Goal: Obtain resource: Download file/media

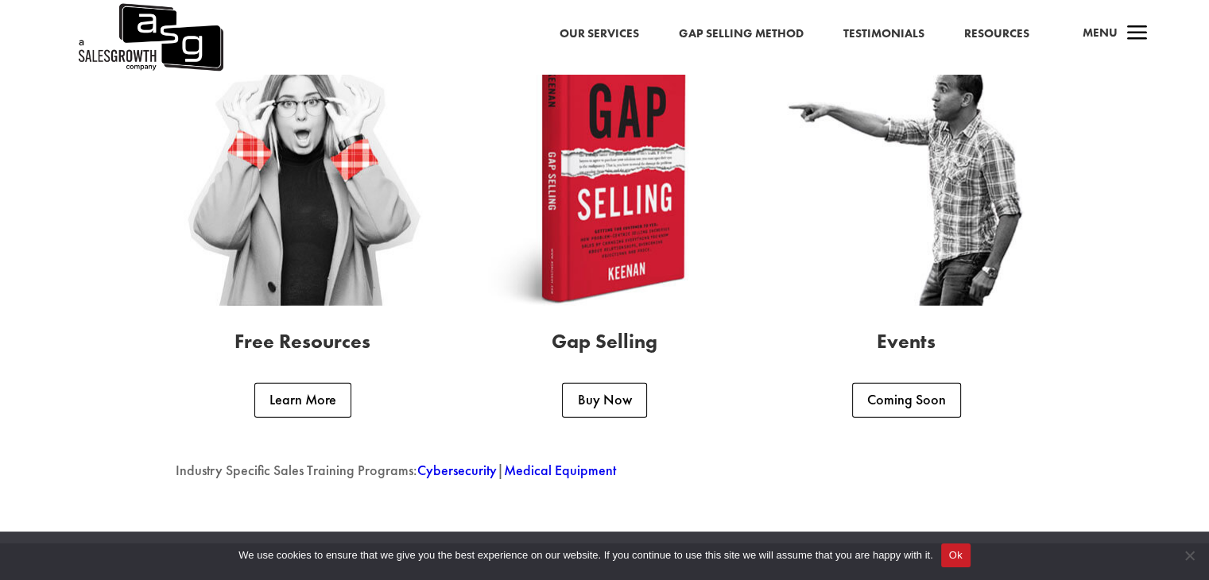
scroll to position [4052, 0]
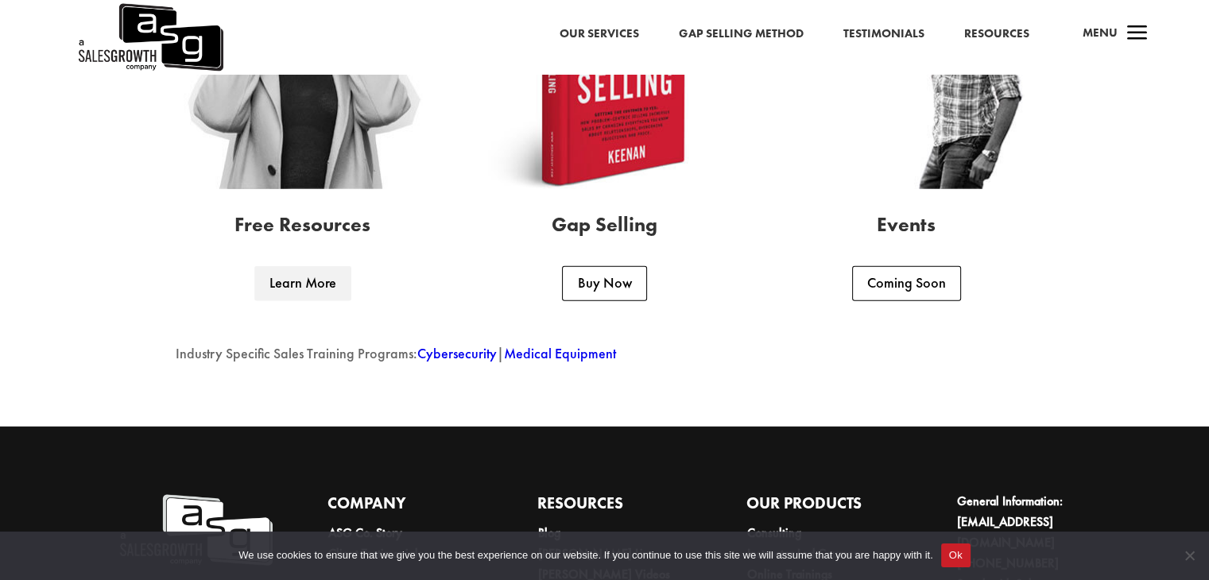
click at [308, 280] on link "Learn More" at bounding box center [302, 283] width 97 height 35
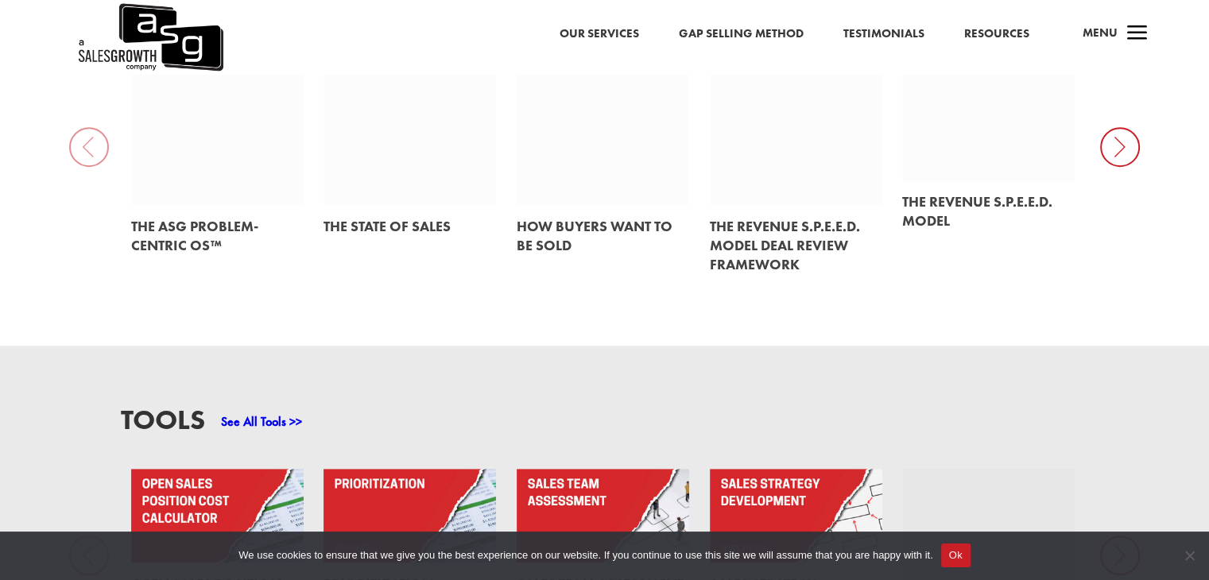
scroll to position [874, 0]
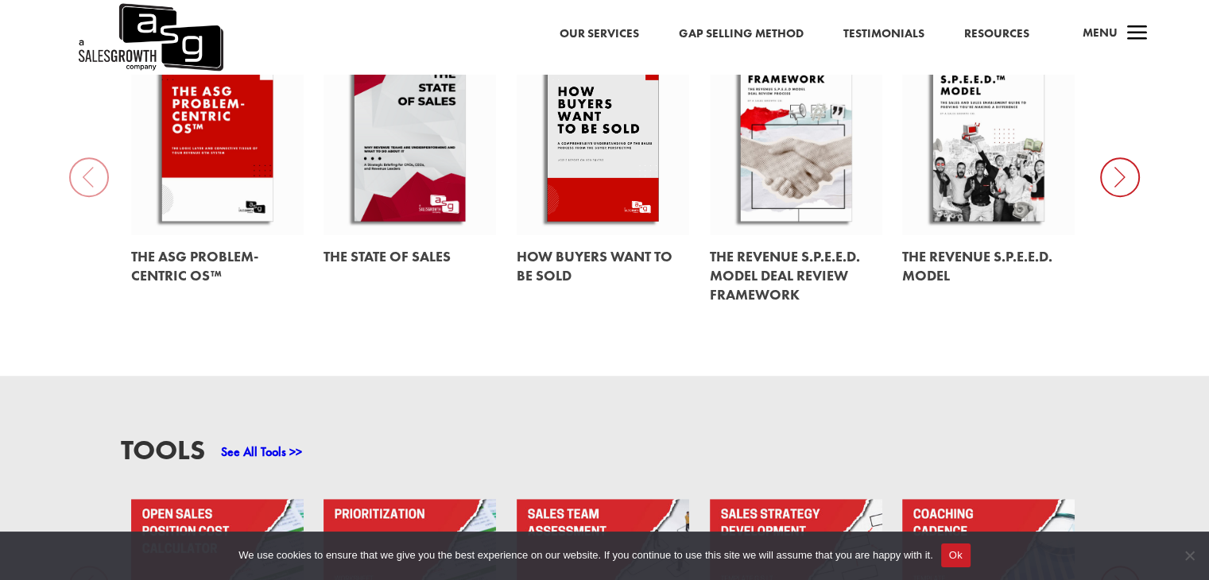
click at [1005, 34] on link "Resources" at bounding box center [996, 34] width 65 height 21
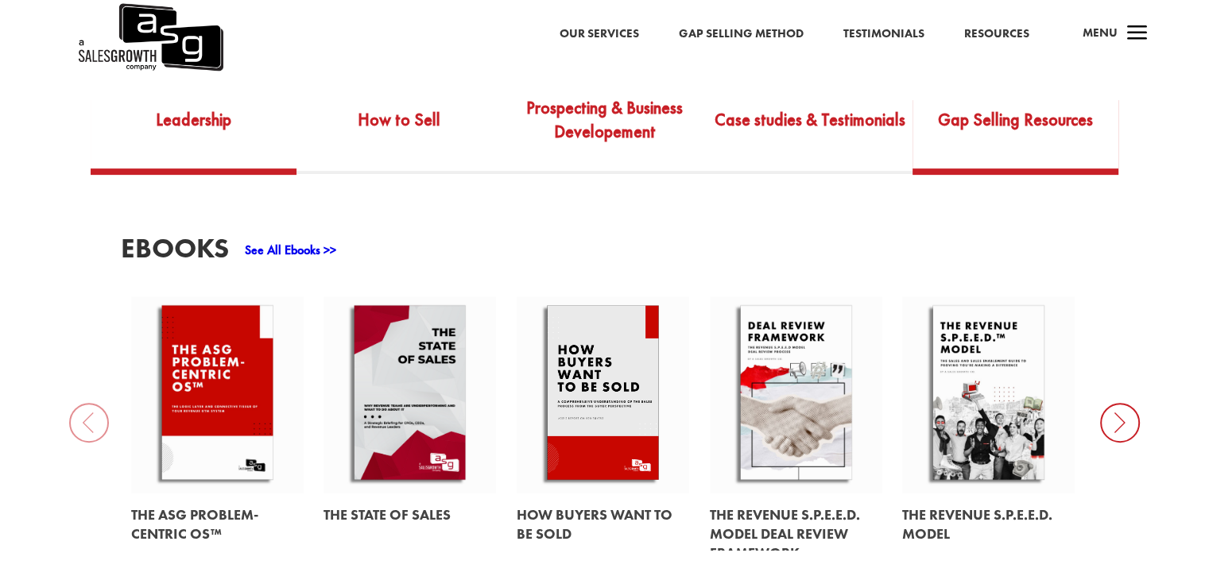
scroll to position [795, 0]
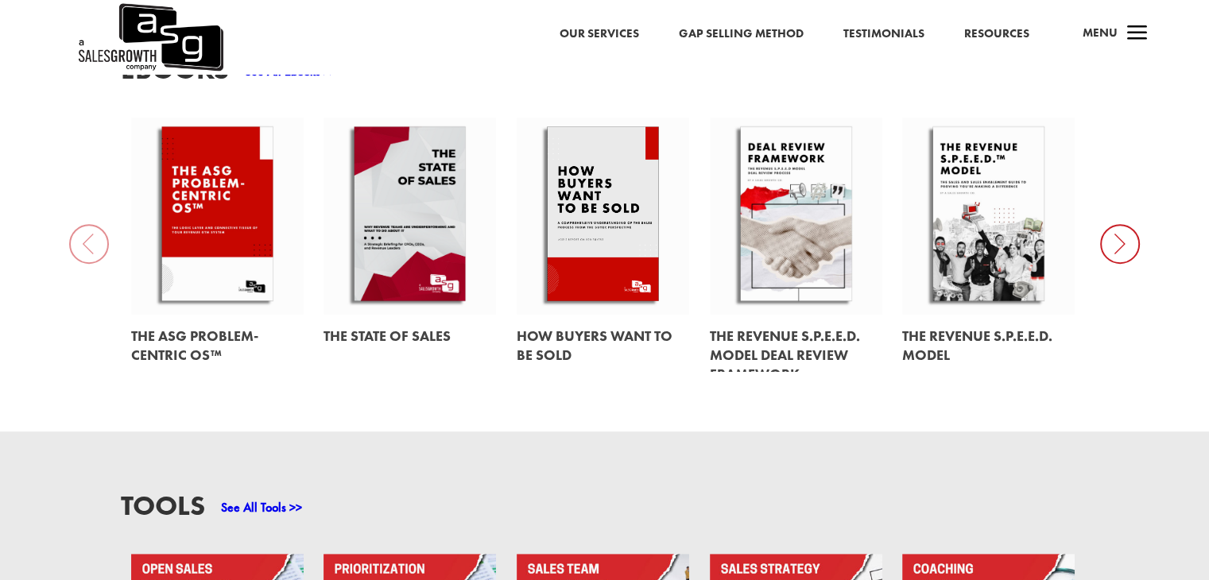
click at [596, 244] on link at bounding box center [602, 216] width 173 height 197
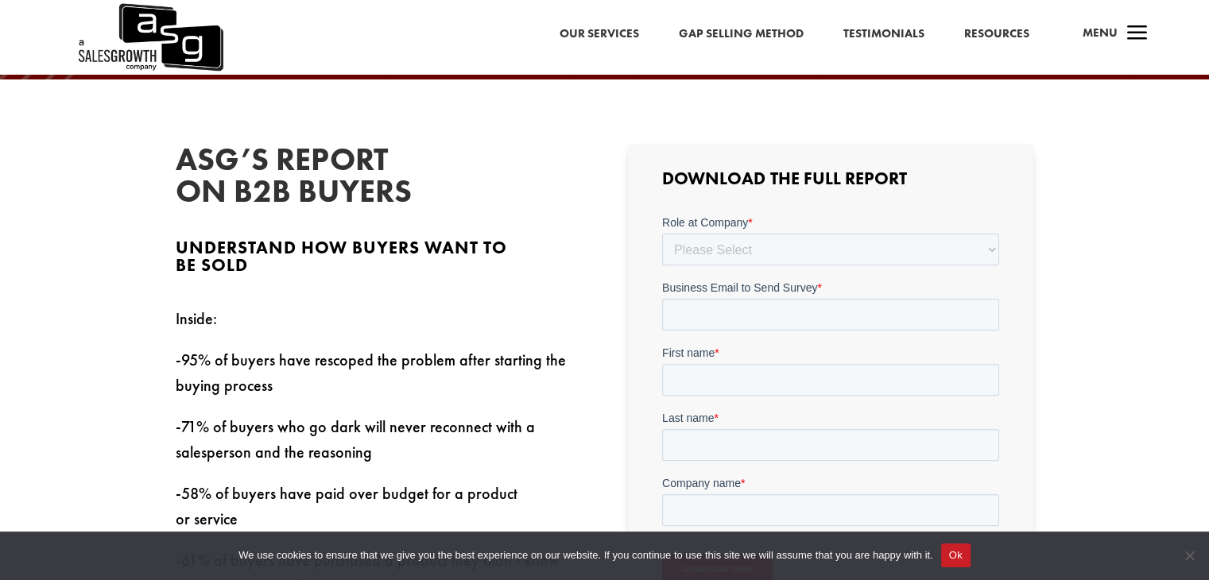
scroll to position [159, 0]
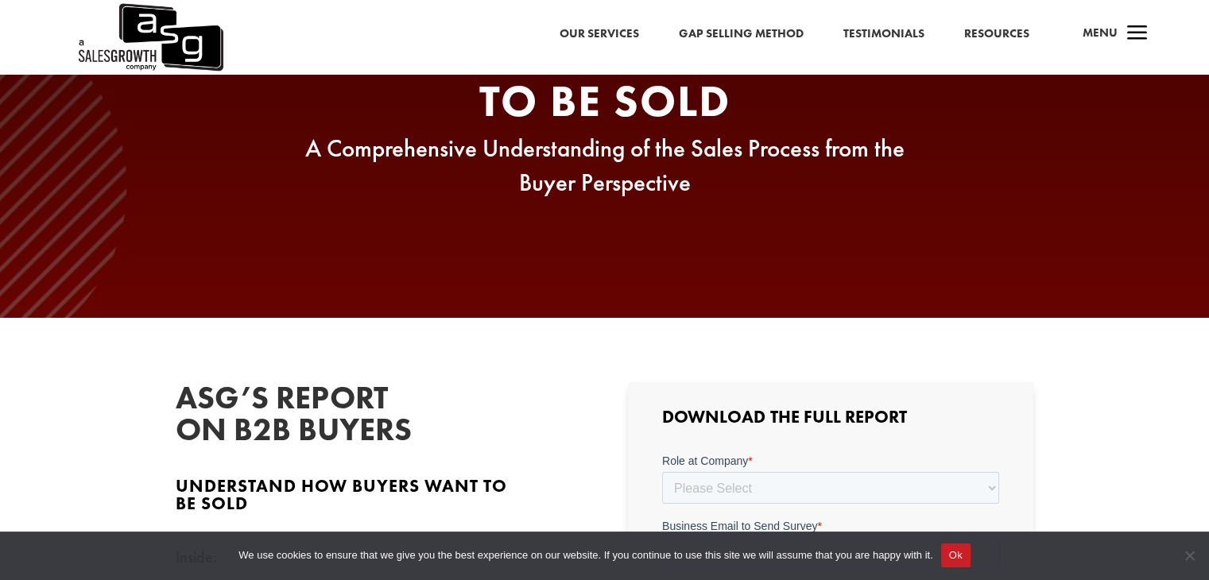
click at [744, 30] on link "Gap Selling Method" at bounding box center [741, 34] width 125 height 21
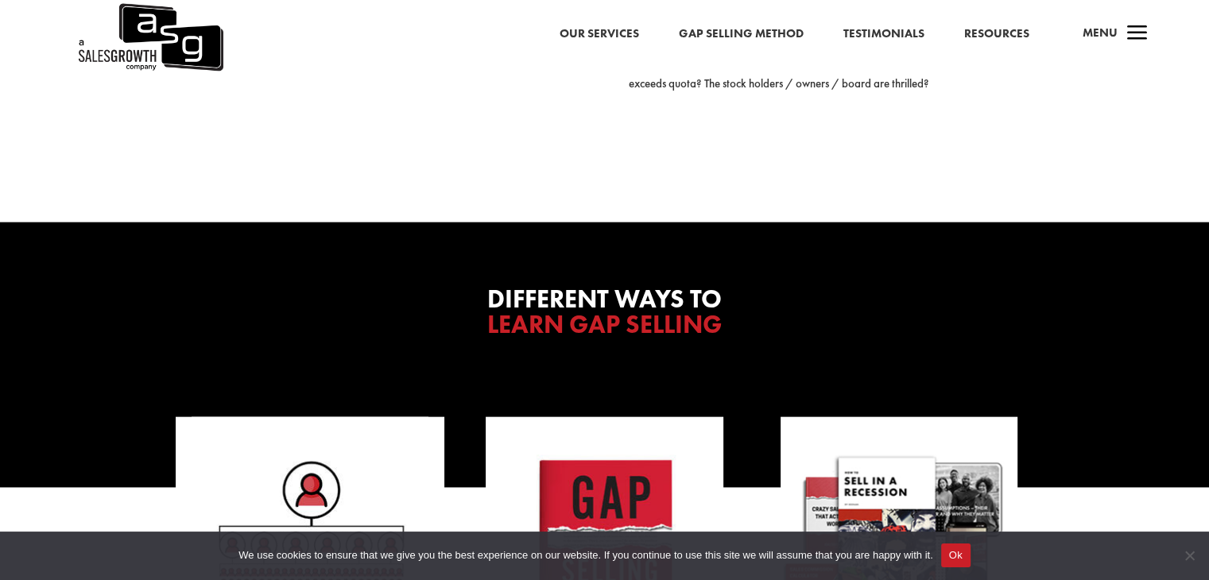
scroll to position [3893, 0]
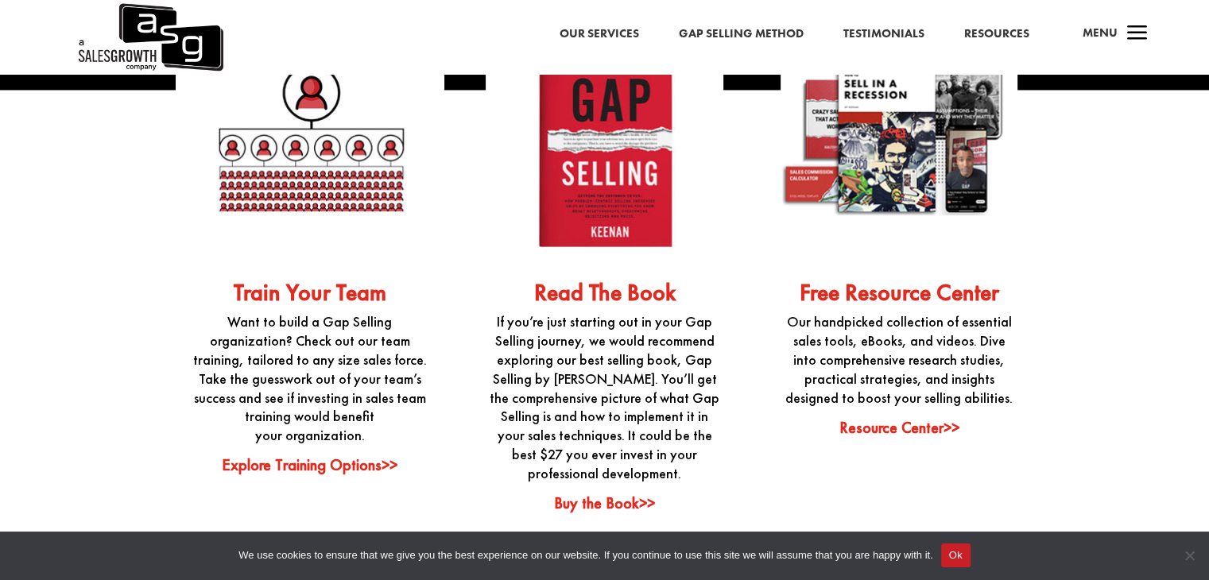
click at [923, 438] on link "Resource Center>>" at bounding box center [899, 427] width 120 height 21
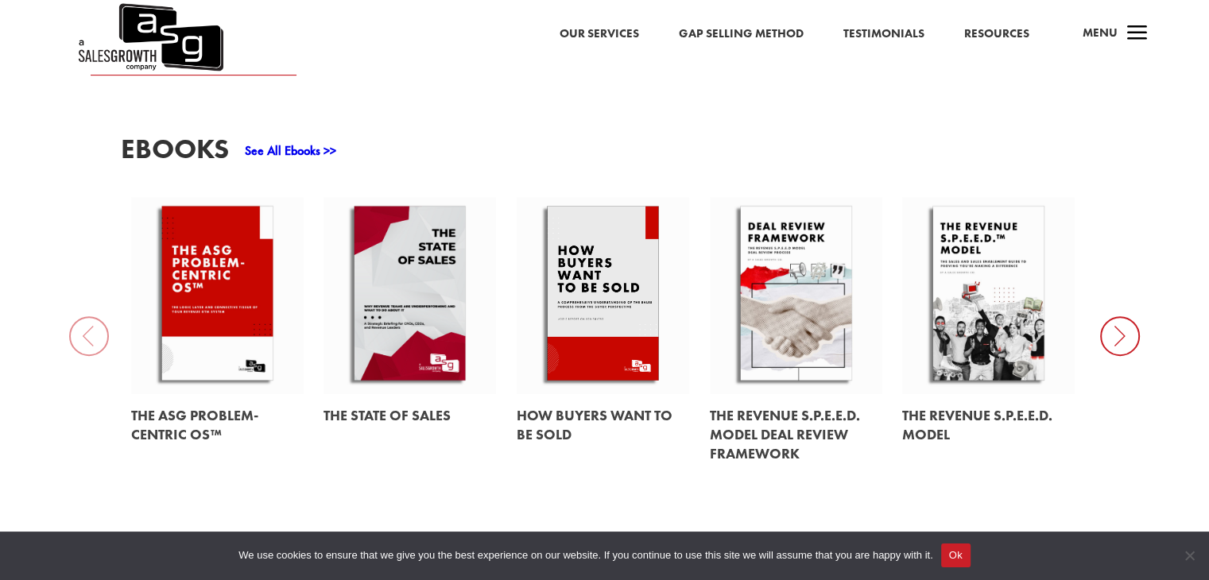
click at [1119, 335] on icon at bounding box center [1120, 336] width 40 height 40
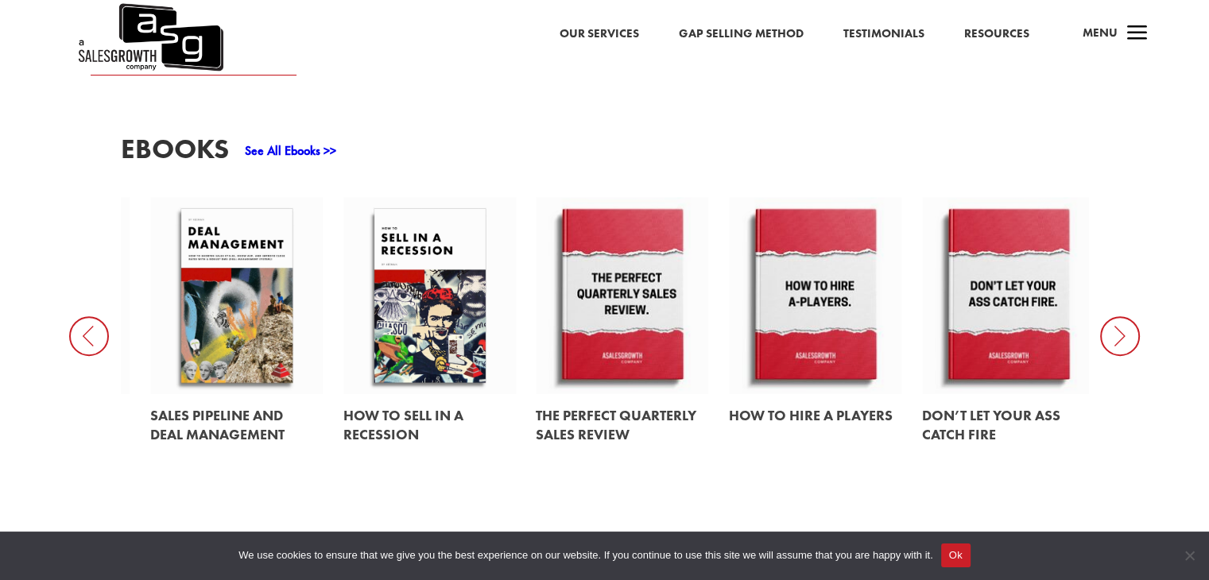
click at [1119, 327] on icon at bounding box center [1120, 336] width 40 height 40
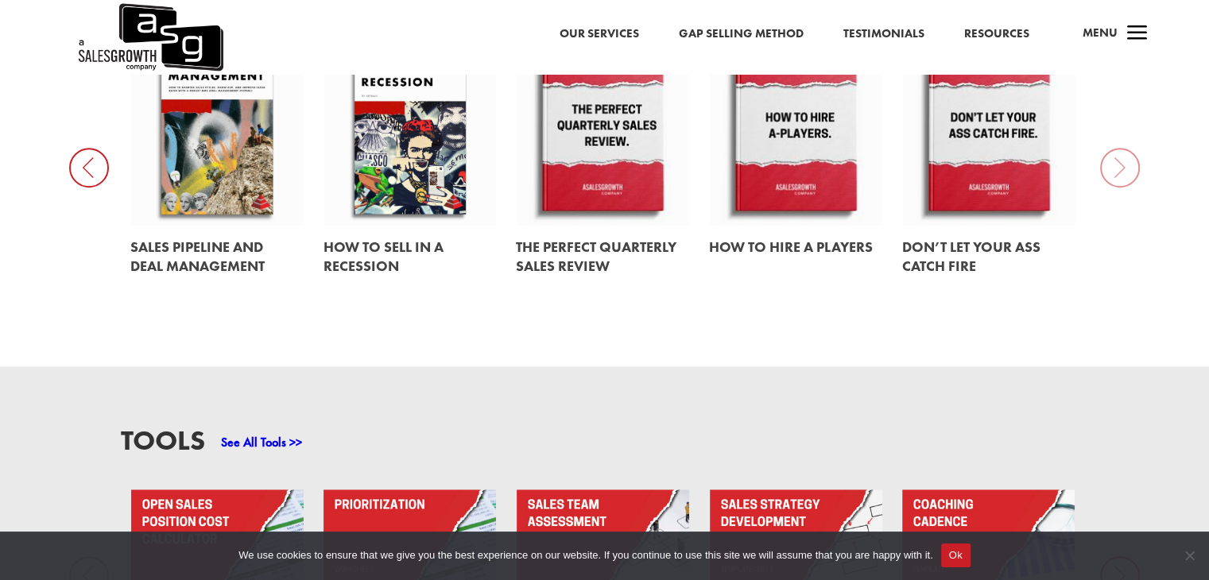
scroll to position [1112, 0]
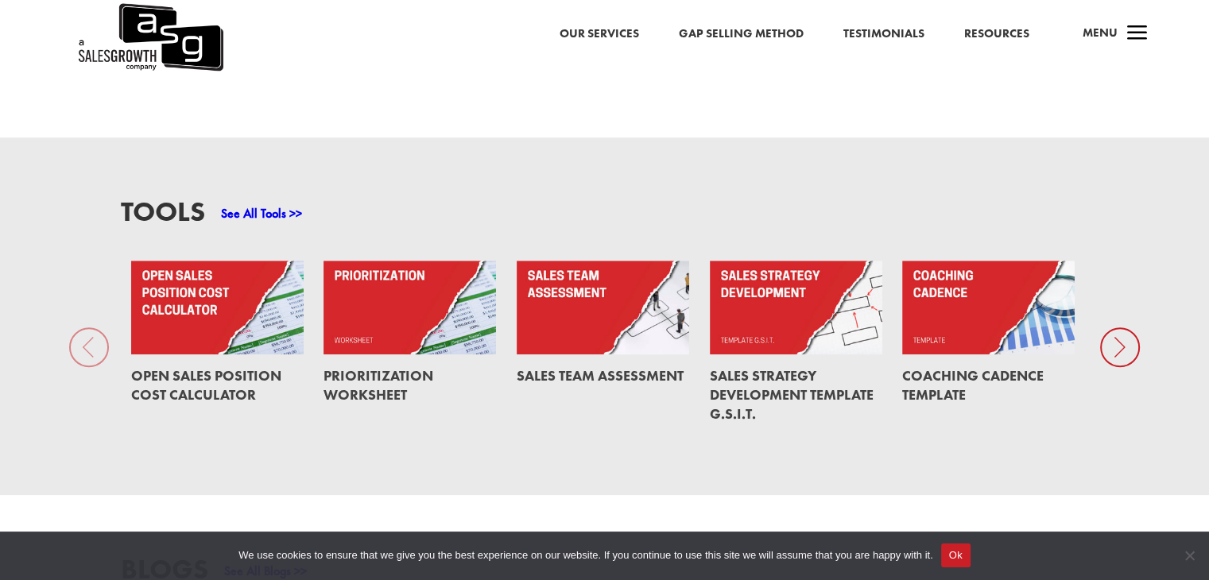
click at [278, 205] on link "See All Tools >>" at bounding box center [261, 213] width 81 height 17
click at [244, 319] on link at bounding box center [217, 308] width 173 height 94
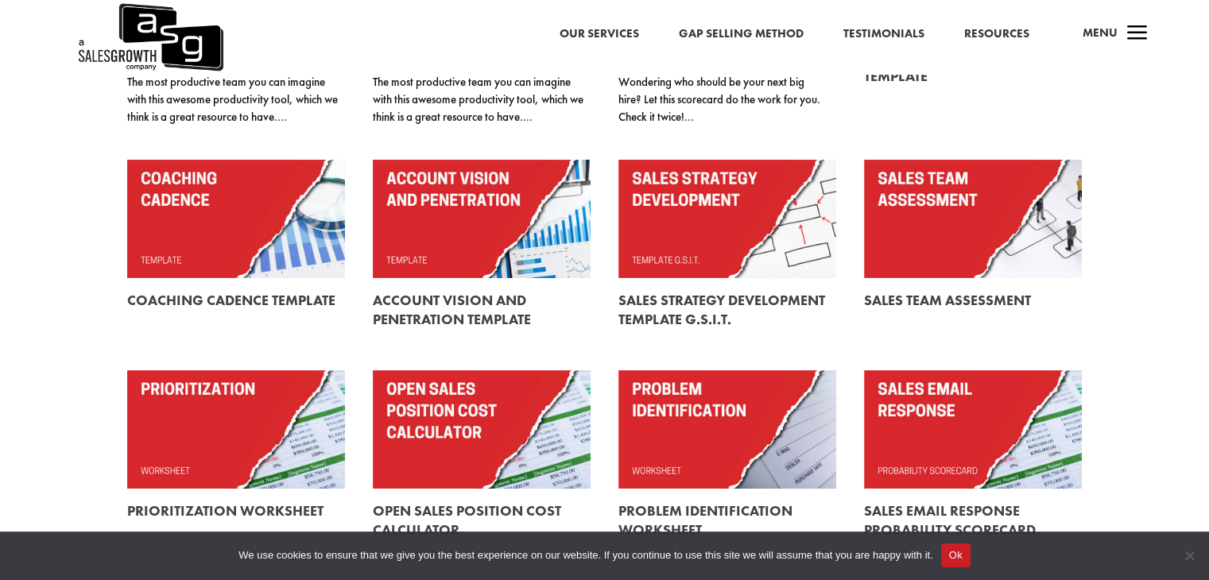
scroll to position [147, 0]
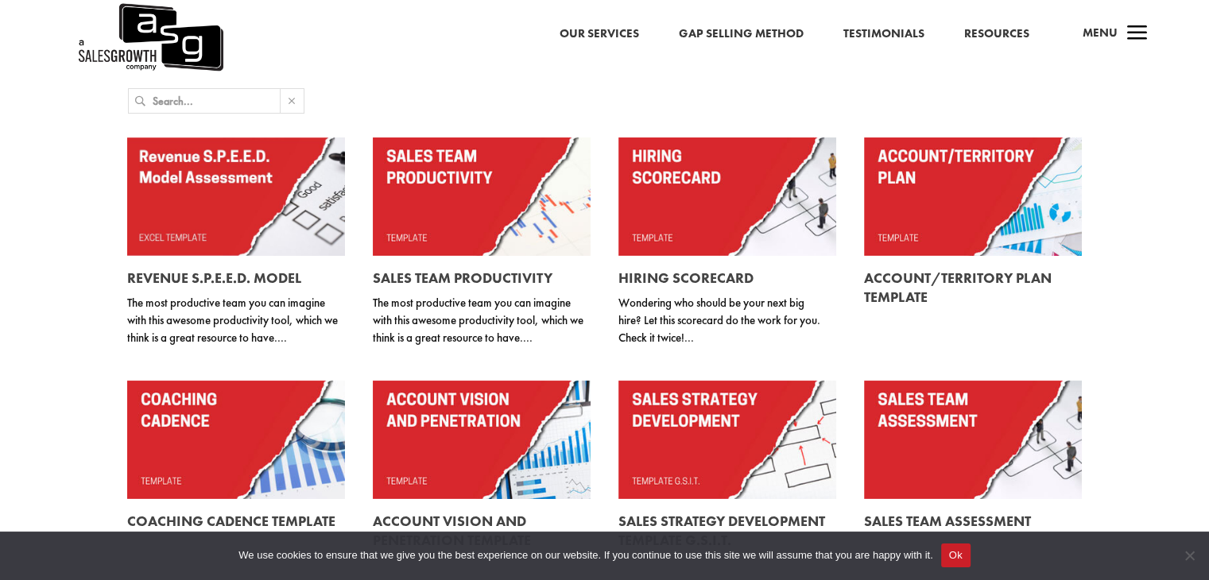
click at [201, 37] on img at bounding box center [149, 37] width 147 height 75
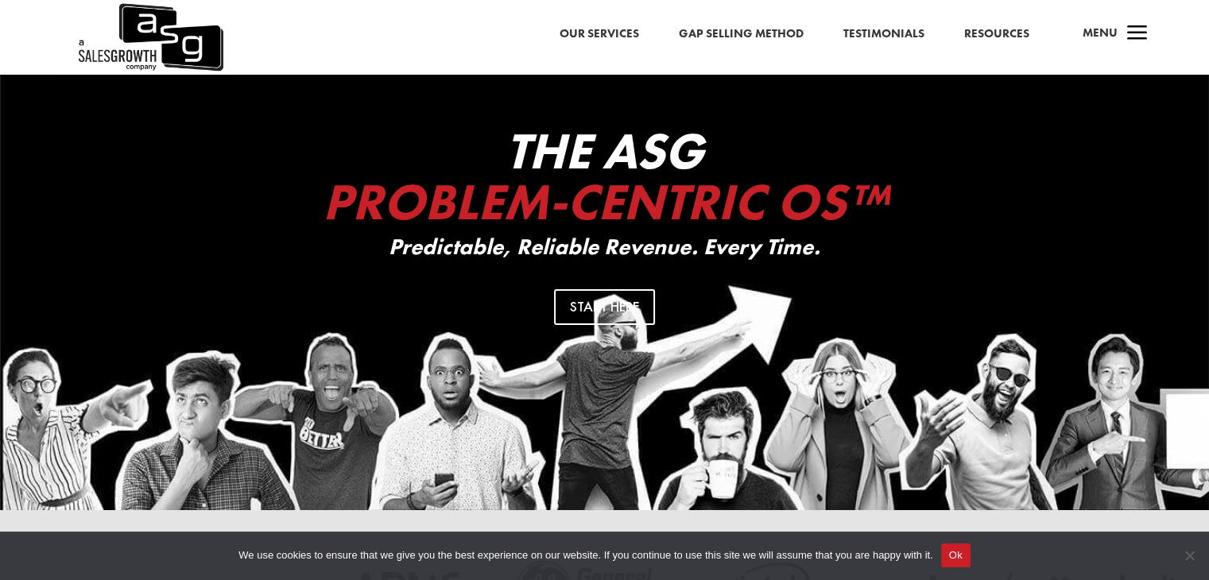
click at [563, 28] on link "Our Services" at bounding box center [598, 34] width 79 height 21
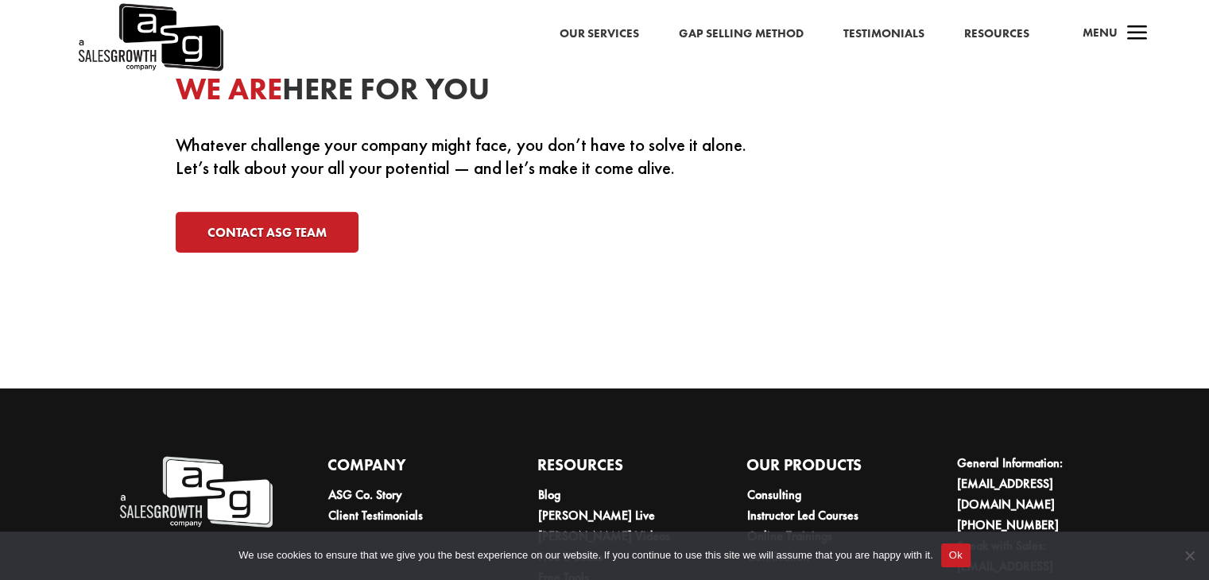
scroll to position [5164, 0]
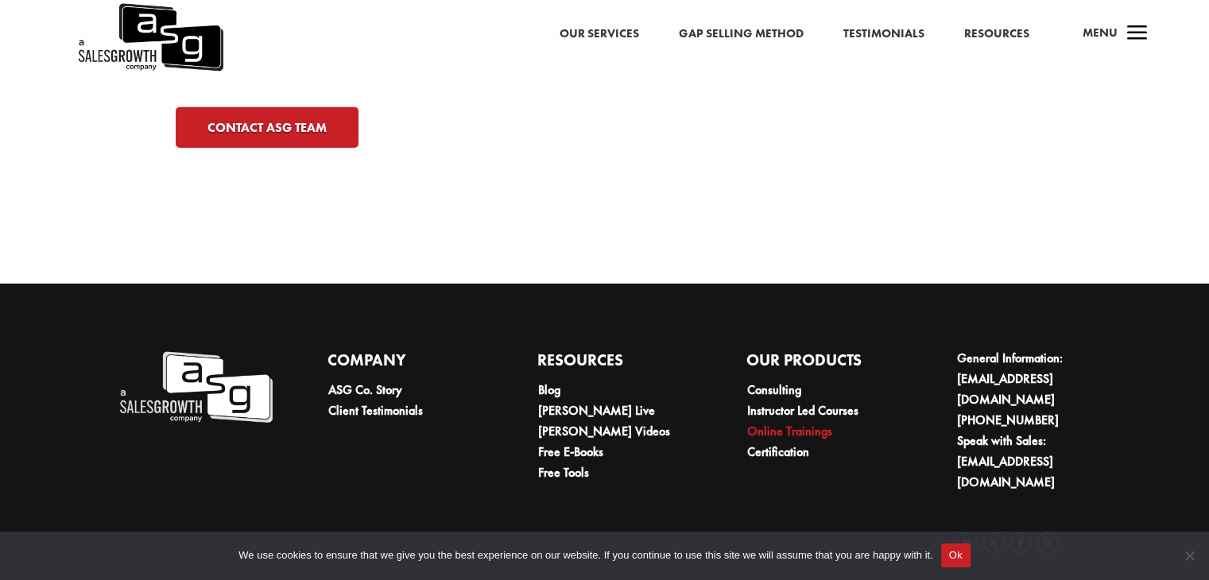
click at [779, 427] on link "Online Trainings" at bounding box center [789, 431] width 85 height 17
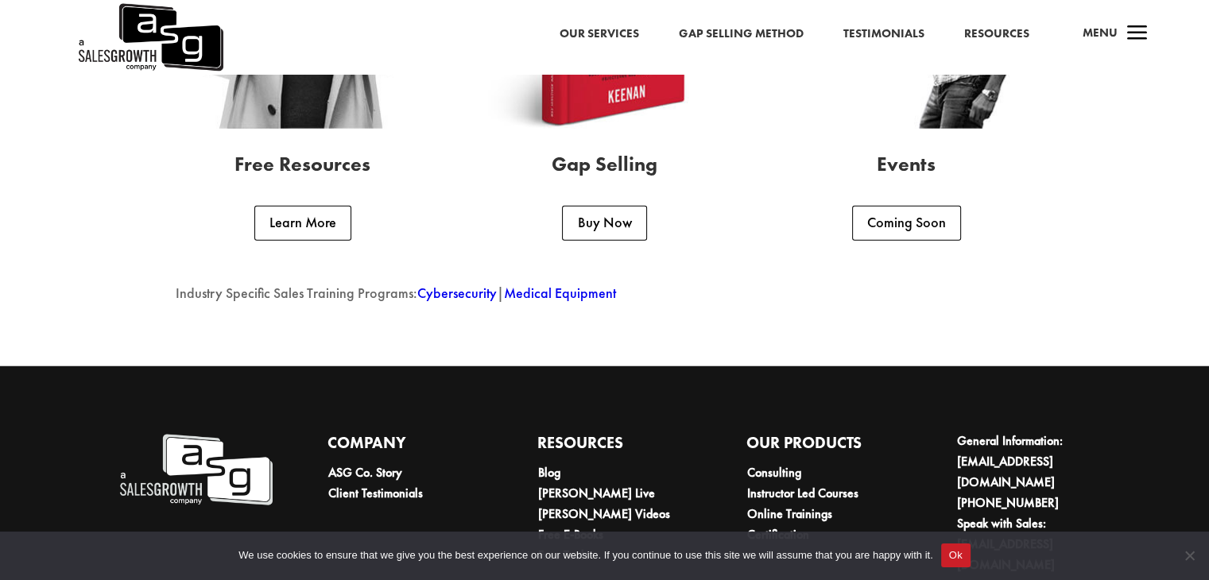
scroll to position [4200, 0]
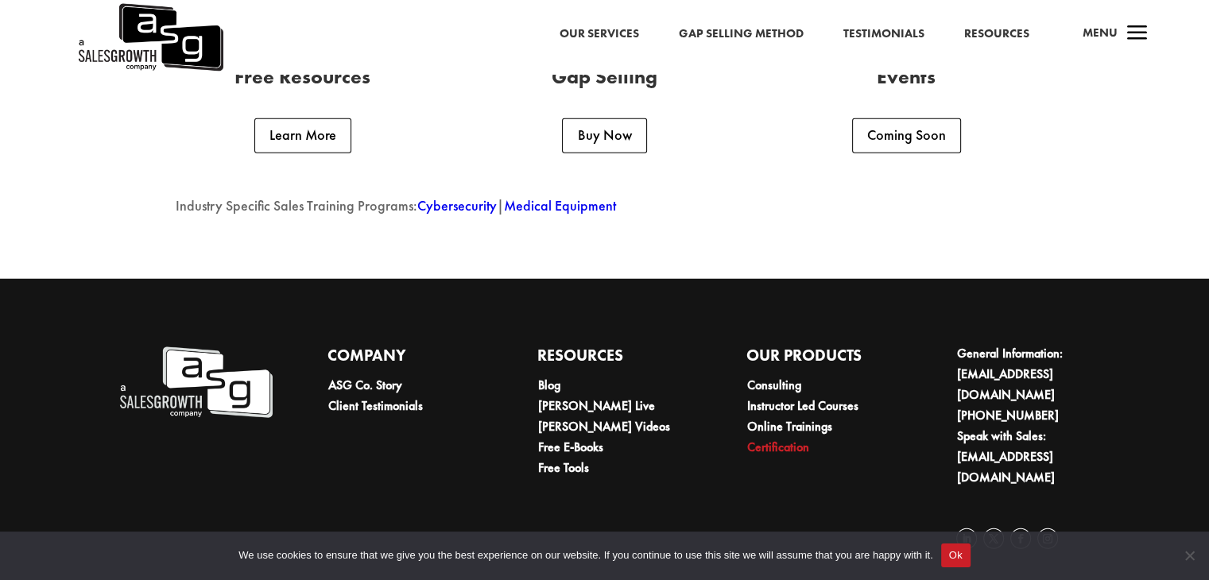
click at [788, 449] on link "Certification" at bounding box center [778, 447] width 62 height 17
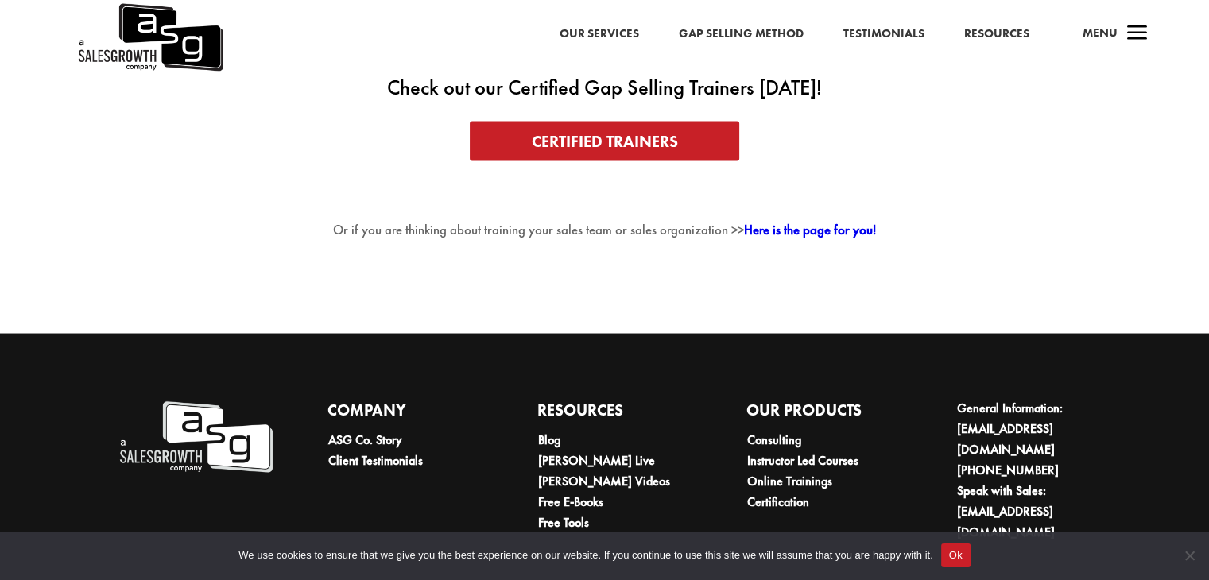
scroll to position [3016, 0]
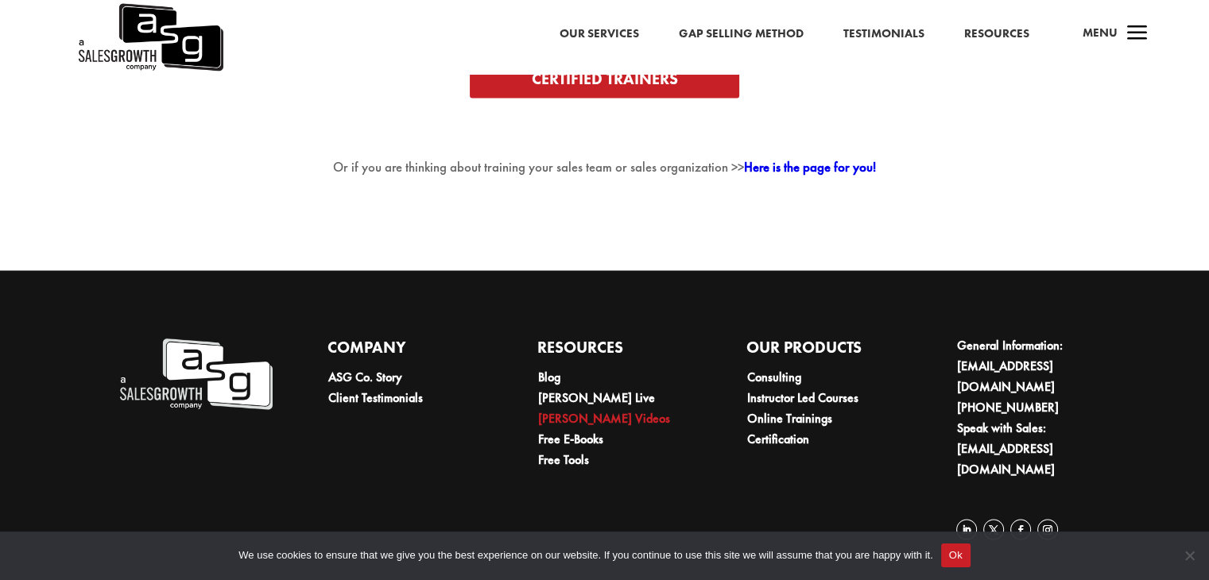
click at [602, 426] on link "[PERSON_NAME] Videos" at bounding box center [604, 417] width 132 height 17
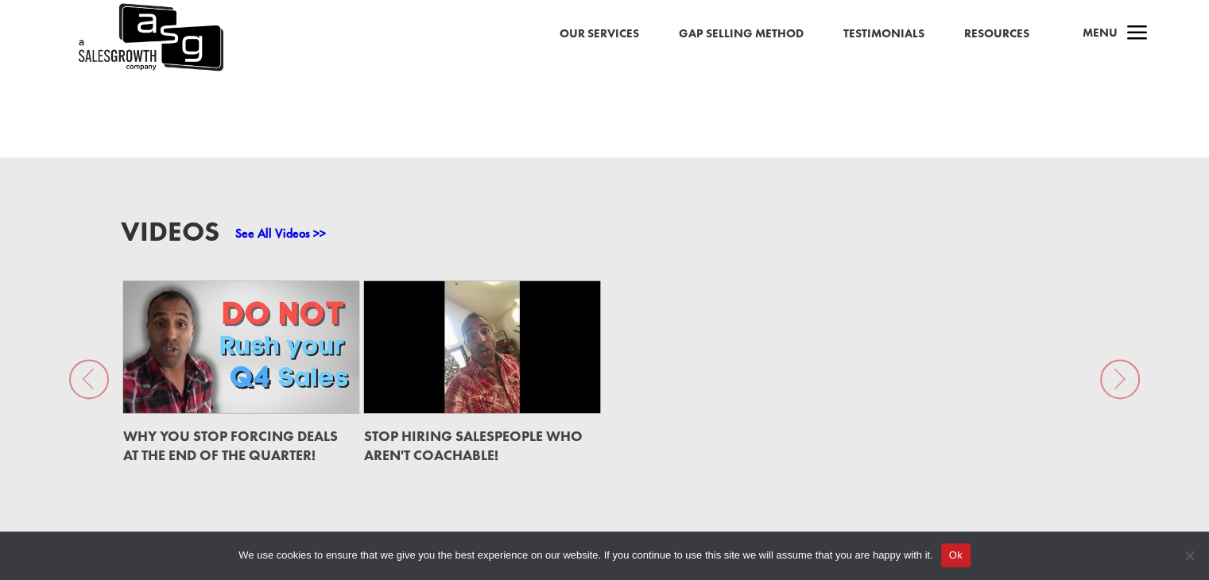
scroll to position [2145, 0]
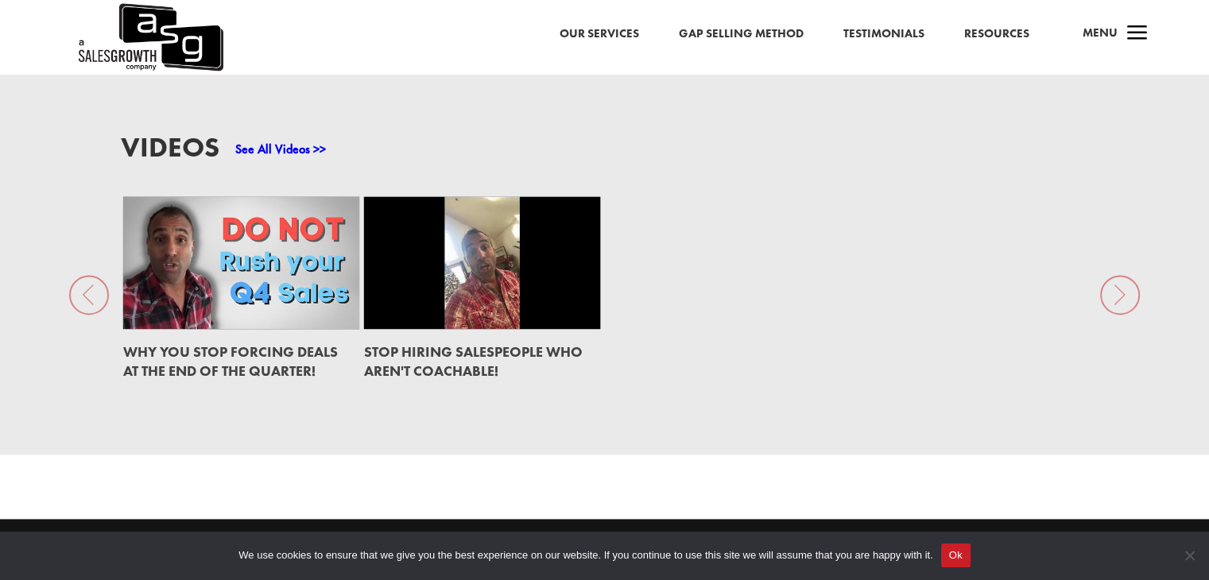
click at [509, 342] on link "STOP Hiring Salespeople Who Aren't Coachable!" at bounding box center [473, 360] width 219 height 37
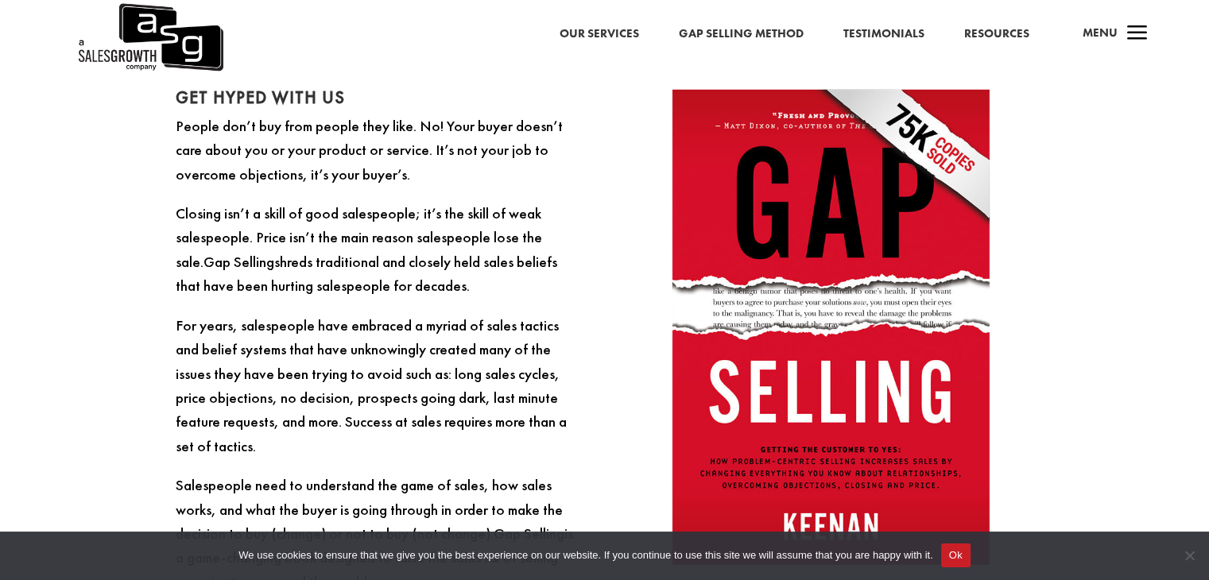
scroll to position [1271, 0]
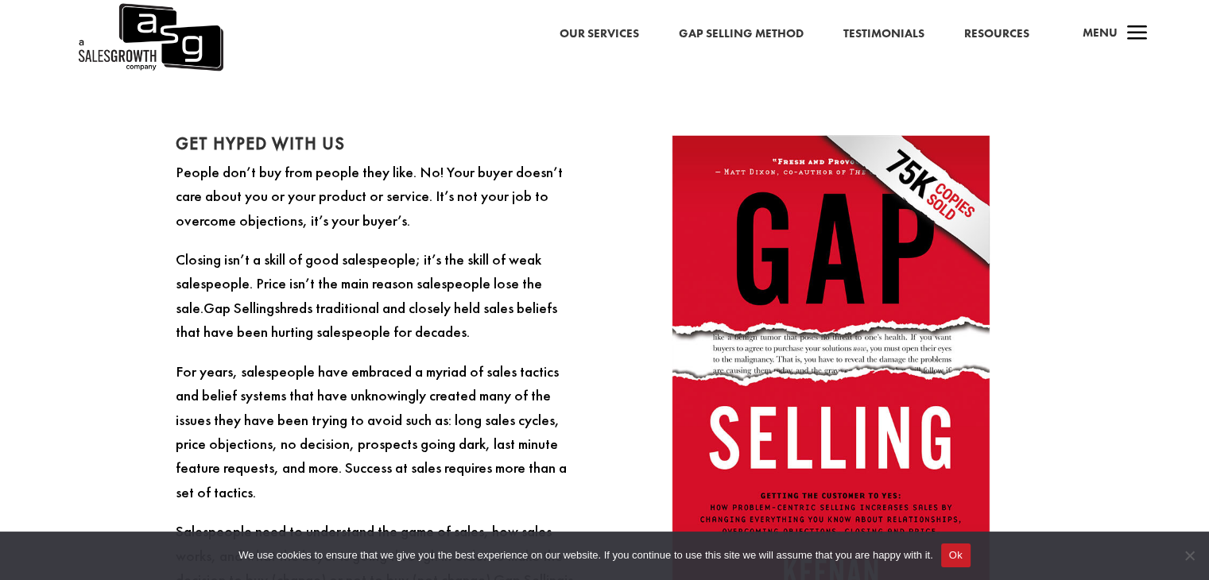
click at [982, 31] on link "Resources" at bounding box center [996, 34] width 65 height 21
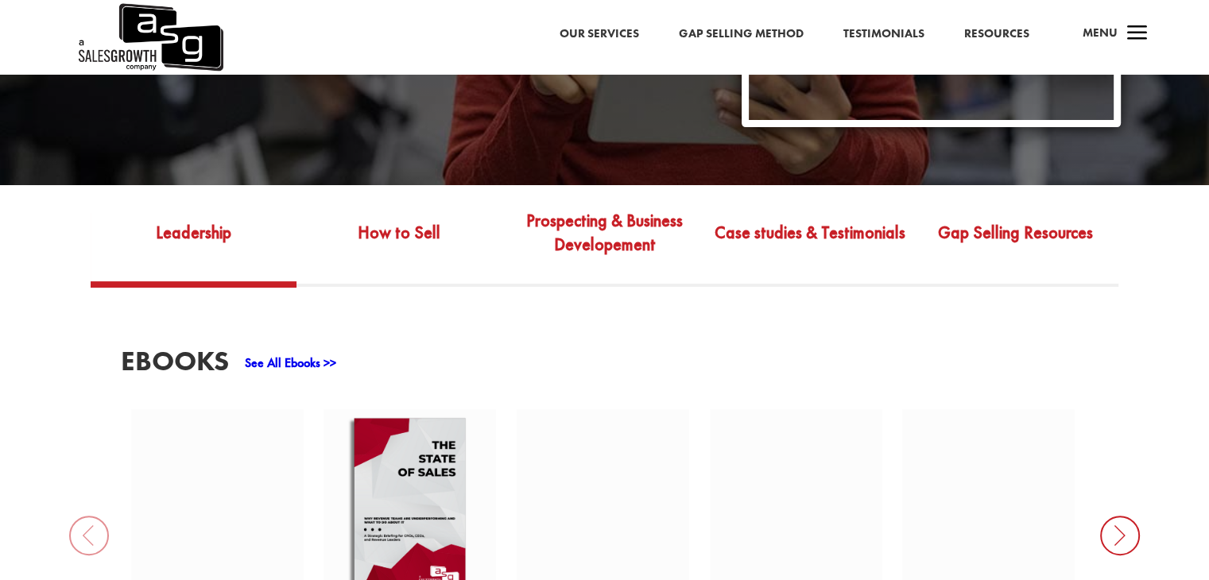
scroll to position [636, 0]
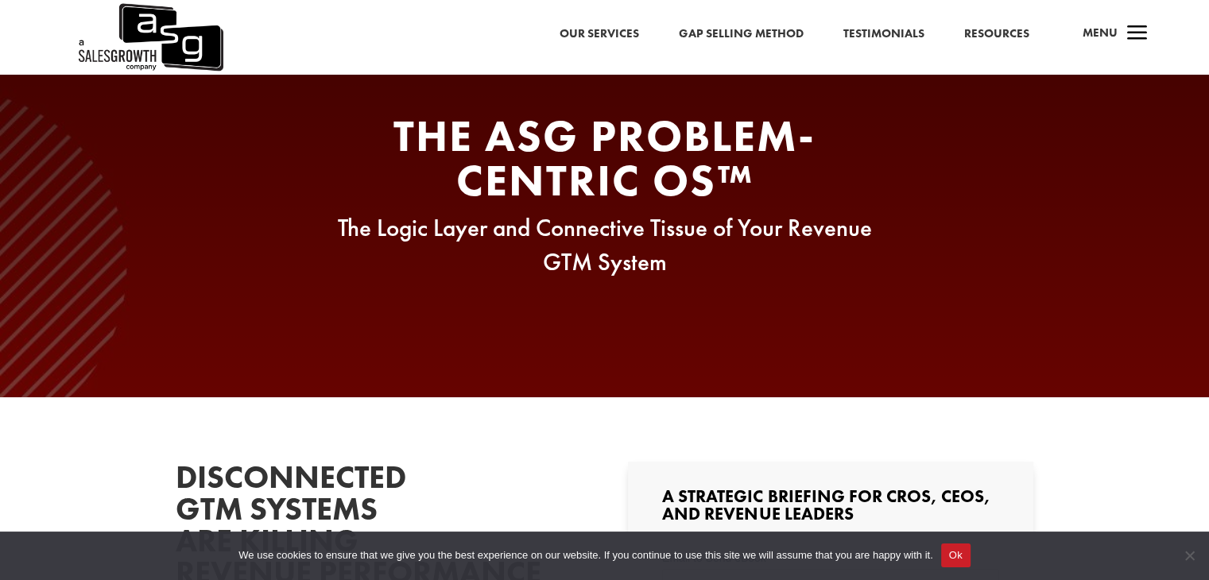
scroll to position [397, 0]
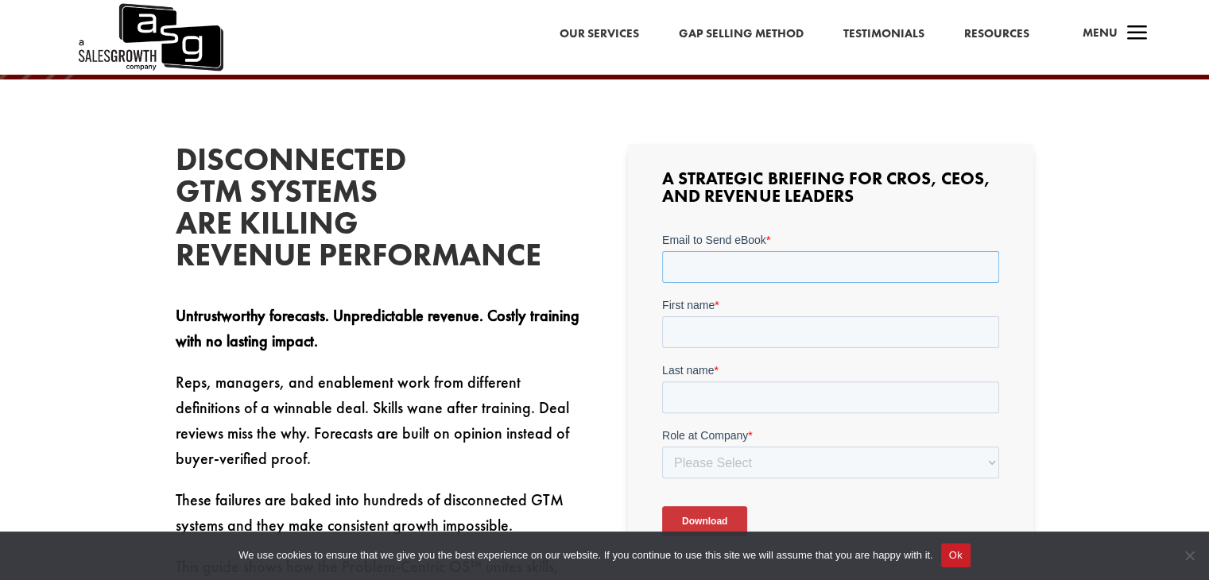
click at [783, 265] on input "Email to Send eBook *" at bounding box center [830, 267] width 337 height 32
paste input "[EMAIL_ADDRESS][DOMAIN_NAME]"
type input "glidemark7@gmail.com"
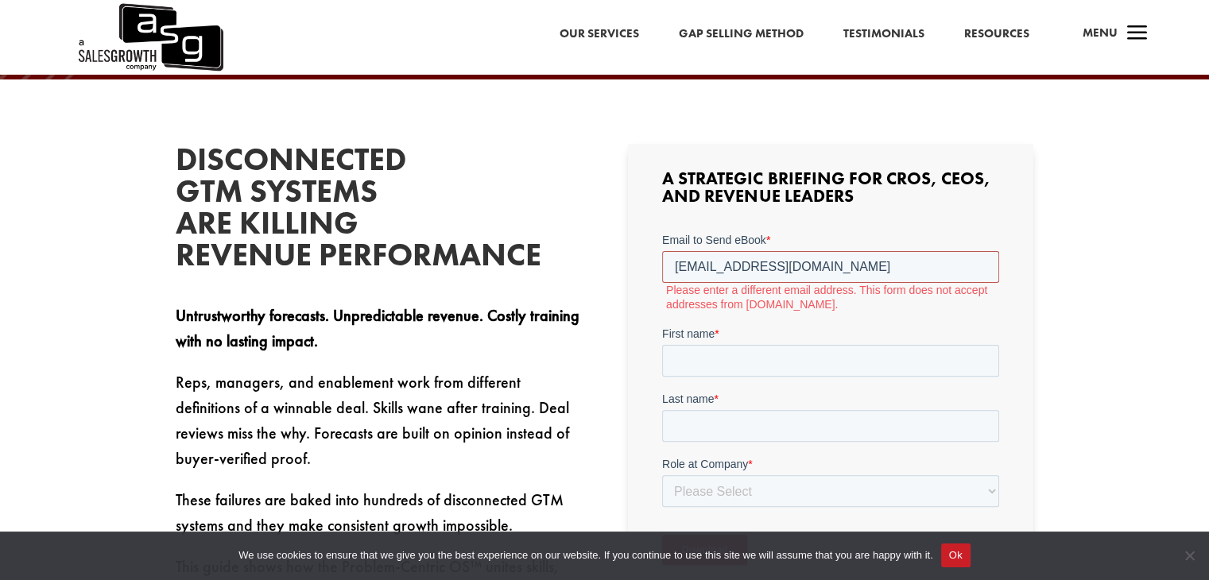
click at [670, 266] on input "glidemark7@gmail.com" at bounding box center [830, 267] width 337 height 32
drag, startPoint x: 814, startPoint y: 268, endPoint x: 1313, endPoint y: 505, distance: 552.7
click at [662, 276] on html "Email to Send eBook * glidemark7@gmail.com Please enter a different email addre…" at bounding box center [830, 412] width 337 height 361
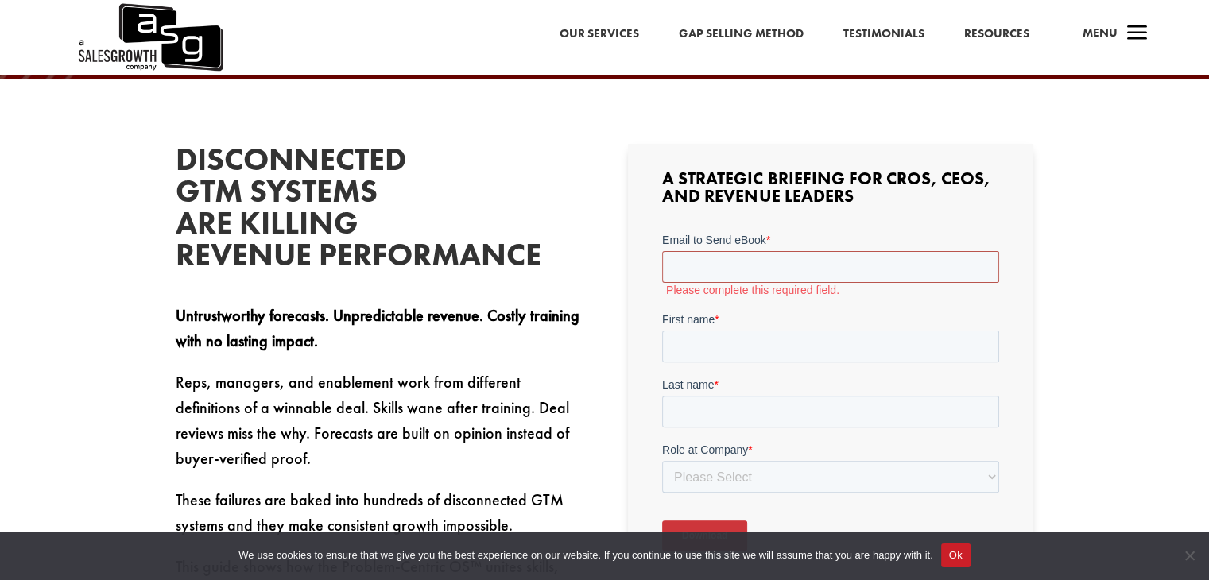
click at [811, 273] on input "Email to Send eBook *" at bounding box center [830, 267] width 337 height 32
paste input "[EMAIL_ADDRESS][DOMAIN_NAME]"
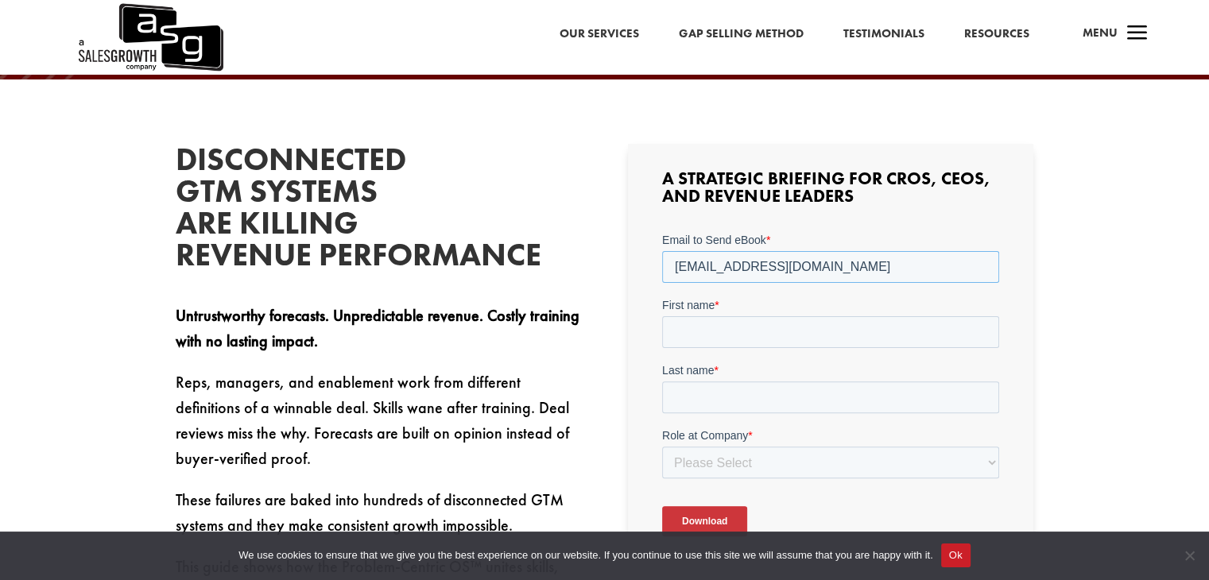
type input "[EMAIL_ADDRESS][DOMAIN_NAME]"
click at [790, 320] on input "First name *" at bounding box center [830, 332] width 337 height 32
type input "Amar"
click at [739, 392] on input "Last name *" at bounding box center [830, 397] width 337 height 32
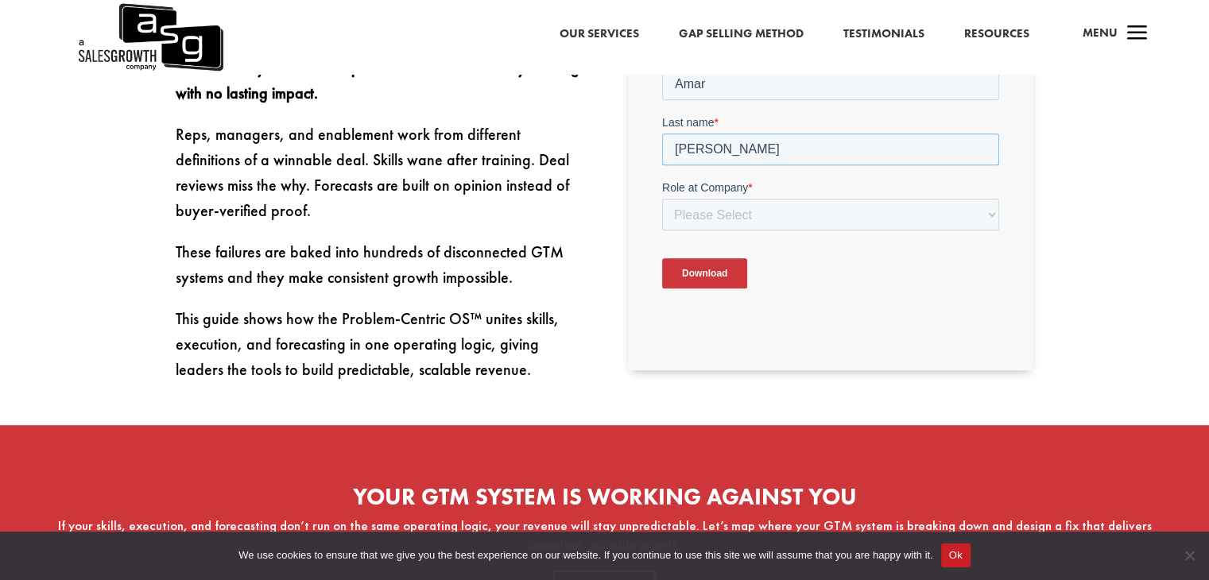
scroll to position [636, 0]
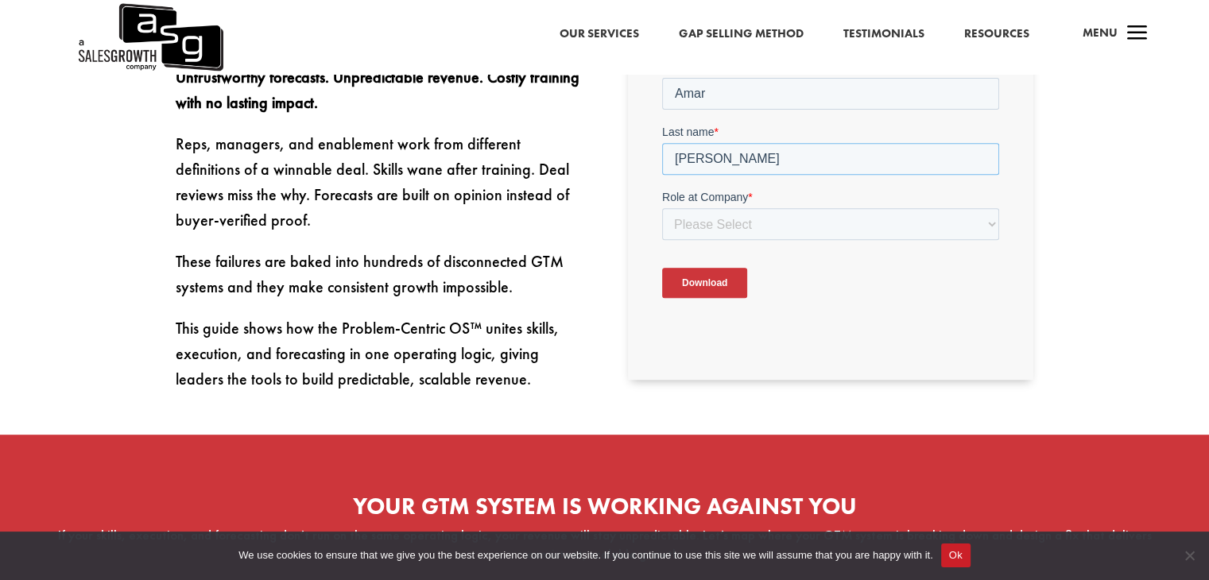
type input "[PERSON_NAME]"
click at [856, 222] on select "Please Select C-Level (CRO, CSO, etc) Senior Leadership (VP of Sales, VP of Ena…" at bounding box center [830, 225] width 337 height 32
select select "Director/Manager (Sales Director, Regional Sales Manager, etc)"
click at [662, 213] on select "Please Select C-Level (CRO, CSO, etc) Senior Leadership (VP of Sales, VP of Ena…" at bounding box center [830, 225] width 337 height 32
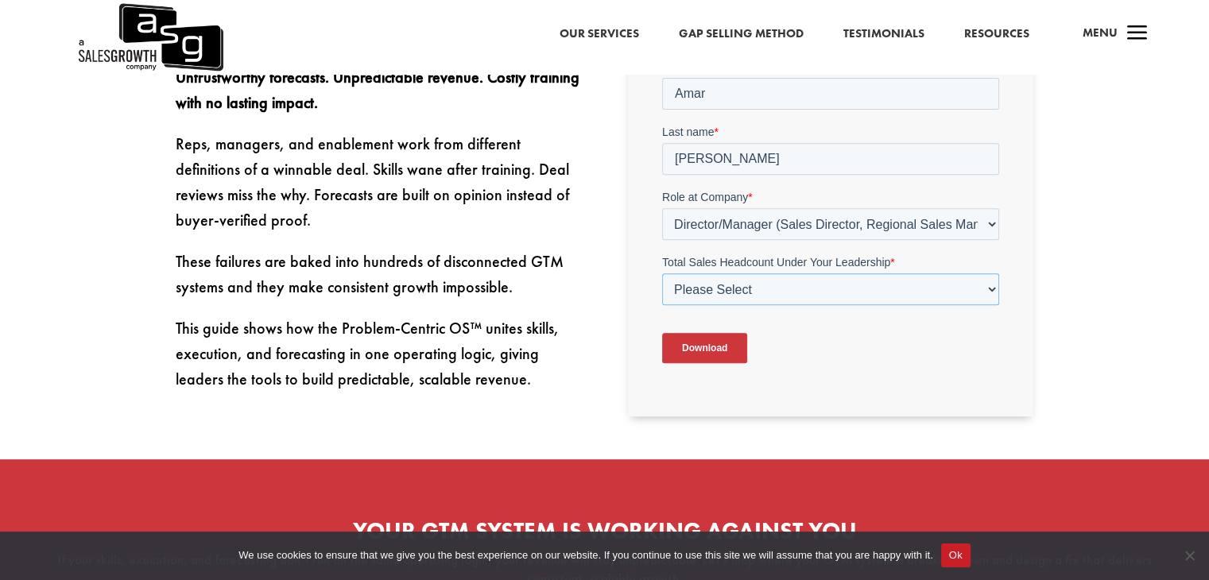
click at [755, 292] on select "Please Select Just Me 1-9 10-19 20-49 50-99 100+" at bounding box center [830, 290] width 337 height 32
select select "20-49"
click at [662, 278] on select "Please Select Just Me 1-9 10-19 20-49 50-99 100+" at bounding box center [830, 290] width 337 height 32
click at [718, 350] on input "Download" at bounding box center [704, 349] width 85 height 30
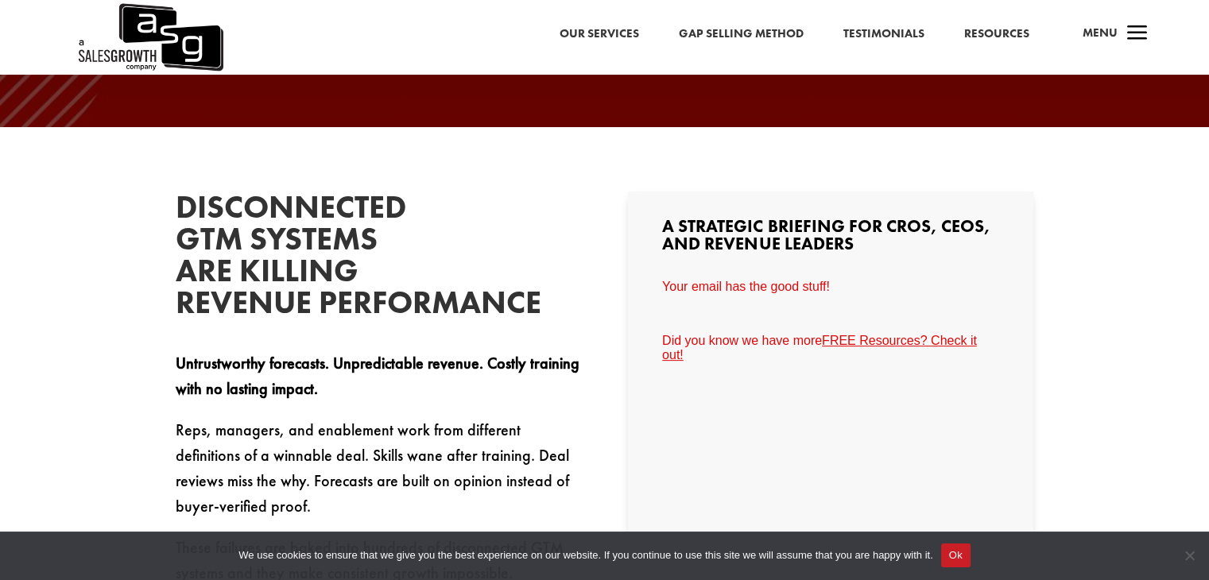
scroll to position [318, 0]
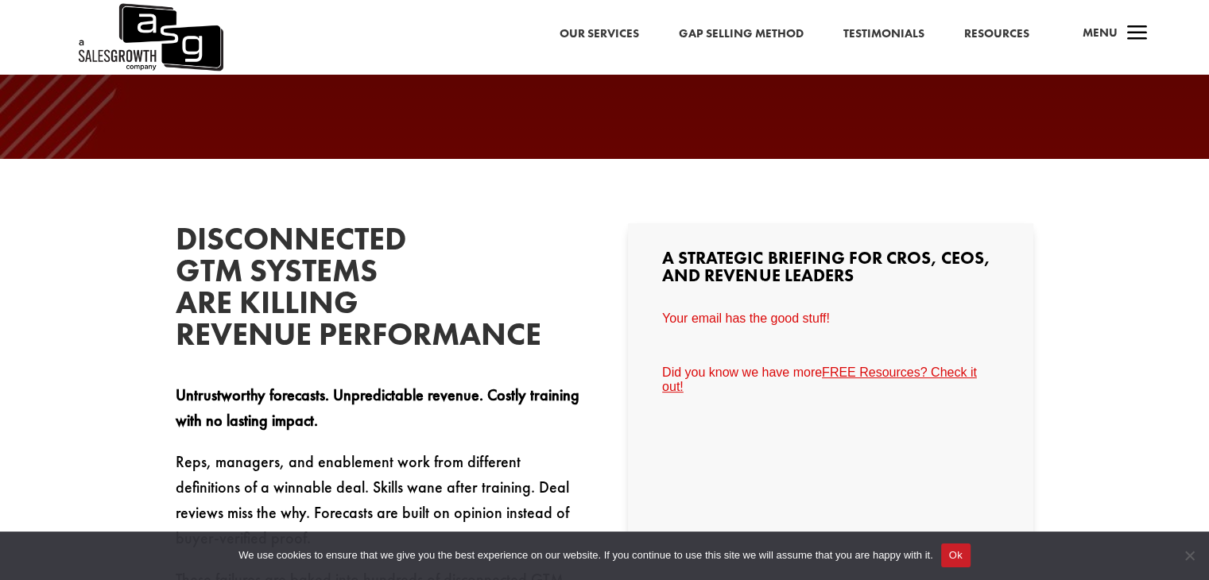
click at [891, 370] on link "FREE Resources? Check it out!" at bounding box center [819, 380] width 315 height 28
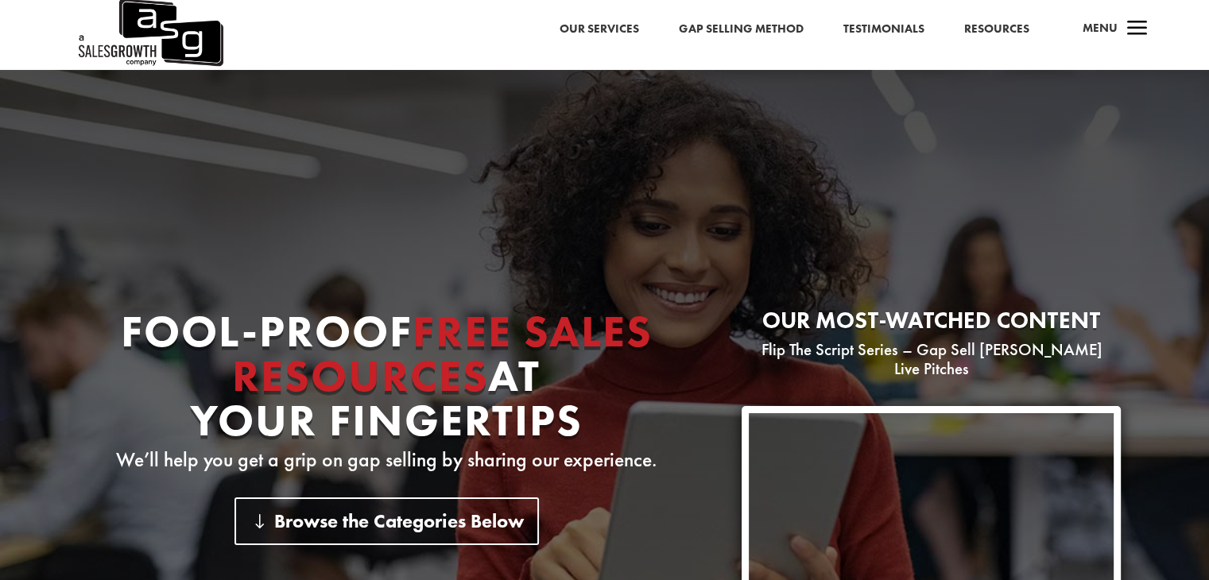
scroll to position [556, 0]
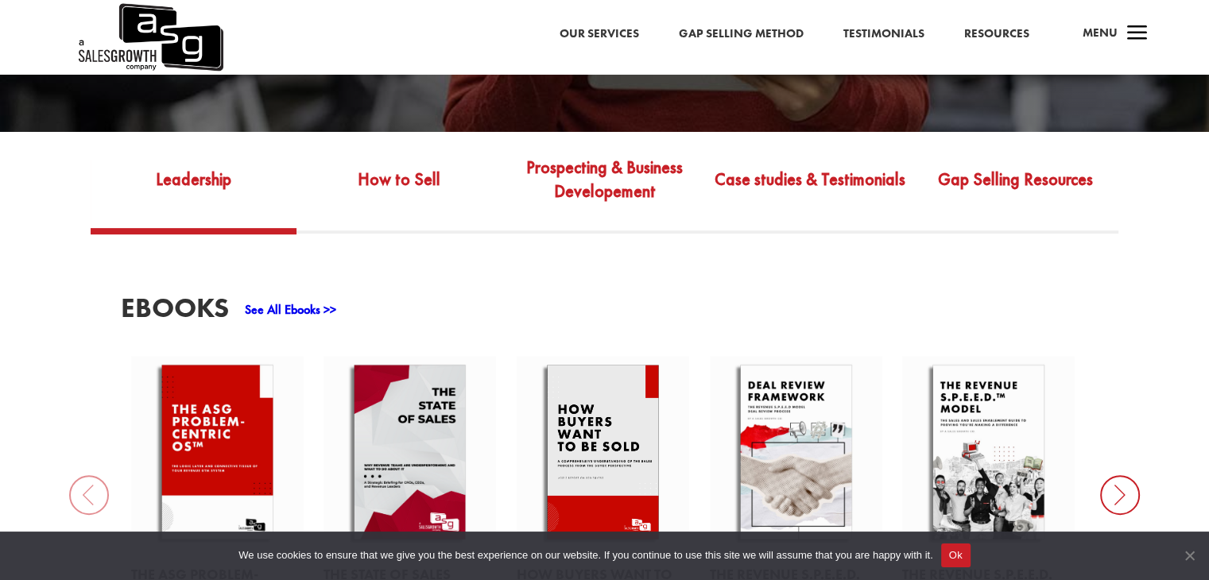
drag, startPoint x: 1190, startPoint y: 551, endPoint x: 1139, endPoint y: 551, distance: 51.7
click at [1189, 551] on span "Cookie Notice" at bounding box center [1189, 555] width 16 height 16
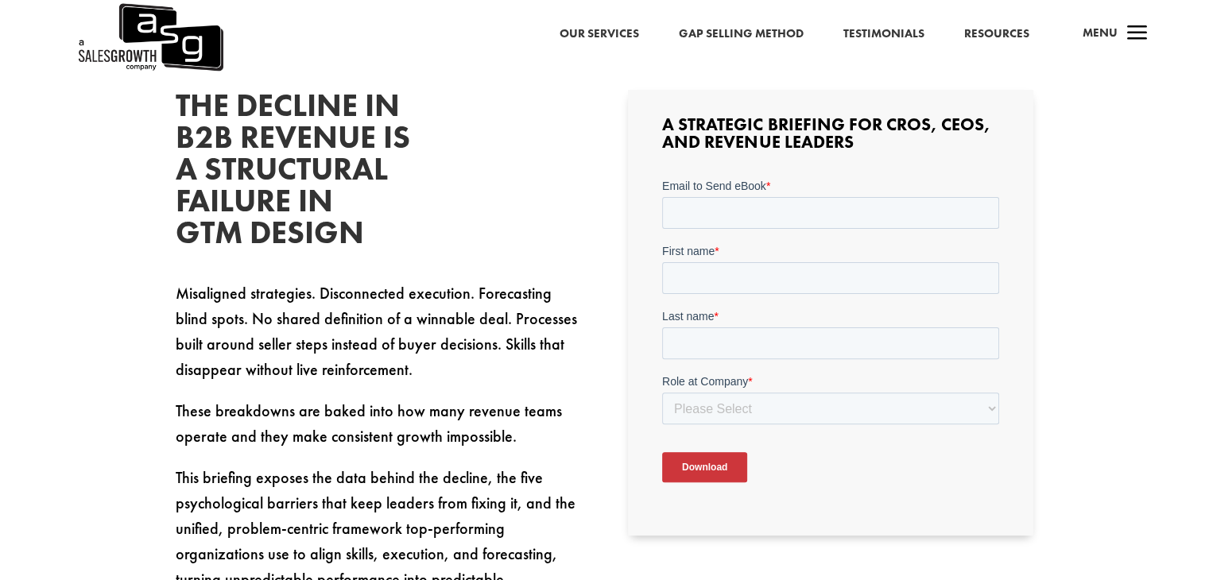
scroll to position [477, 0]
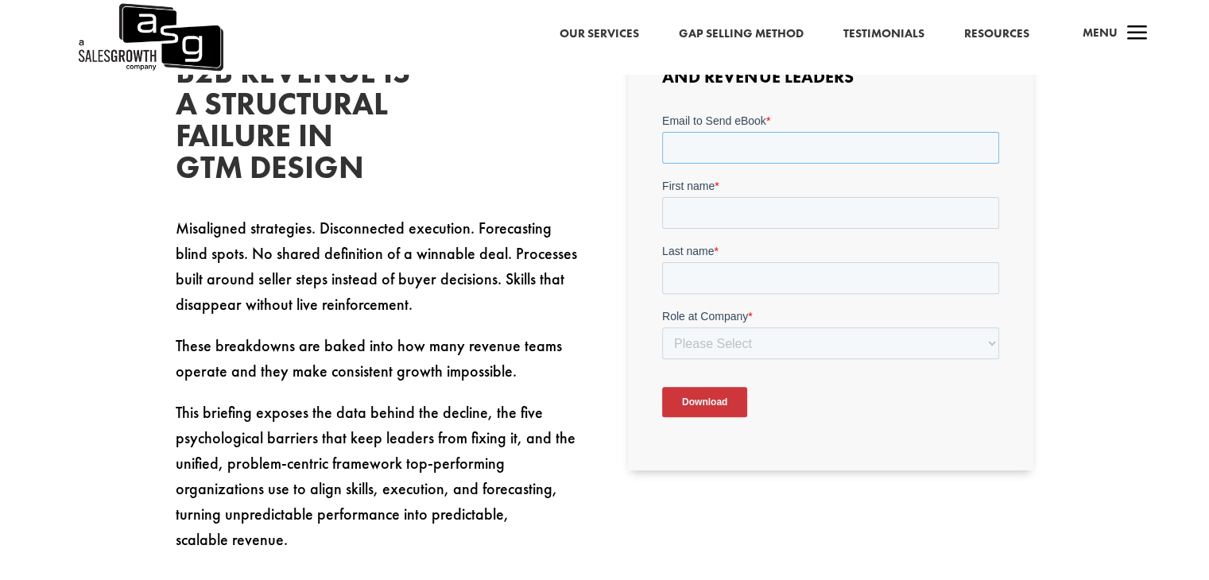
click at [784, 153] on input "Email to Send eBook *" at bounding box center [830, 148] width 337 height 32
paste input "[EMAIL_ADDRESS][DOMAIN_NAME]"
type input "digital@culturehighway.com"
click at [760, 210] on input "First name *" at bounding box center [830, 213] width 337 height 32
click at [749, 213] on input "First name *" at bounding box center [830, 213] width 337 height 32
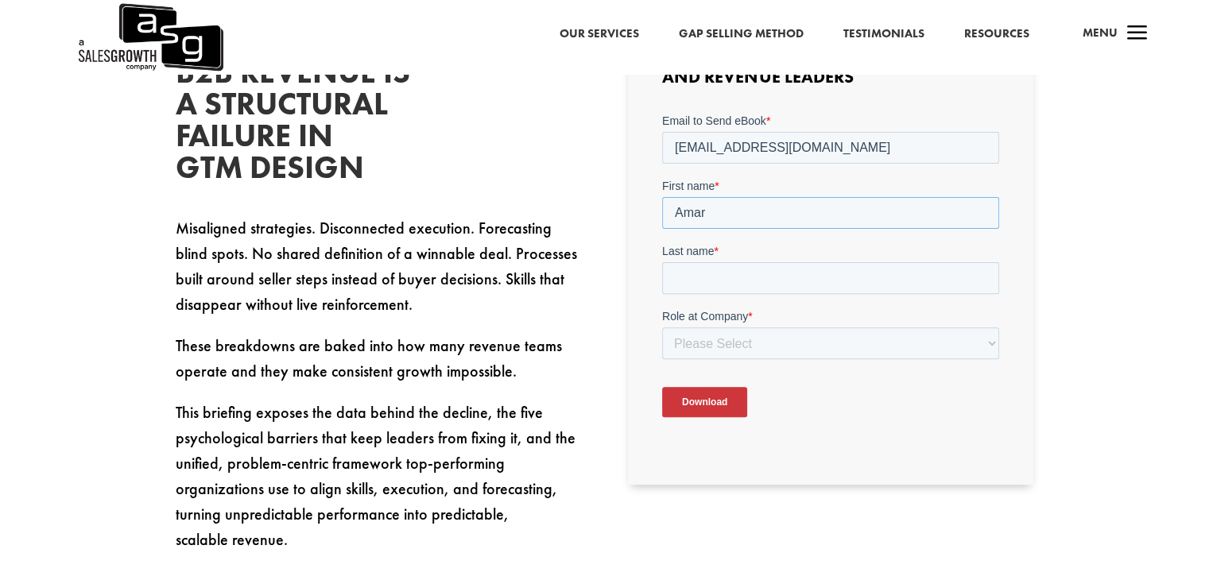
type input "Amar"
click at [752, 267] on input "Last name *" at bounding box center [830, 278] width 337 height 32
type input "Kumar"
click at [765, 340] on select "Please Select C-Level (CRO, CSO, etc) Senior Leadership (VP of Sales, VP of Ena…" at bounding box center [830, 343] width 337 height 32
select select "Director/Manager (Sales Director, Regional Sales Manager, etc)"
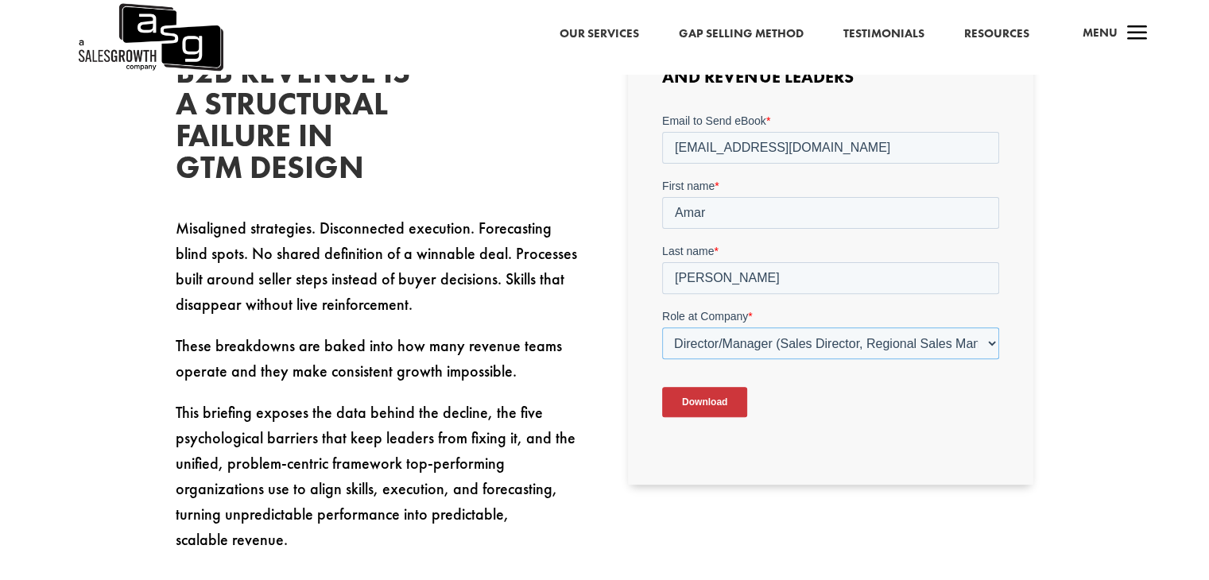
click at [662, 327] on select "Please Select C-Level (CRO, CSO, etc) Senior Leadership (VP of Sales, VP of Ena…" at bounding box center [830, 343] width 337 height 32
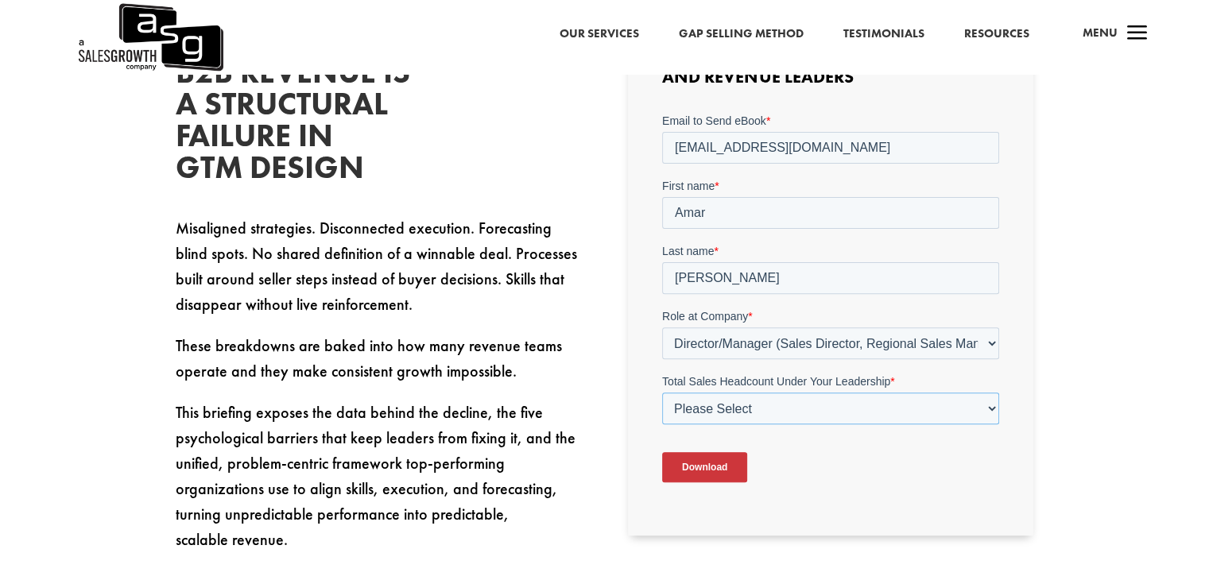
click at [779, 414] on select "Please Select Just Me 1-9 10-19 20-49 50-99 100+" at bounding box center [830, 409] width 337 height 32
select select "20-49"
click at [662, 393] on select "Please Select Just Me 1-9 10-19 20-49 50-99 100+" at bounding box center [830, 409] width 337 height 32
click at [820, 416] on select "Please Select Just Me 1-9 10-19 20-49 50-99 100+" at bounding box center [830, 409] width 337 height 32
click at [662, 393] on select "Please Select Just Me 1-9 10-19 20-49 50-99 100+" at bounding box center [830, 409] width 337 height 32
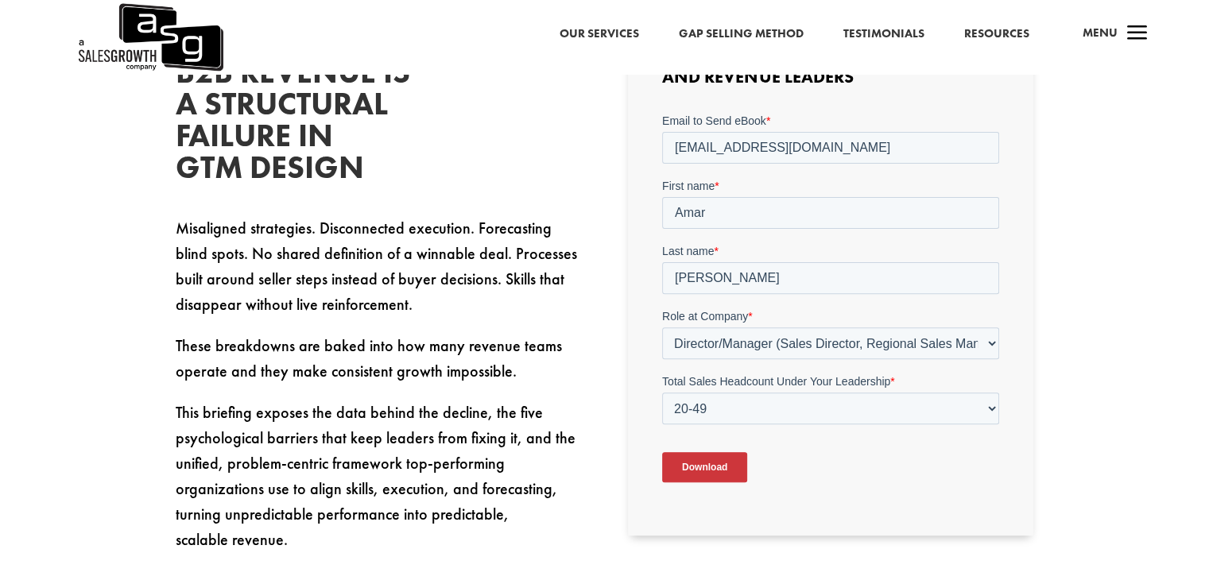
click at [711, 470] on input "Download" at bounding box center [704, 467] width 85 height 30
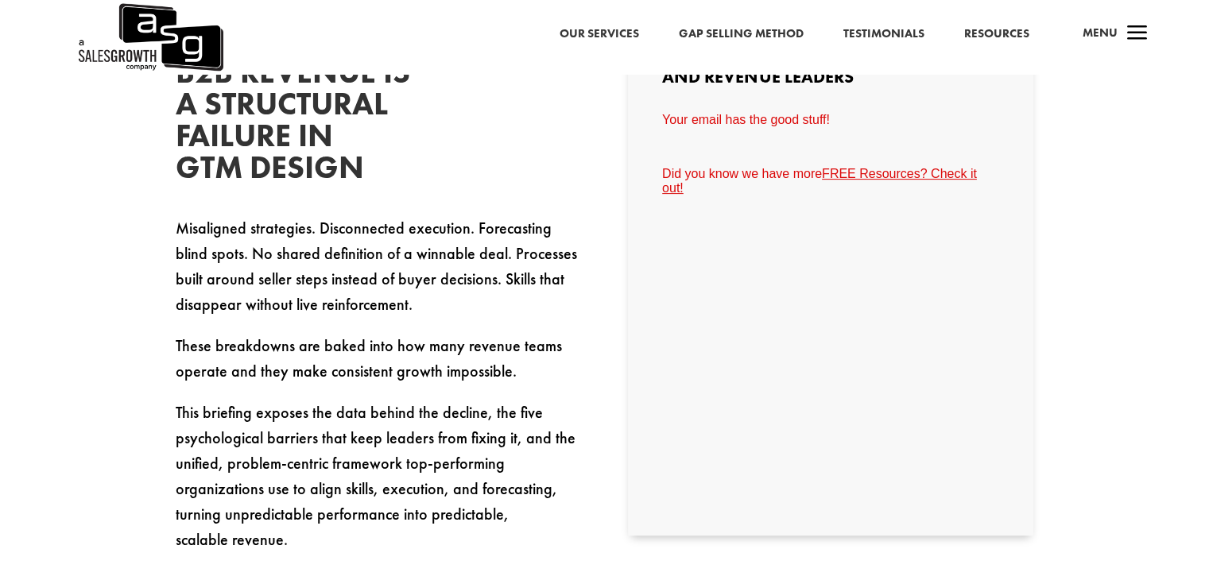
click at [874, 170] on link "FREE Resources? Check it out!" at bounding box center [819, 181] width 315 height 28
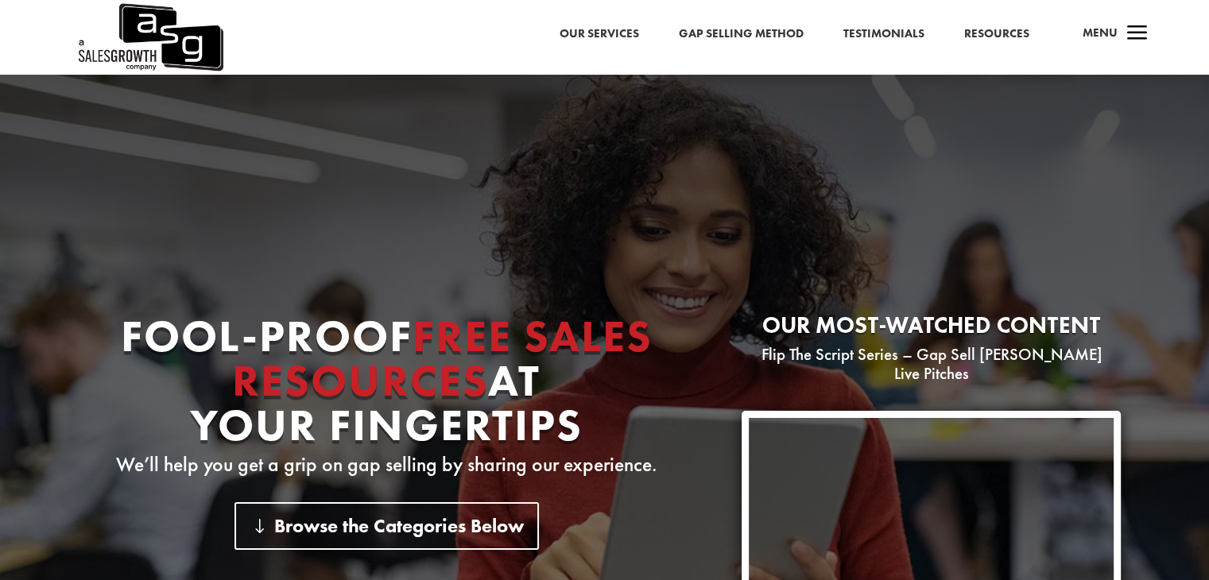
click at [1135, 33] on span "a" at bounding box center [1137, 34] width 32 height 32
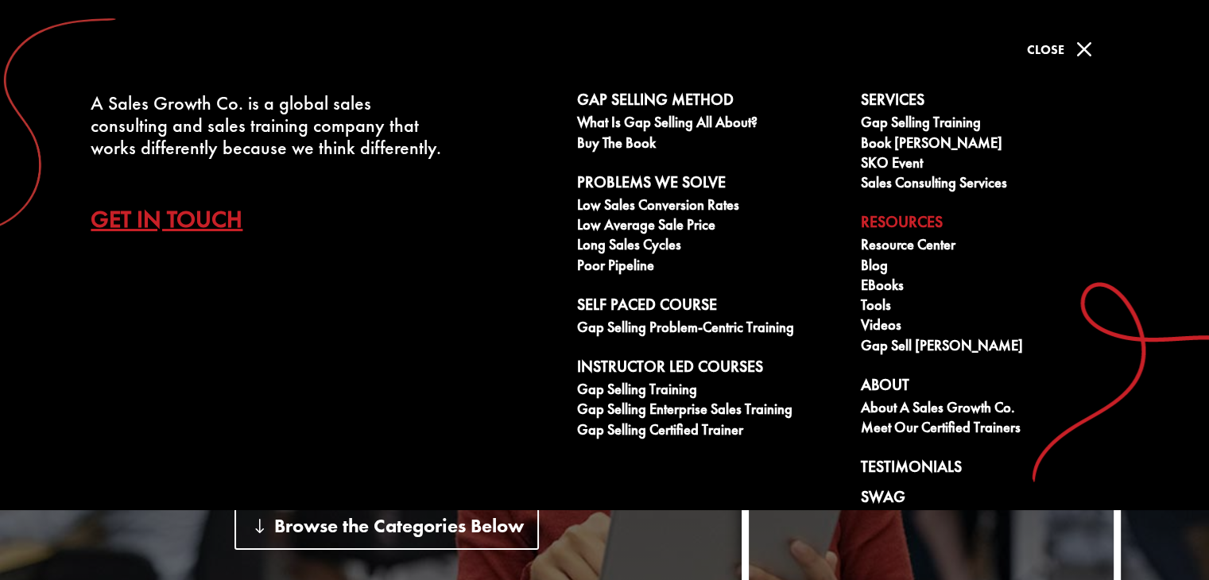
click at [572, 532] on div "Browse the Categories Below" at bounding box center [386, 525] width 597 height 47
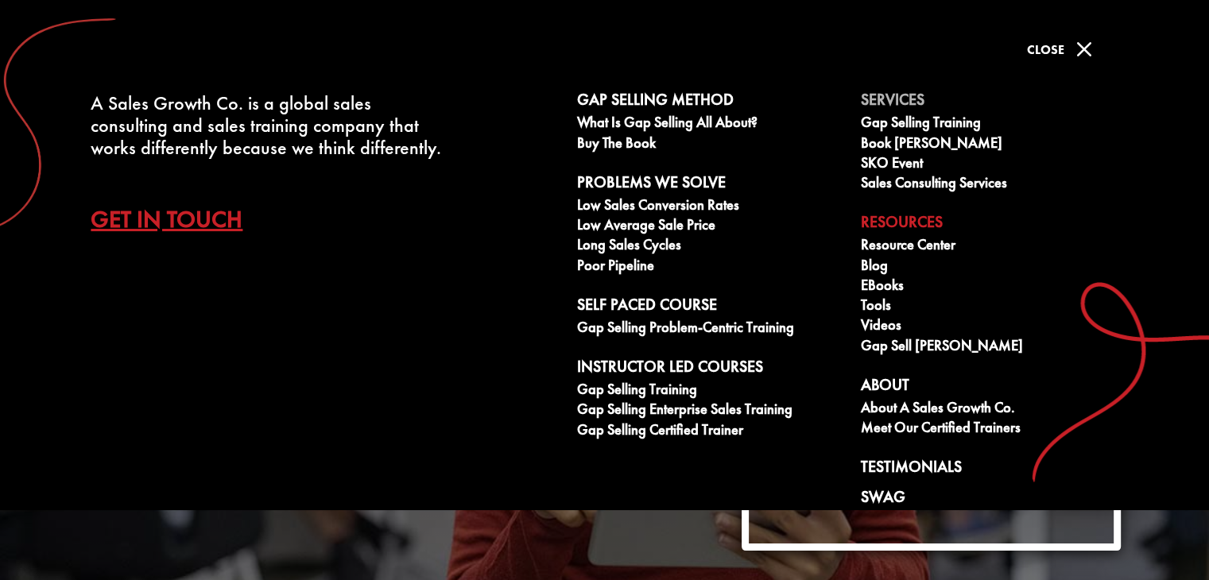
click at [1087, 48] on span "M" at bounding box center [1084, 49] width 32 height 32
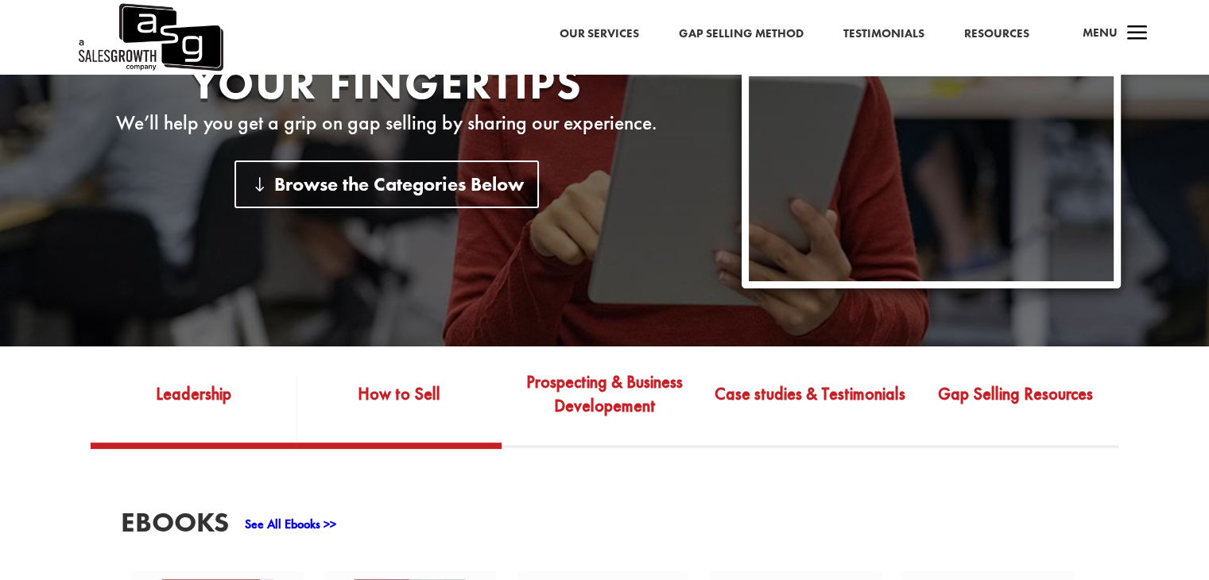
scroll to position [556, 0]
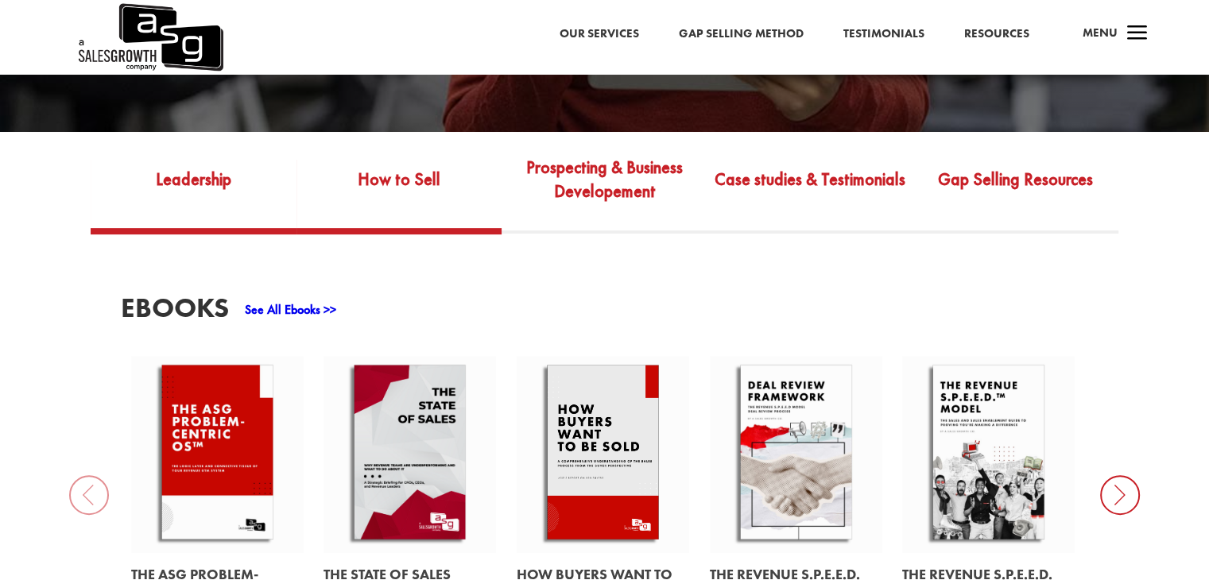
click at [391, 163] on link "How to Sell" at bounding box center [399, 190] width 206 height 75
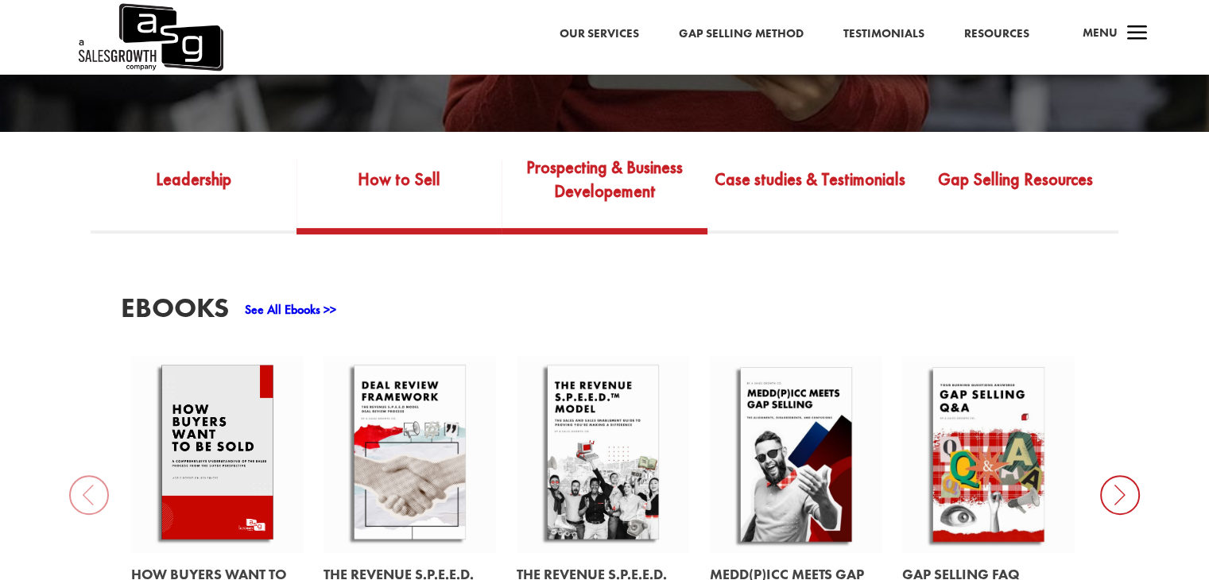
click at [613, 175] on link "Prospecting & Business Developement" at bounding box center [604, 190] width 206 height 75
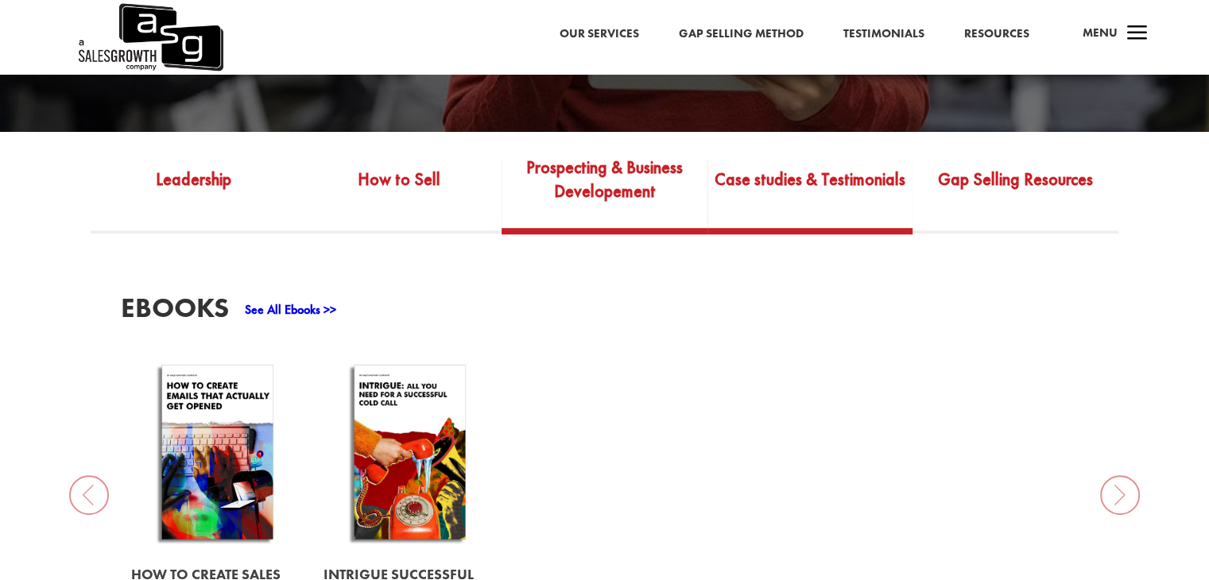
click at [810, 168] on link "Case studies & Testimonials" at bounding box center [810, 190] width 206 height 75
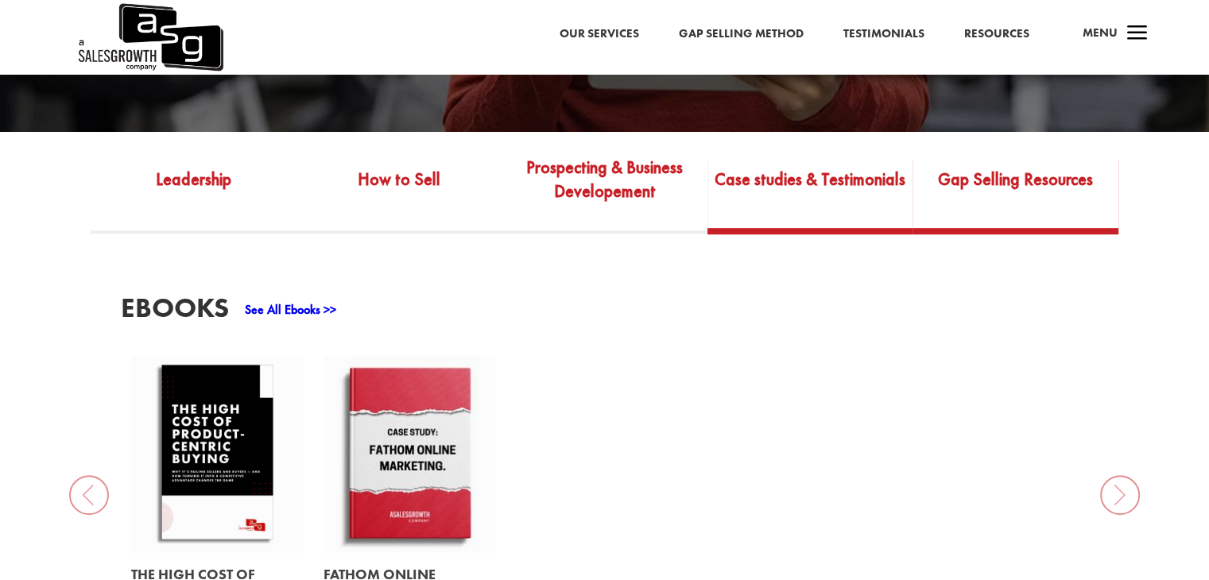
click at [1013, 160] on link "Gap Selling Resources" at bounding box center [1015, 190] width 206 height 75
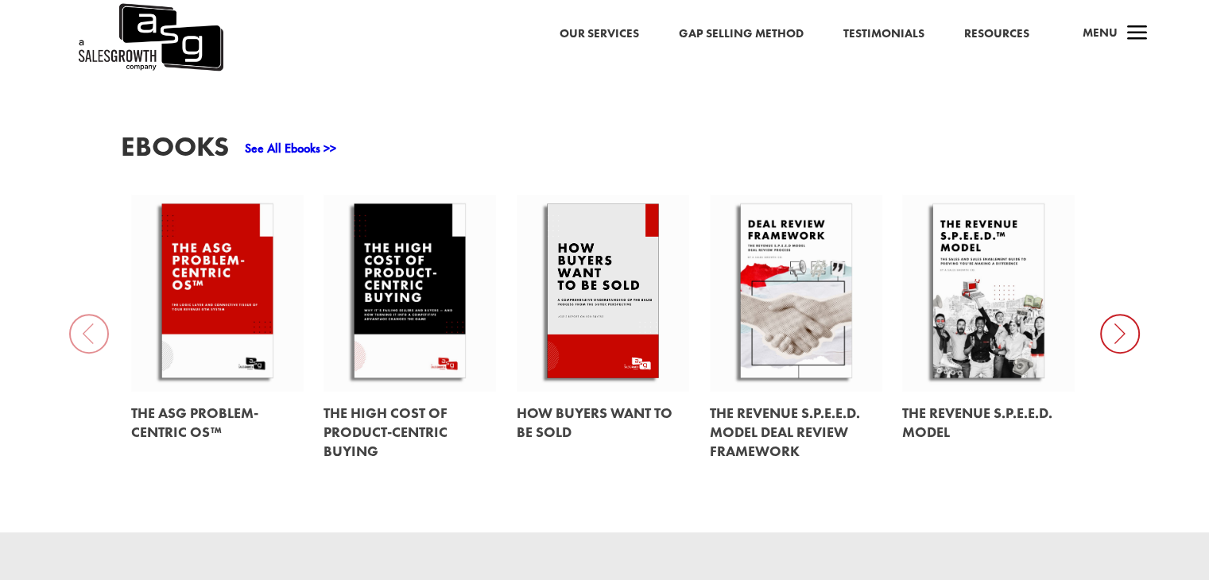
scroll to position [795, 0]
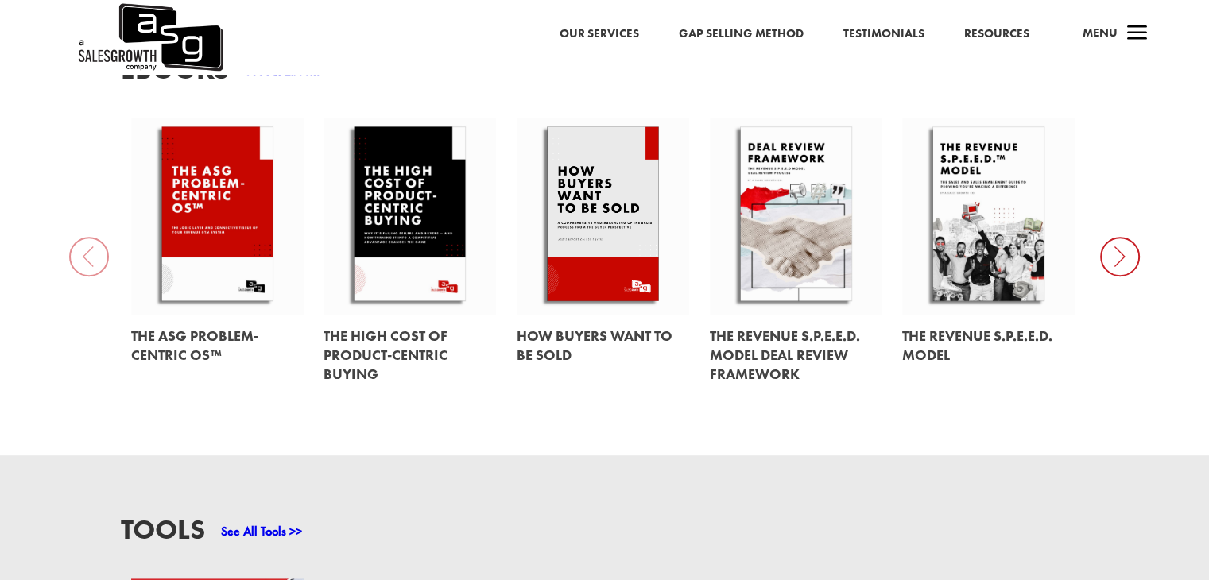
click at [1118, 243] on icon at bounding box center [1120, 257] width 40 height 40
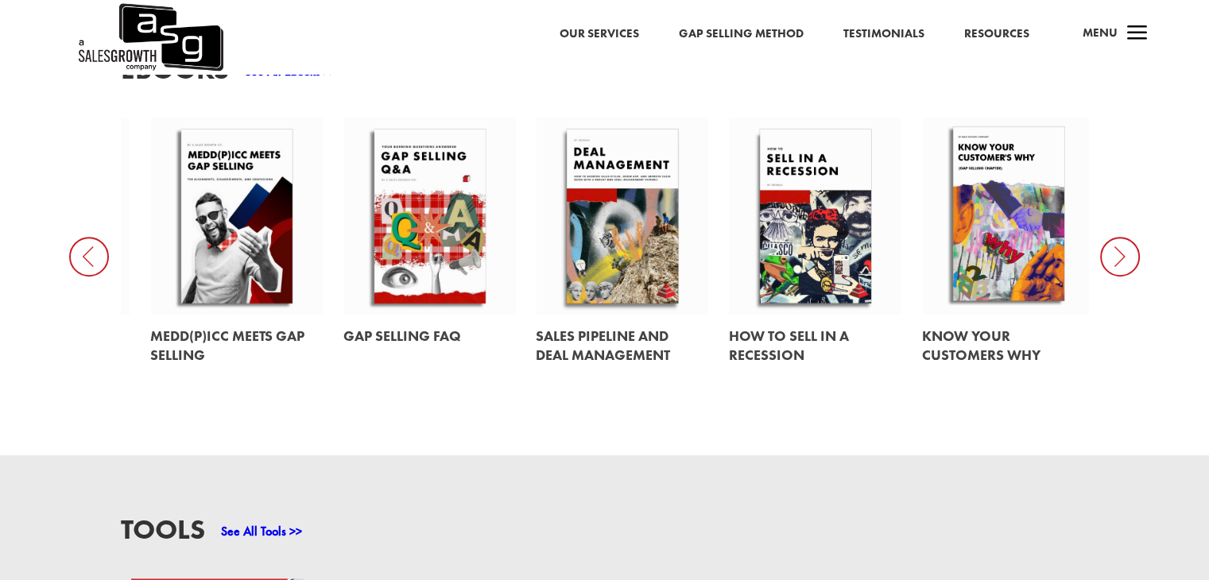
click at [1114, 249] on icon at bounding box center [1120, 257] width 40 height 40
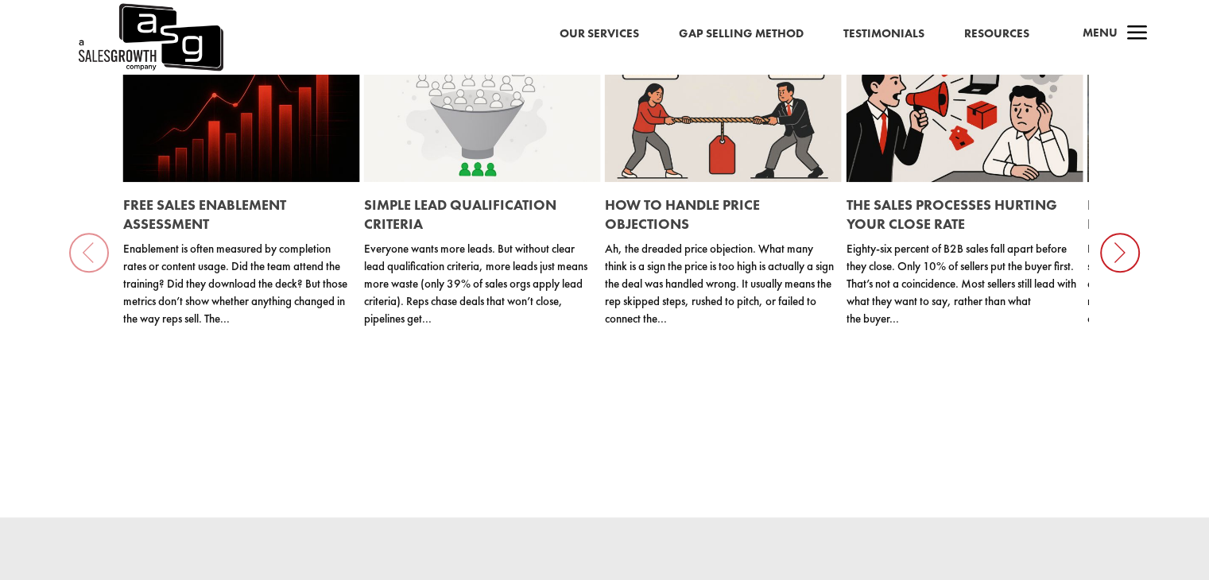
scroll to position [1576, 0]
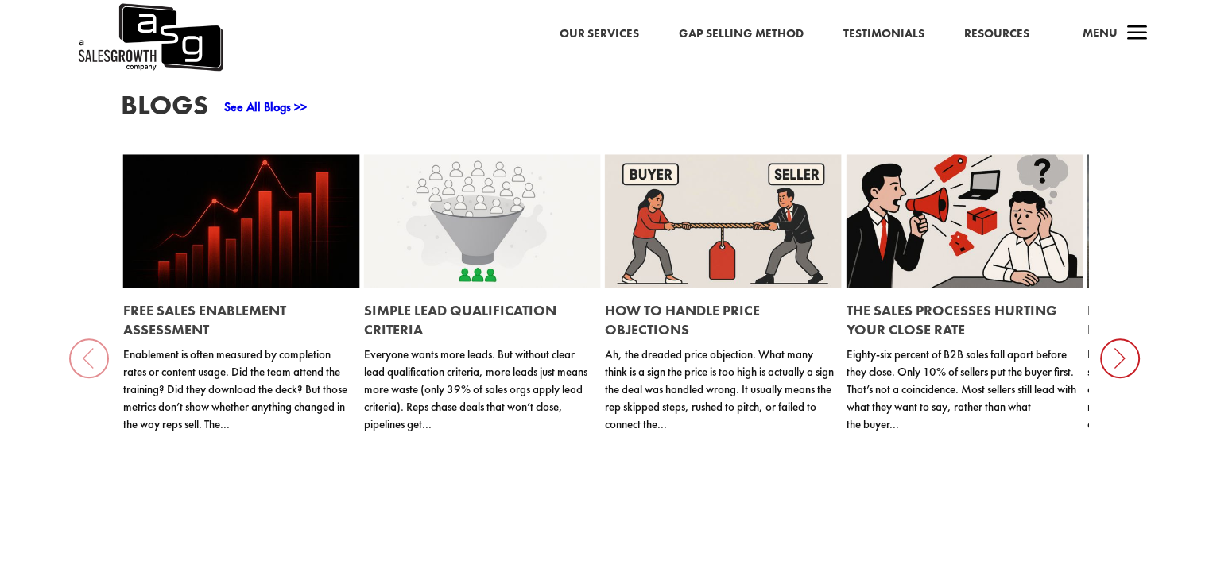
click at [900, 27] on link "Testimonials" at bounding box center [883, 34] width 81 height 21
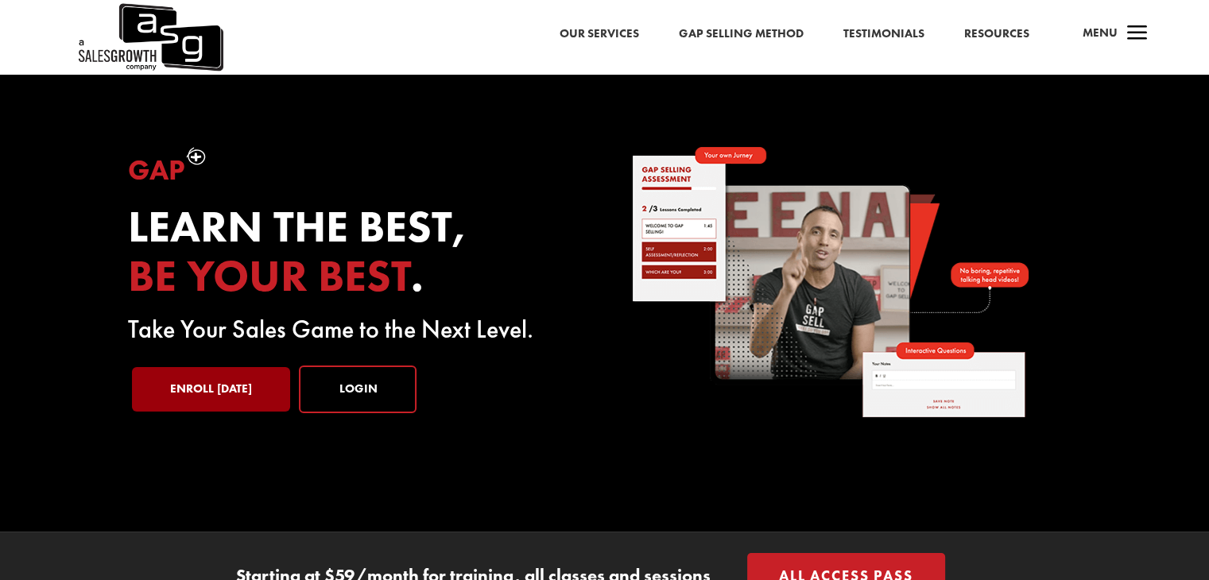
click at [245, 389] on link "Enroll Today" at bounding box center [211, 389] width 158 height 44
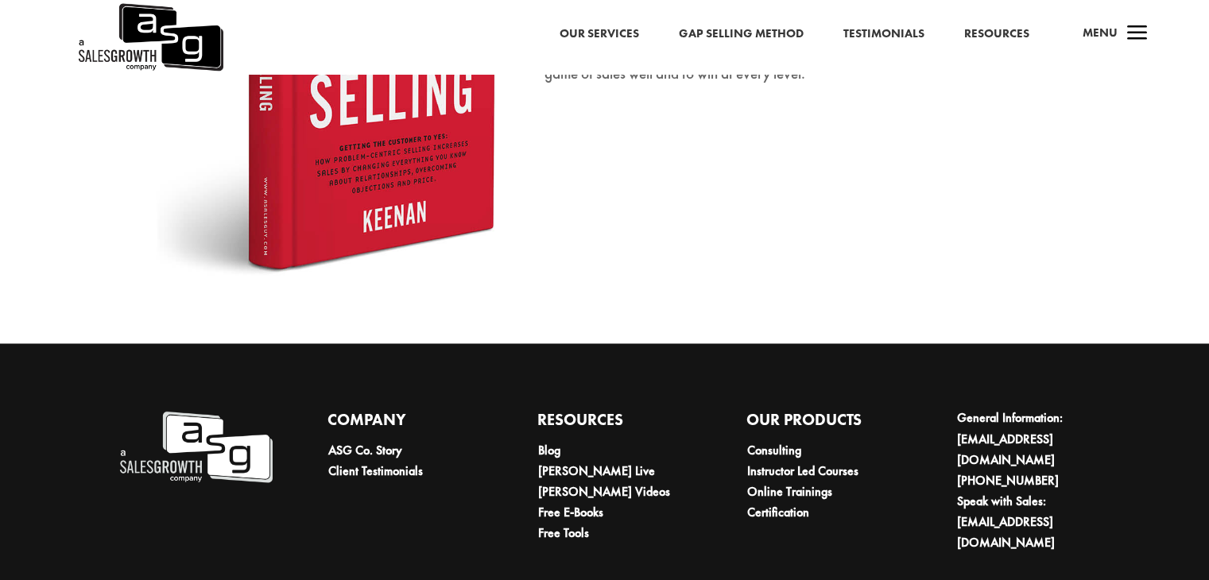
scroll to position [2543, 0]
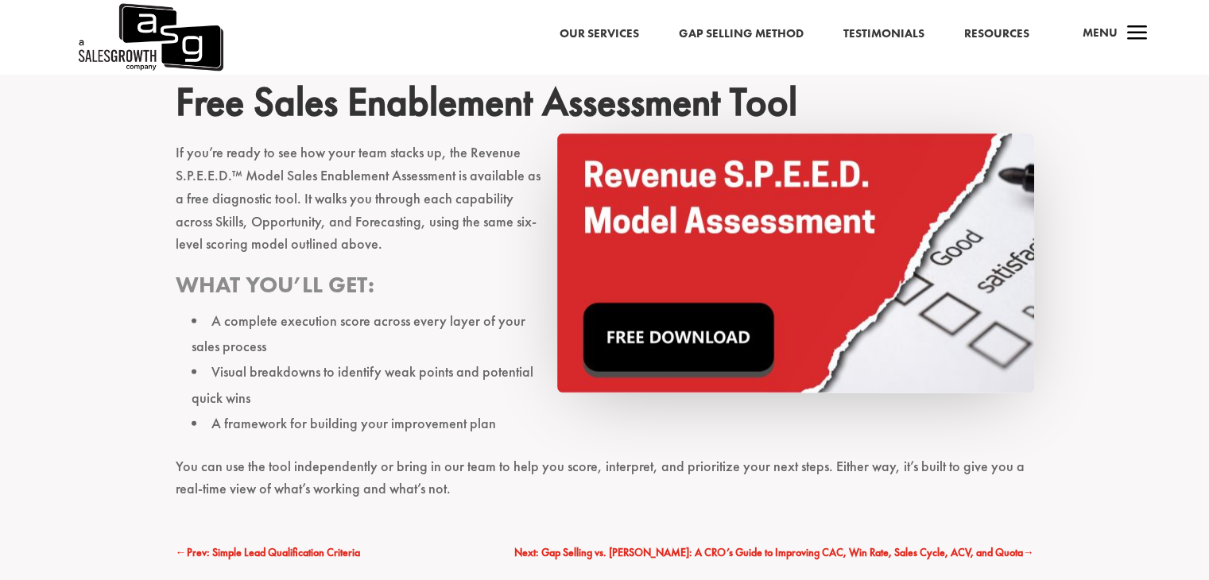
scroll to position [3655, 0]
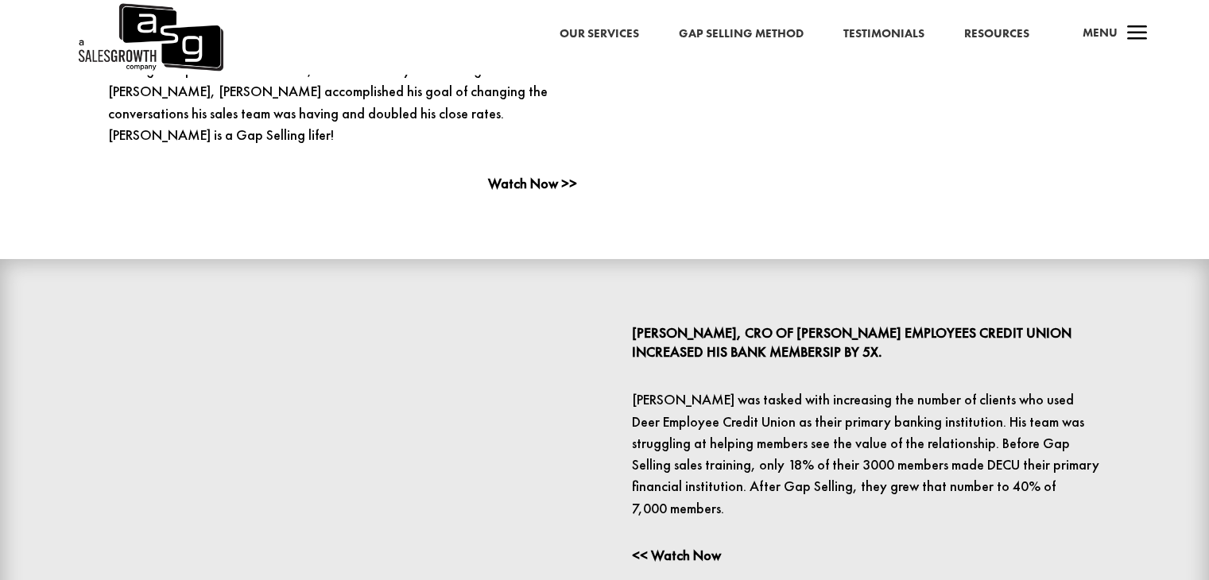
scroll to position [556, 0]
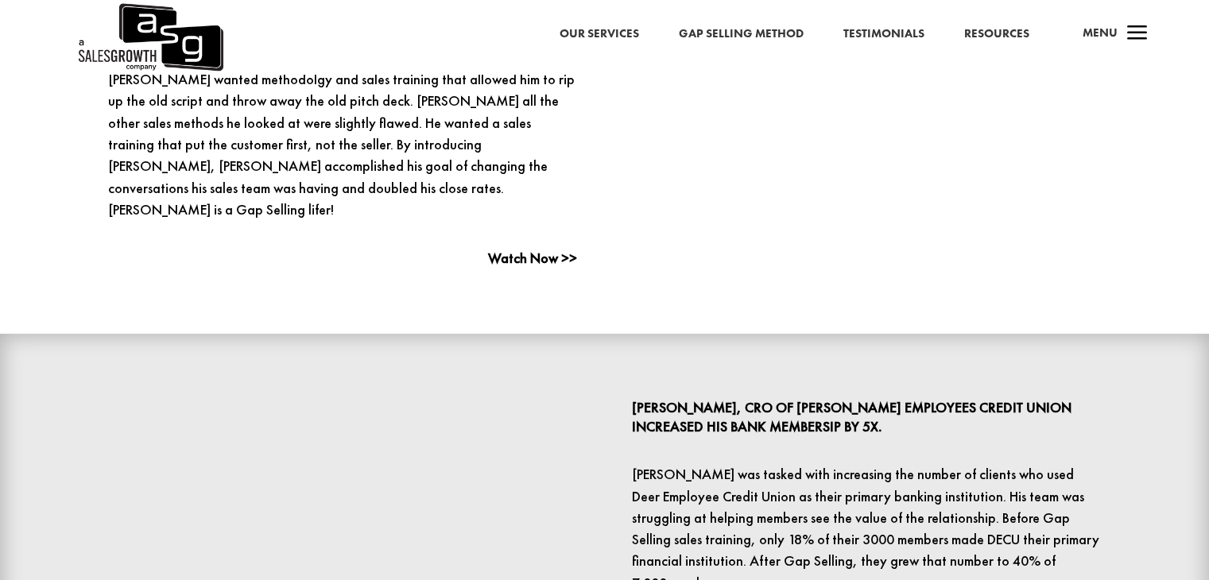
click at [994, 29] on link "Resources" at bounding box center [996, 34] width 65 height 21
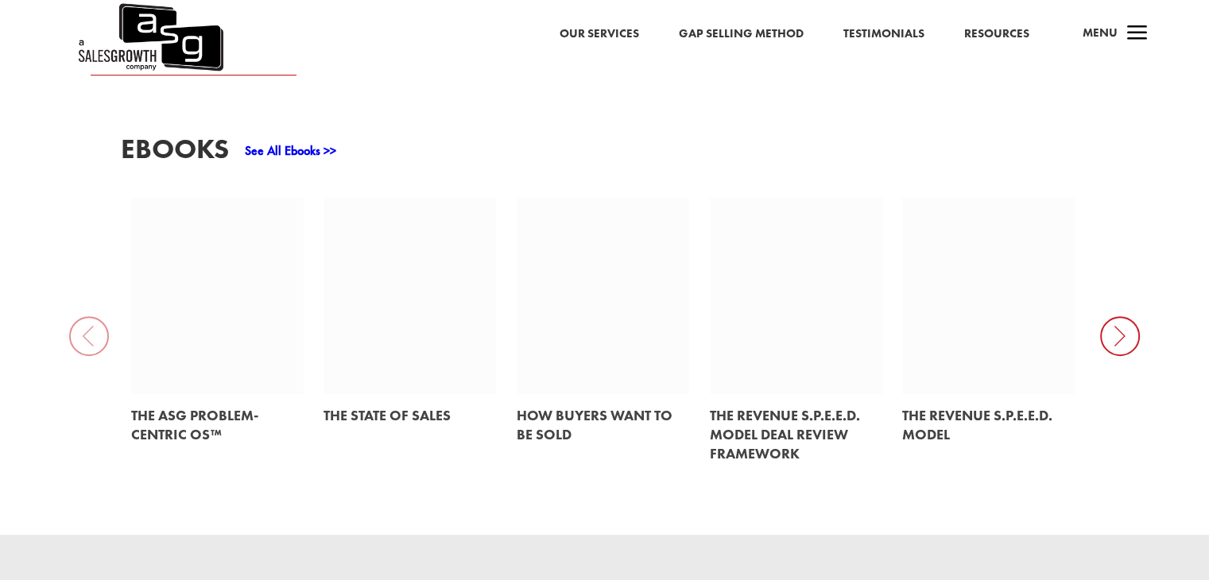
scroll to position [1112, 0]
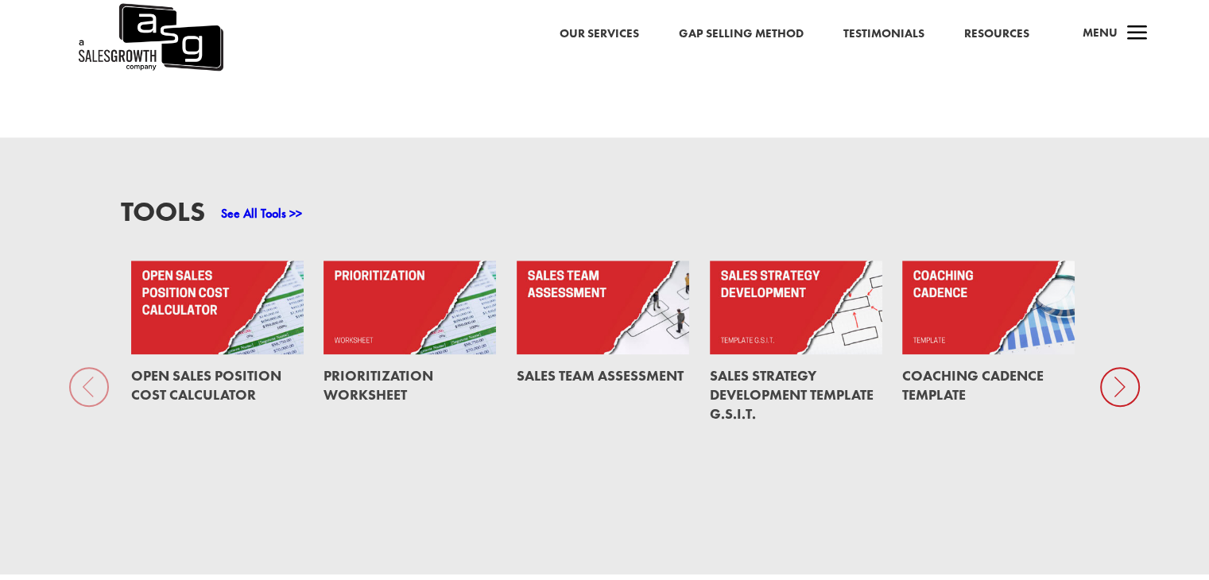
drag, startPoint x: 249, startPoint y: 268, endPoint x: 611, endPoint y: 185, distance: 371.6
click at [611, 198] on div "Tools See All Tools >> Open Sales Position Cost Calculator Prioritization Works…" at bounding box center [604, 355] width 967 height 315
click at [1116, 379] on icon at bounding box center [1120, 387] width 40 height 40
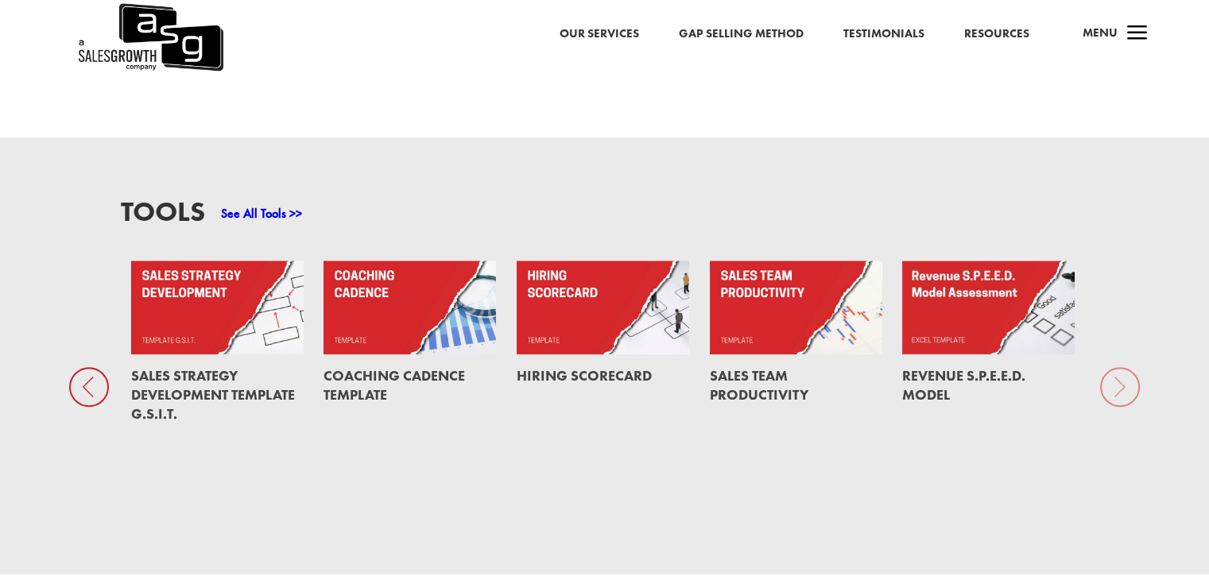
click at [1127, 380] on div "Tools See All Tools >> Open Sales Position Cost Calculator Prioritization Works…" at bounding box center [604, 355] width 1209 height 436
click at [1121, 376] on div "Tools See All Tools >> Open Sales Position Cost Calculator Prioritization Works…" at bounding box center [604, 355] width 1209 height 436
click at [762, 366] on link "Sales Team Productivity" at bounding box center [759, 384] width 99 height 37
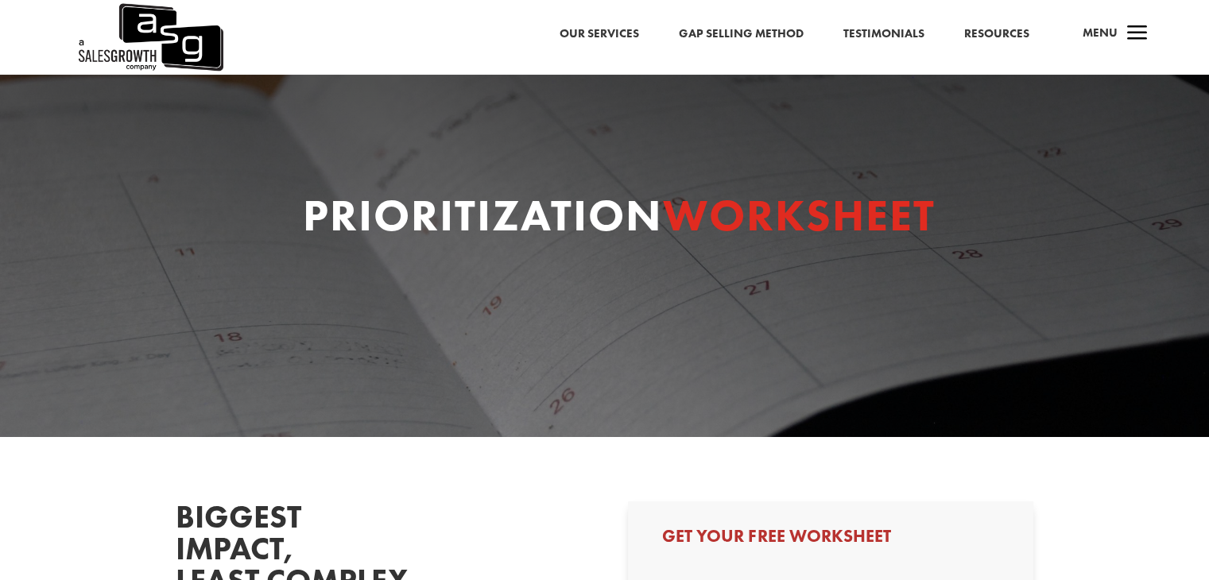
select select "Director/Manager (Sales Director, Regional Sales Manager, etc)"
select select "20-49"
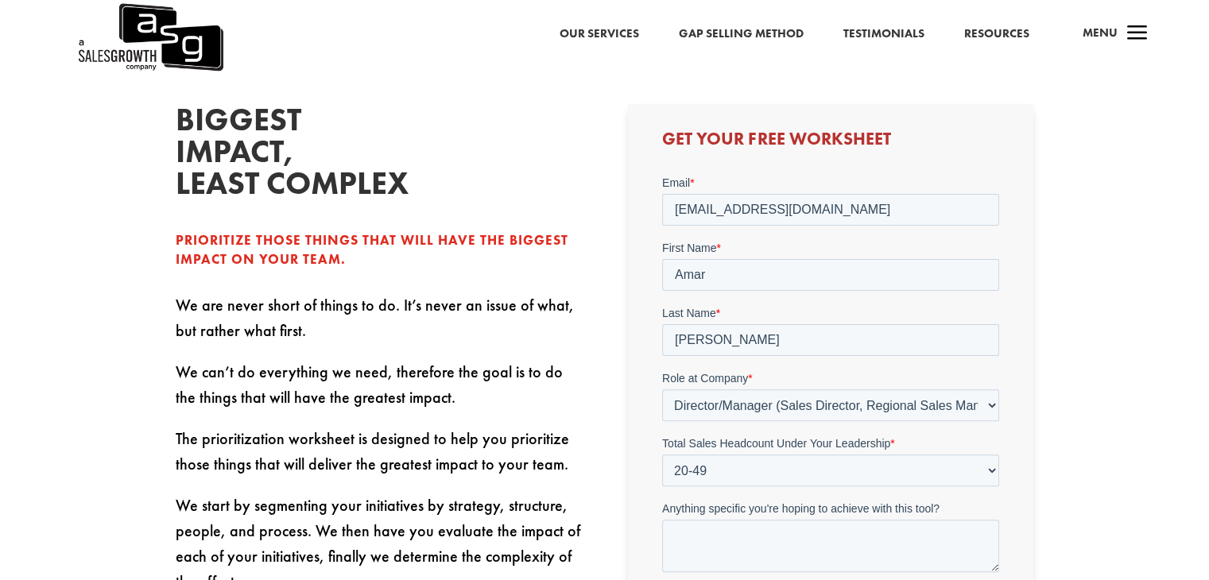
scroll to position [715, 0]
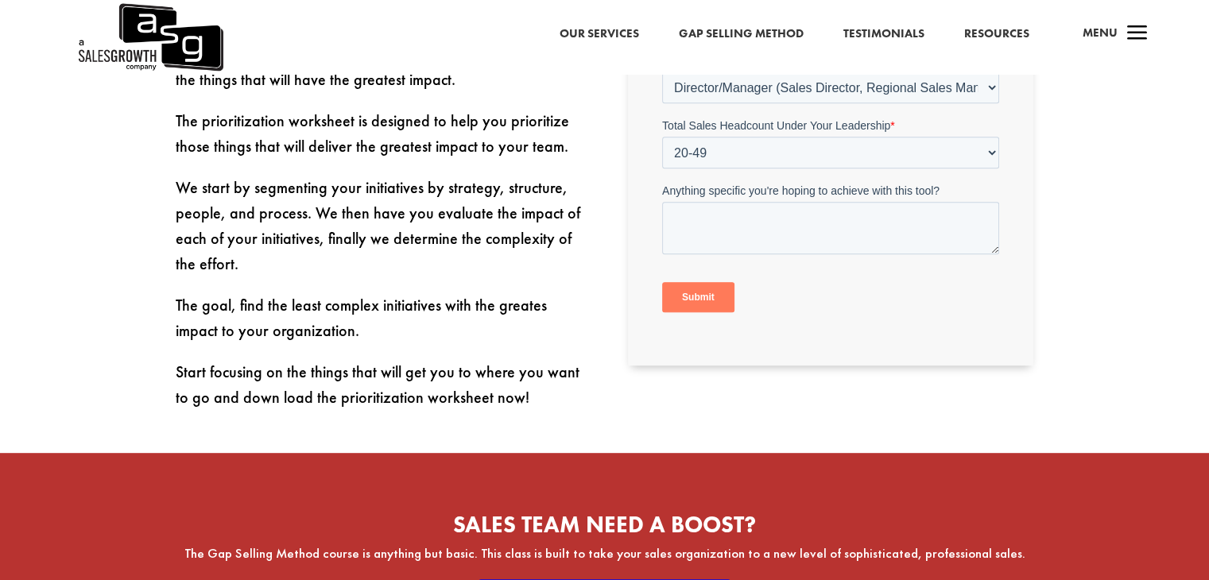
click at [712, 294] on input "Submit" at bounding box center [698, 298] width 72 height 30
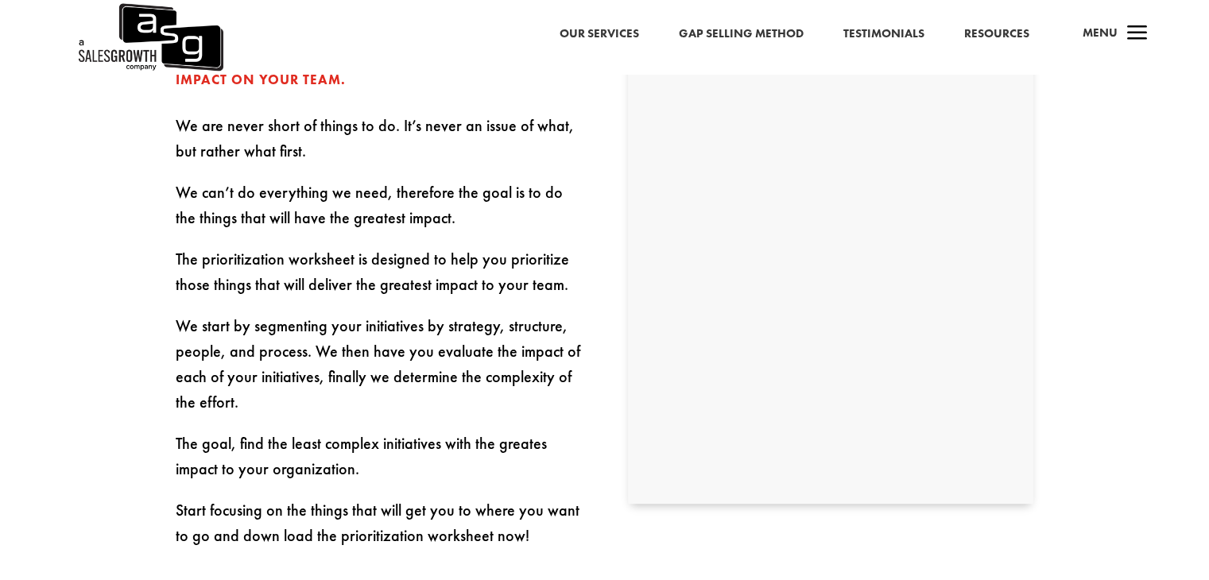
scroll to position [397, 0]
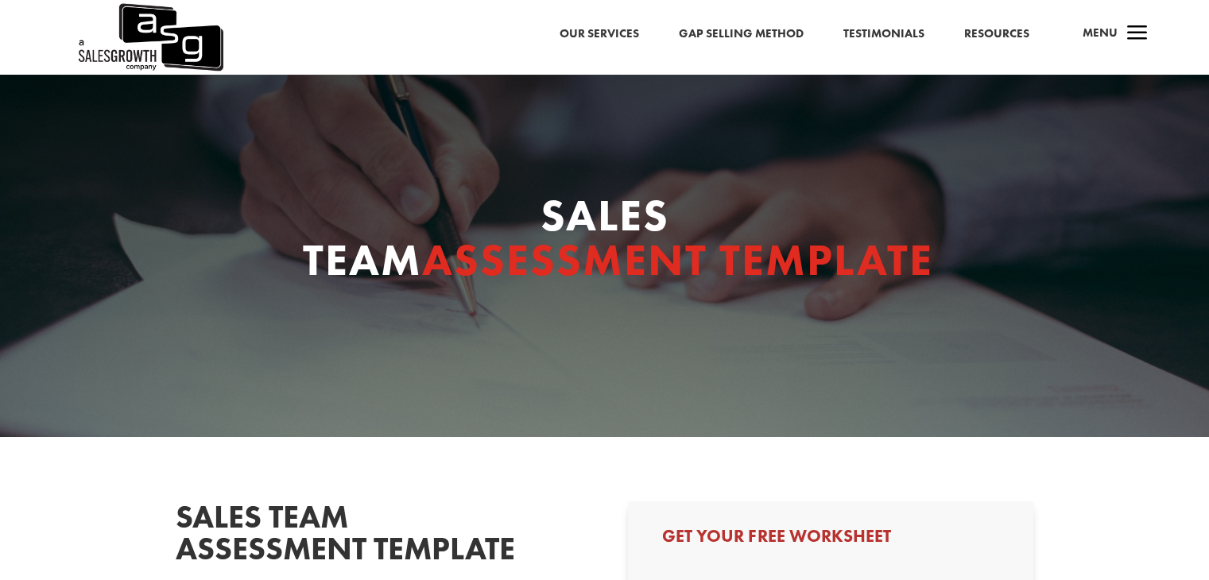
select select "Director/Manager (Sales Director, Regional Sales Manager, etc)"
select select "20-49"
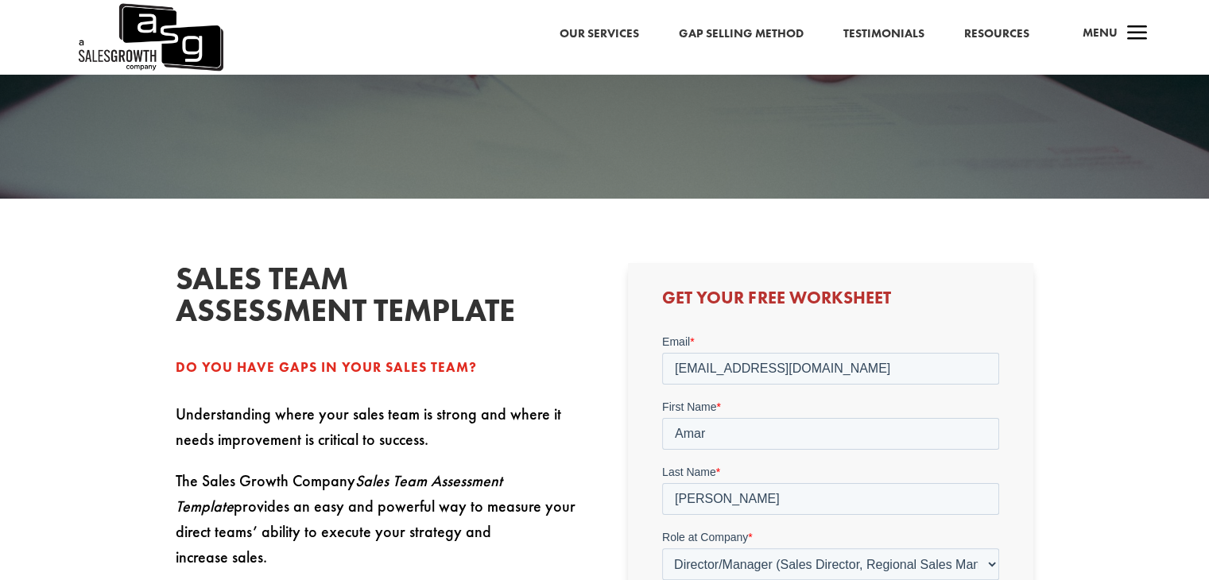
scroll to position [636, 0]
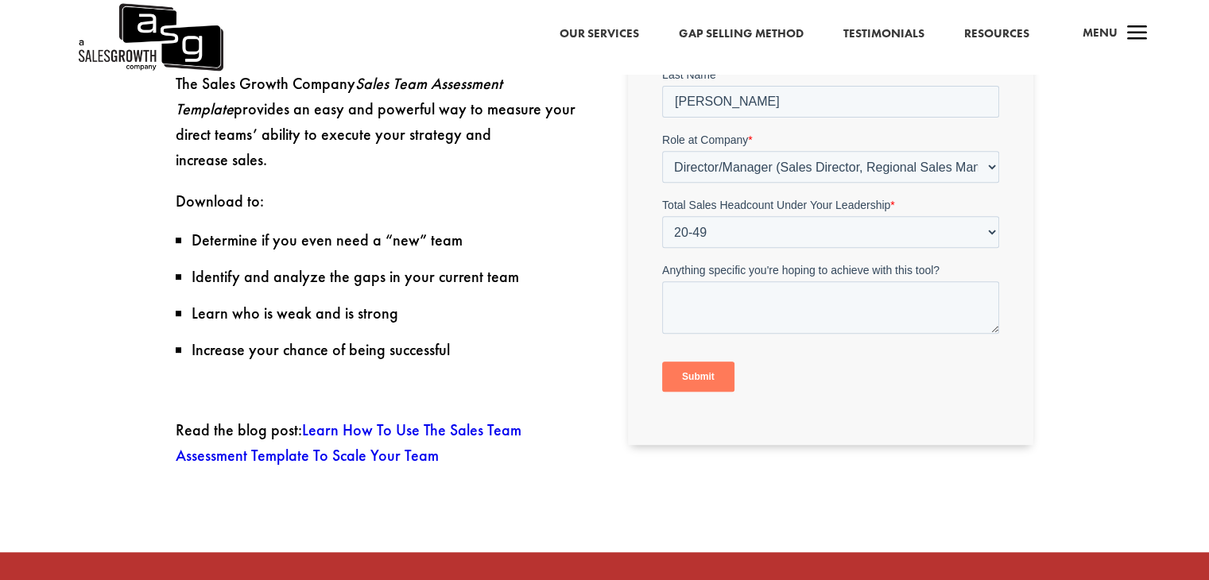
click at [693, 379] on input "Submit" at bounding box center [698, 377] width 72 height 30
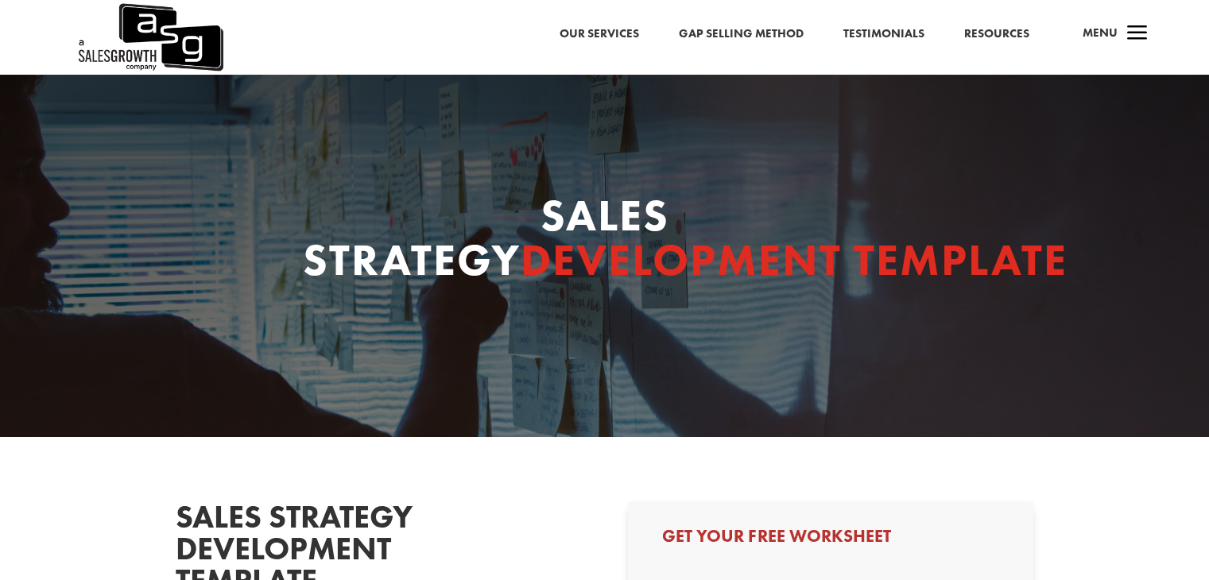
select select "Director/Manager (Sales Director, Regional Sales Manager, etc)"
select select "20-49"
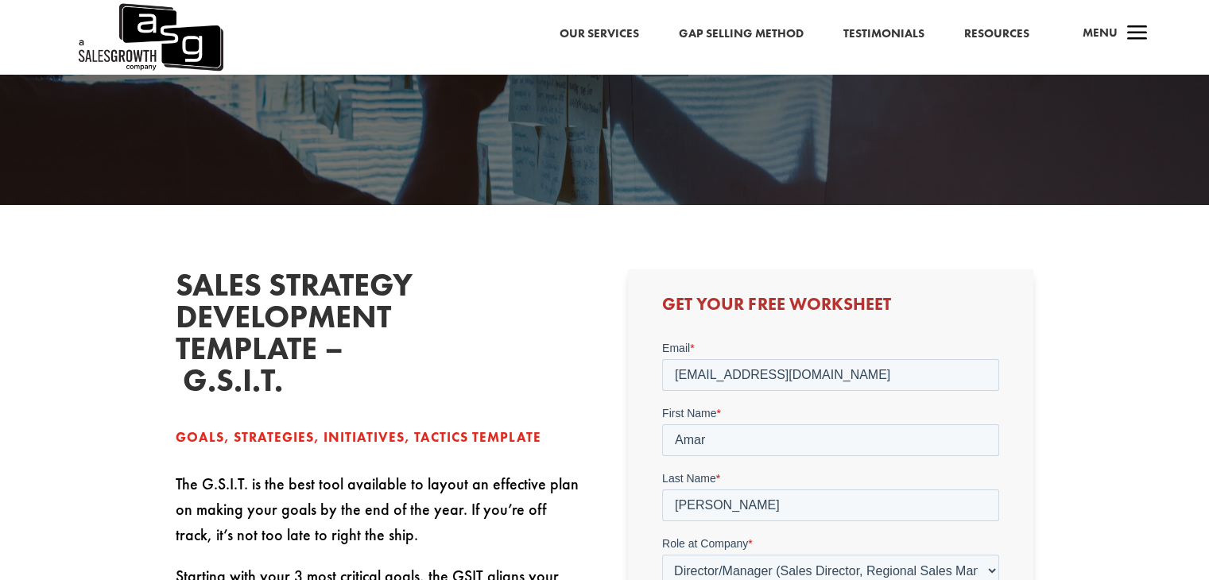
scroll to position [477, 0]
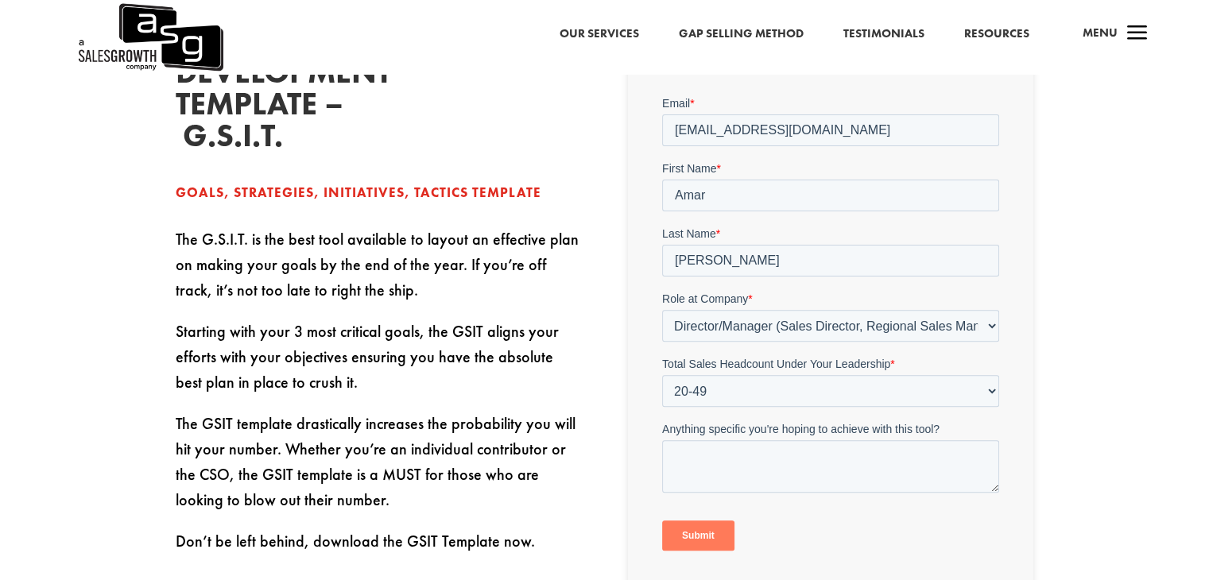
click at [721, 531] on input "Submit" at bounding box center [698, 535] width 72 height 30
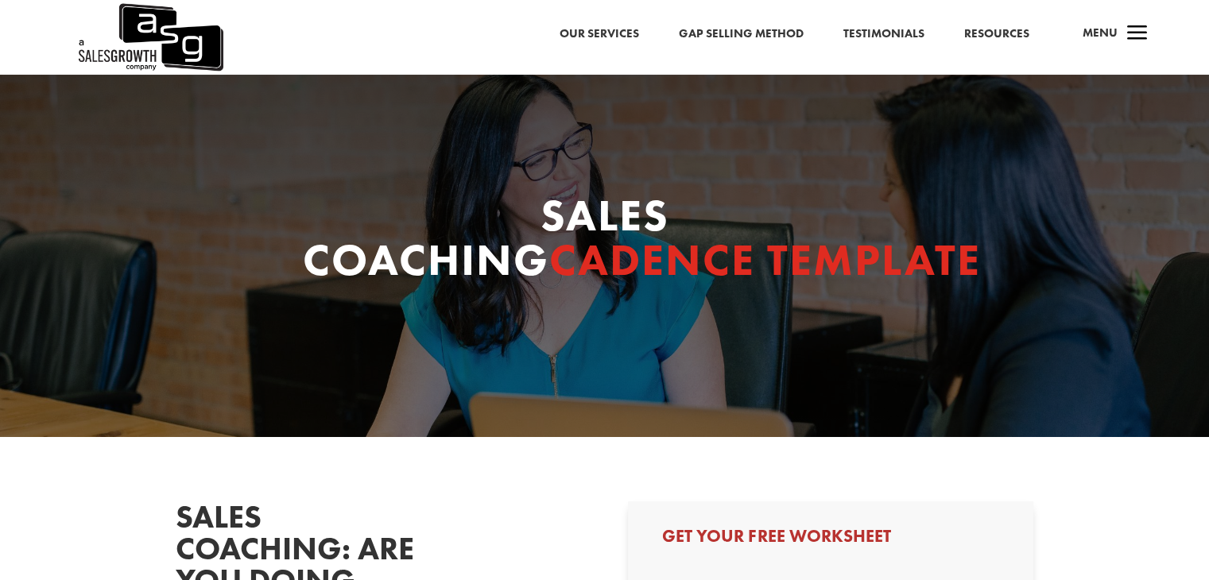
select select "Director/Manager (Sales Director, Regional Sales Manager, etc)"
select select "20-49"
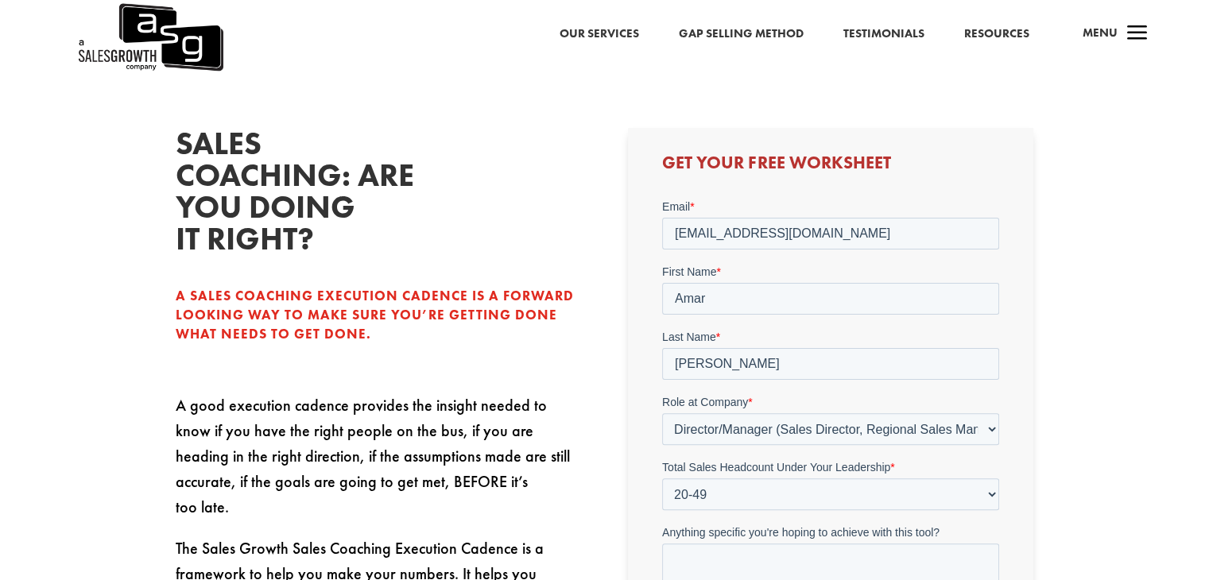
scroll to position [556, 0]
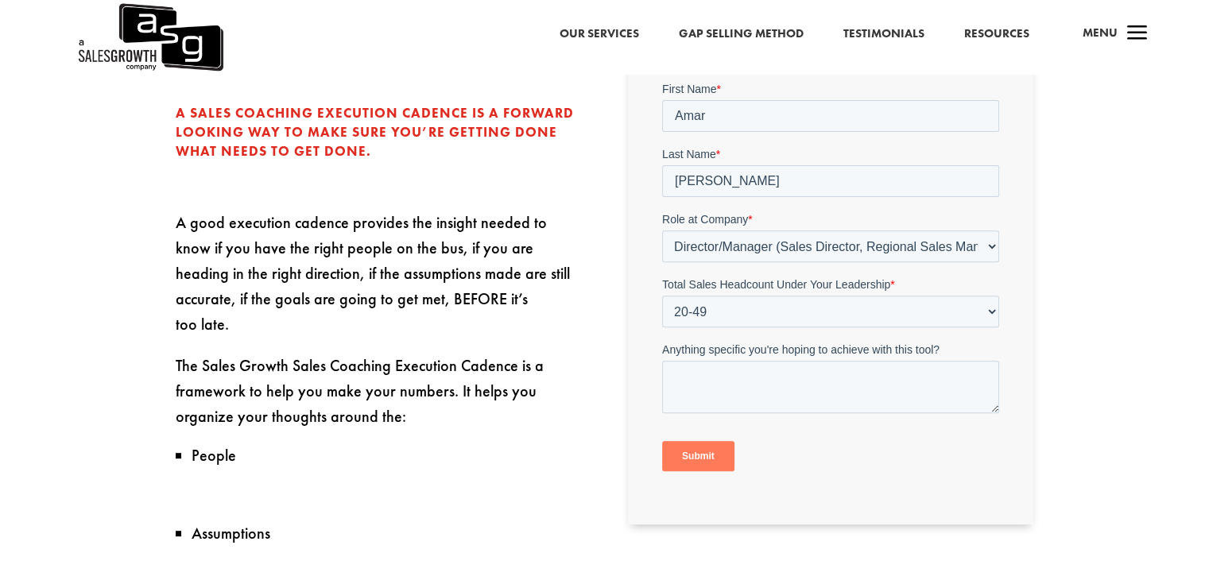
click at [719, 451] on input "Submit" at bounding box center [698, 456] width 72 height 30
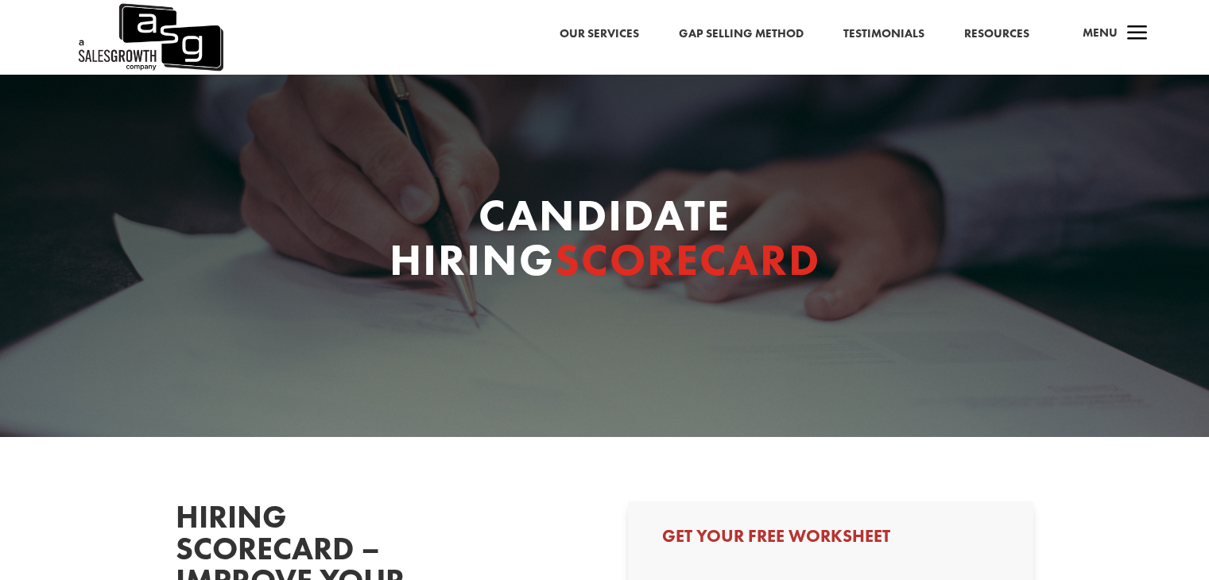
scroll to position [181, 0]
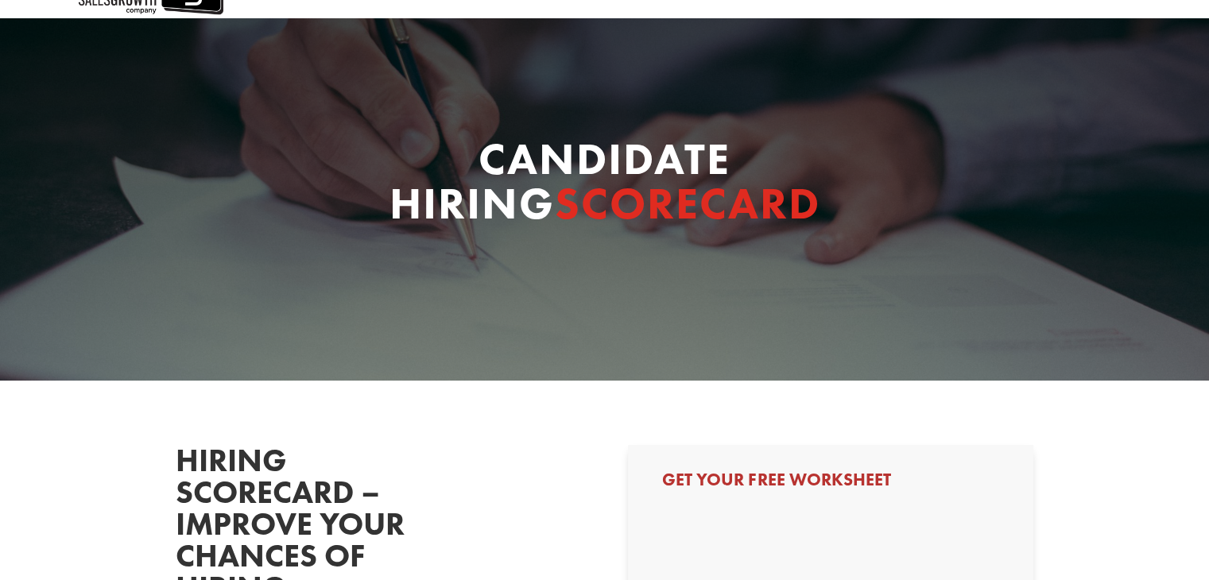
select select "Director/Manager (Sales Director, Regional Sales Manager, etc)"
select select "20-49"
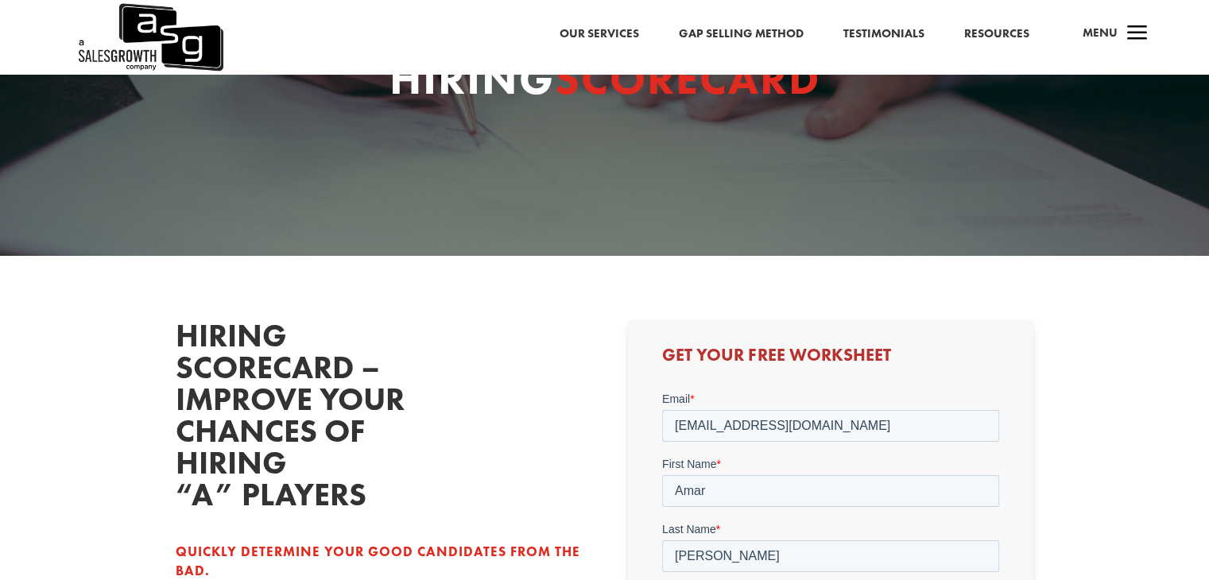
scroll to position [477, 0]
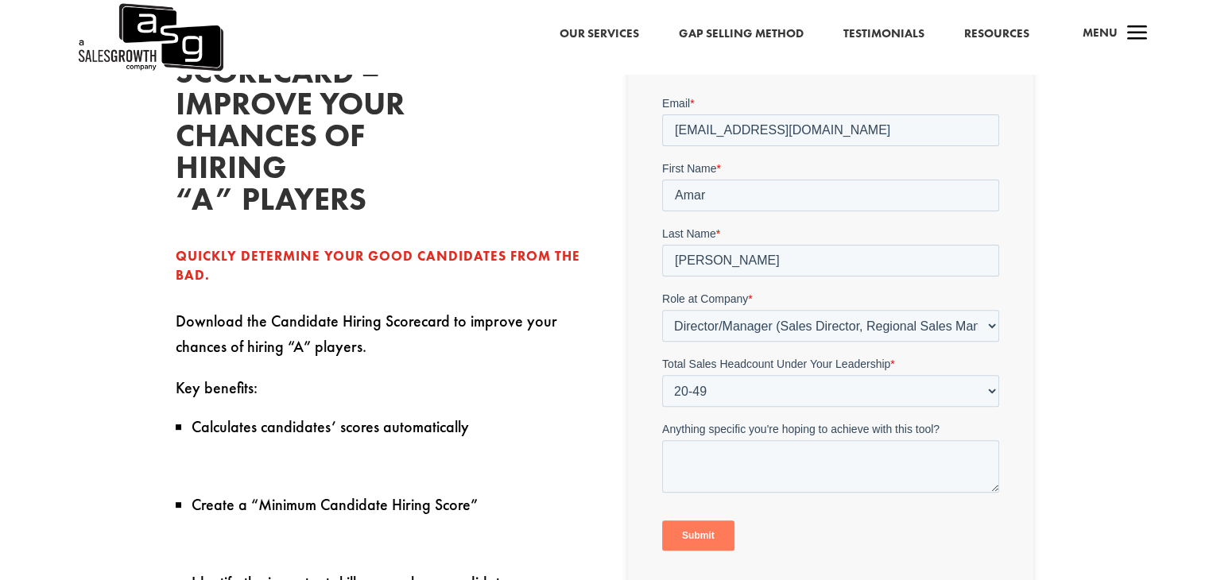
click at [698, 524] on input "Submit" at bounding box center [698, 535] width 72 height 30
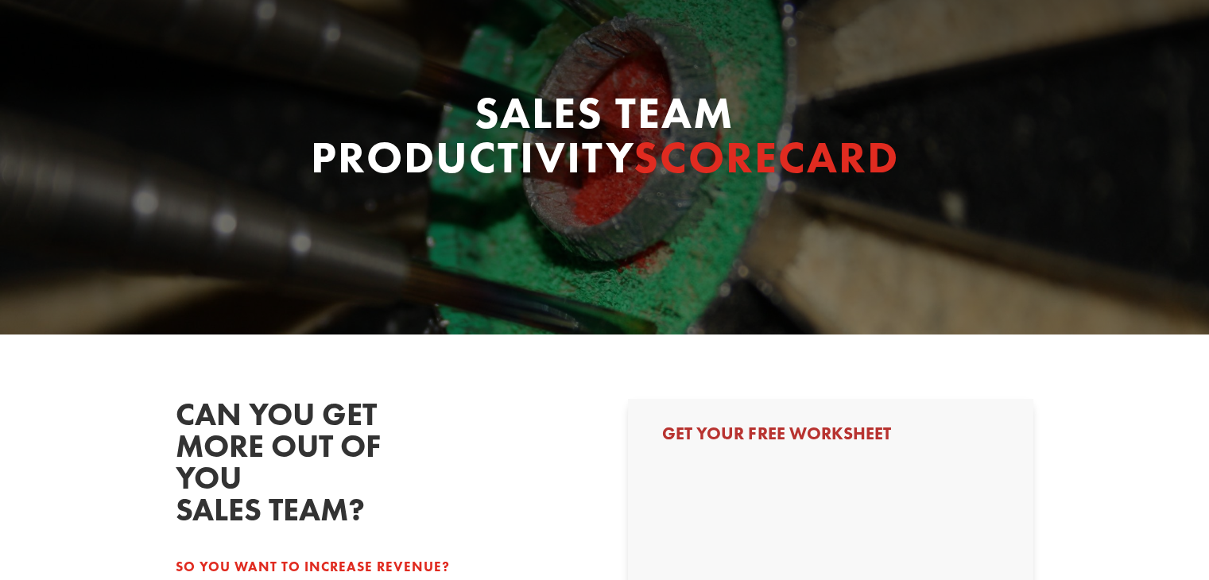
select select "Director/Manager (Sales Director, Regional Sales Manager, etc)"
select select "20-49"
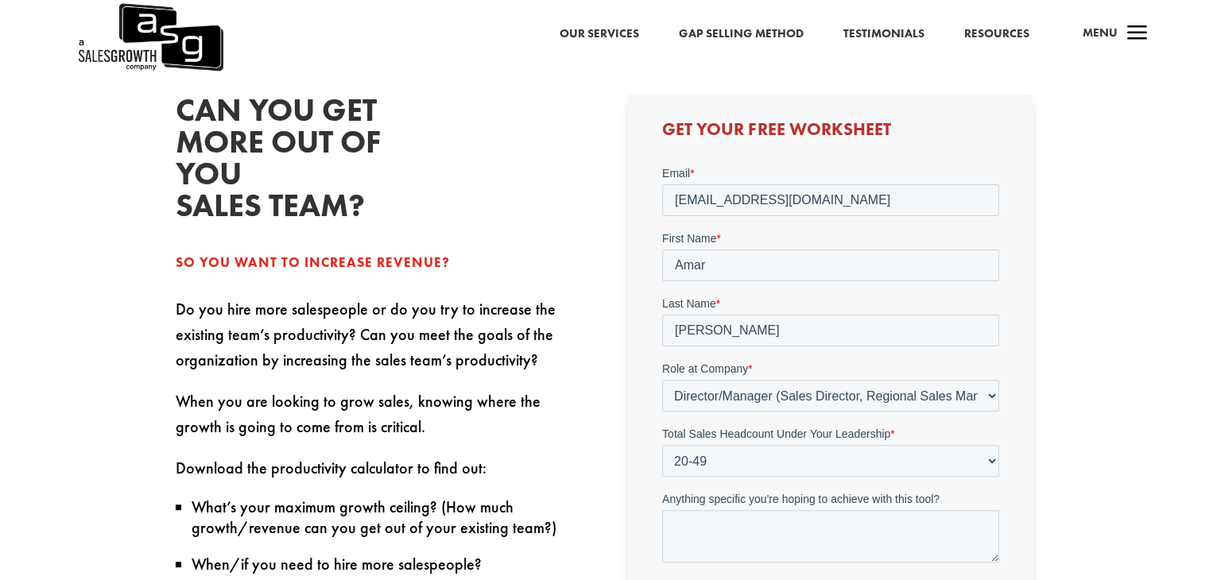
scroll to position [636, 0]
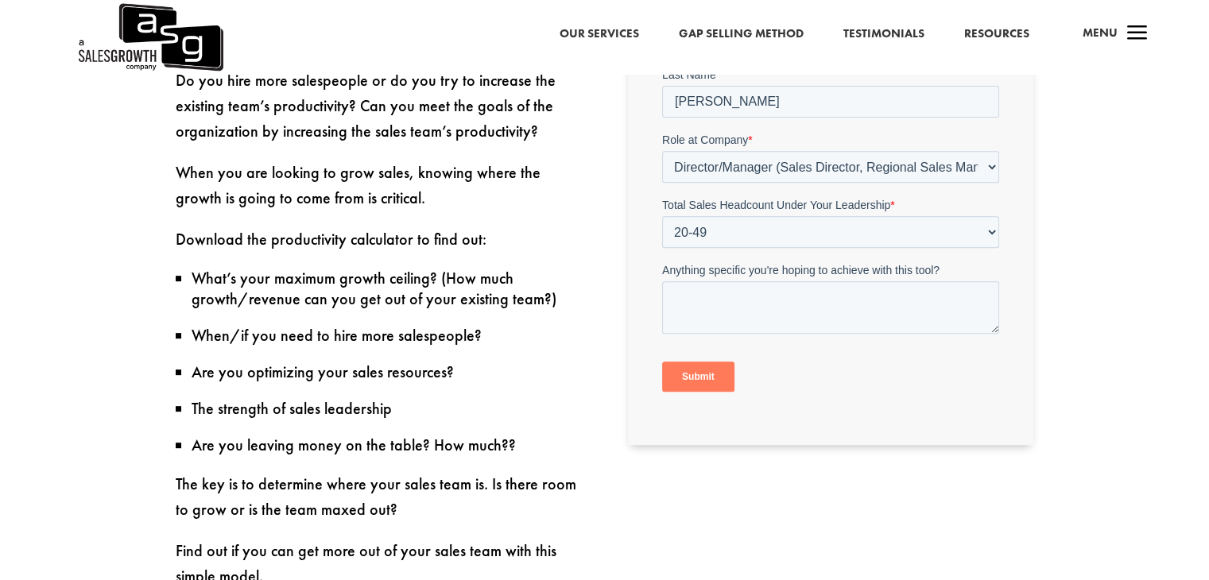
drag, startPoint x: 716, startPoint y: 377, endPoint x: 734, endPoint y: 328, distance: 51.8
click at [716, 376] on input "Submit" at bounding box center [698, 377] width 72 height 30
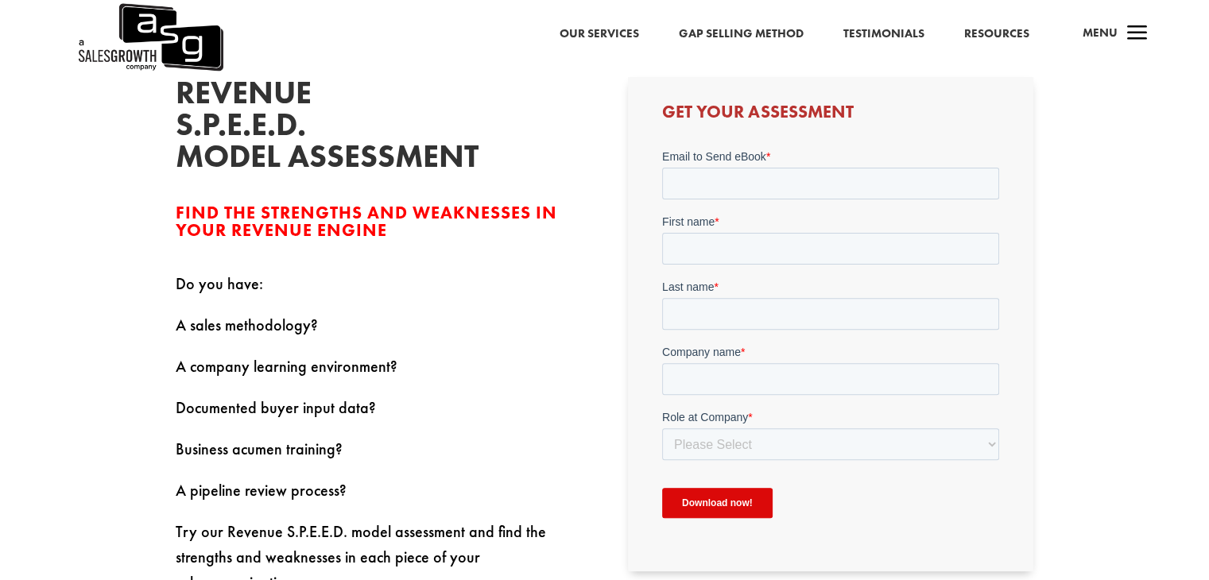
scroll to position [477, 0]
click at [755, 185] on input "Email to Send eBook *" at bounding box center [830, 183] width 337 height 32
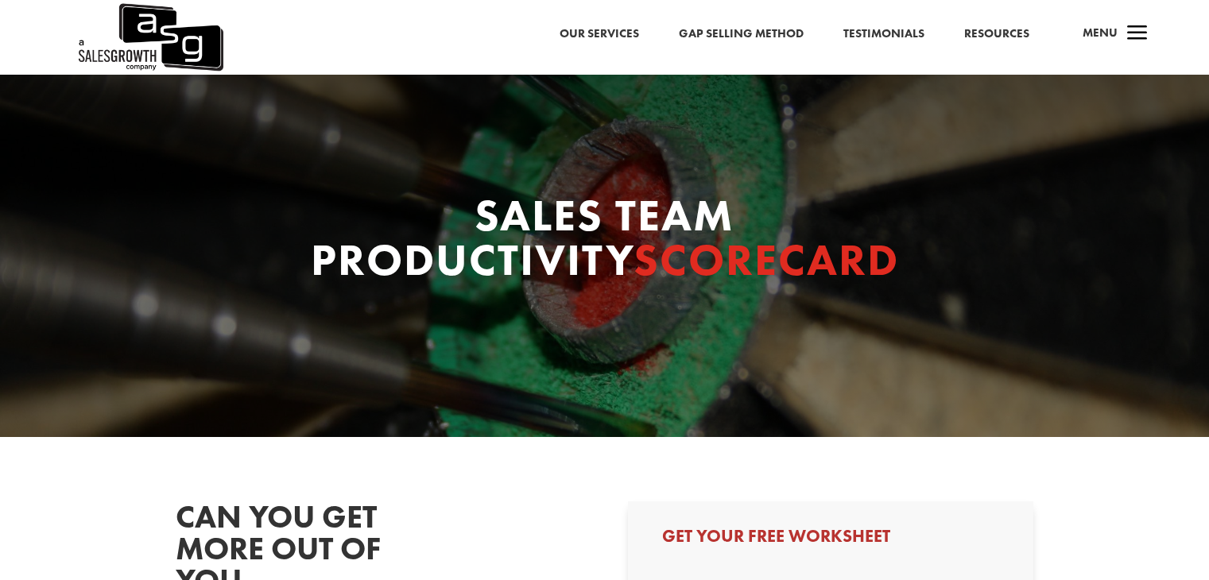
scroll to position [318, 0]
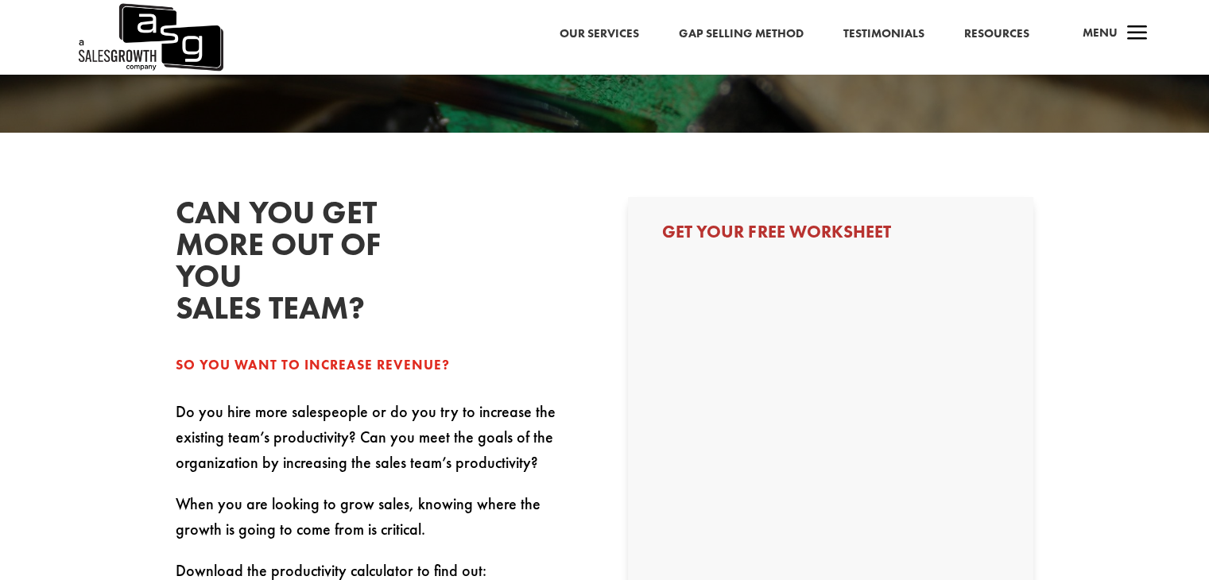
select select "Director/Manager (Sales Director, Regional Sales Manager, etc)"
select select "20-49"
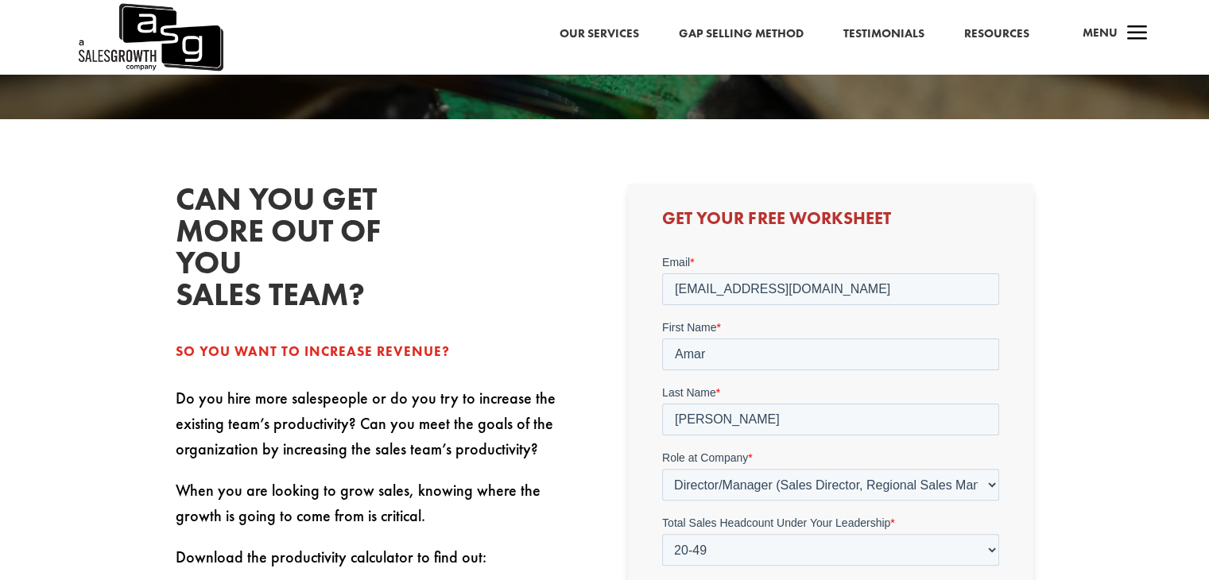
scroll to position [0, 0]
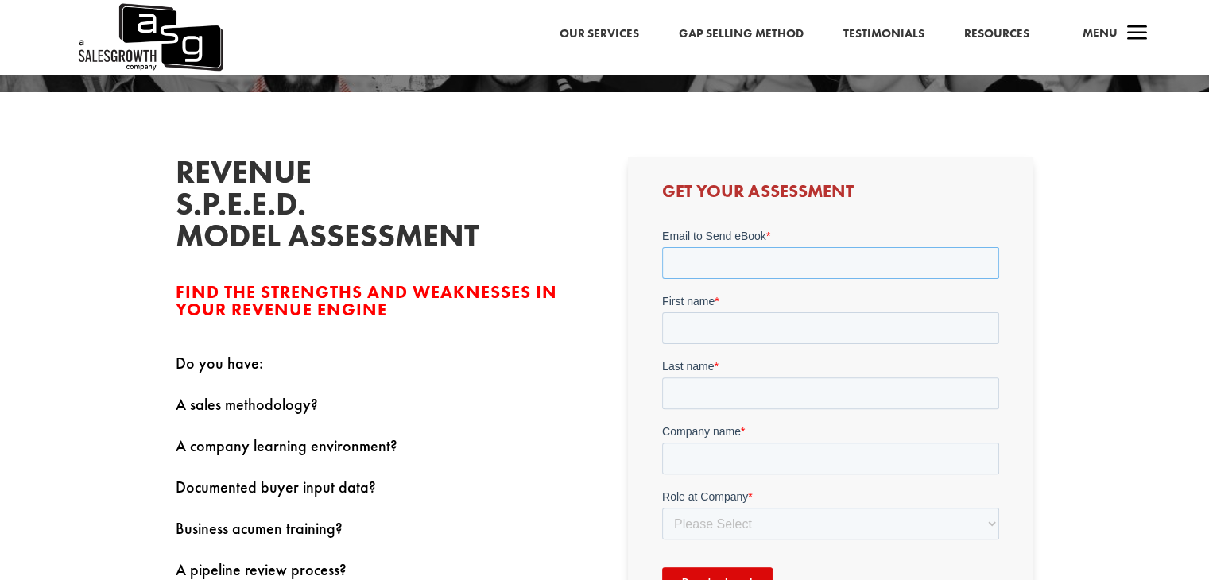
click at [739, 253] on input "Email to Send eBook *" at bounding box center [830, 262] width 337 height 32
paste input "[EMAIL_ADDRESS][DOMAIN_NAME]"
type input "[EMAIL_ADDRESS][DOMAIN_NAME]"
click at [741, 337] on input "First name *" at bounding box center [830, 327] width 337 height 32
paste input "Amar"
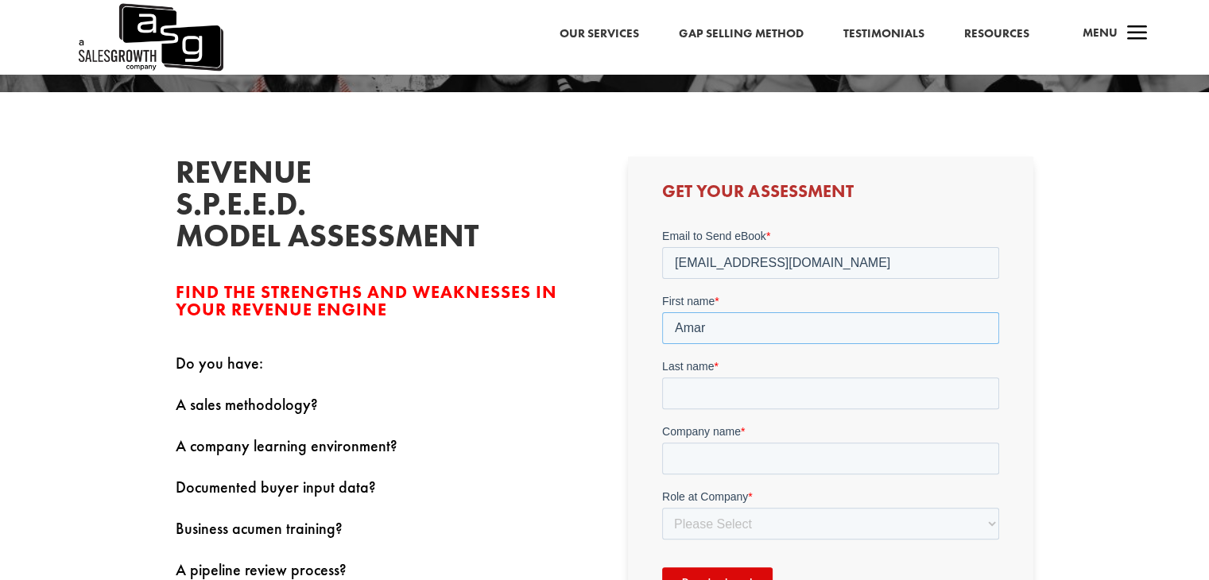
type input "Amar"
click at [771, 395] on input "Last name *" at bounding box center [830, 393] width 337 height 32
paste input "[PERSON_NAME]"
type input "[PERSON_NAME]"
click at [914, 451] on input "Company name *" at bounding box center [830, 458] width 337 height 32
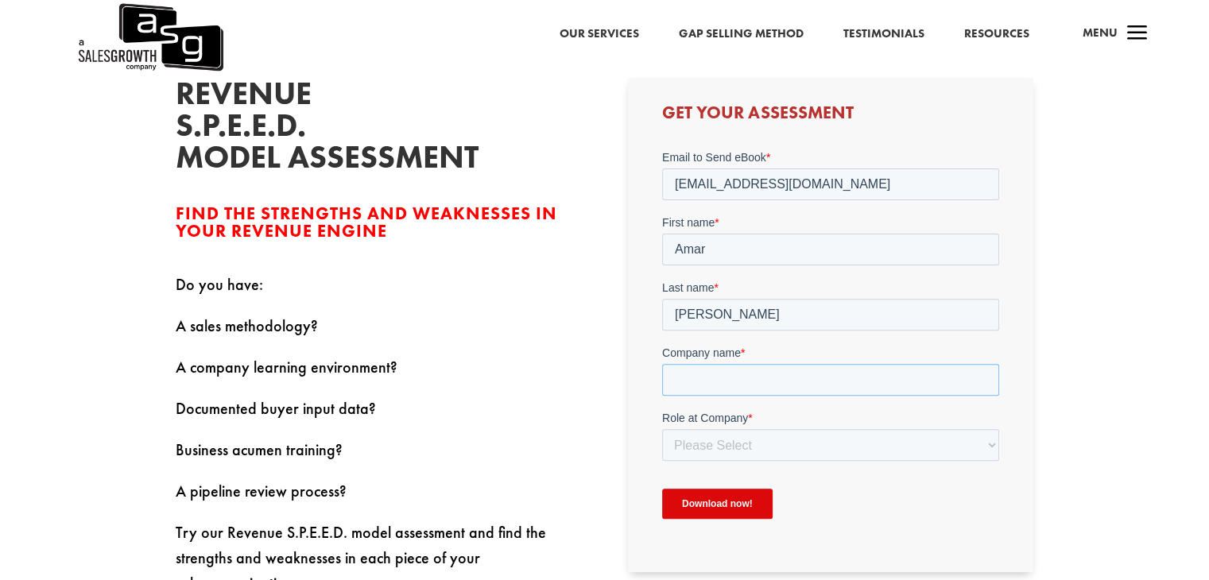
scroll to position [477, 0]
type input "ch"
click at [974, 435] on select "Please Select C-Level (CRO, CSO, etc) Senior Leadership (VP of Sales, VP of Ena…" at bounding box center [830, 443] width 337 height 32
select select "Director/Manager (Sales Director, Regional Sales Manager, etc)"
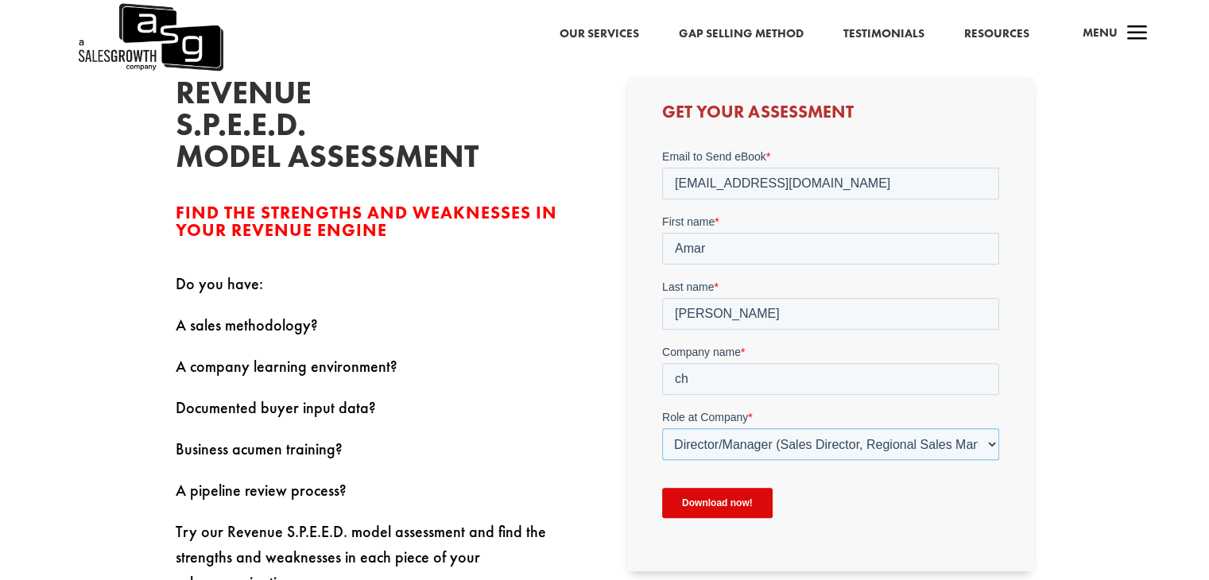
click at [662, 427] on select "Please Select C-Level (CRO, CSO, etc) Senior Leadership (VP of Sales, VP of Ena…" at bounding box center [830, 443] width 337 height 32
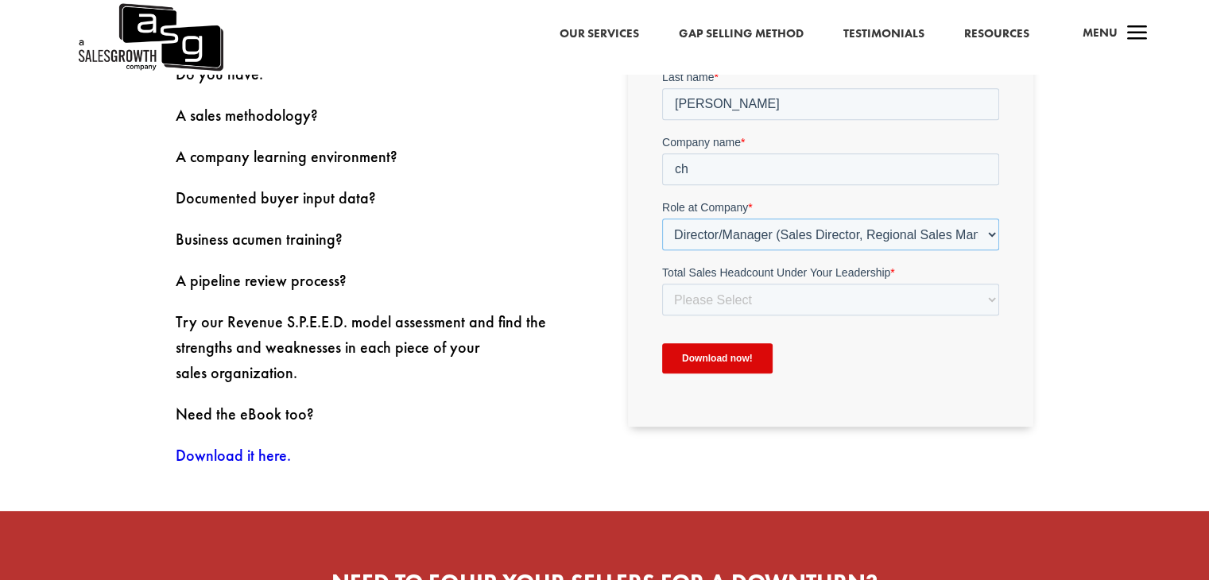
scroll to position [874, 0]
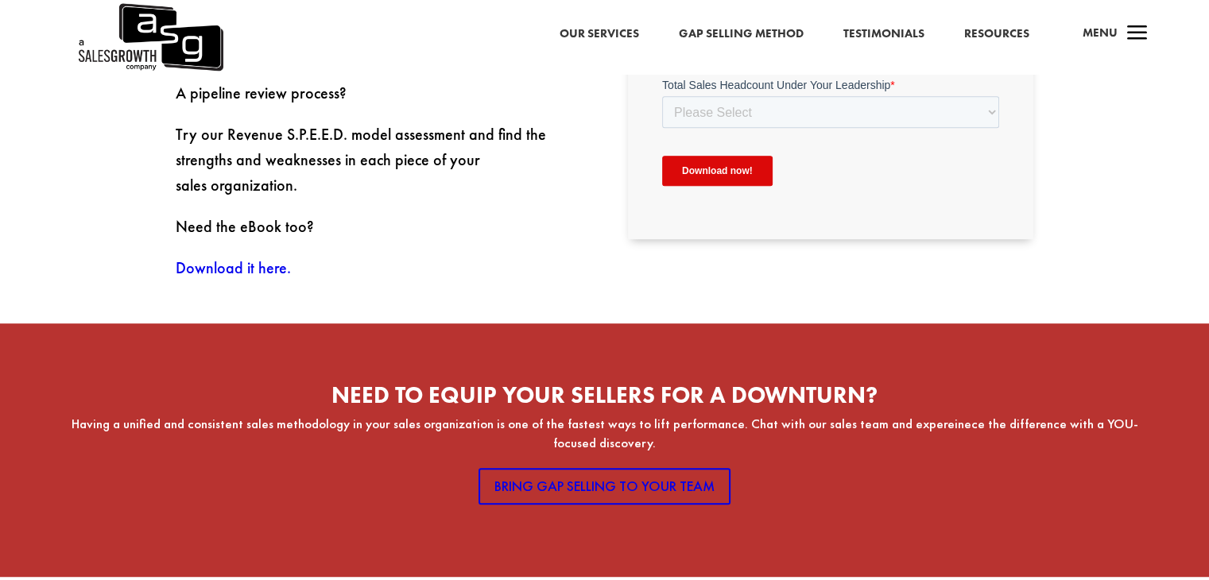
click at [718, 168] on input "Download now!" at bounding box center [717, 171] width 110 height 30
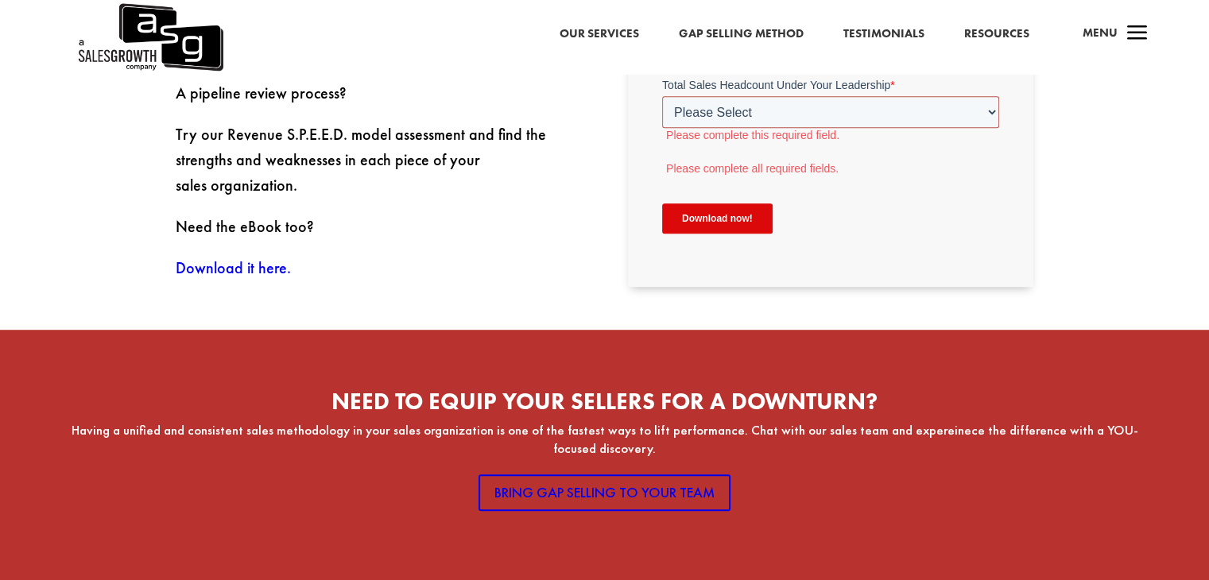
click at [891, 117] on select "Please Select Just Me 1-9 10-19 20-49 50-99 100+" at bounding box center [830, 112] width 337 height 32
select select "20-49"
click at [662, 128] on select "Please Select Just Me 1-9 10-19 20-49 50-99 100+" at bounding box center [830, 112] width 337 height 32
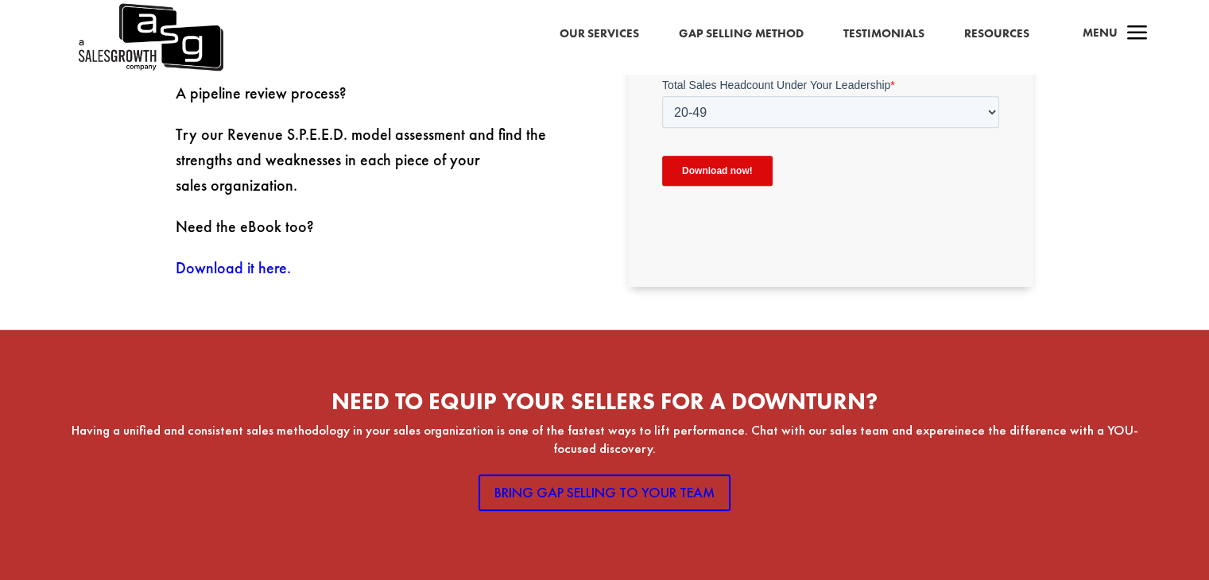
click at [737, 171] on input "Download now!" at bounding box center [717, 171] width 110 height 30
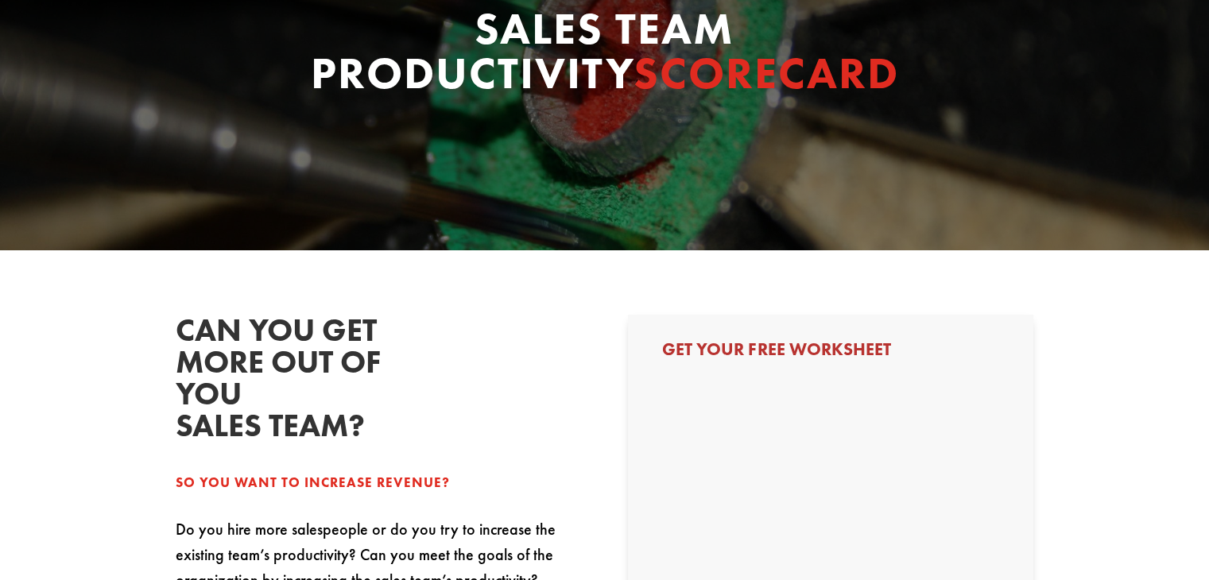
select select "Director/Manager (Sales Director, Regional Sales Manager, etc)"
select select "20-49"
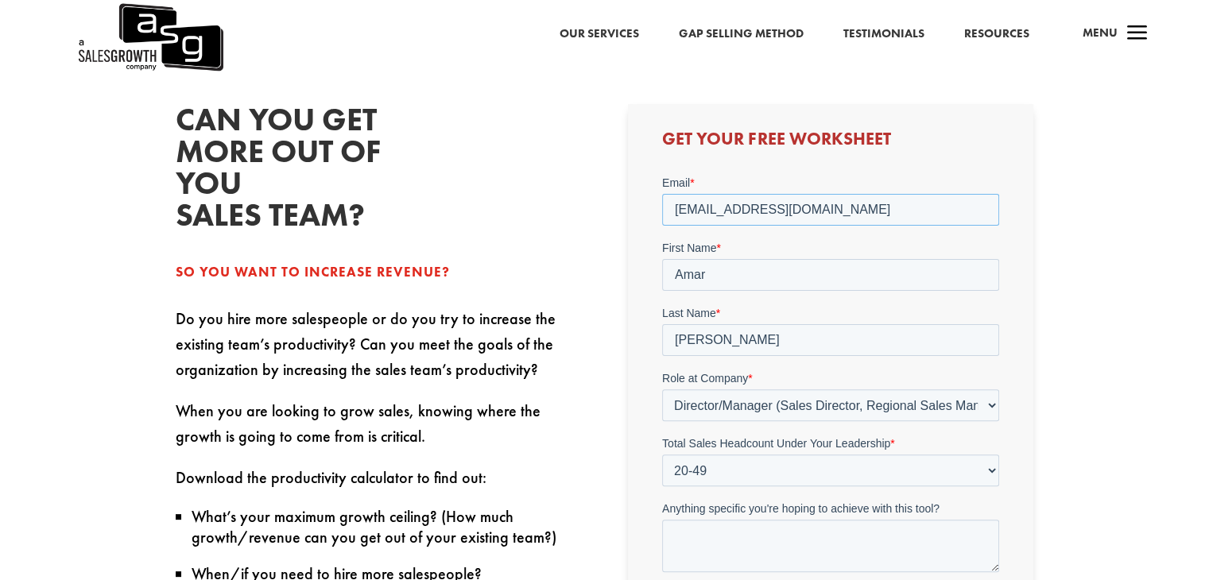
drag, startPoint x: 839, startPoint y: 211, endPoint x: 690, endPoint y: 206, distance: 149.5
click at [662, 209] on html "Email * digital@culturehighway.com First Name * Amar Last Name * Kumar Role at …" at bounding box center [830, 416] width 337 height 483
drag, startPoint x: 671, startPoint y: 273, endPoint x: 651, endPoint y: 274, distance: 19.9
click at [662, 274] on html "Email * digital@culturehighway.com First Name * Amar Last Name * Kumar Role at …" at bounding box center [830, 416] width 337 height 483
drag, startPoint x: 726, startPoint y: 335, endPoint x: 658, endPoint y: 335, distance: 68.3
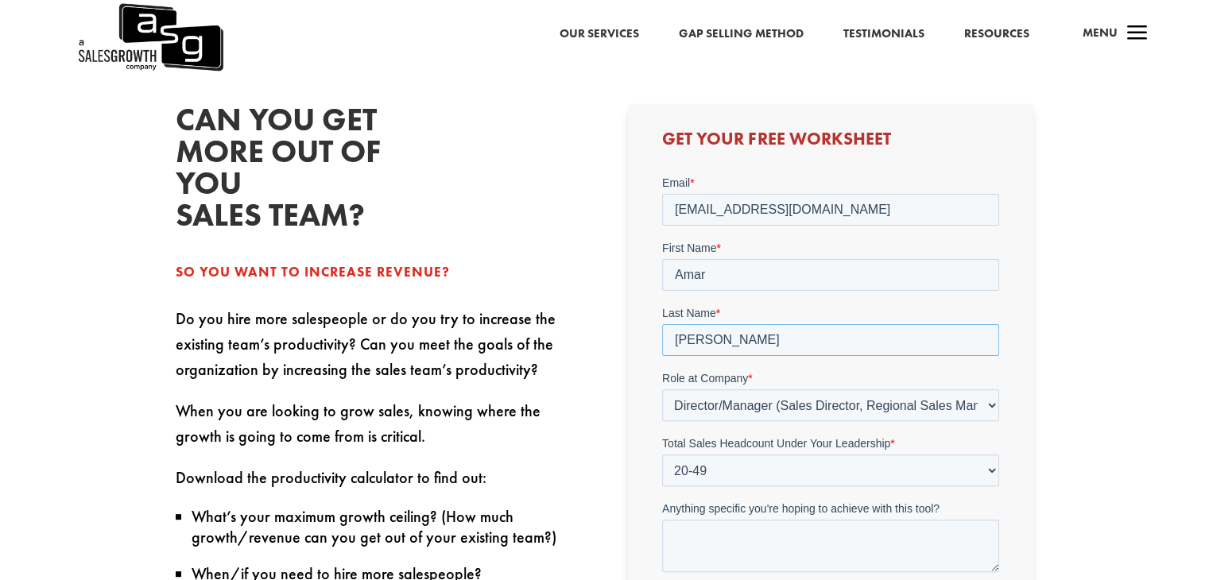
click at [662, 335] on html "Email * digital@culturehighway.com First Name * Amar Last Name * Kumar Role at …" at bounding box center [830, 416] width 337 height 483
click at [978, 33] on link "Resources" at bounding box center [996, 34] width 65 height 21
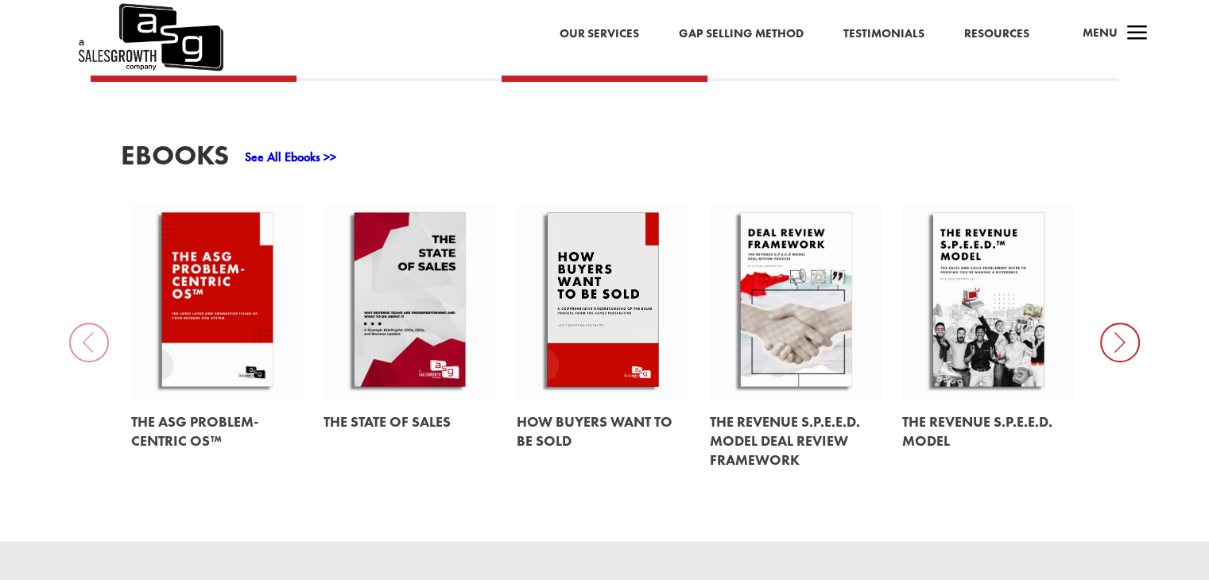
scroll to position [715, 0]
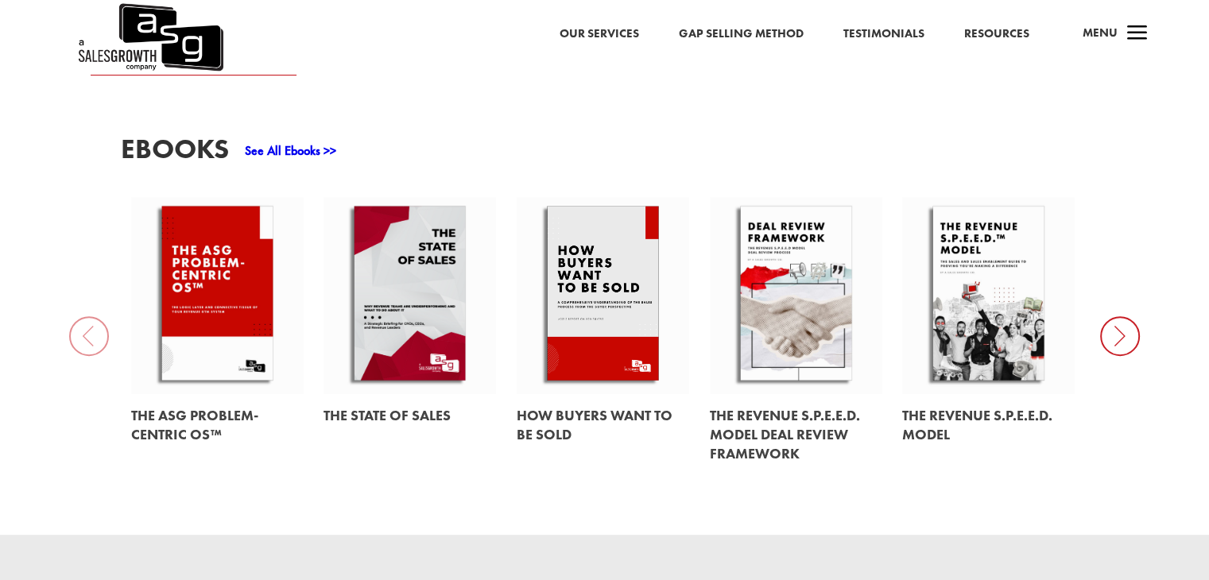
click at [1112, 326] on icon at bounding box center [1120, 336] width 40 height 40
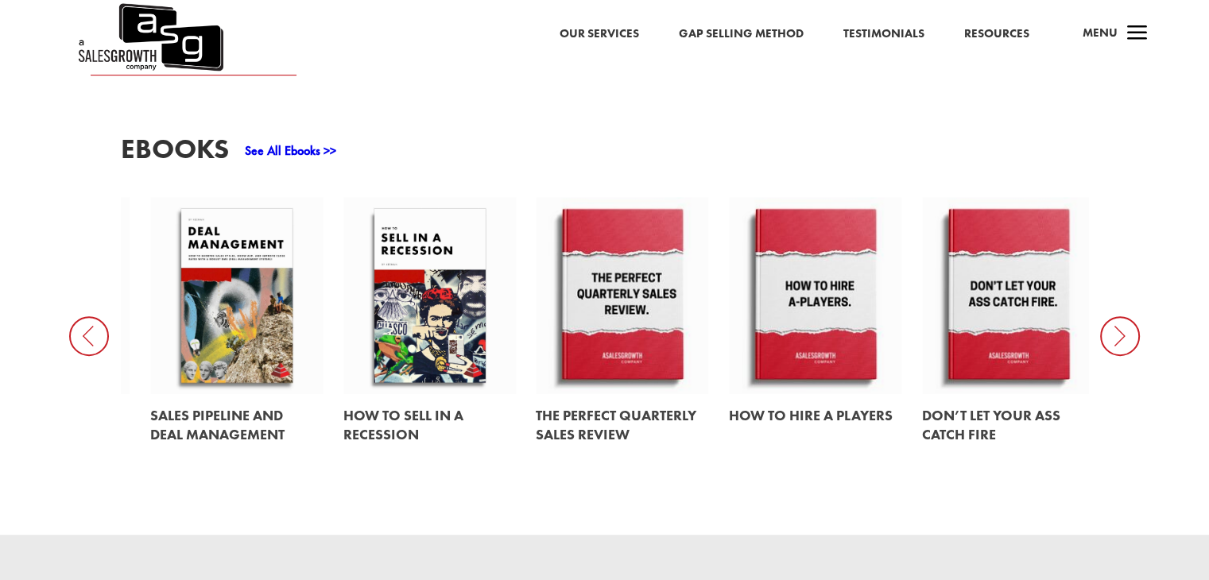
click at [82, 320] on icon at bounding box center [89, 336] width 40 height 40
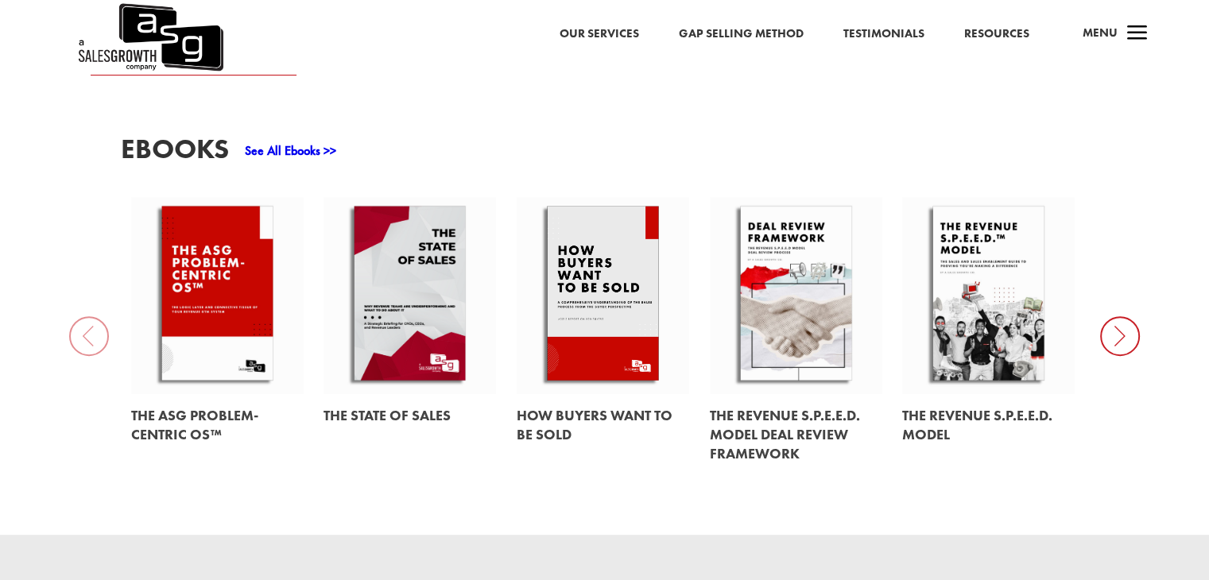
click at [1123, 327] on icon at bounding box center [1120, 336] width 40 height 40
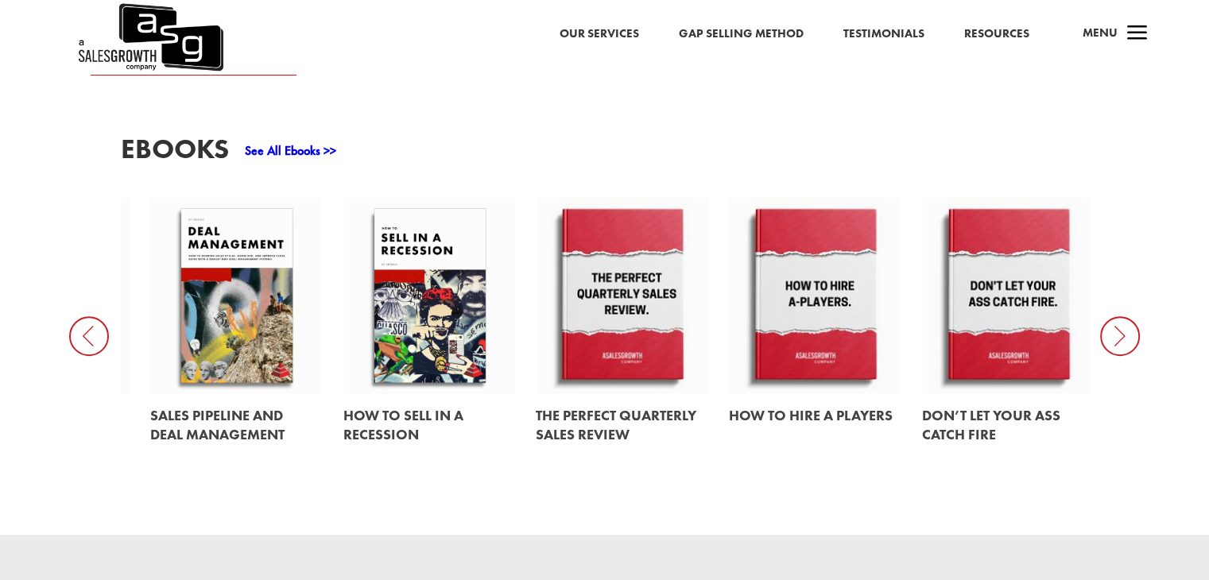
click at [95, 316] on icon at bounding box center [89, 336] width 40 height 40
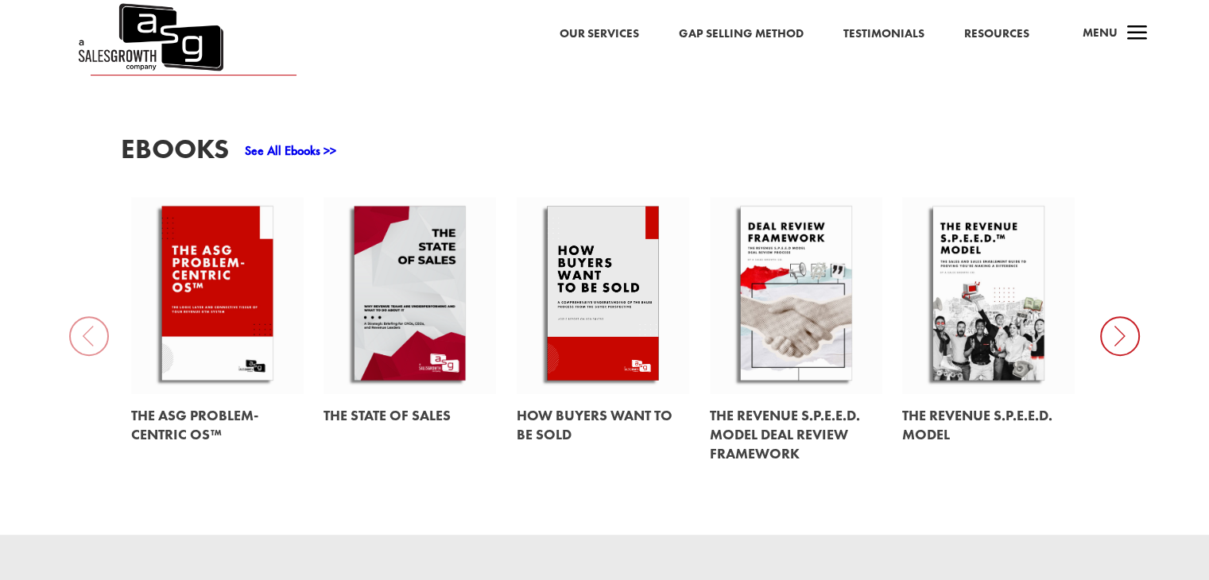
click at [1119, 320] on icon at bounding box center [1120, 336] width 40 height 40
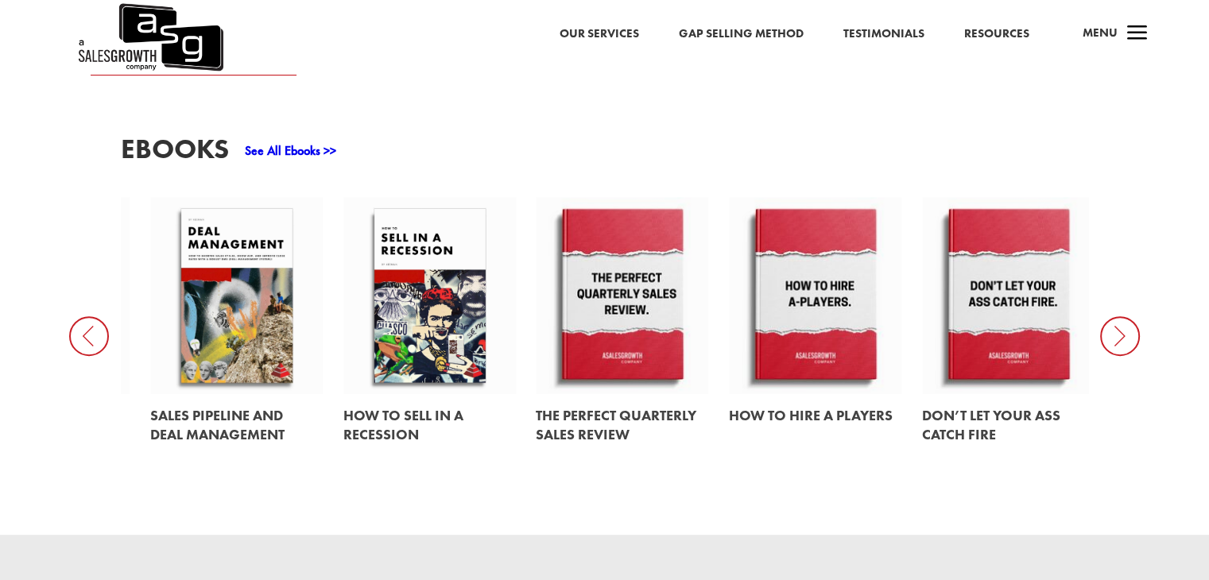
click at [1111, 317] on icon at bounding box center [1120, 336] width 40 height 40
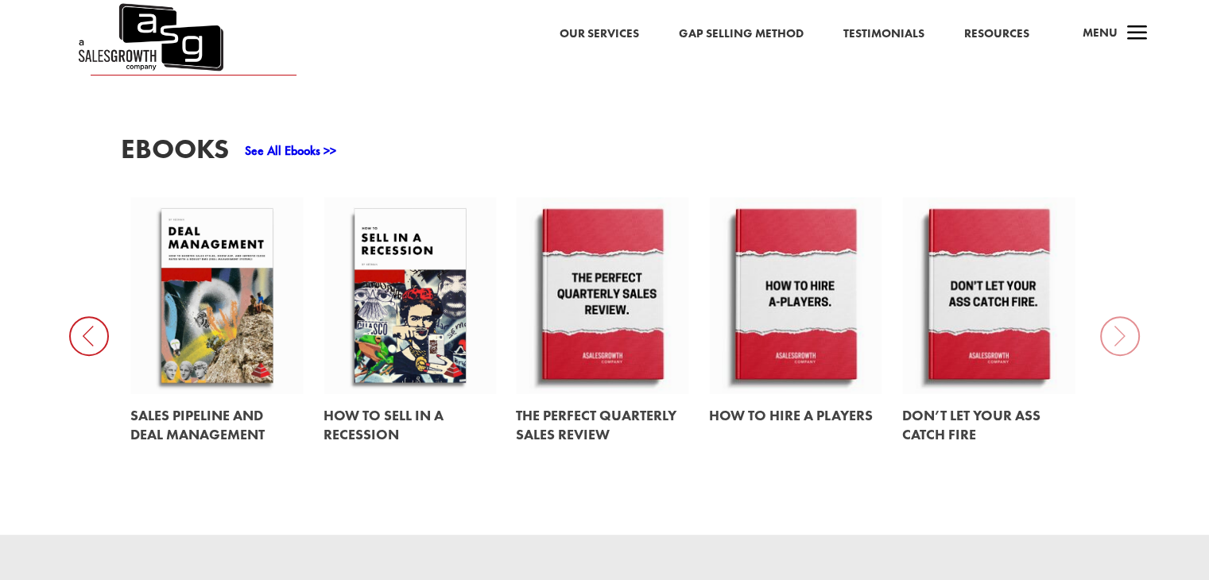
click at [83, 320] on icon at bounding box center [89, 336] width 40 height 40
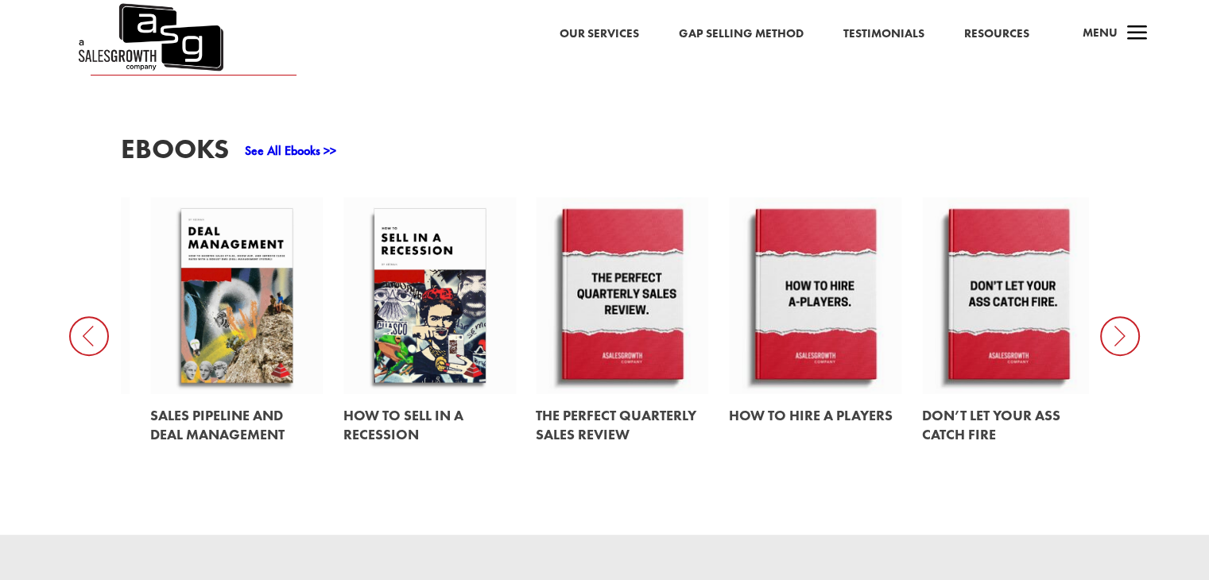
click at [85, 321] on icon at bounding box center [89, 336] width 40 height 40
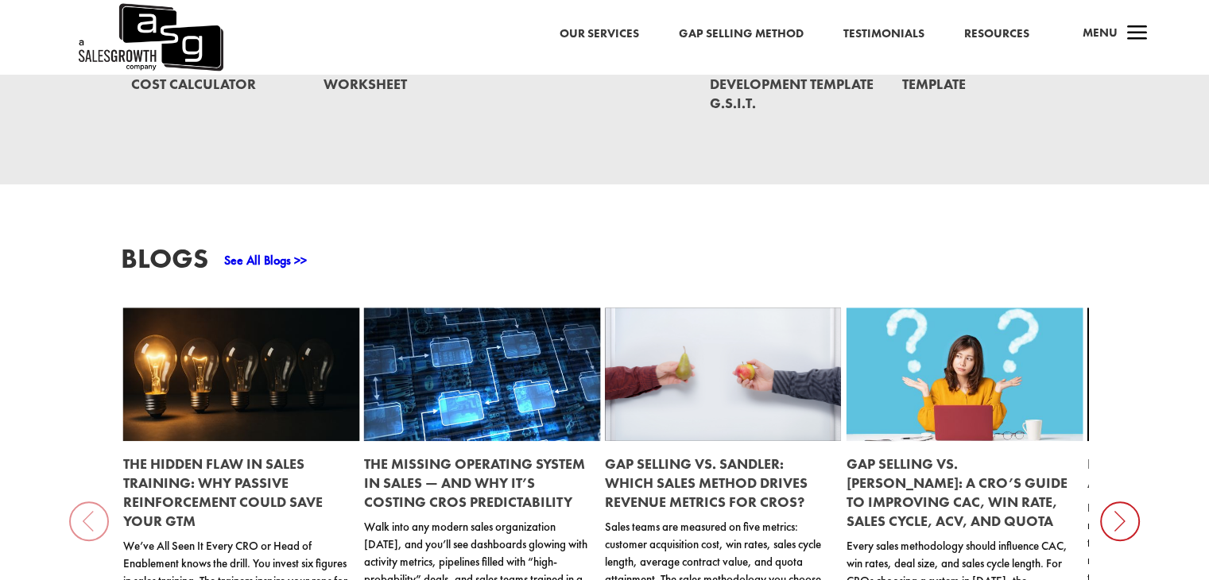
scroll to position [1510, 0]
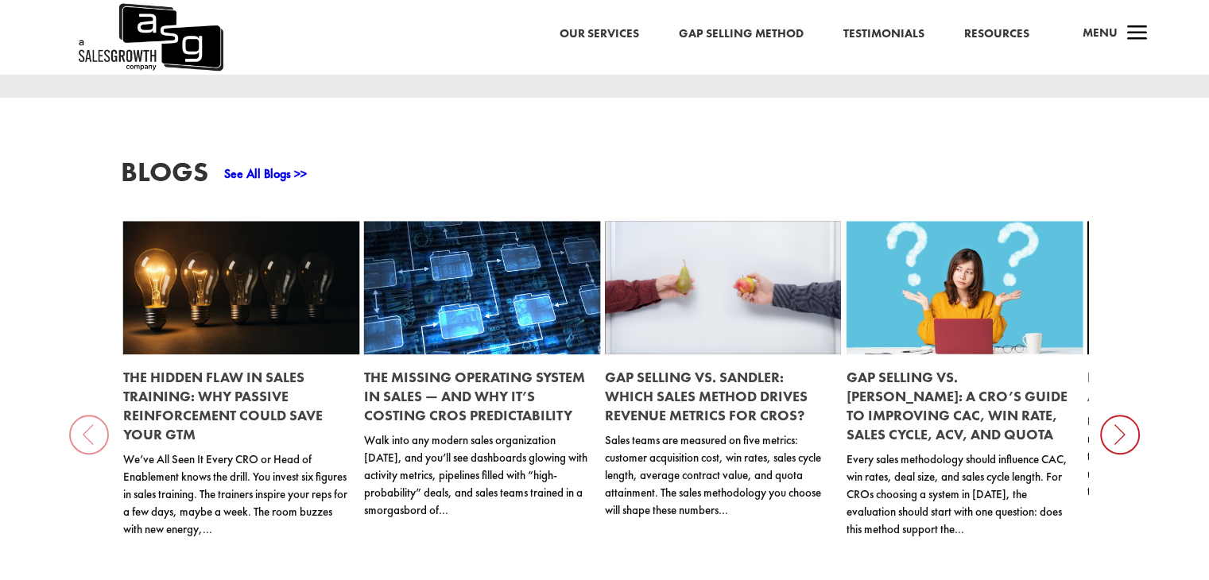
click at [695, 158] on div "Blogs See All Blogs >> The Hidden Flaw in Sales Training: Why Passive Reinforce…" at bounding box center [604, 403] width 967 height 490
click at [246, 165] on link "See All Blogs >>" at bounding box center [265, 173] width 83 height 17
click at [754, 36] on link "Gap Selling Method" at bounding box center [741, 34] width 125 height 21
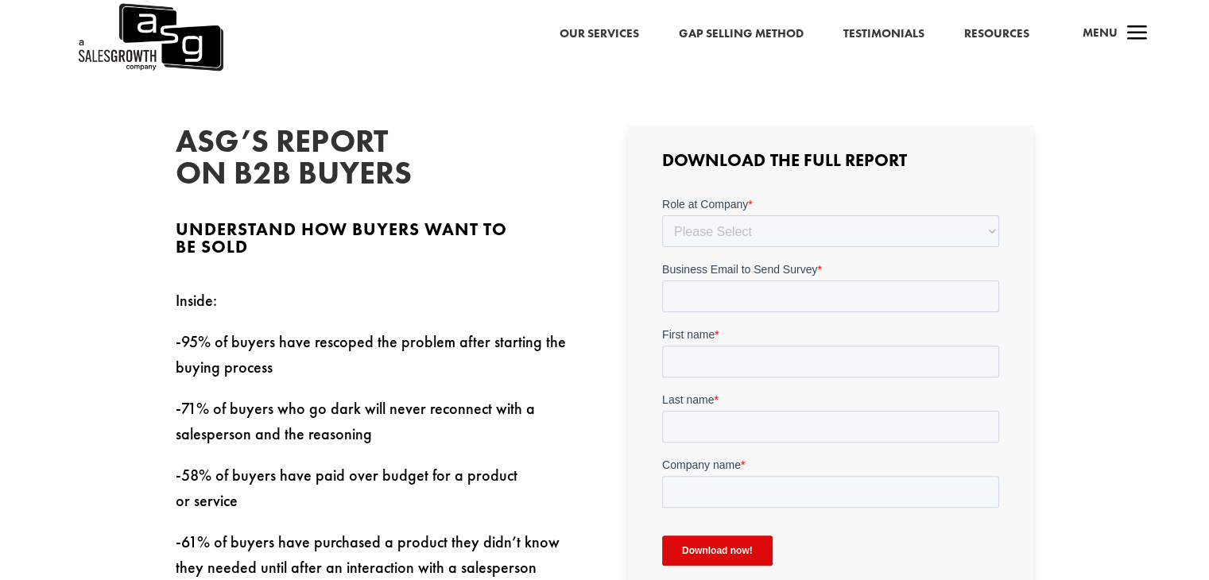
scroll to position [397, 0]
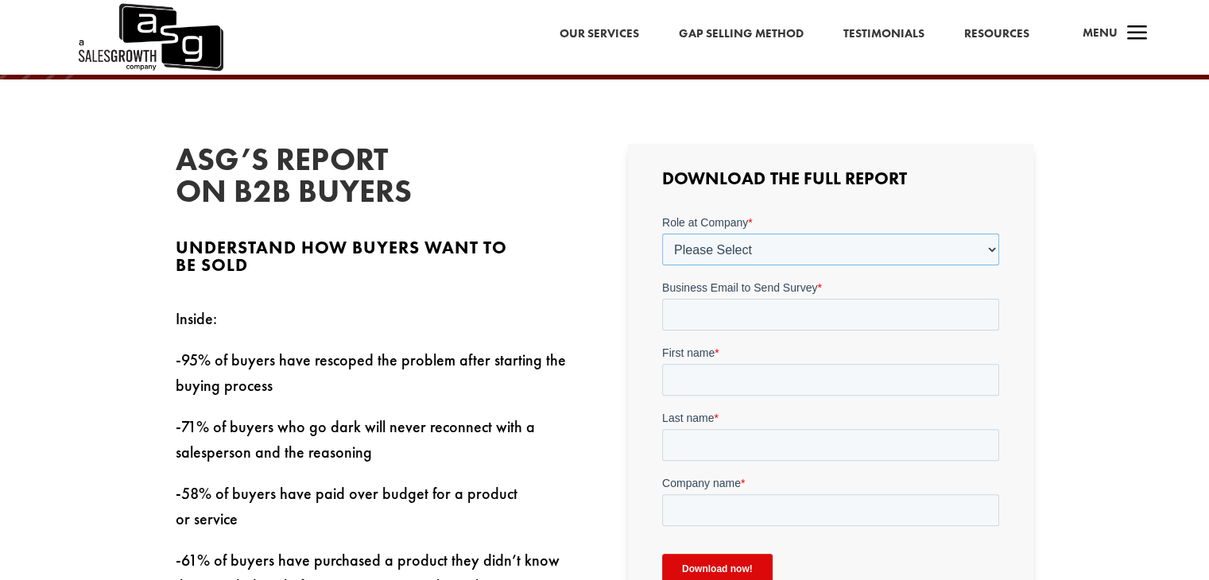
click at [963, 250] on select "Please Select C-Level (CRO, CSO, etc) Senior Leadership (VP of Sales, VP of Ena…" at bounding box center [830, 250] width 337 height 32
select select "Director/Manager (Sales Director, Regional Sales Manager, etc)"
click at [662, 234] on select "Please Select C-Level (CRO, CSO, etc) Senior Leadership (VP of Sales, VP of Ena…" at bounding box center [830, 250] width 337 height 32
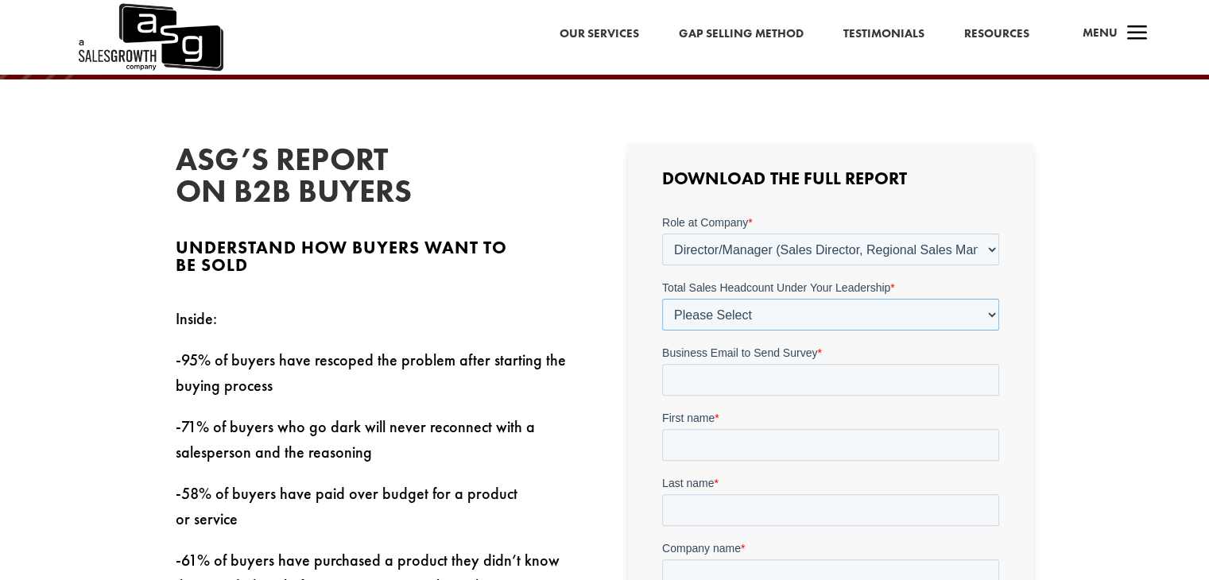
click at [892, 316] on select "Please Select Just Me 1-9 [PHONE_NUMBER] [PHONE_NUMBER]+" at bounding box center [830, 315] width 337 height 32
select select "20-49"
click at [662, 299] on select "Please Select Just Me 1-9 [PHONE_NUMBER] [PHONE_NUMBER]+" at bounding box center [830, 315] width 337 height 32
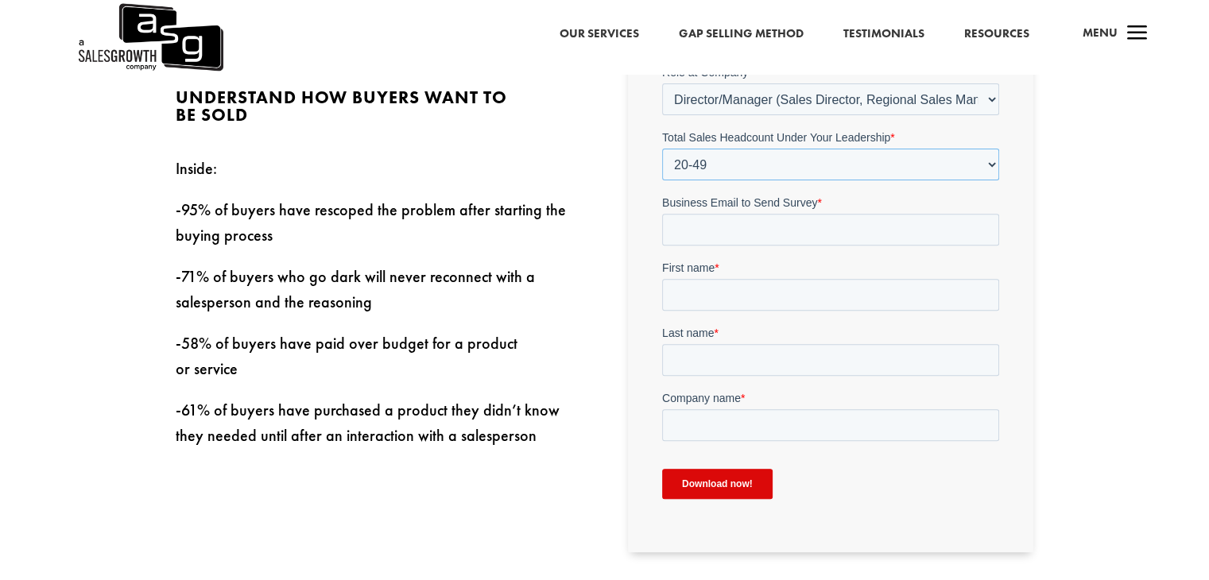
scroll to position [556, 0]
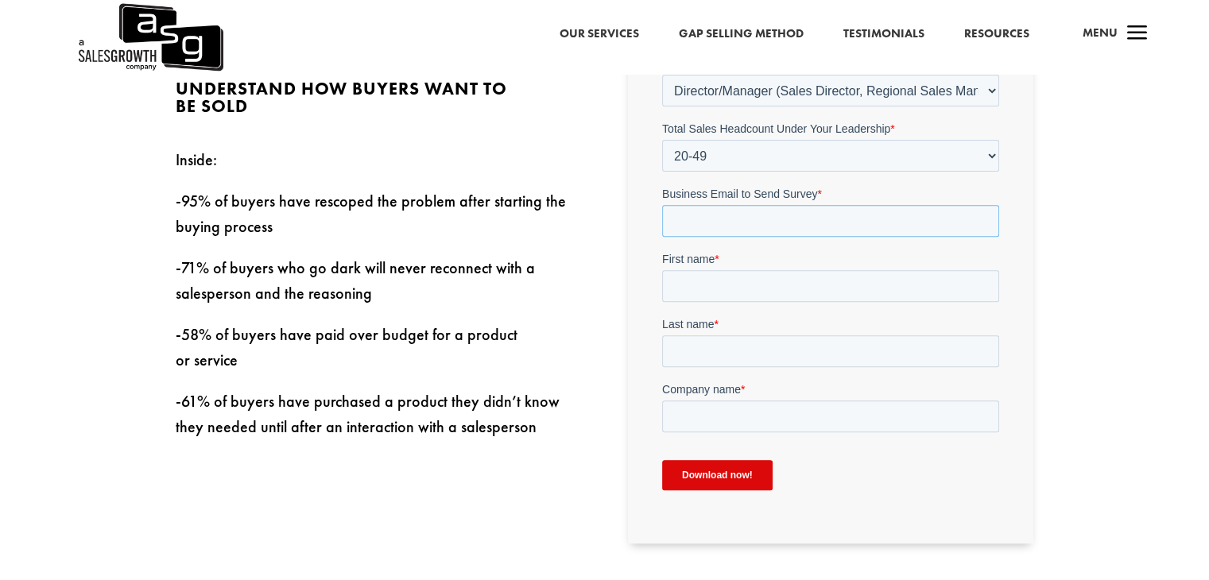
click at [821, 219] on input "Business Email to Send Survey *" at bounding box center [830, 221] width 337 height 32
paste input "[EMAIL_ADDRESS][DOMAIN_NAME]"
type input "[EMAIL_ADDRESS][DOMAIN_NAME]"
click at [758, 282] on input "First name *" at bounding box center [830, 286] width 337 height 32
type input "Amar"
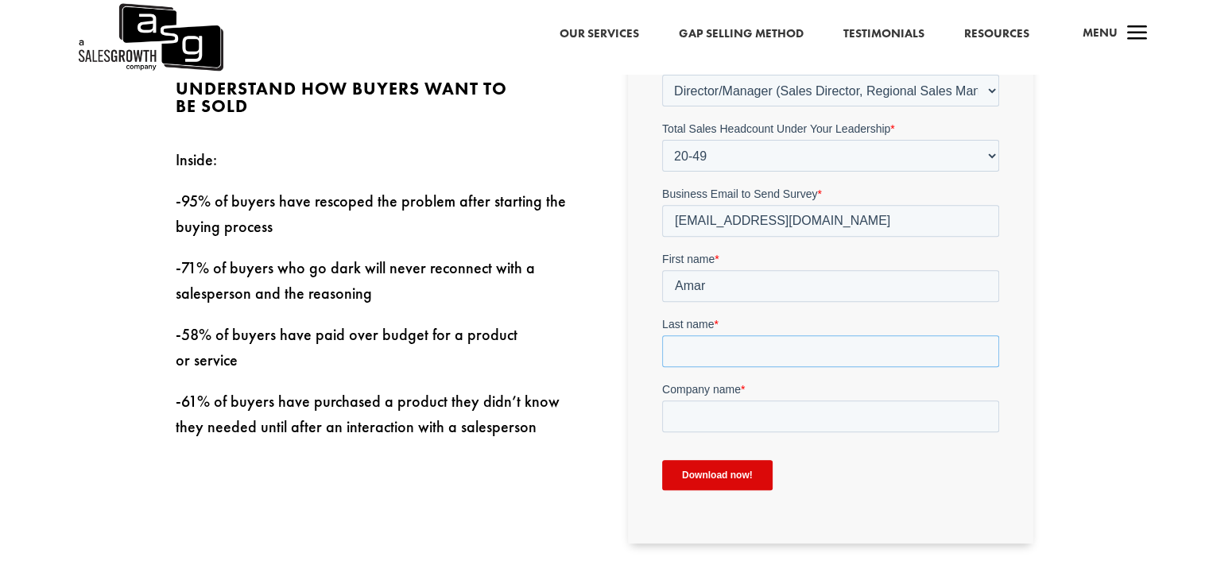
click at [711, 355] on input "Last name *" at bounding box center [830, 351] width 337 height 32
type input "kumar"
click at [810, 425] on input "Company name *" at bounding box center [830, 416] width 337 height 32
type input "c"
type input "CH"
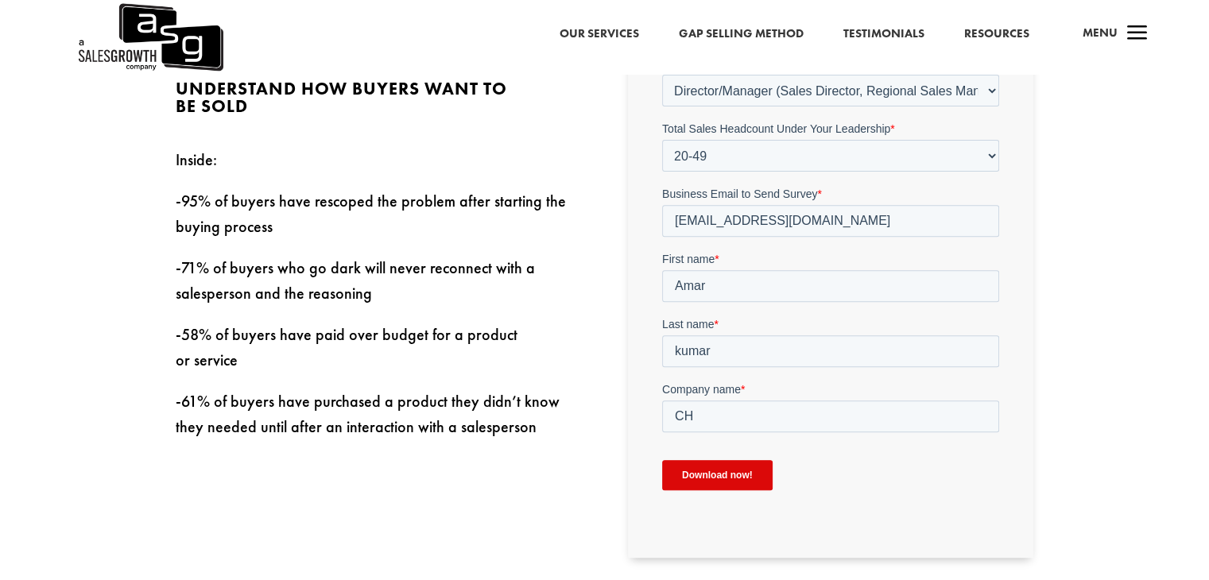
click at [717, 473] on input "Download now!" at bounding box center [717, 475] width 110 height 30
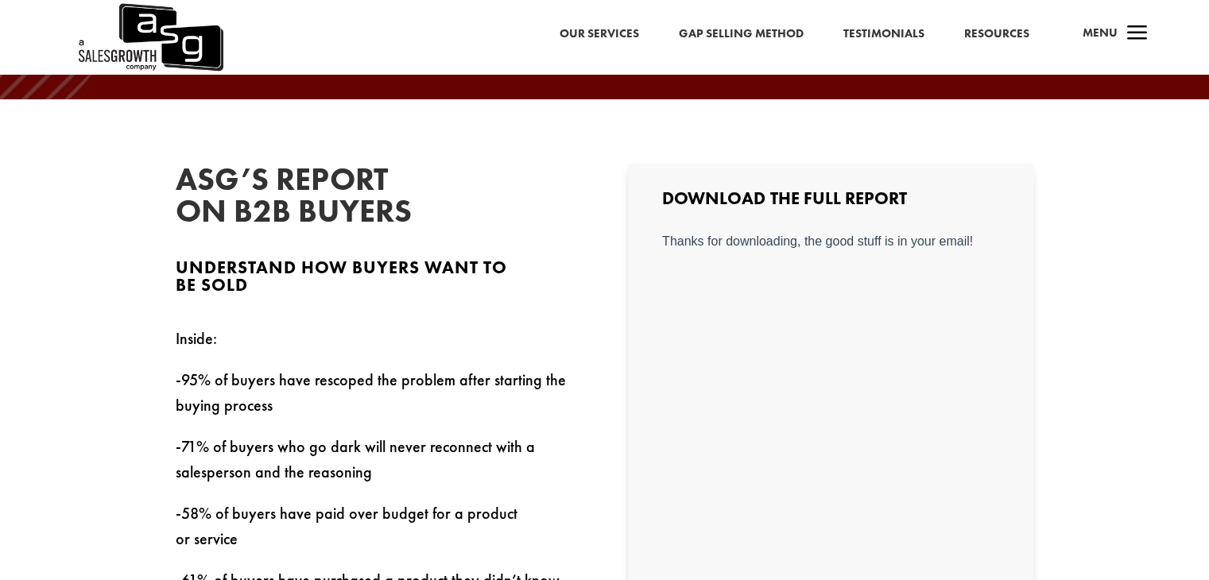
scroll to position [318, 0]
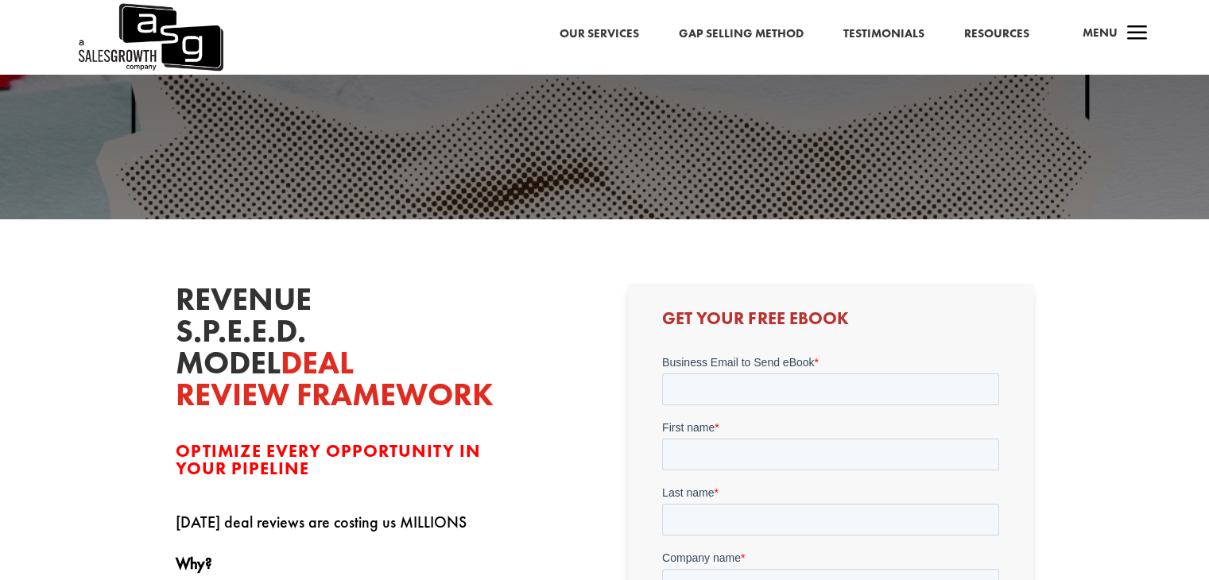
scroll to position [397, 0]
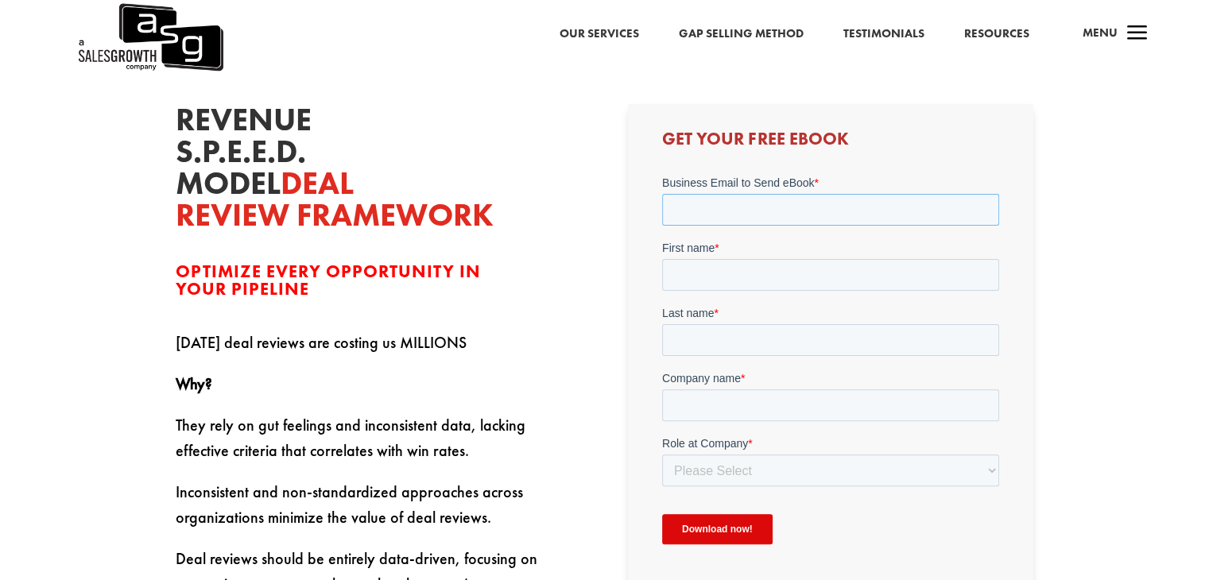
click at [855, 206] on input "Business Email to Send eBook *" at bounding box center [830, 210] width 337 height 32
paste input "[EMAIL_ADDRESS][DOMAIN_NAME]"
type input "[EMAIL_ADDRESS][DOMAIN_NAME]"
click at [827, 261] on input "First name *" at bounding box center [830, 275] width 337 height 32
type input "Amar"
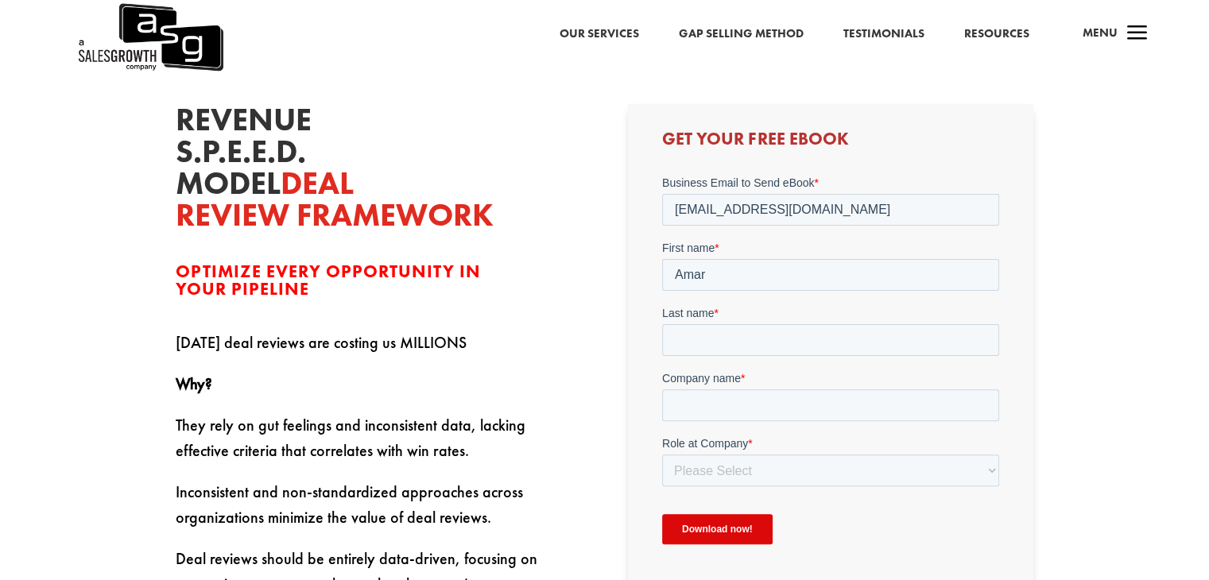
click at [665, 292] on form "Business Email to Send eBook * [EMAIL_ADDRESS][DOMAIN_NAME] First name * [PERSO…" at bounding box center [830, 366] width 337 height 383
click at [720, 330] on input "Last name *" at bounding box center [830, 340] width 337 height 32
type input "Amar"
click at [733, 409] on input "Company name *" at bounding box center [830, 405] width 337 height 32
type input "CH"
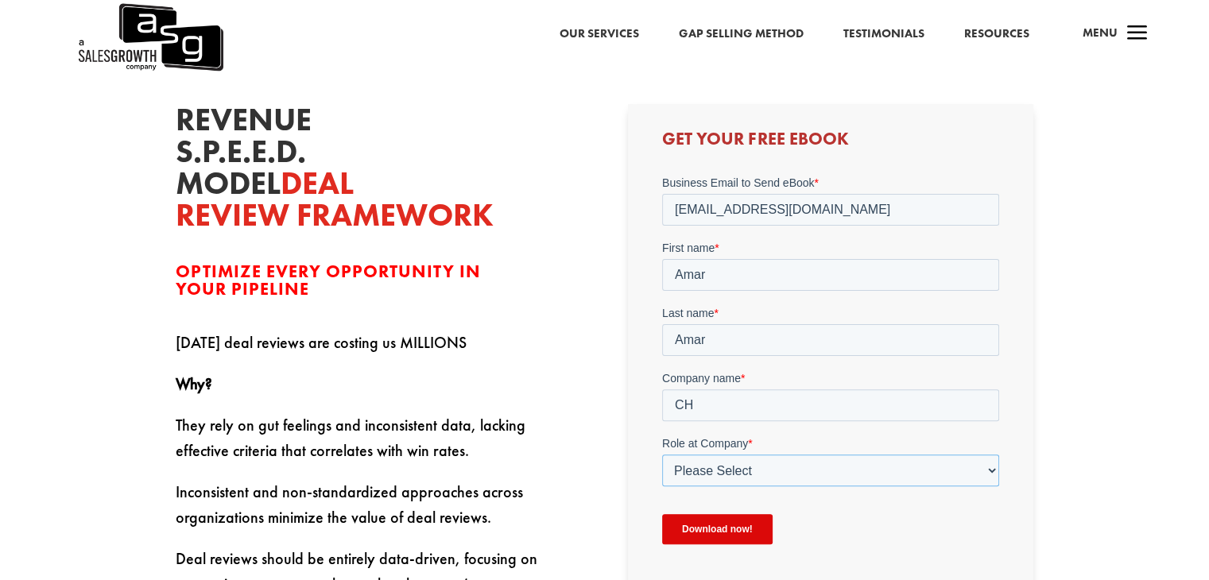
click at [989, 468] on select "Please Select C-Level (CRO, CSO, etc) Senior Leadership (VP of Sales, VP of Ena…" at bounding box center [830, 470] width 337 height 32
select select "Director/Manager (Sales Director, Regional Sales Manager, etc)"
click at [662, 454] on select "Please Select C-Level (CRO, CSO, etc) Senior Leadership (VP of Sales, VP of Ena…" at bounding box center [830, 470] width 337 height 32
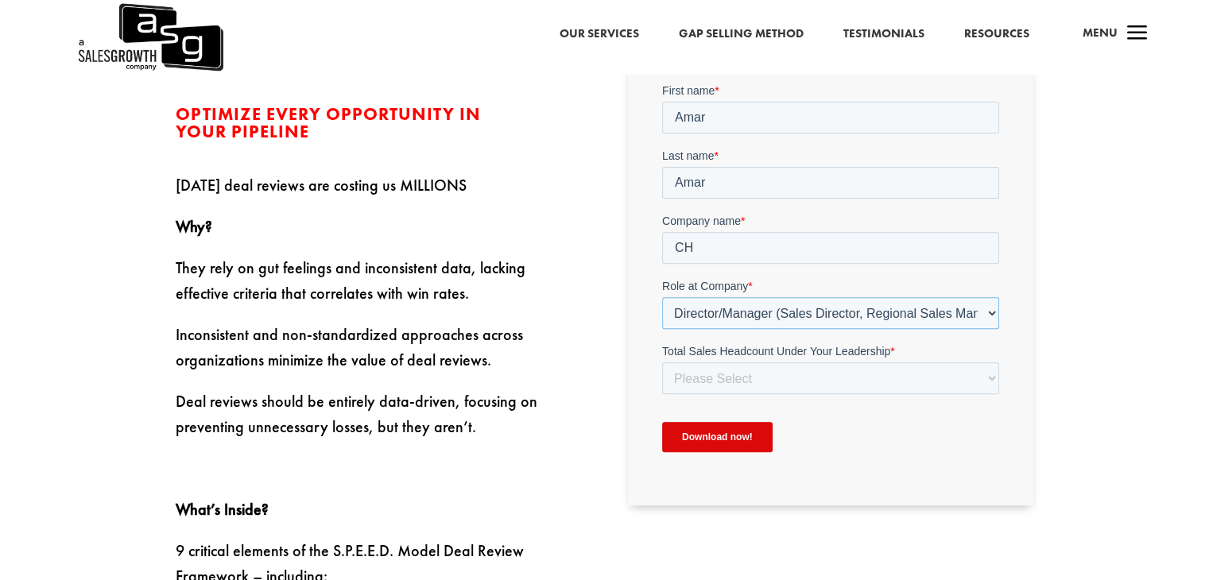
scroll to position [556, 0]
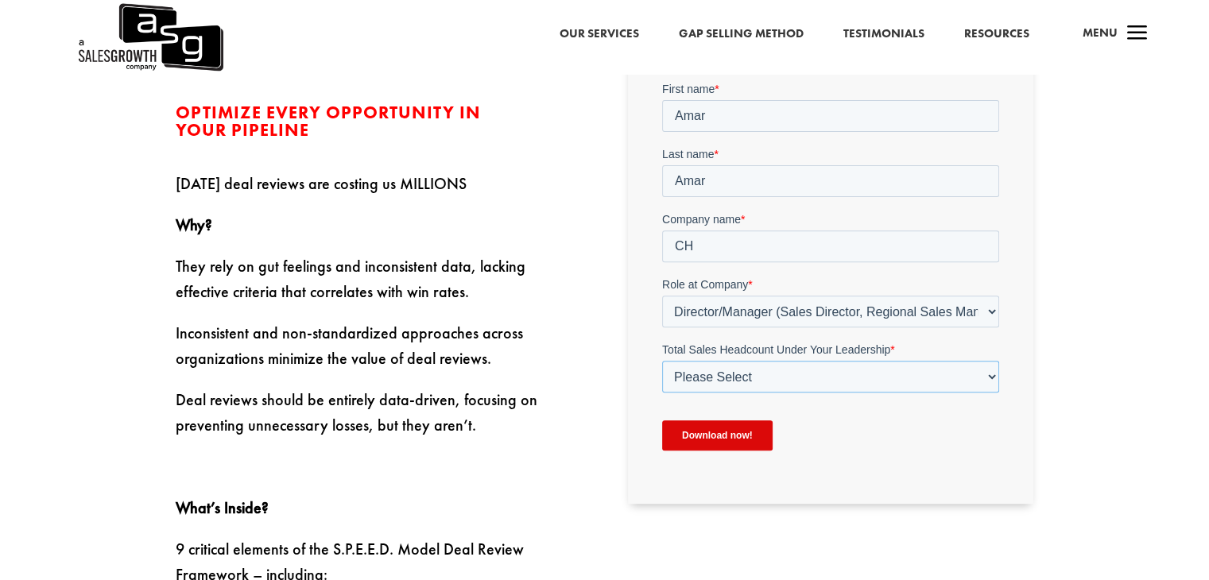
click at [859, 377] on select "Please Select Just Me 1-9 [PHONE_NUMBER] [PHONE_NUMBER]+" at bounding box center [830, 377] width 337 height 32
select select "20-49"
click at [662, 361] on select "Please Select Just Me 1-9 [PHONE_NUMBER] [PHONE_NUMBER]+" at bounding box center [830, 377] width 337 height 32
click at [752, 439] on input "Download now!" at bounding box center [717, 435] width 110 height 30
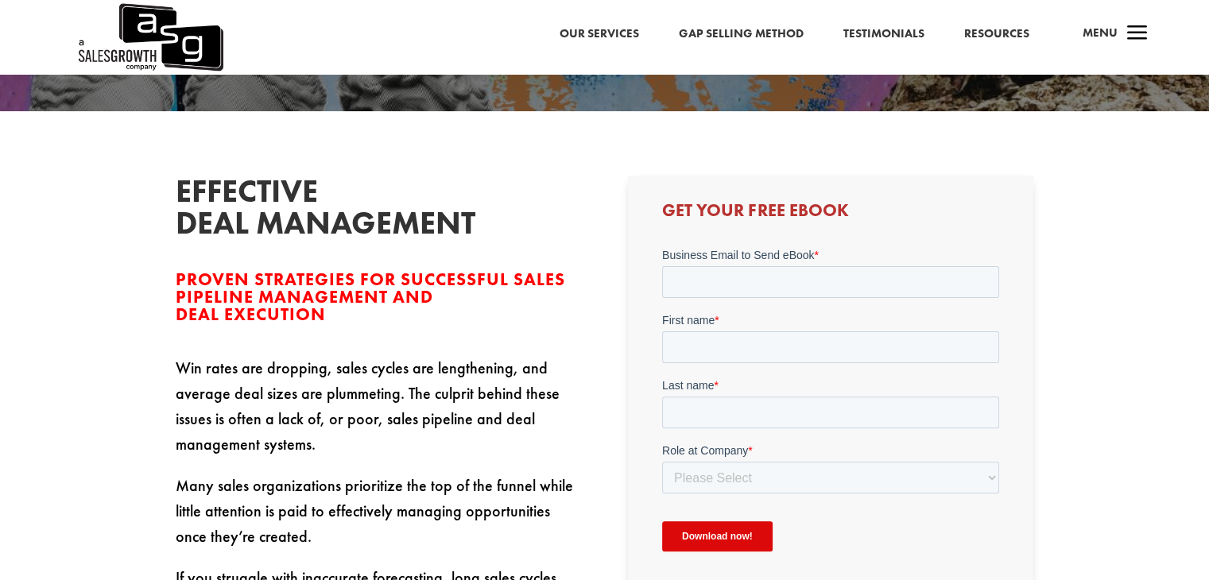
scroll to position [477, 0]
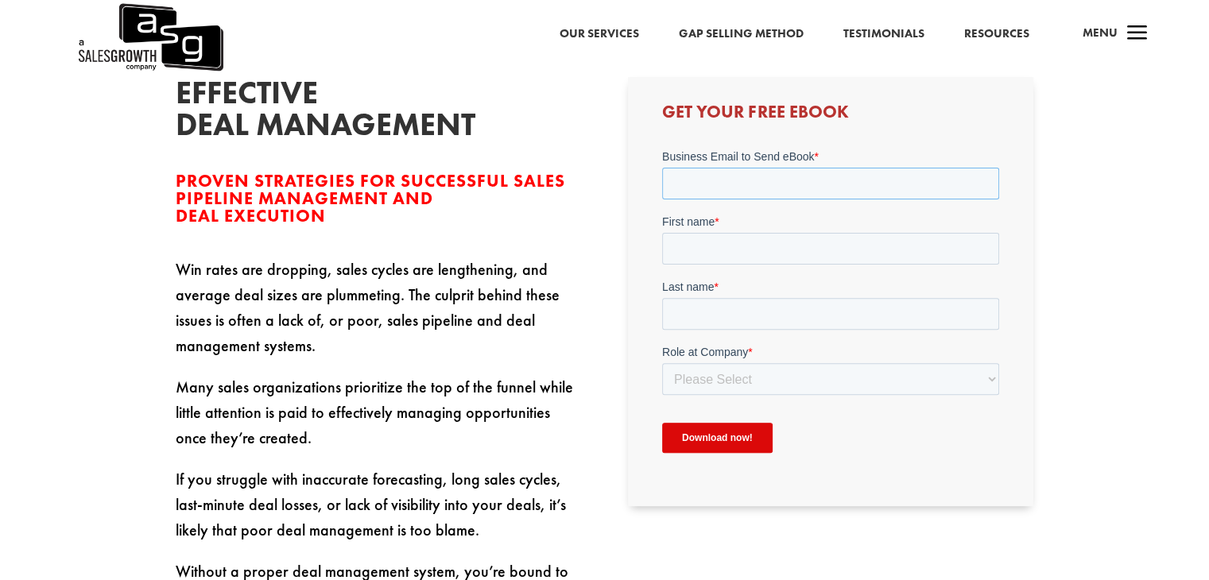
click at [797, 188] on input "Business Email to Send eBook *" at bounding box center [830, 183] width 337 height 32
paste input "[EMAIL_ADDRESS][DOMAIN_NAME]"
type input "[EMAIL_ADDRESS][DOMAIN_NAME]"
click at [779, 236] on input "First name *" at bounding box center [830, 248] width 337 height 32
type input "Amar"
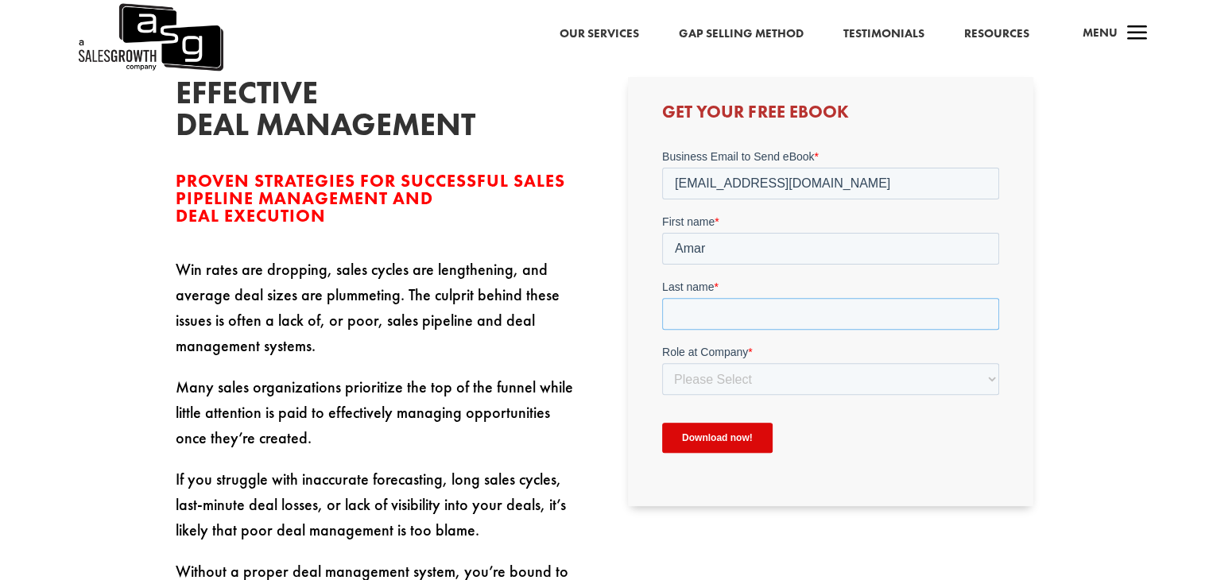
click at [772, 317] on input "Last name *" at bounding box center [830, 313] width 337 height 32
type input "[PERSON_NAME]"
click at [873, 375] on select "Please Select C-Level (CRO, CSO, etc) Senior Leadership (VP of Sales, VP of Ena…" at bounding box center [830, 378] width 337 height 32
select select "Director/Manager (Sales Director, Regional Sales Manager, etc)"
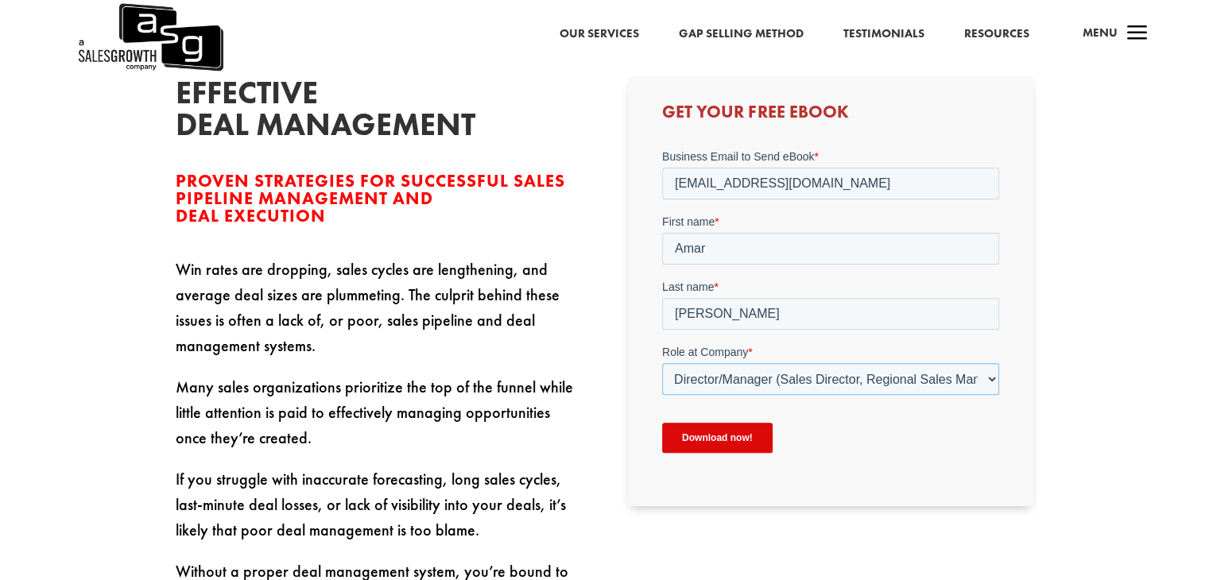
click at [662, 362] on select "Please Select C-Level (CRO, CSO, etc) Senior Leadership (VP of Sales, VP of Ena…" at bounding box center [830, 378] width 337 height 32
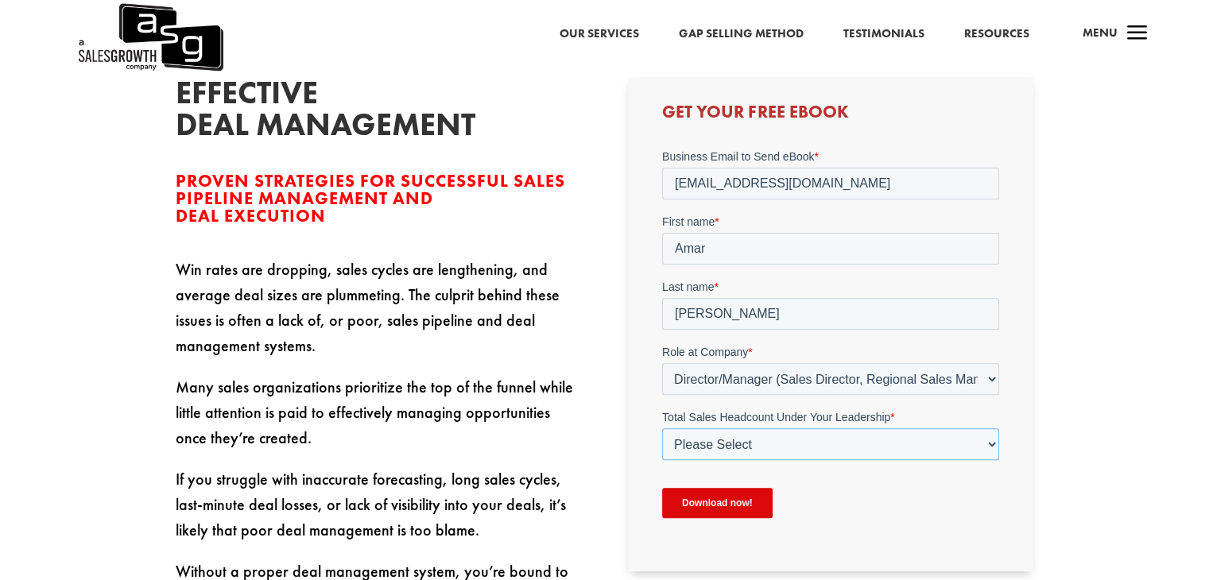
click at [799, 449] on select "Please Select Just Me 1-9 [PHONE_NUMBER] [PHONE_NUMBER]+" at bounding box center [830, 443] width 337 height 32
select select "20-49"
click at [662, 427] on select "Please Select Just Me 1-9 [PHONE_NUMBER] [PHONE_NUMBER]+" at bounding box center [830, 443] width 337 height 32
click at [741, 498] on input "Download now!" at bounding box center [717, 502] width 110 height 30
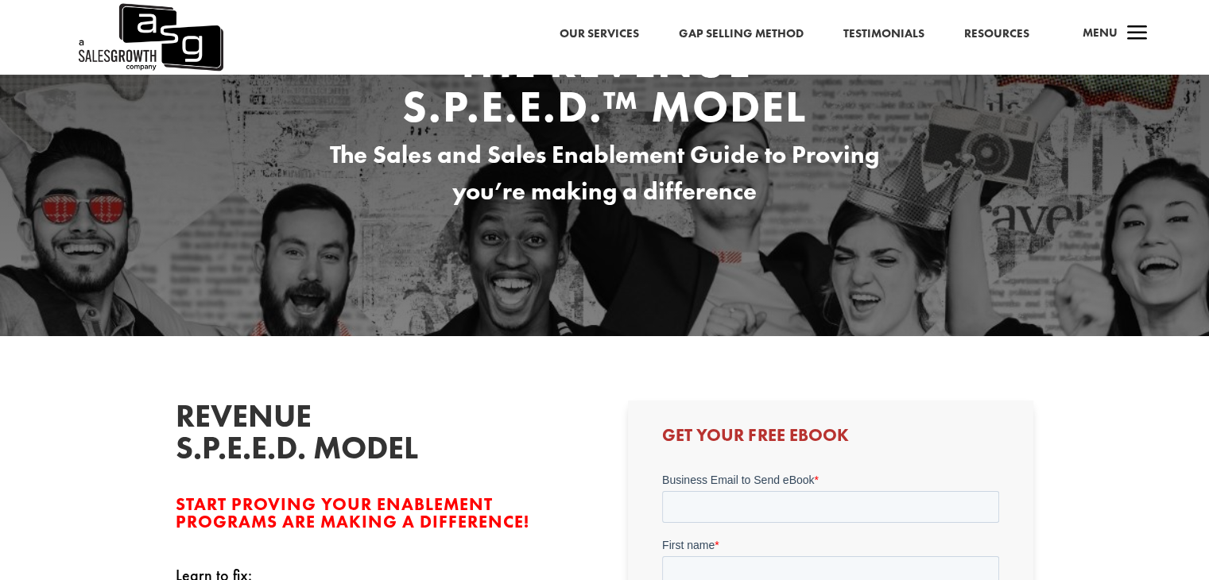
scroll to position [397, 0]
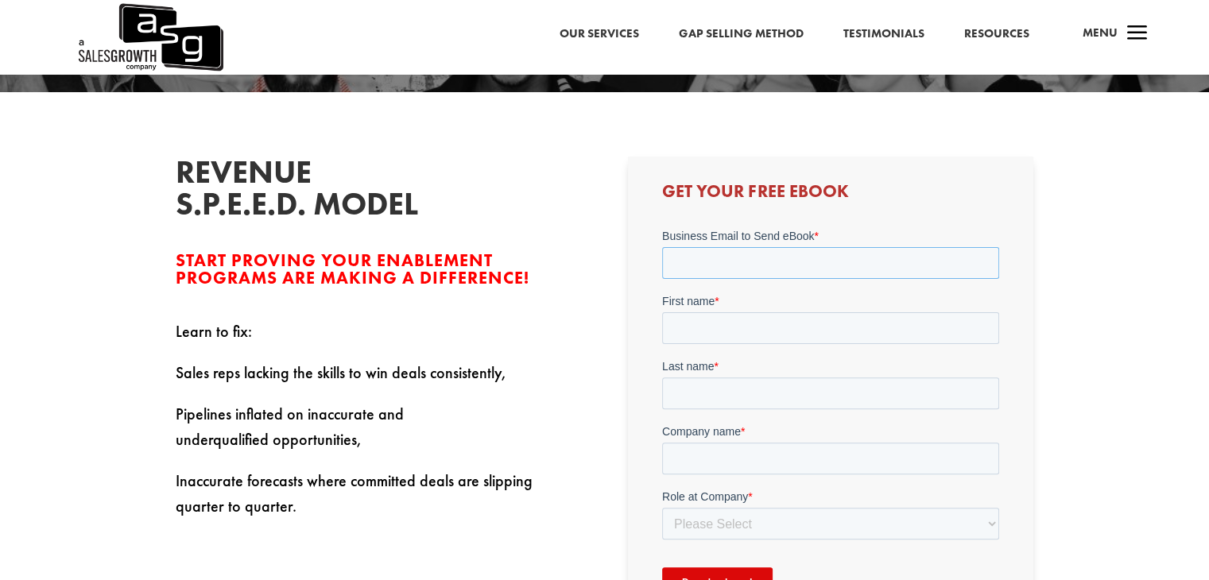
click at [874, 259] on input "Business Email to Send eBook *" at bounding box center [830, 262] width 337 height 32
paste input "[EMAIL_ADDRESS][DOMAIN_NAME]"
click at [873, 259] on input "[EMAIL_ADDRESS][DOMAIN_NAME]" at bounding box center [830, 262] width 337 height 32
type input "[EMAIL_ADDRESS][DOMAIN_NAME]"
click at [779, 316] on input "First name *" at bounding box center [830, 327] width 337 height 32
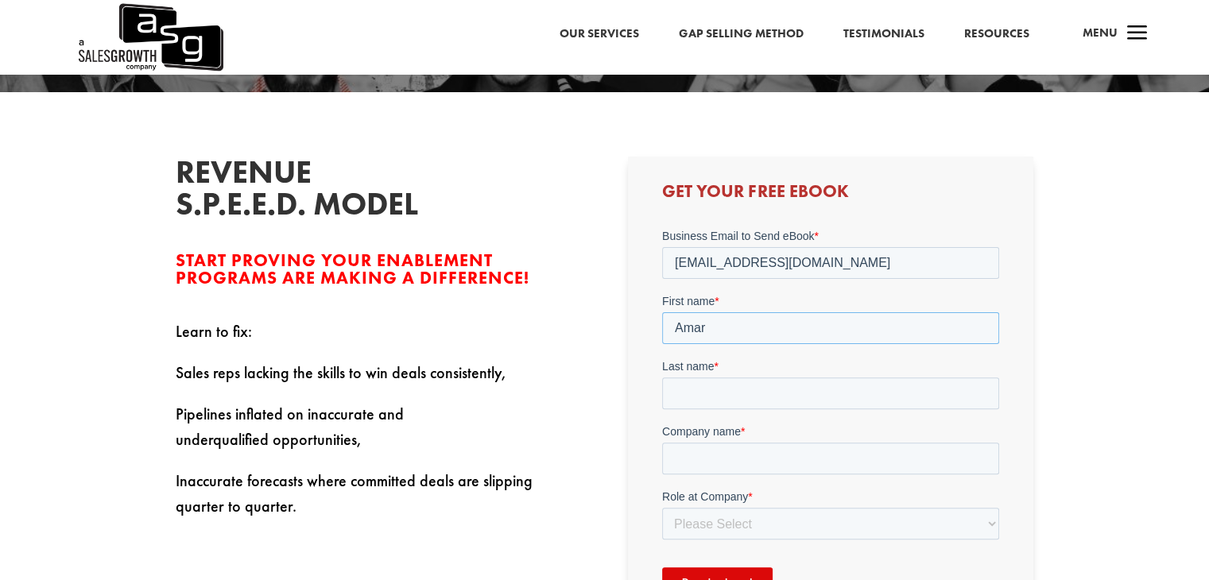
type input "Amar"
click at [721, 393] on input "Last name *" at bounding box center [830, 393] width 337 height 32
type input "[PERSON_NAME]"
click at [783, 456] on input "Company name *" at bounding box center [830, 458] width 337 height 32
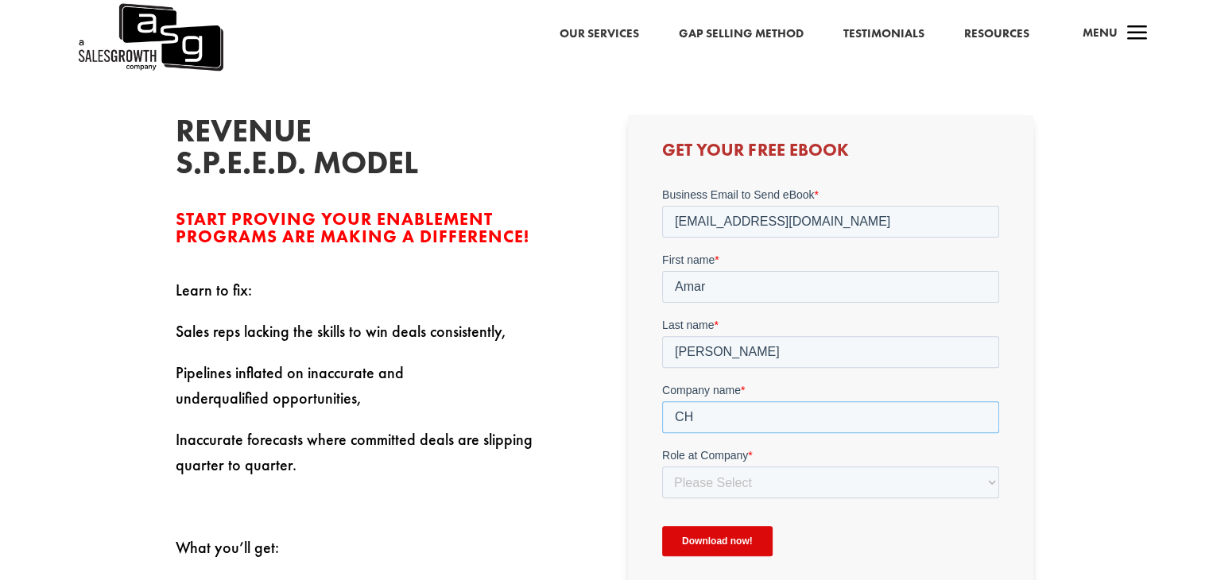
scroll to position [477, 0]
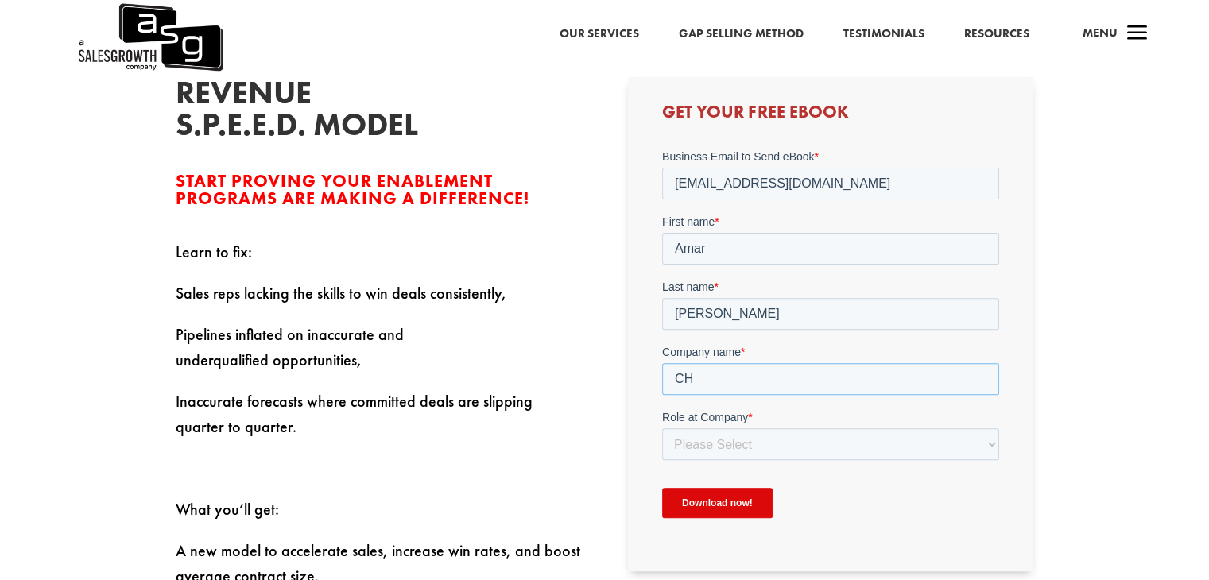
type input "CH"
click at [853, 437] on select "Please Select C-Level (CRO, CSO, etc) Senior Leadership (VP of Sales, VP of Ena…" at bounding box center [830, 443] width 337 height 32
select select "Director/Manager (Sales Director, Regional Sales Manager, etc)"
click at [662, 427] on select "Please Select C-Level (CRO, CSO, etc) Senior Leadership (VP of Sales, VP of Ena…" at bounding box center [830, 443] width 337 height 32
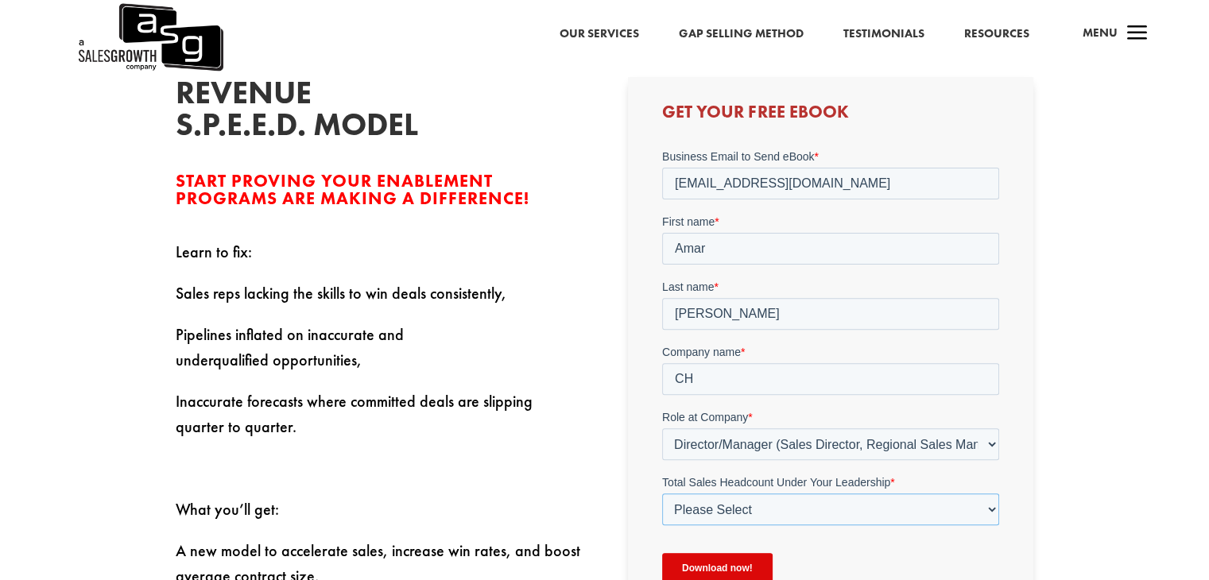
click at [759, 515] on select "Please Select Just Me 1-9 [PHONE_NUMBER] [PHONE_NUMBER]+" at bounding box center [830, 509] width 337 height 32
select select "20-49"
click at [662, 493] on select "Please Select Just Me 1-9 [PHONE_NUMBER] [PHONE_NUMBER]+" at bounding box center [830, 509] width 337 height 32
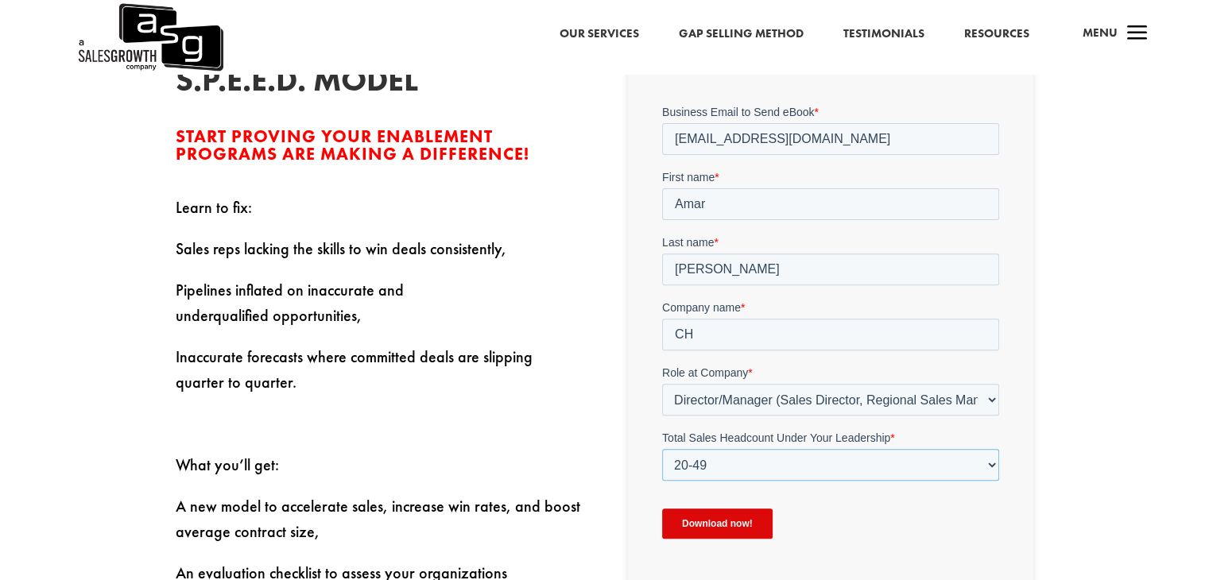
scroll to position [556, 0]
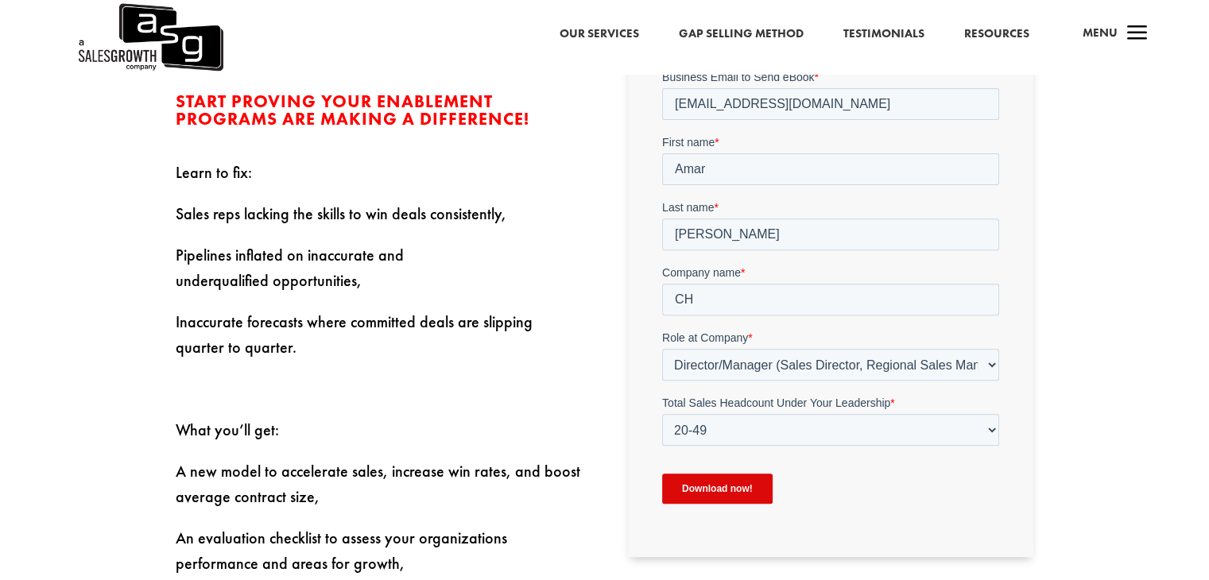
click at [721, 492] on input "Download now!" at bounding box center [717, 488] width 110 height 30
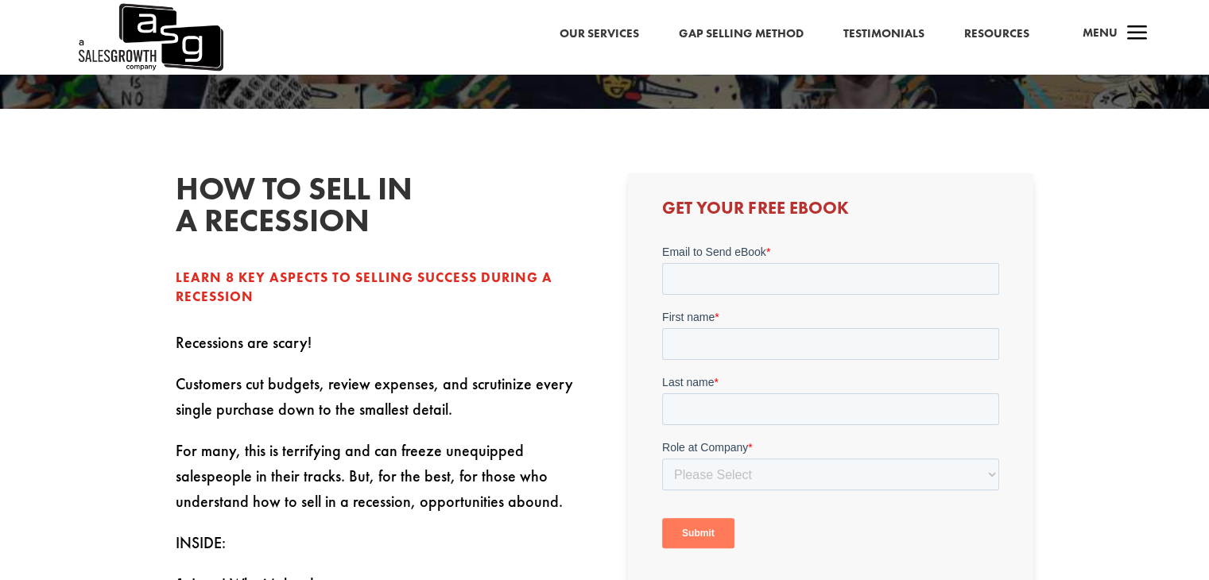
scroll to position [318, 0]
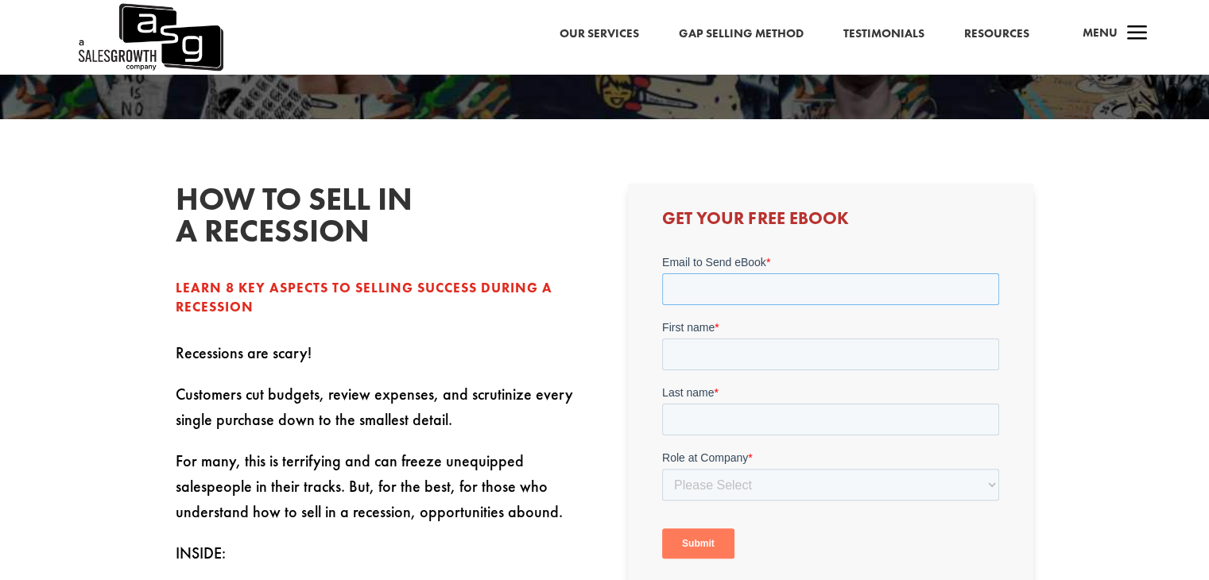
click at [836, 296] on input "Email to Send eBook *" at bounding box center [830, 289] width 337 height 32
paste input "[EMAIL_ADDRESS][DOMAIN_NAME]"
type input "[EMAIL_ADDRESS][DOMAIN_NAME]"
click at [834, 362] on input "First name *" at bounding box center [830, 354] width 337 height 32
type input "Amar"
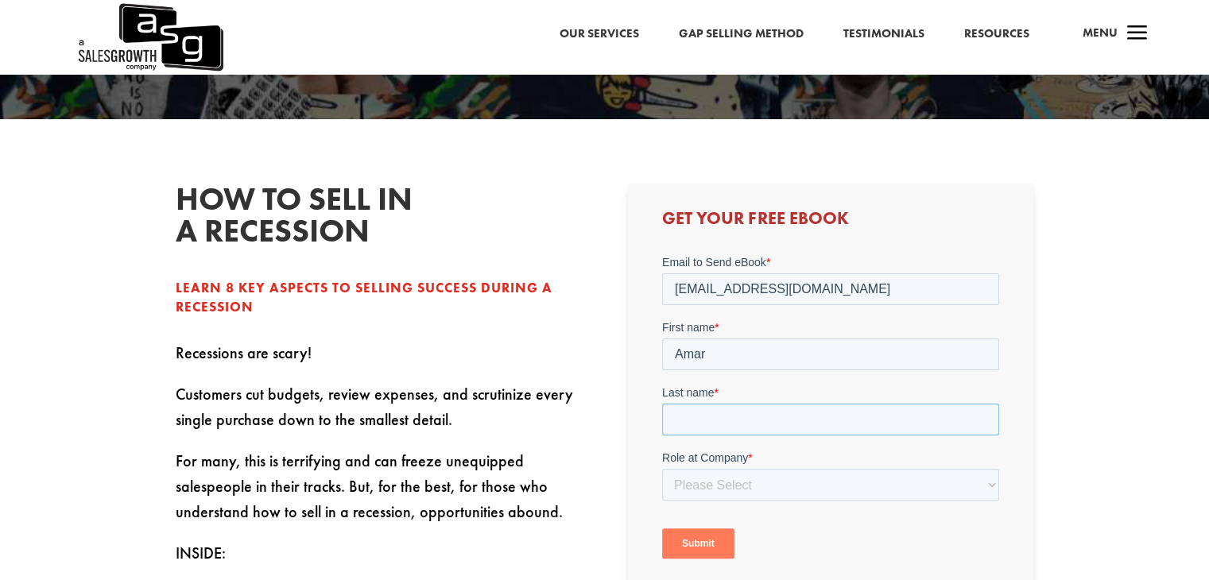
click at [834, 412] on input "Last name *" at bounding box center [830, 420] width 337 height 32
type input "[PERSON_NAME]"
click at [911, 478] on select "Please Select C-Level (CRO, CSO, etc) Senior Leadership (VP of Sales, VP of Ena…" at bounding box center [830, 485] width 337 height 32
select select "Director/Manager (Sales Director, Regional Sales Manager, etc)"
click at [662, 469] on select "Please Select C-Level (CRO, CSO, etc) Senior Leadership (VP of Sales, VP of Ena…" at bounding box center [830, 485] width 337 height 32
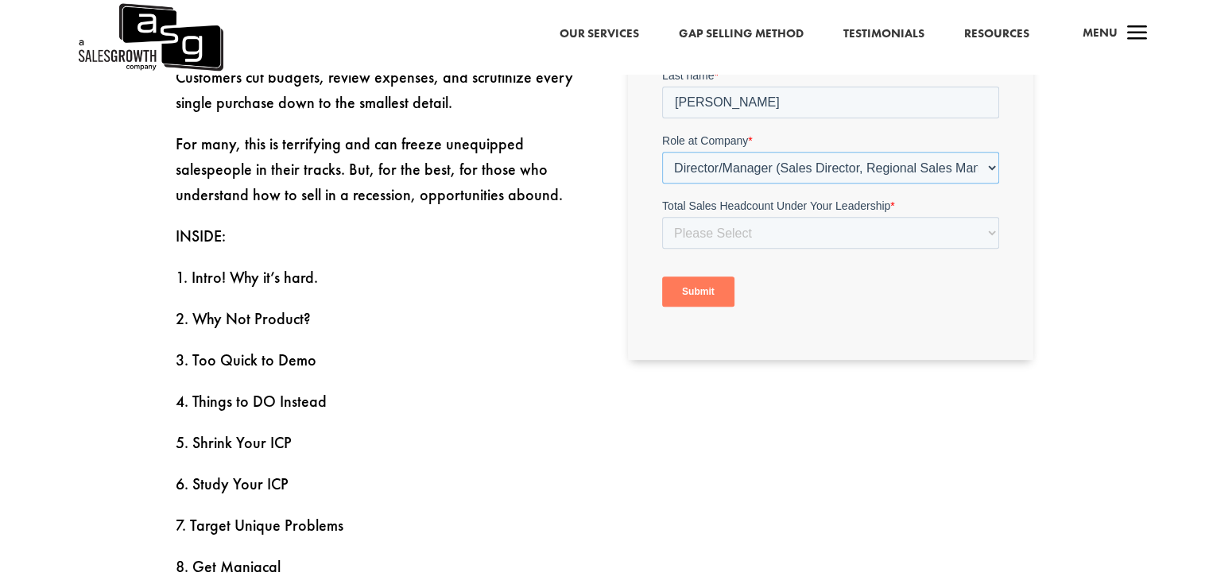
scroll to position [636, 0]
click at [893, 242] on select "Please Select Just Me 1-9 [PHONE_NUMBER] [PHONE_NUMBER]+" at bounding box center [830, 233] width 337 height 32
select select "20-49"
click at [662, 249] on select "Please Select Just Me 1-9 [PHONE_NUMBER] [PHONE_NUMBER]+" at bounding box center [830, 233] width 337 height 32
click at [707, 289] on input "Submit" at bounding box center [698, 292] width 72 height 30
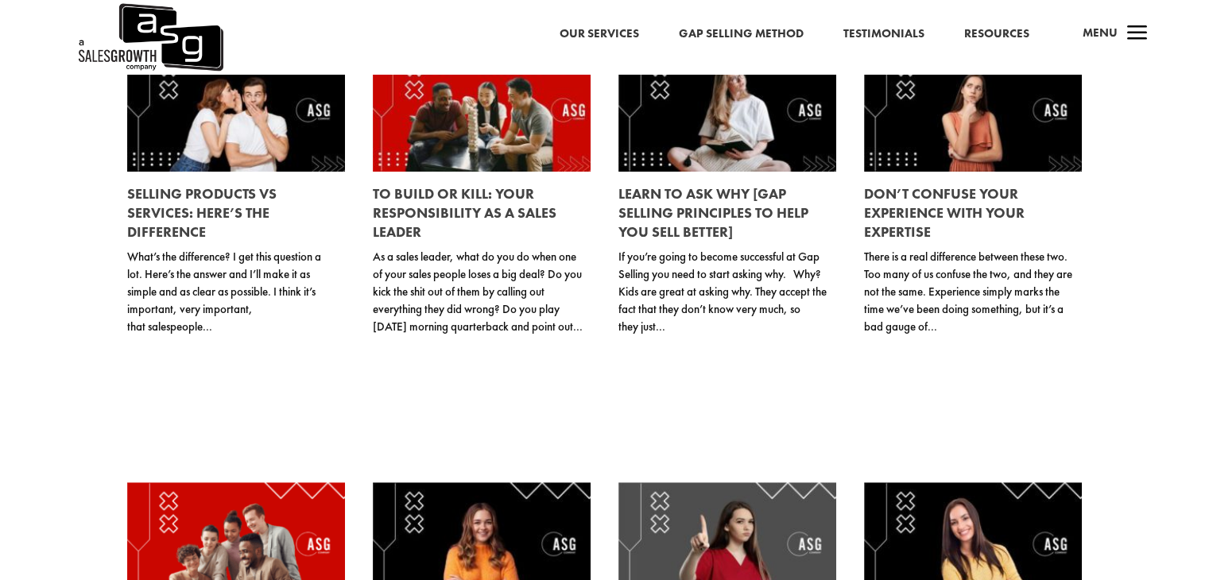
scroll to position [31157, 0]
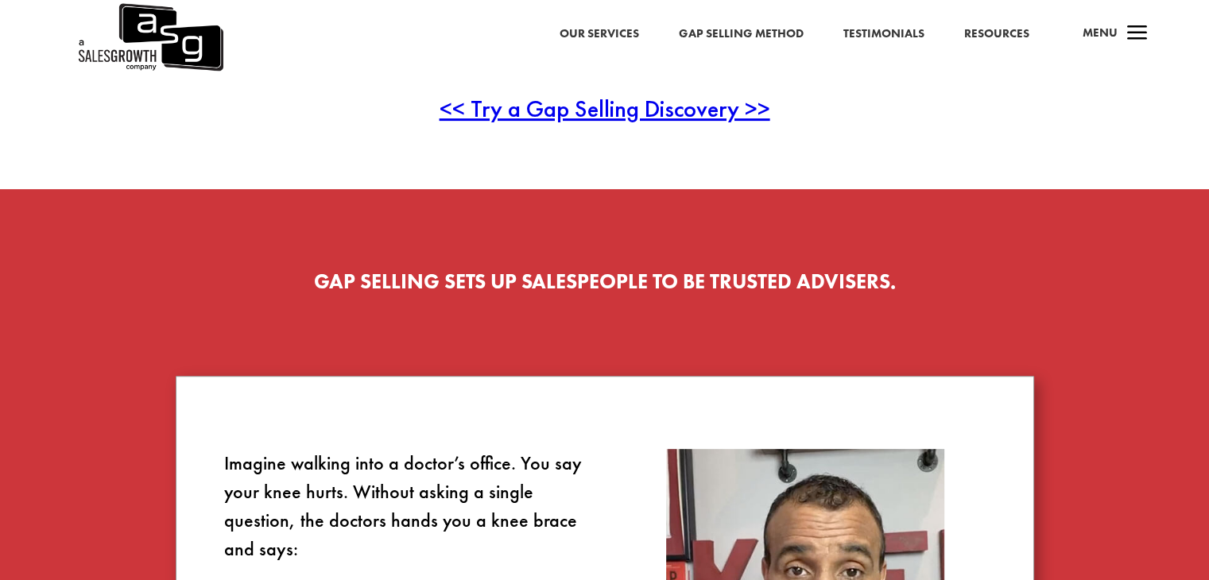
scroll to position [636, 0]
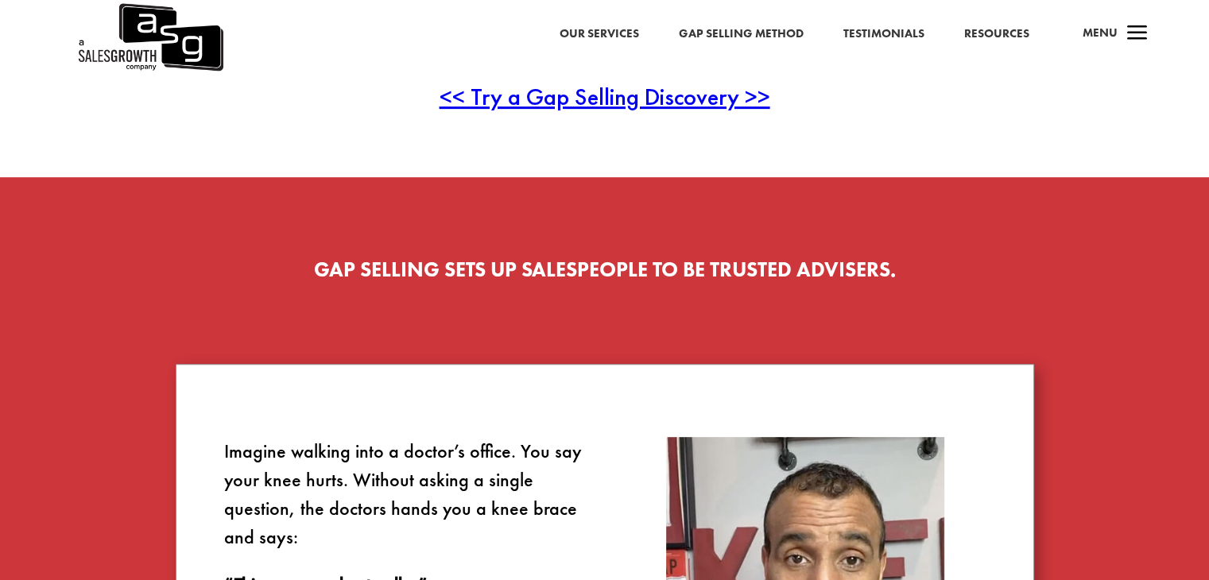
click at [629, 101] on span "<< Try a Gap Selling Discovery >>" at bounding box center [604, 96] width 331 height 31
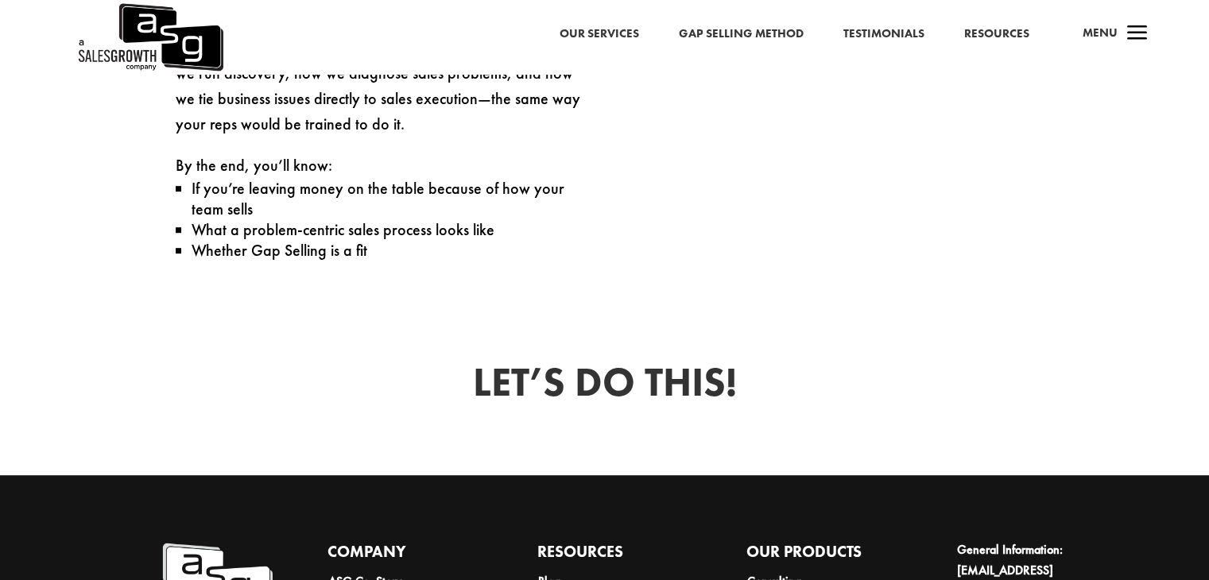
scroll to position [1026, 0]
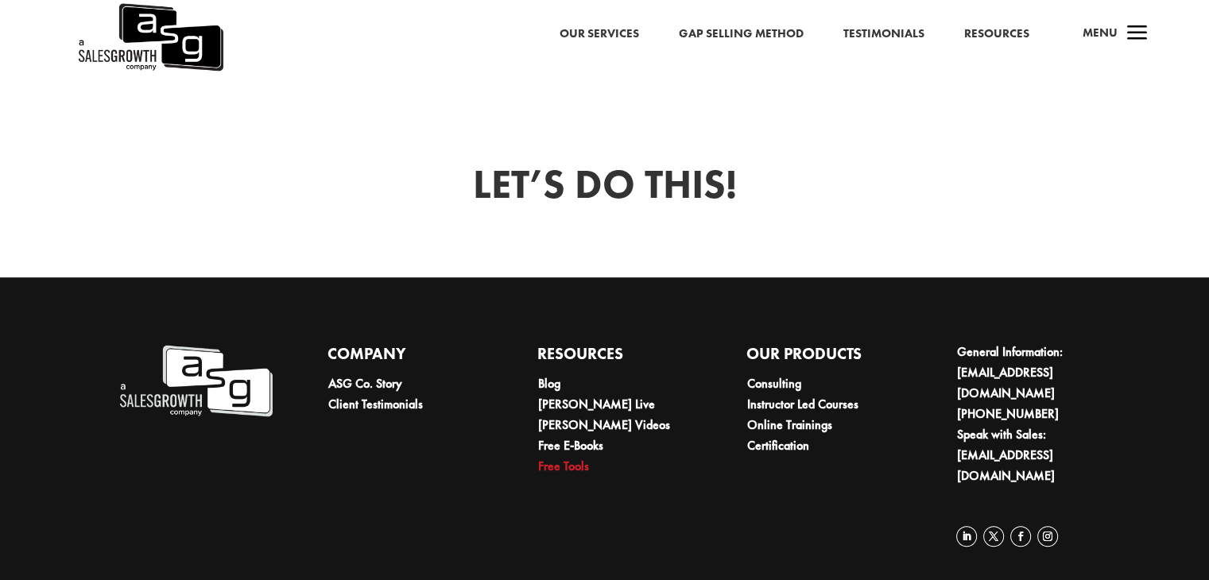
click at [580, 468] on link "Free Tools" at bounding box center [563, 466] width 51 height 17
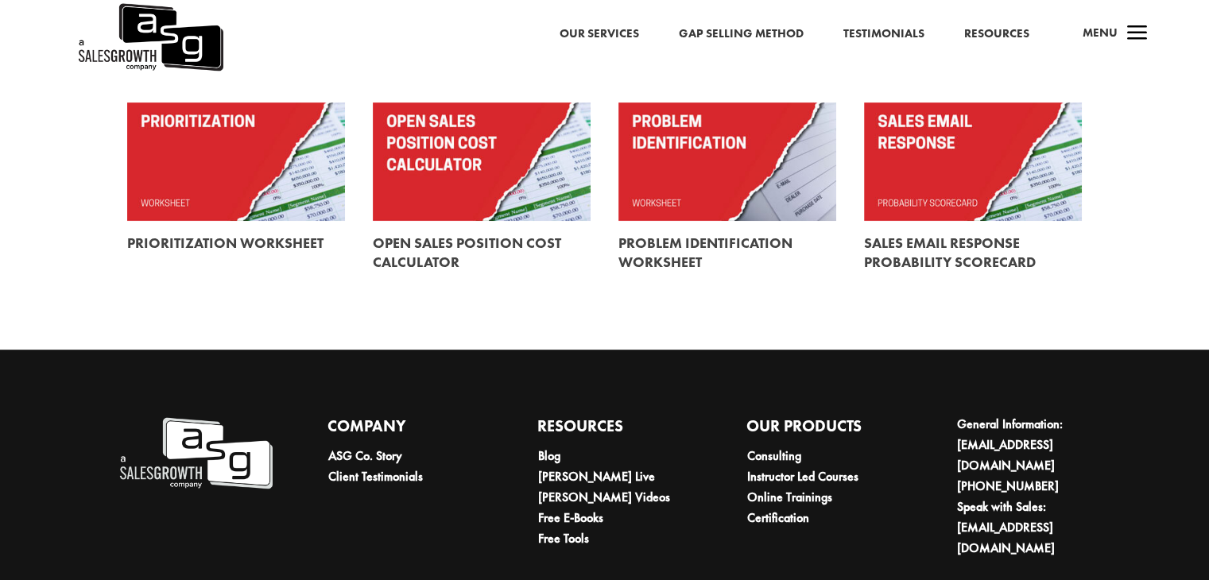
scroll to position [703, 0]
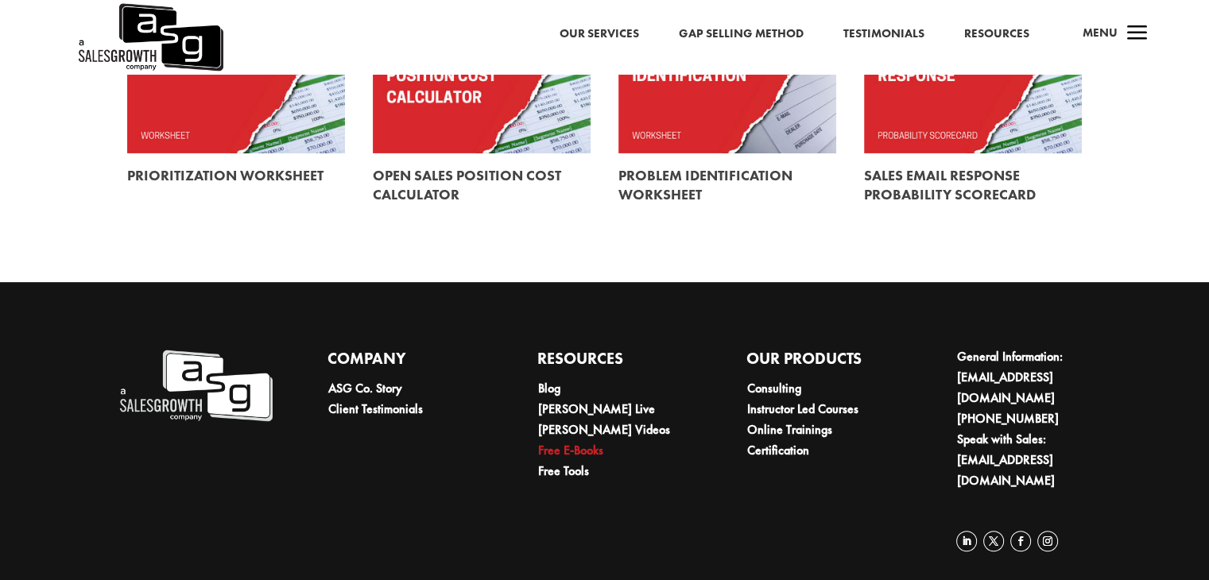
click at [574, 449] on link "Free E-Books" at bounding box center [570, 450] width 65 height 17
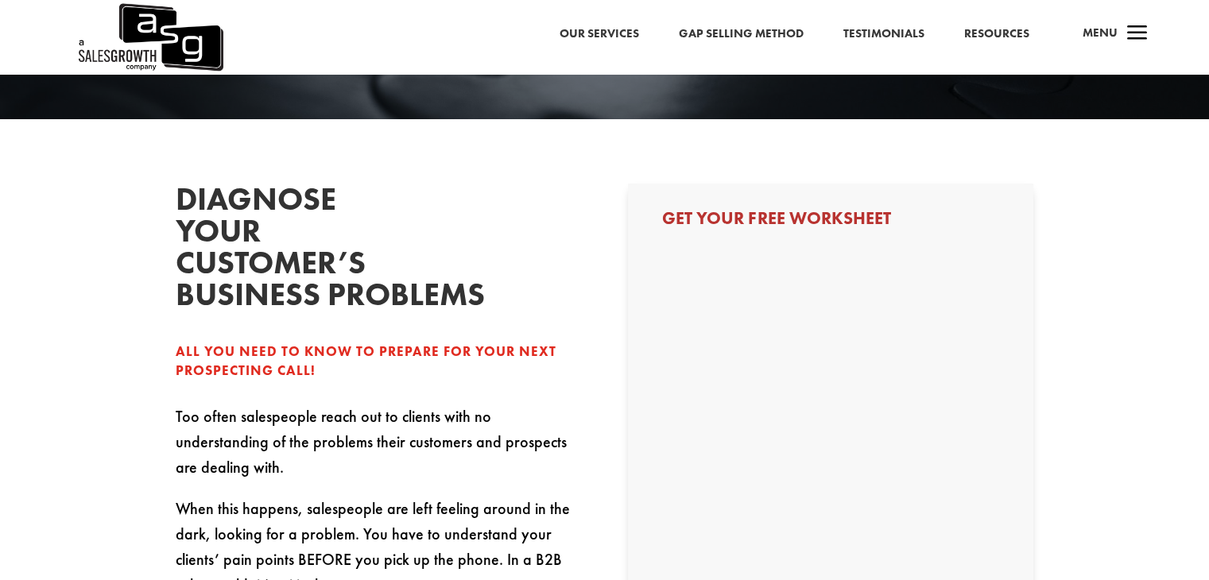
select select "Director/Manager (Sales Director, Regional Sales Manager, etc)"
select select "20-49"
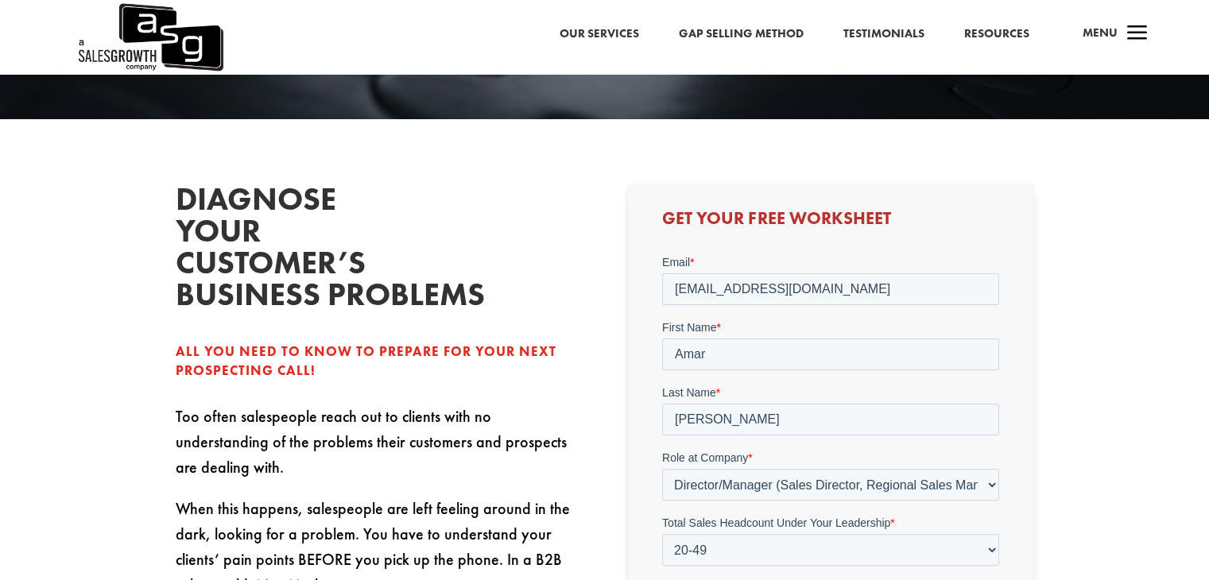
scroll to position [636, 0]
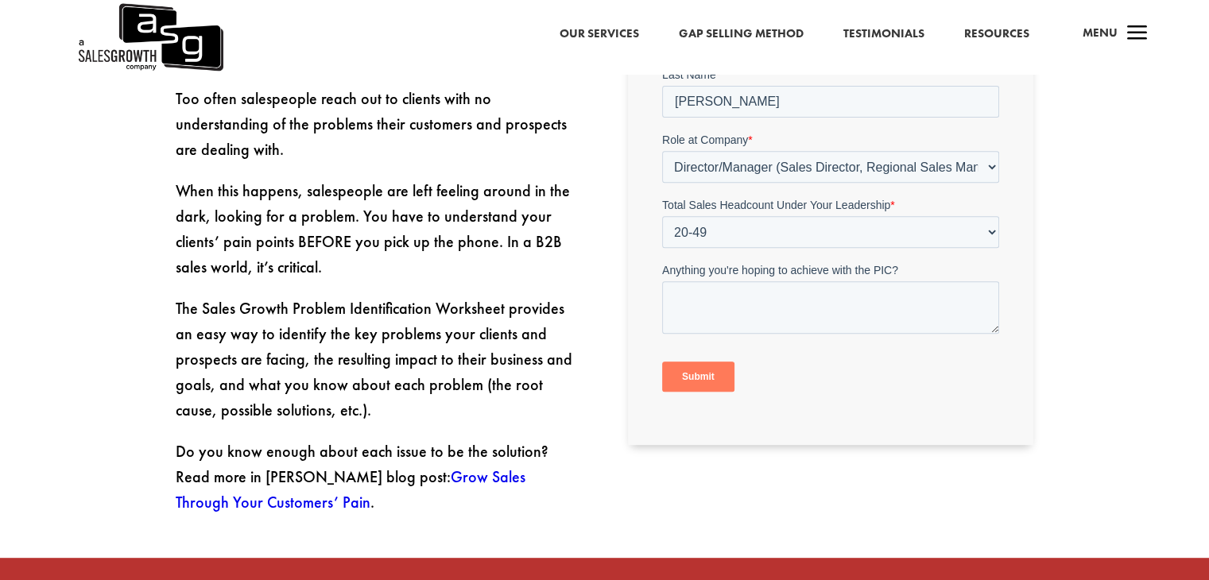
click at [694, 371] on input "Submit" at bounding box center [698, 377] width 72 height 30
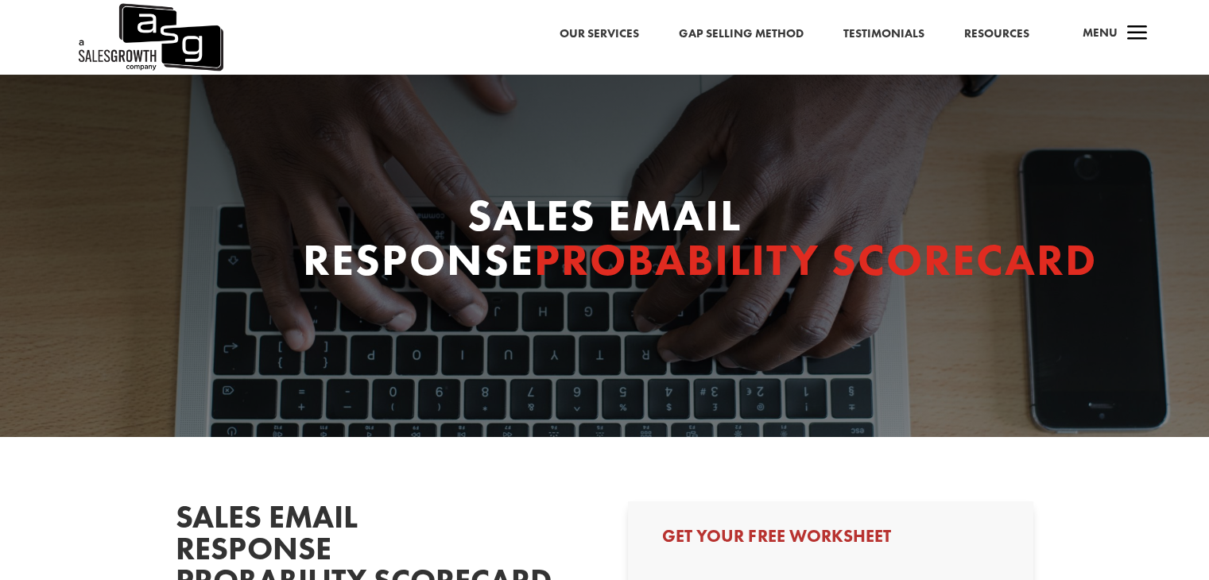
select select "Director/Manager (Sales Director, Regional Sales Manager, etc)"
select select "20-49"
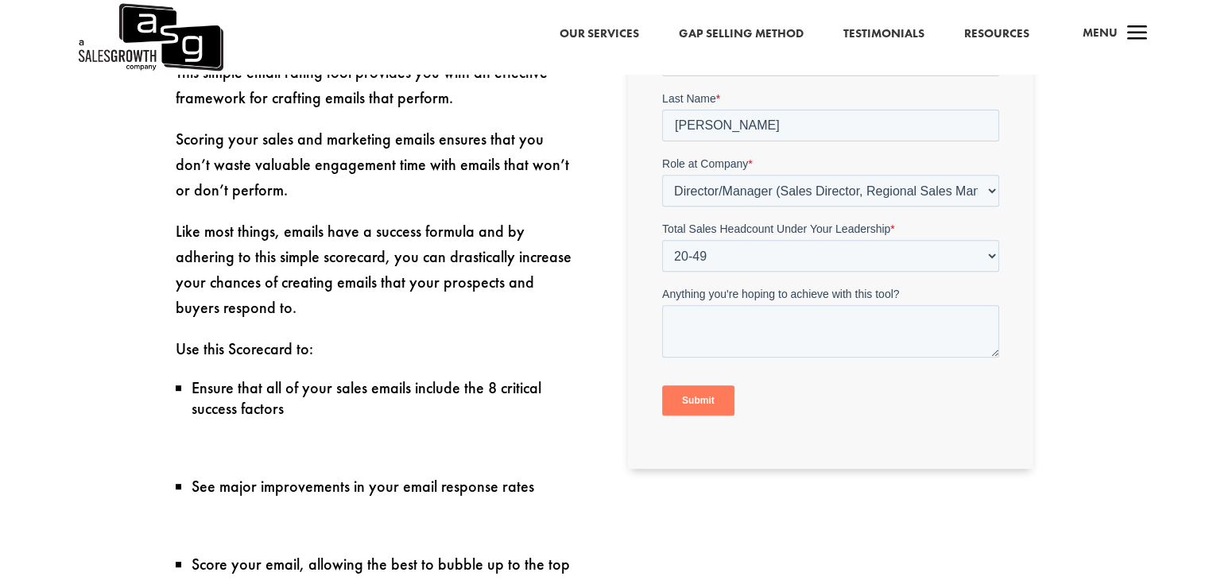
scroll to position [715, 0]
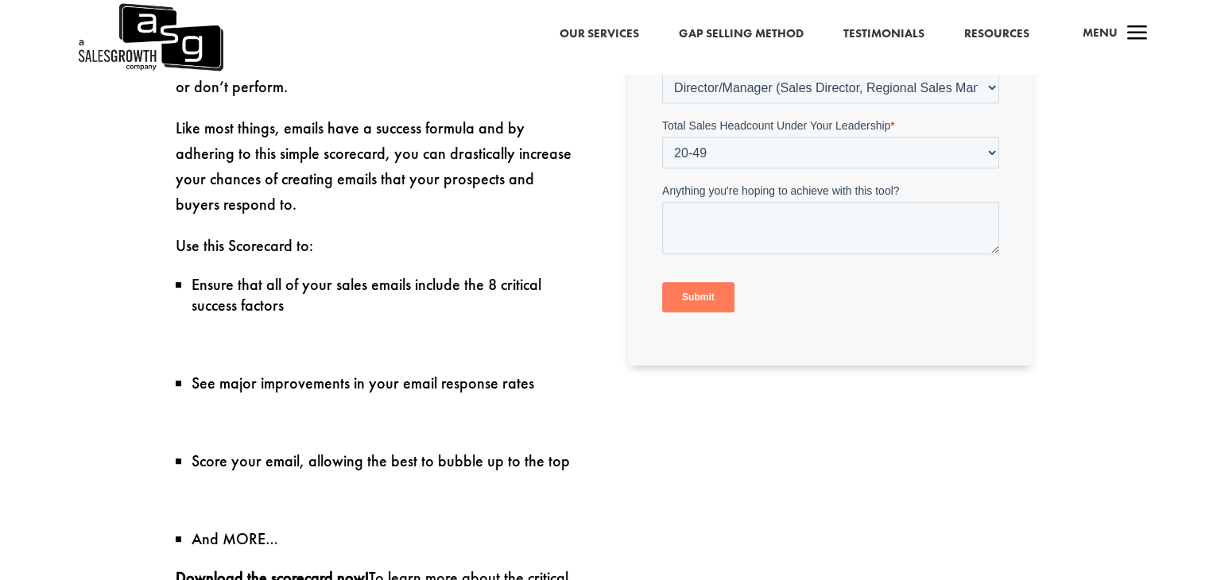
click at [713, 293] on input "Submit" at bounding box center [698, 298] width 72 height 30
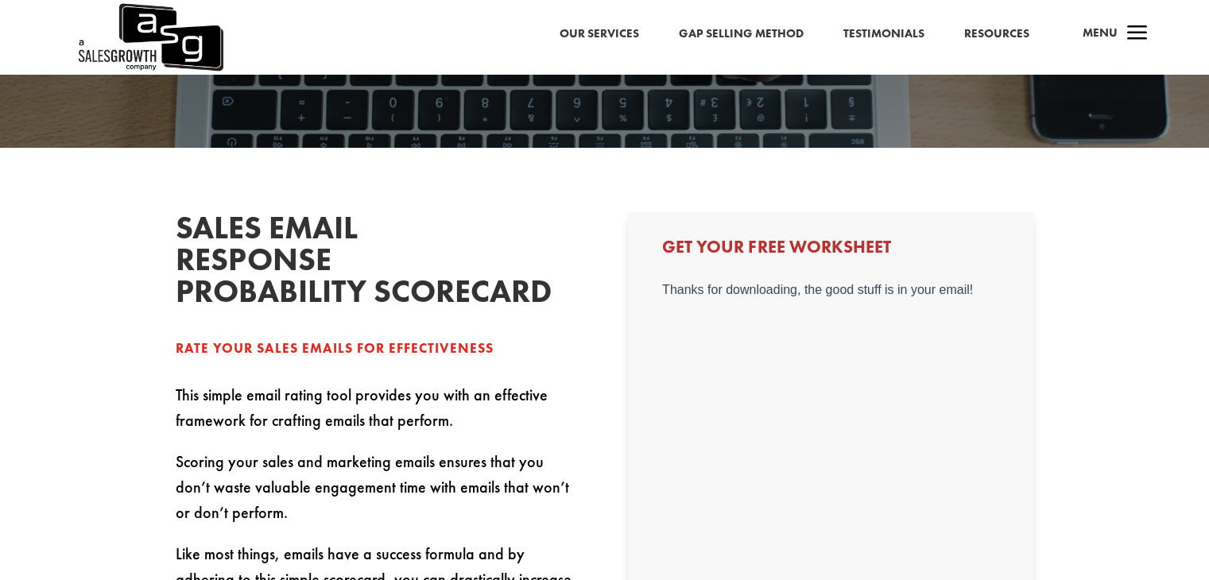
scroll to position [0, 0]
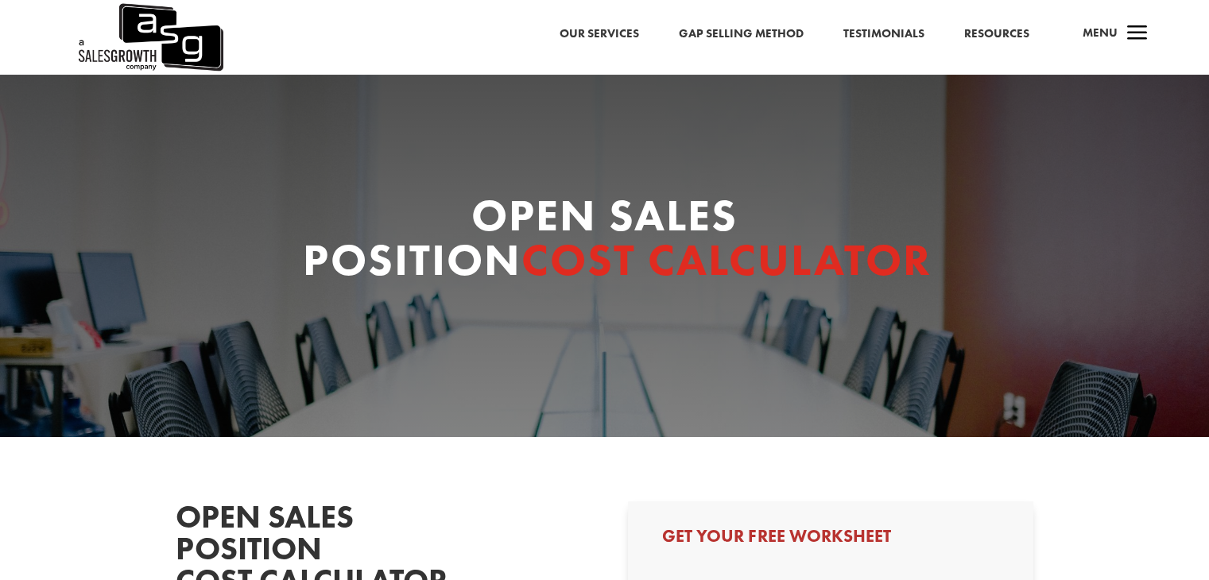
select select "Director/Manager (Sales Director, Regional Sales Manager, etc)"
select select "20-49"
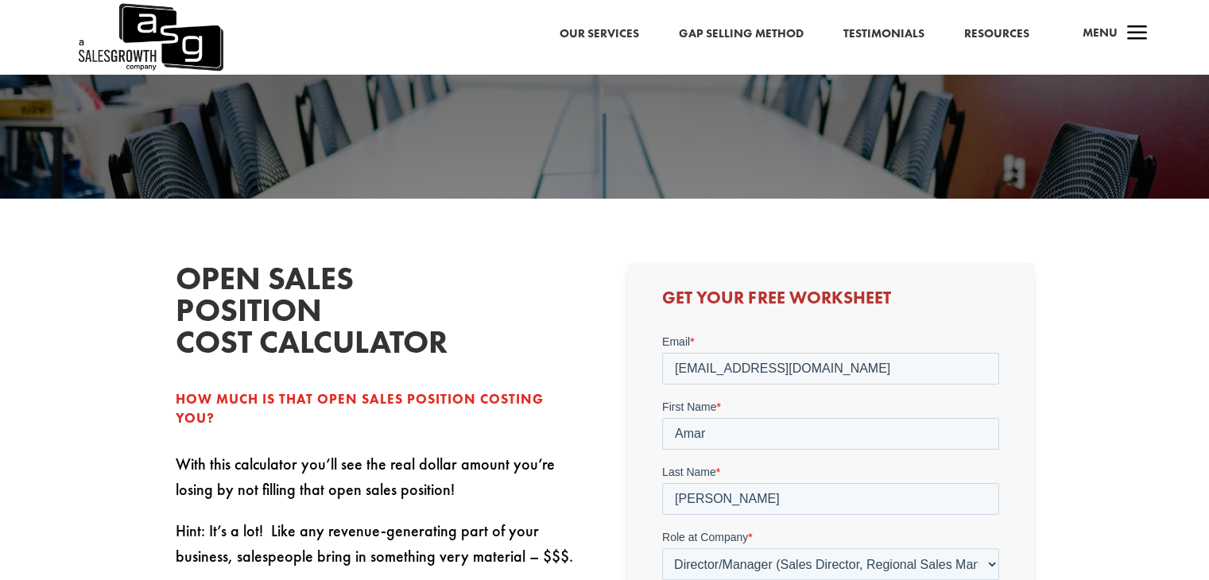
scroll to position [556, 0]
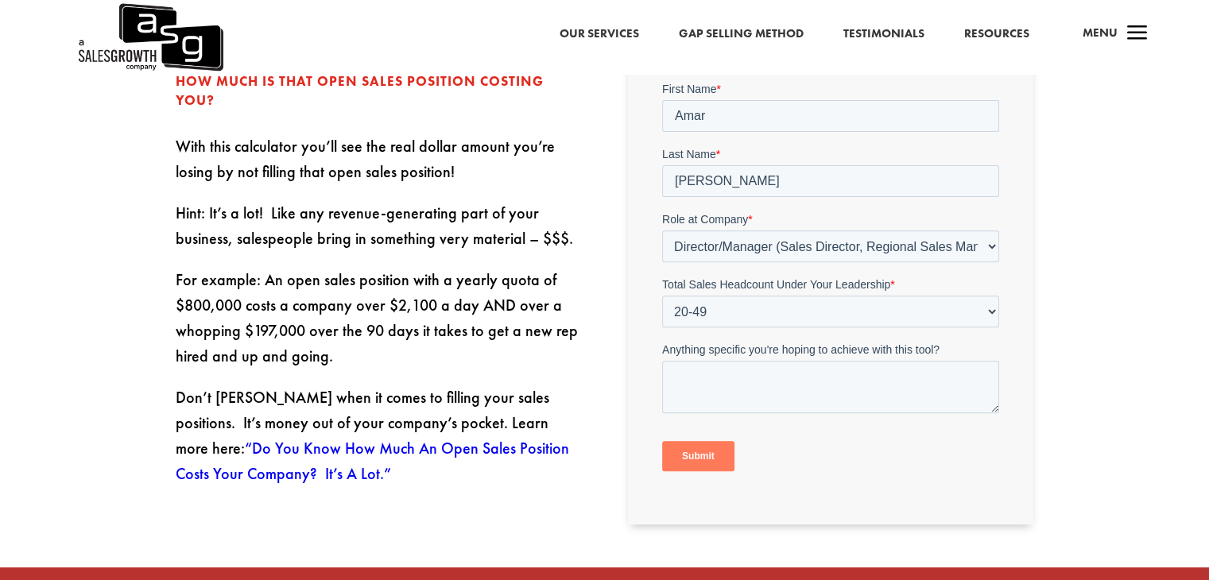
click at [696, 459] on input "Submit" at bounding box center [698, 456] width 72 height 30
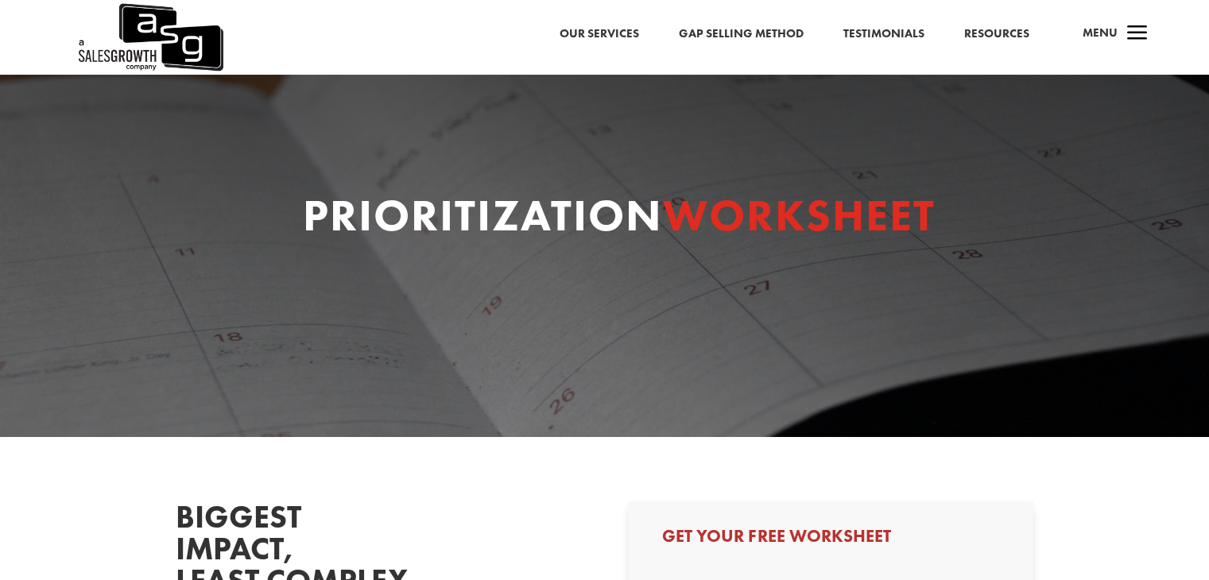
select select "Director/Manager (Sales Director, Regional Sales Manager, etc)"
select select "20-49"
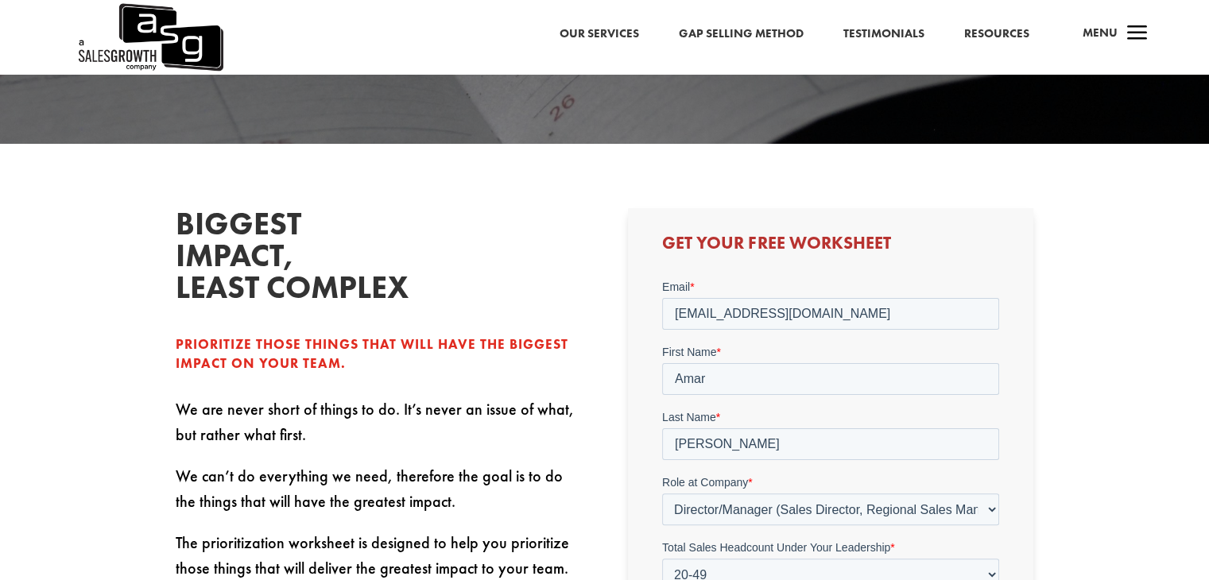
scroll to position [477, 0]
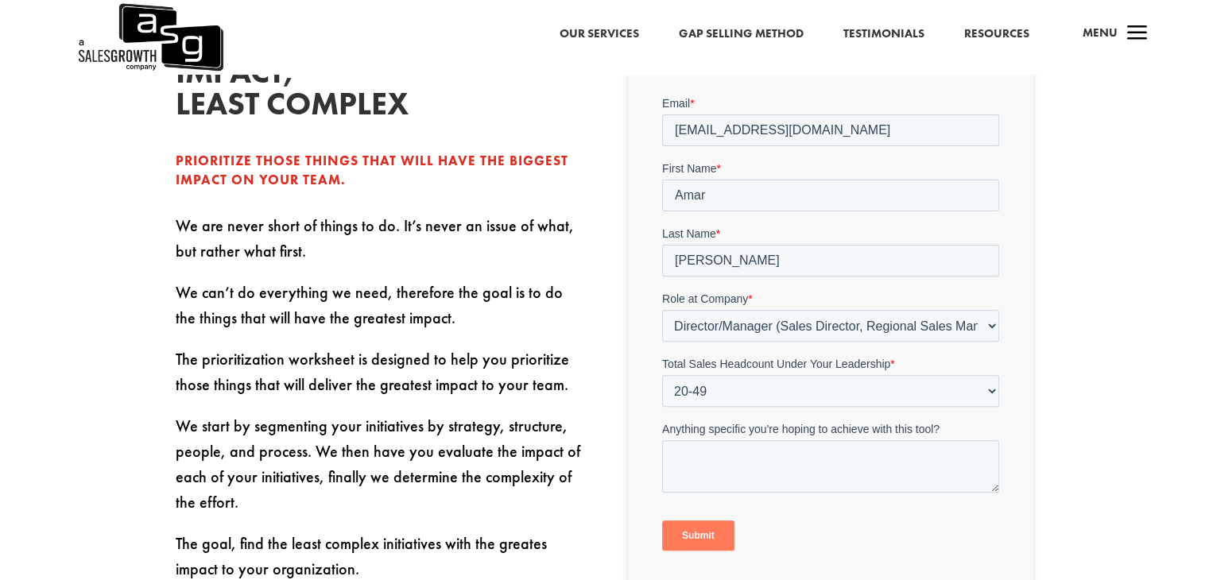
click at [698, 532] on input "Submit" at bounding box center [698, 535] width 72 height 30
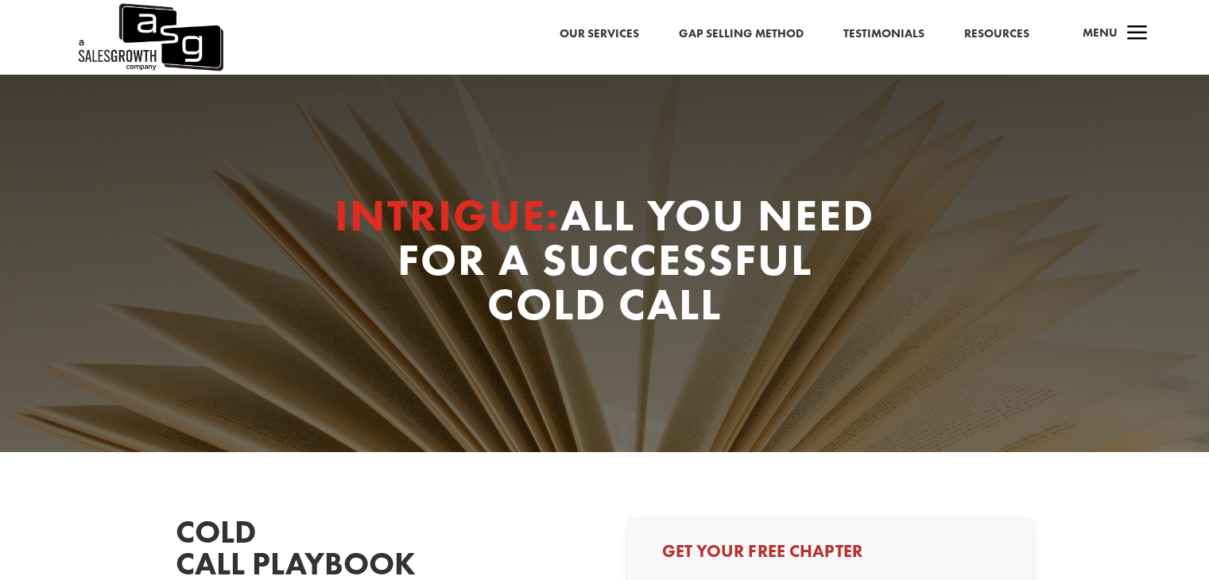
select select "Director/Manager (Sales Director, Regional Sales Manager, etc)"
select select "20-49"
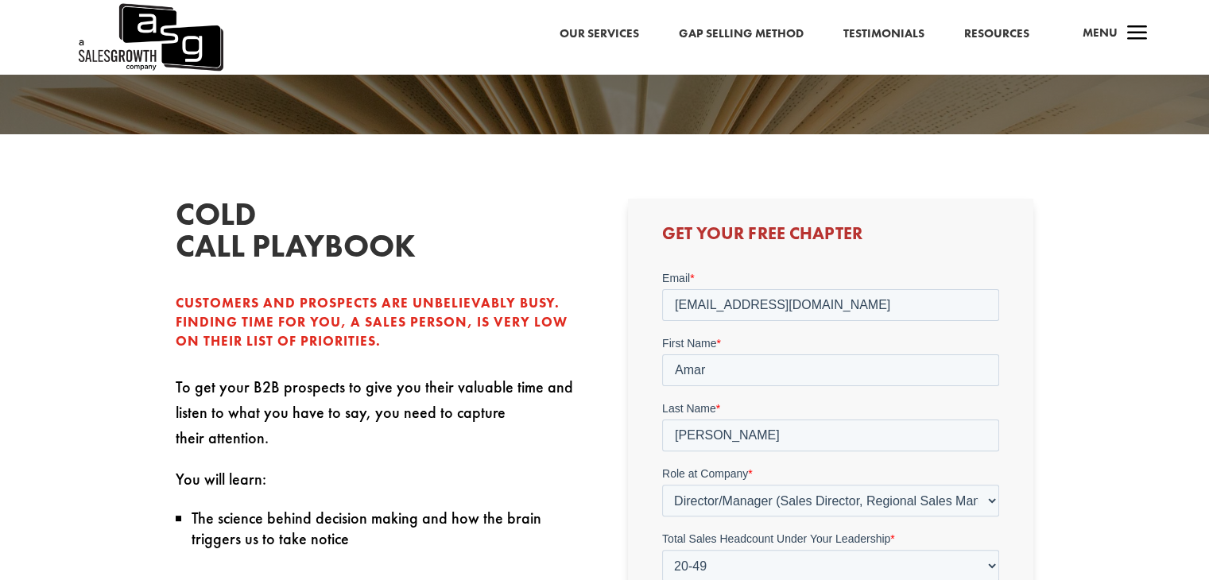
scroll to position [636, 0]
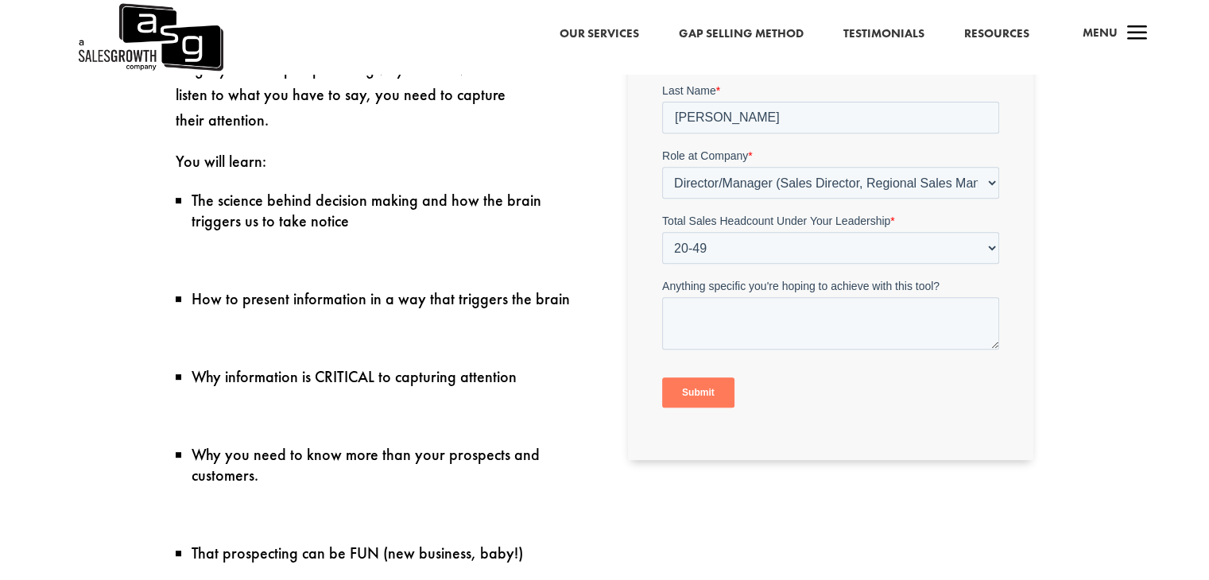
click at [708, 393] on input "Submit" at bounding box center [698, 392] width 72 height 30
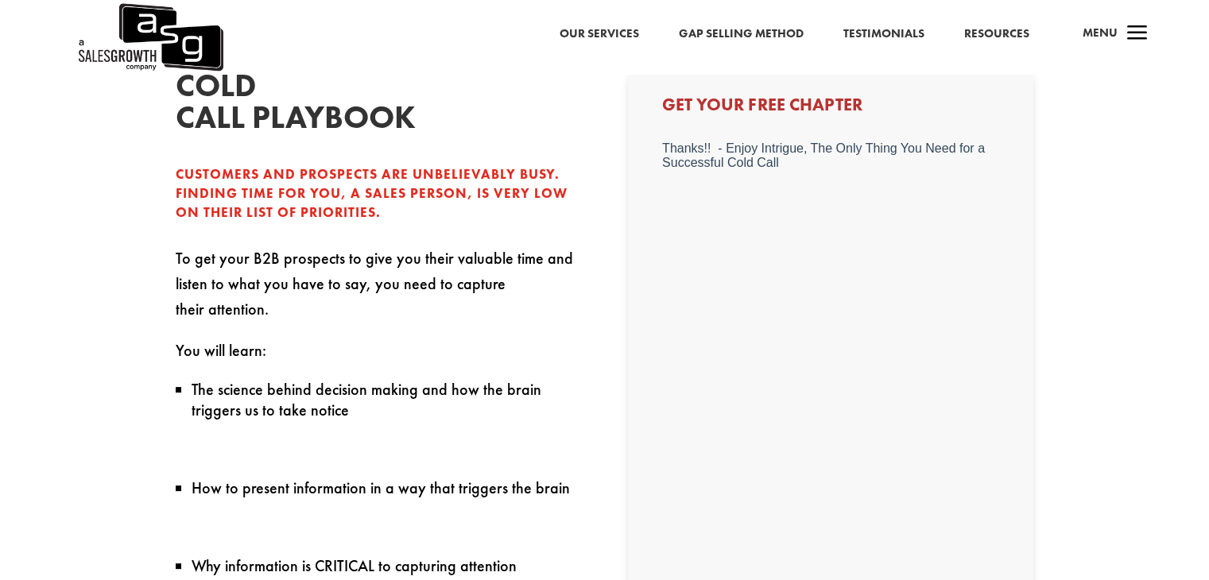
scroll to position [159, 0]
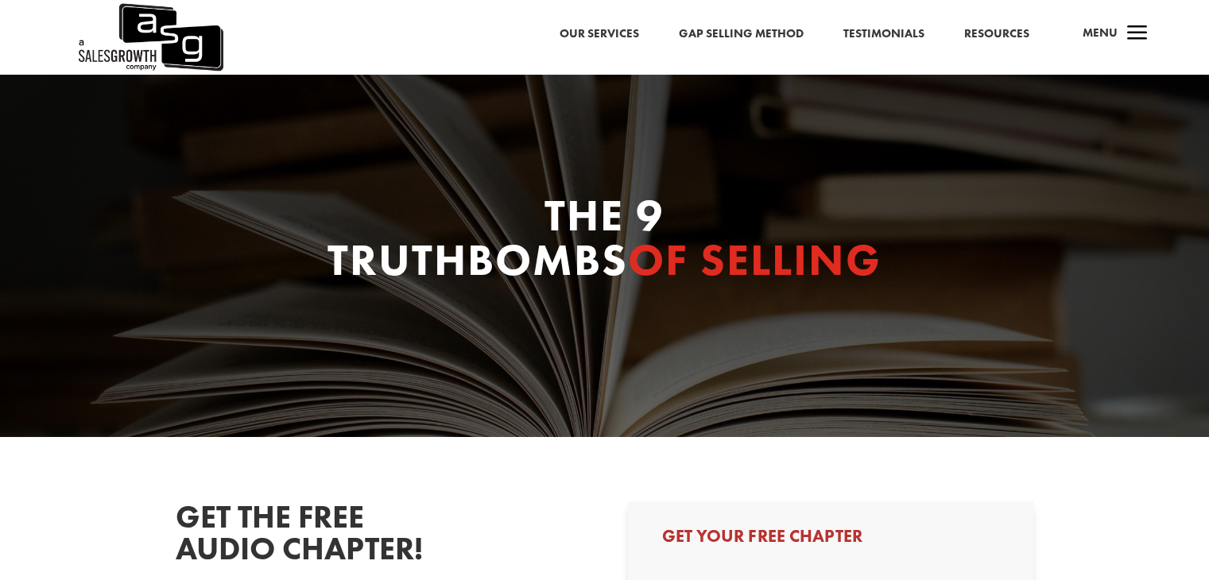
select select "Director/Manager (Sales Director, Regional Sales Manager, etc)"
select select "20-49"
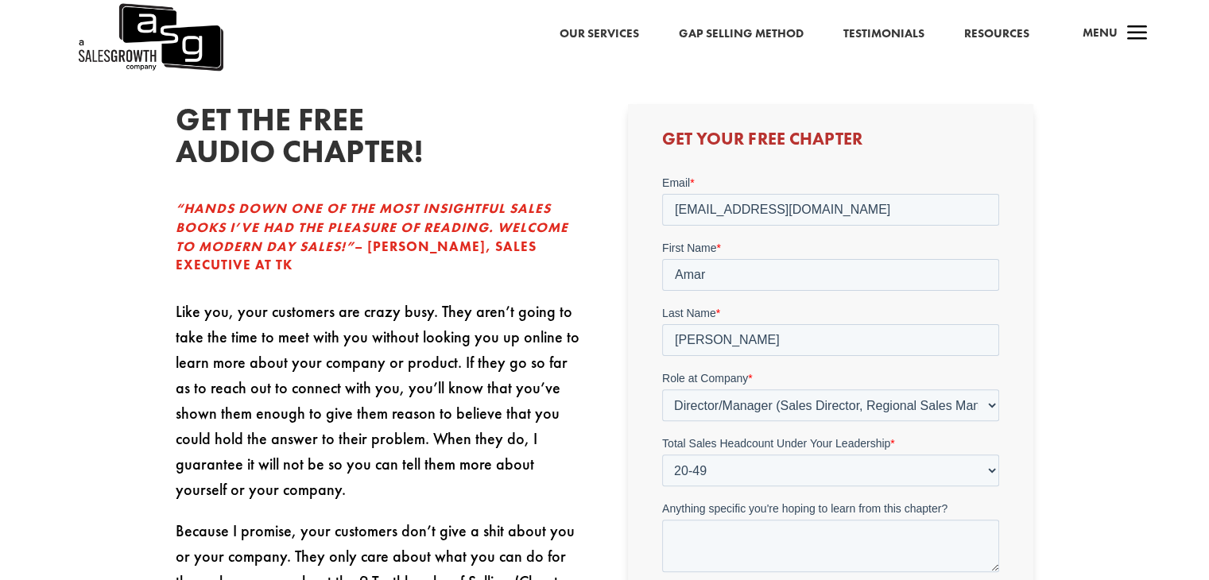
scroll to position [636, 0]
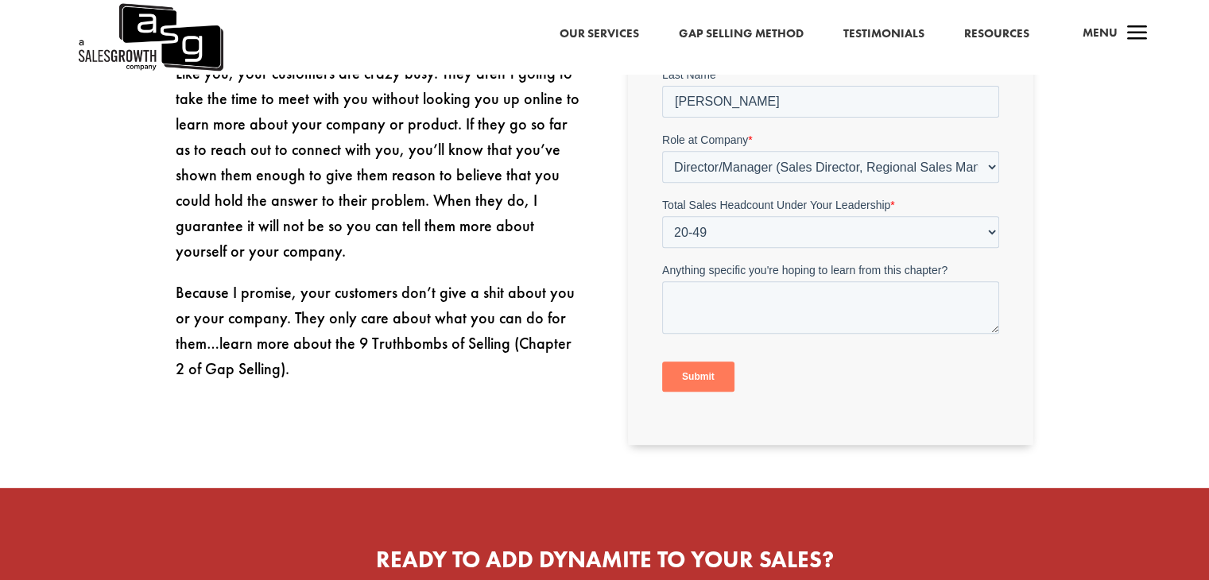
click at [704, 370] on input "Submit" at bounding box center [698, 377] width 72 height 30
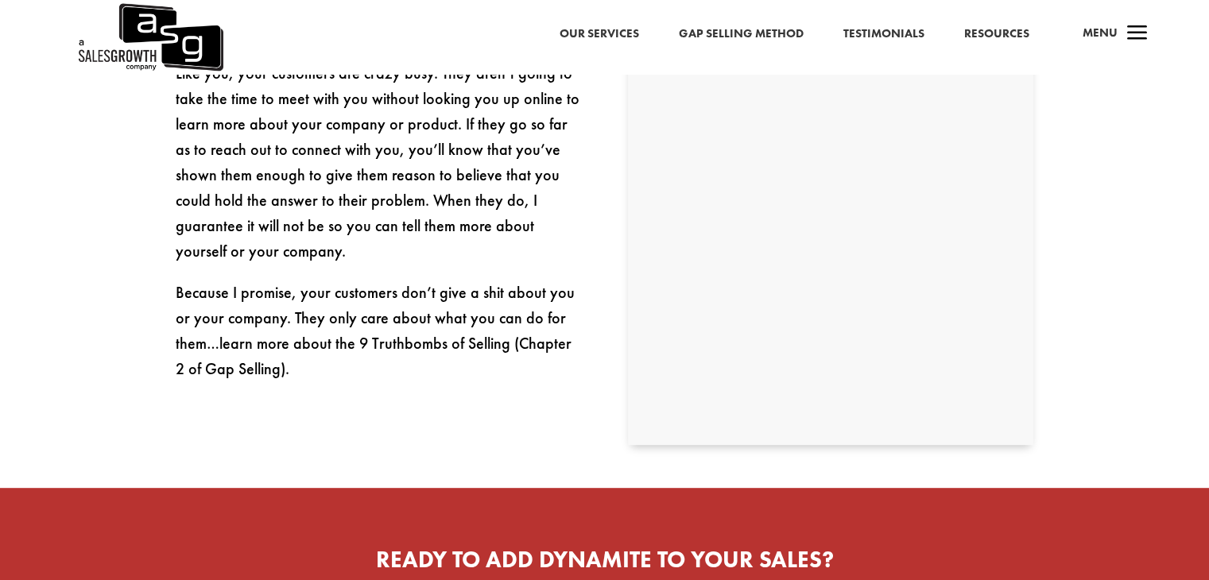
click at [998, 33] on link "Resources" at bounding box center [996, 34] width 65 height 21
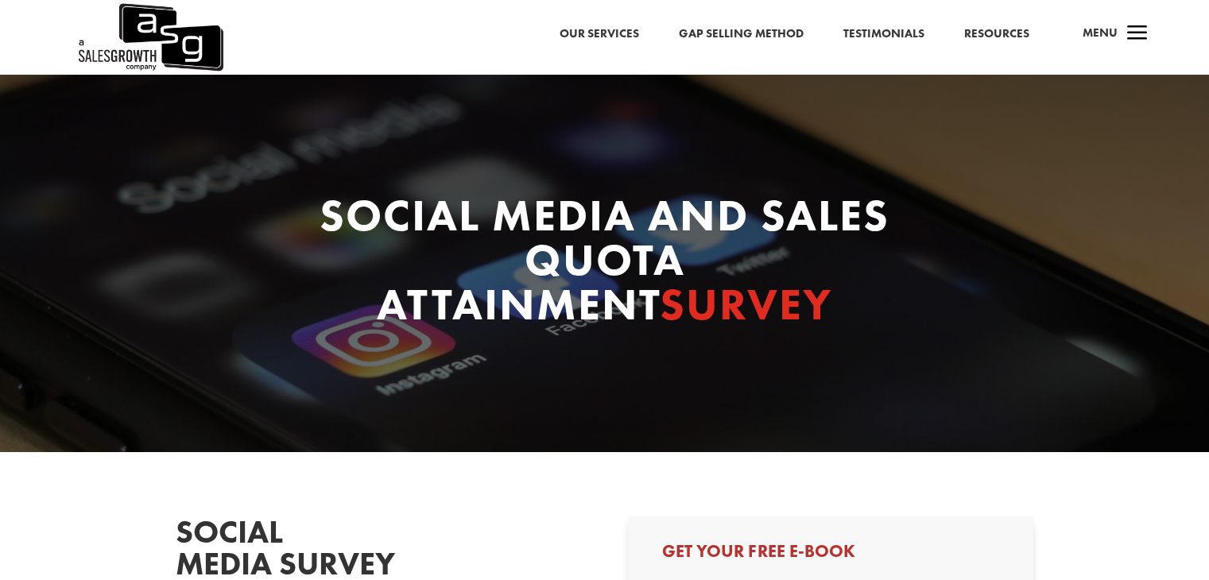
select select "Director/Manager (Sales Director, Regional Sales Manager, etc)"
select select "20-49"
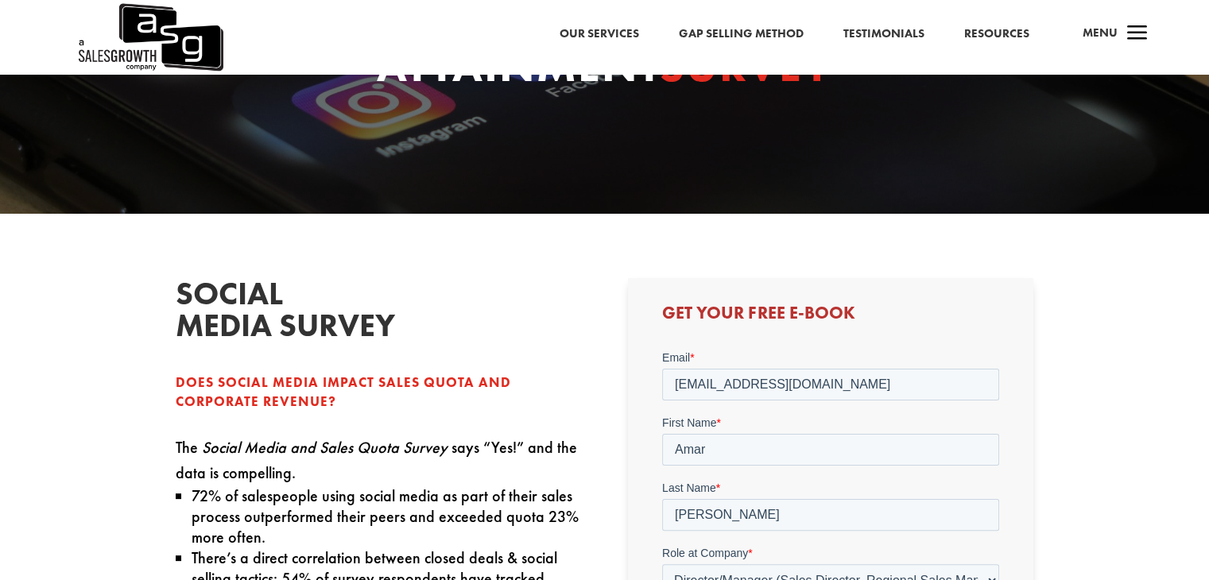
scroll to position [556, 0]
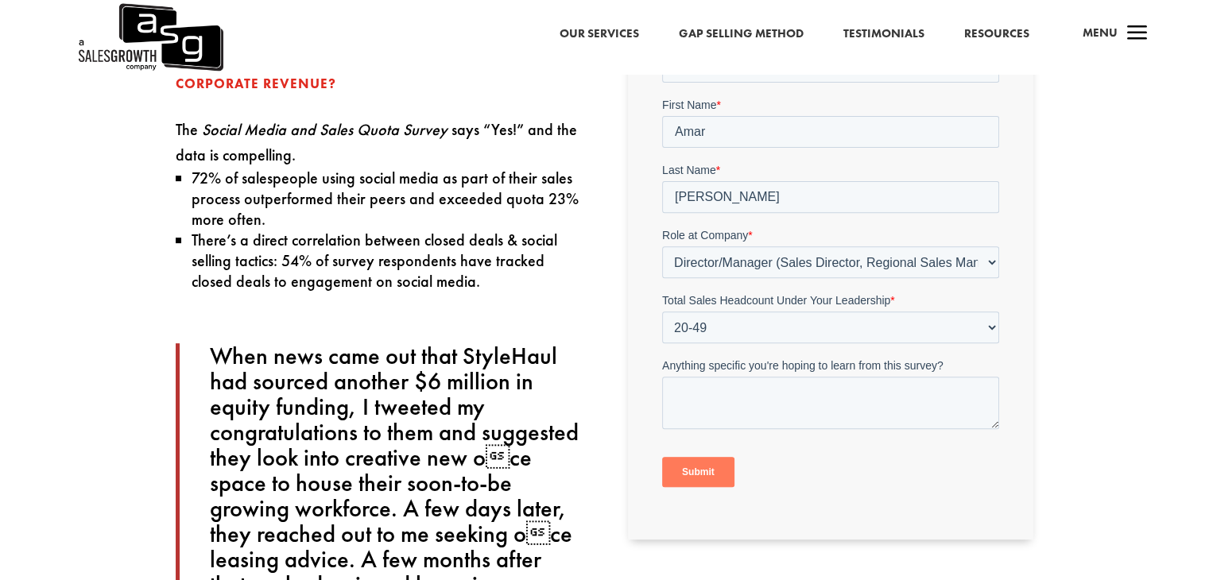
click at [714, 471] on input "Submit" at bounding box center [698, 471] width 72 height 30
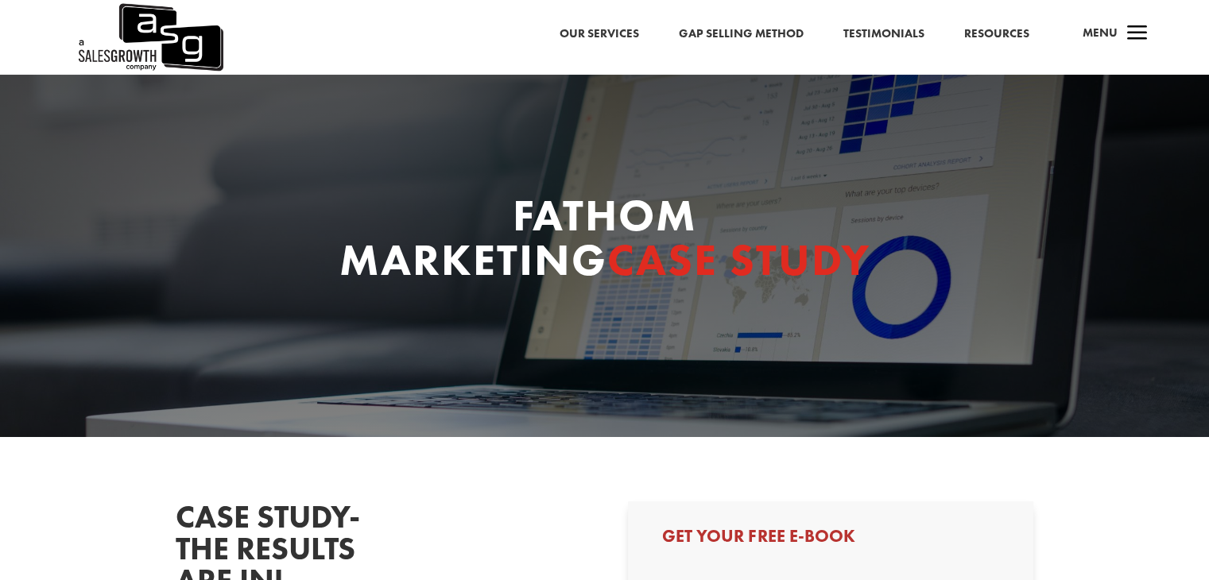
select select "Director/Manager (Sales Director, Regional Sales Manager, etc)"
select select "20-49"
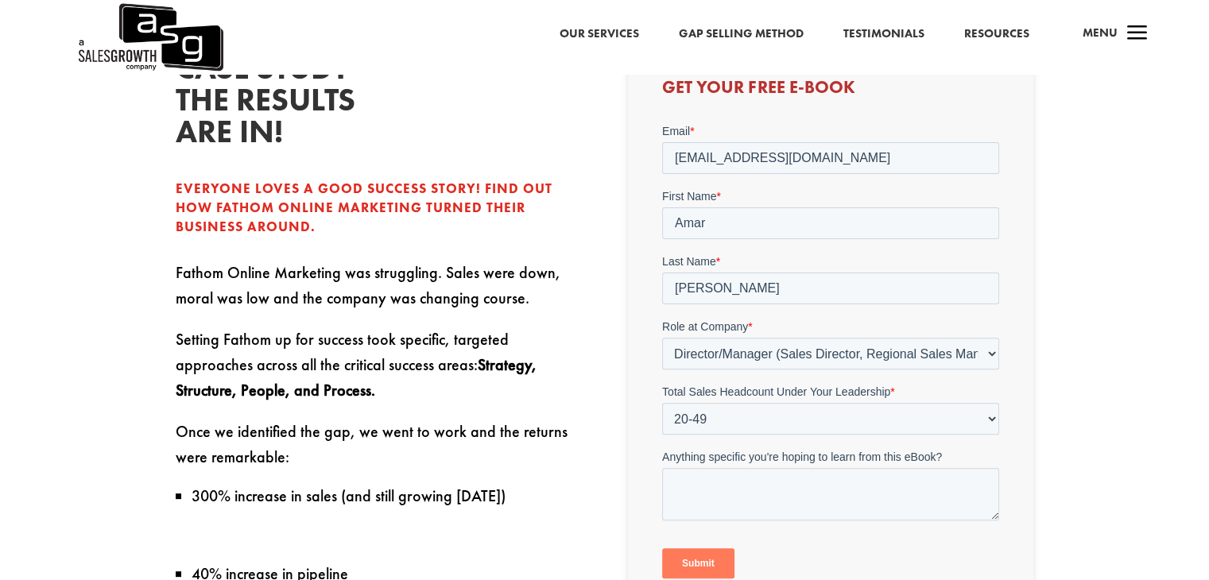
scroll to position [477, 0]
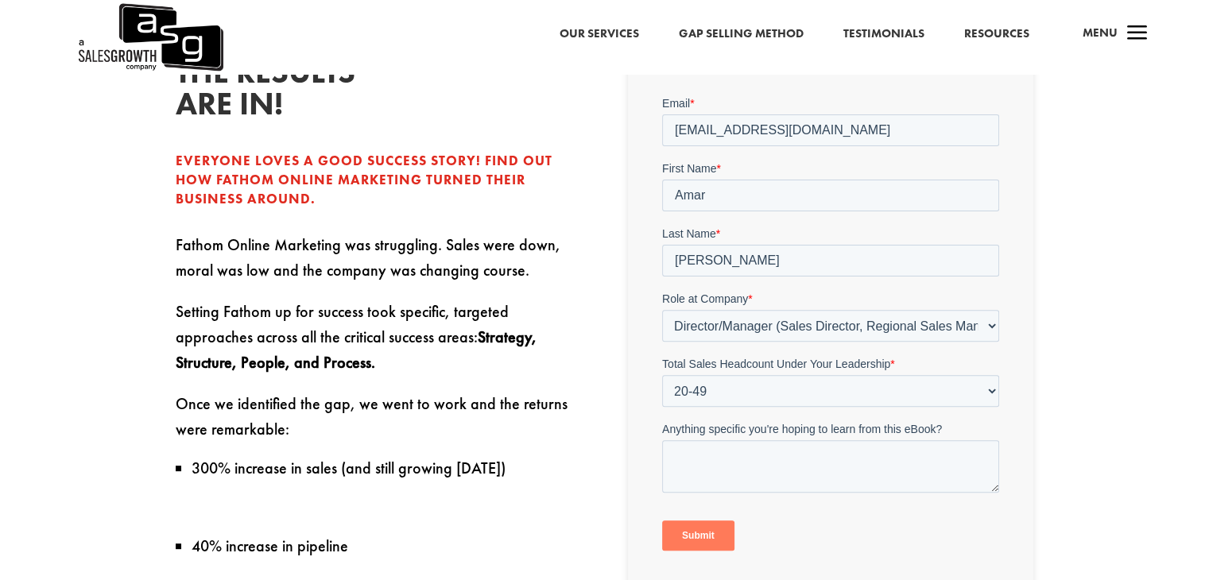
click at [705, 532] on input "Submit" at bounding box center [698, 535] width 72 height 30
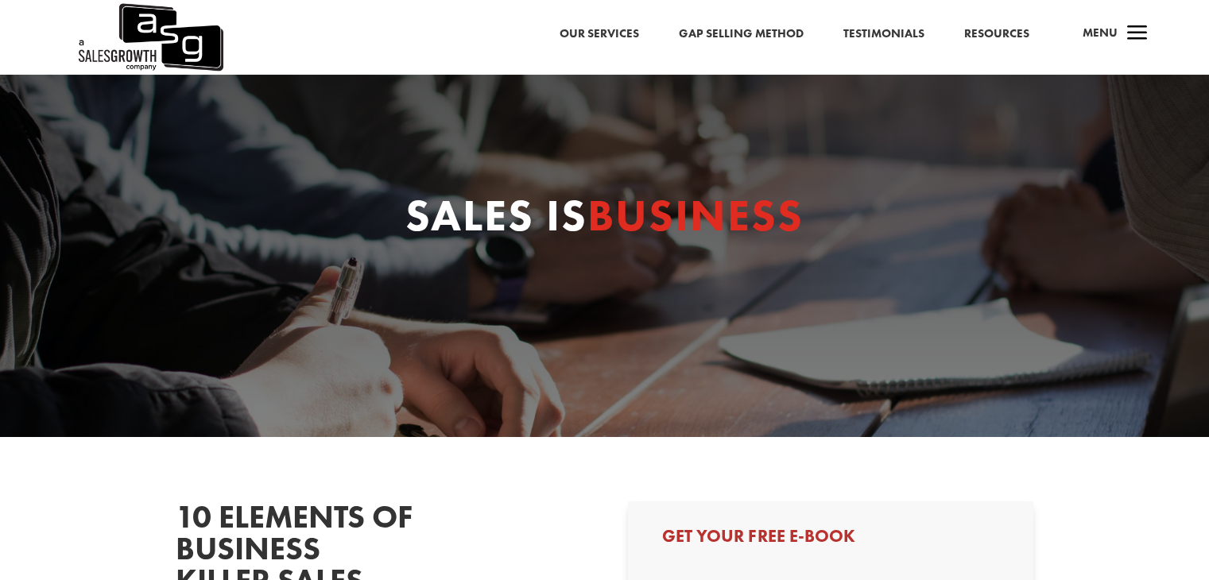
select select "Director/Manager (Sales Director, Regional Sales Manager, etc)"
select select "20-49"
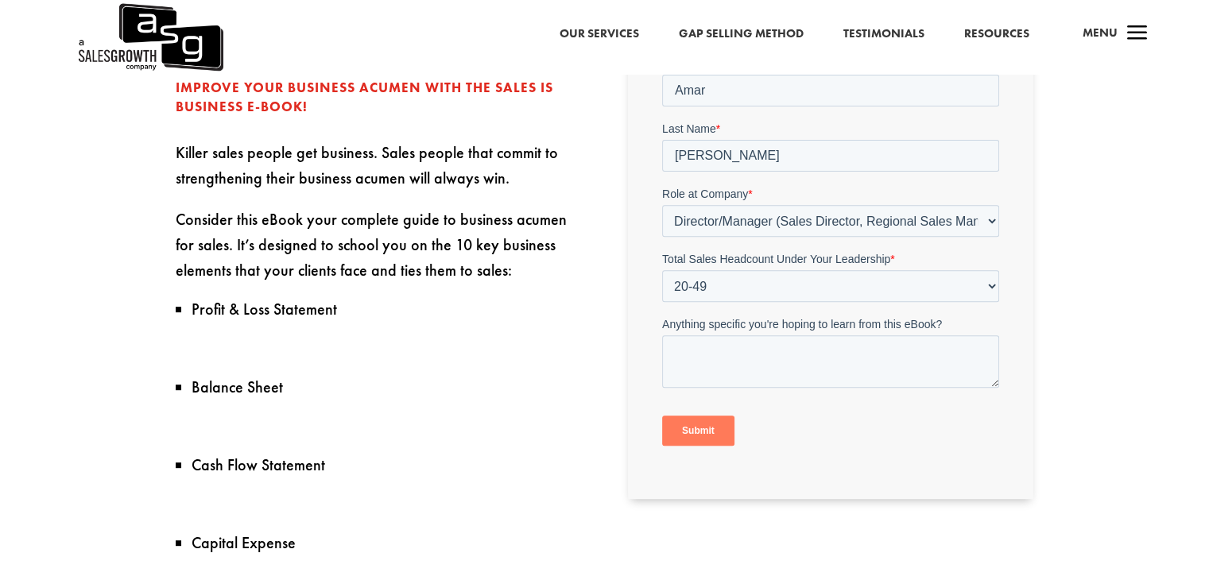
scroll to position [715, 0]
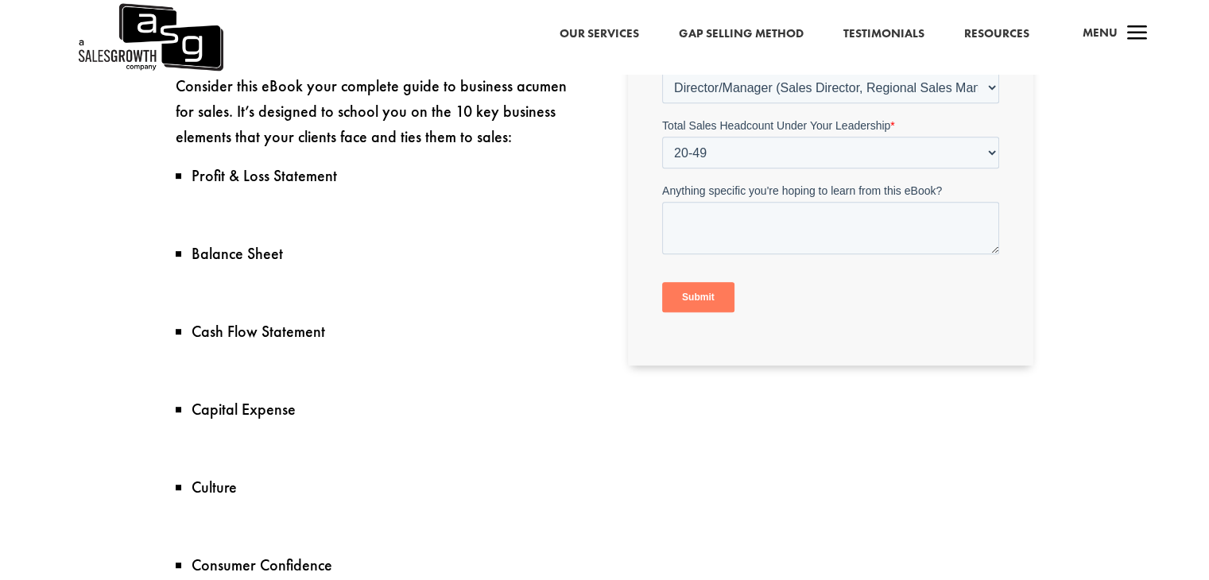
click at [706, 295] on input "Submit" at bounding box center [698, 298] width 72 height 30
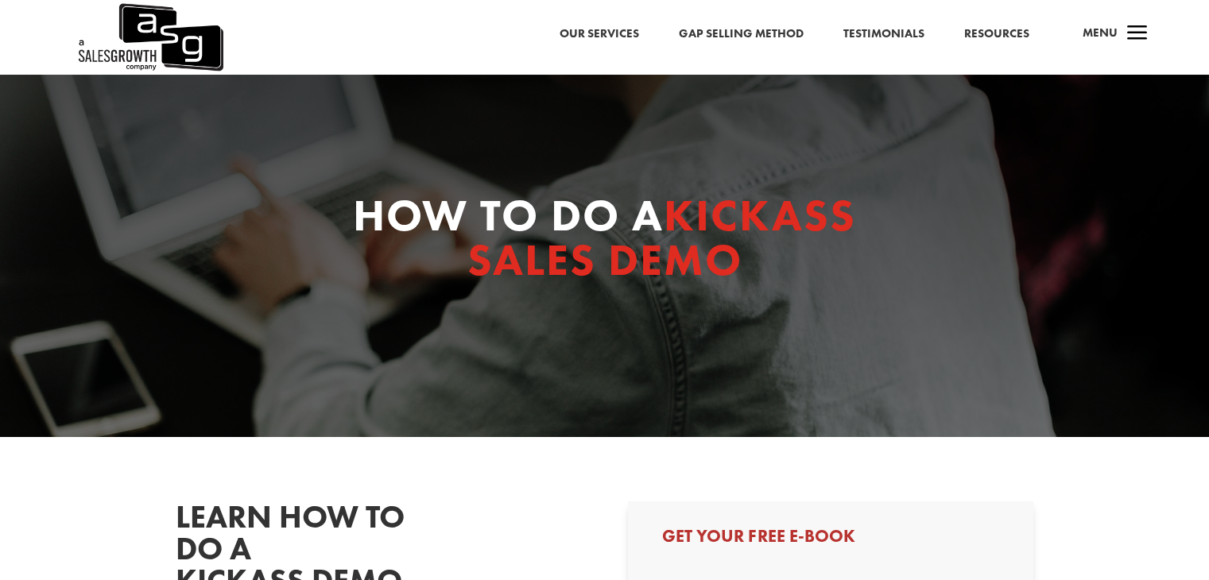
select select "Director/Manager (Sales Director, Regional Sales Manager, etc)"
select select "20-49"
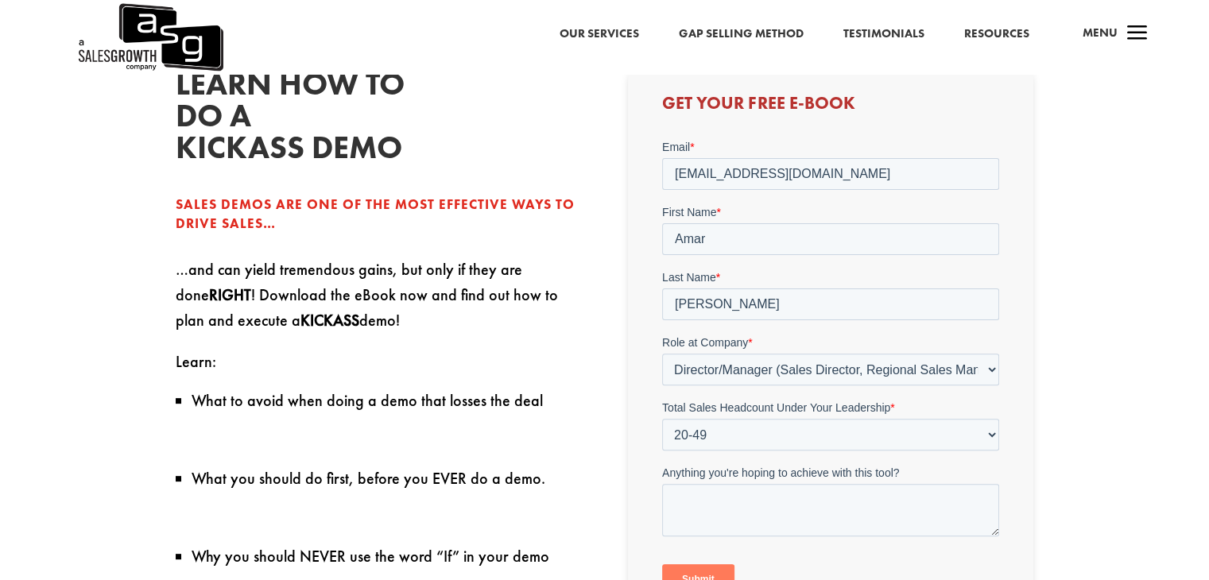
scroll to position [556, 0]
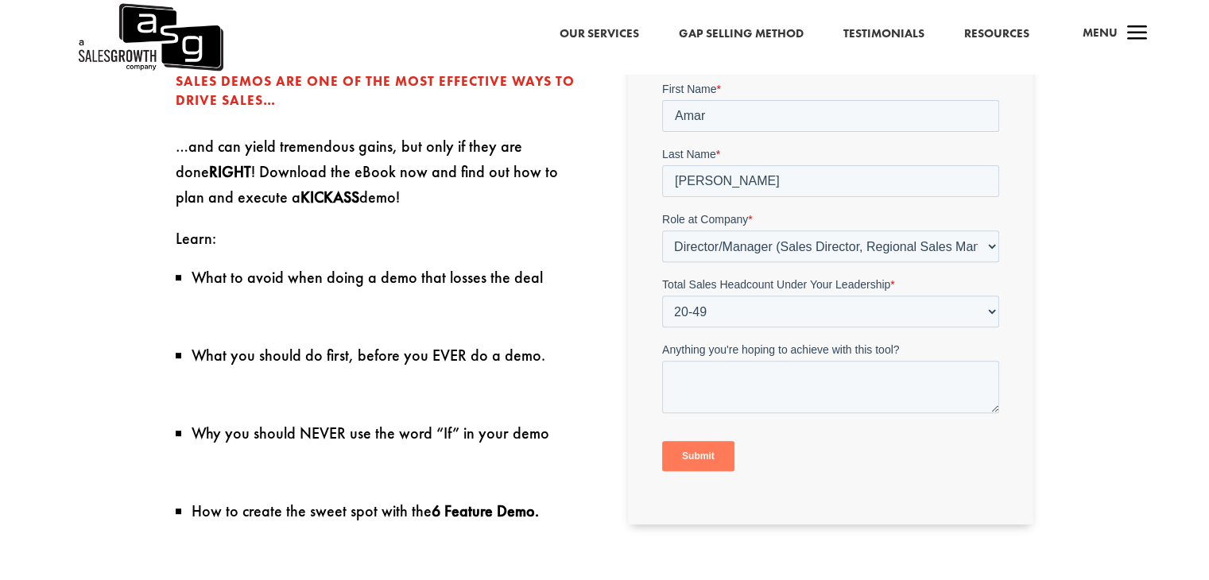
click at [715, 455] on input "Submit" at bounding box center [698, 456] width 72 height 30
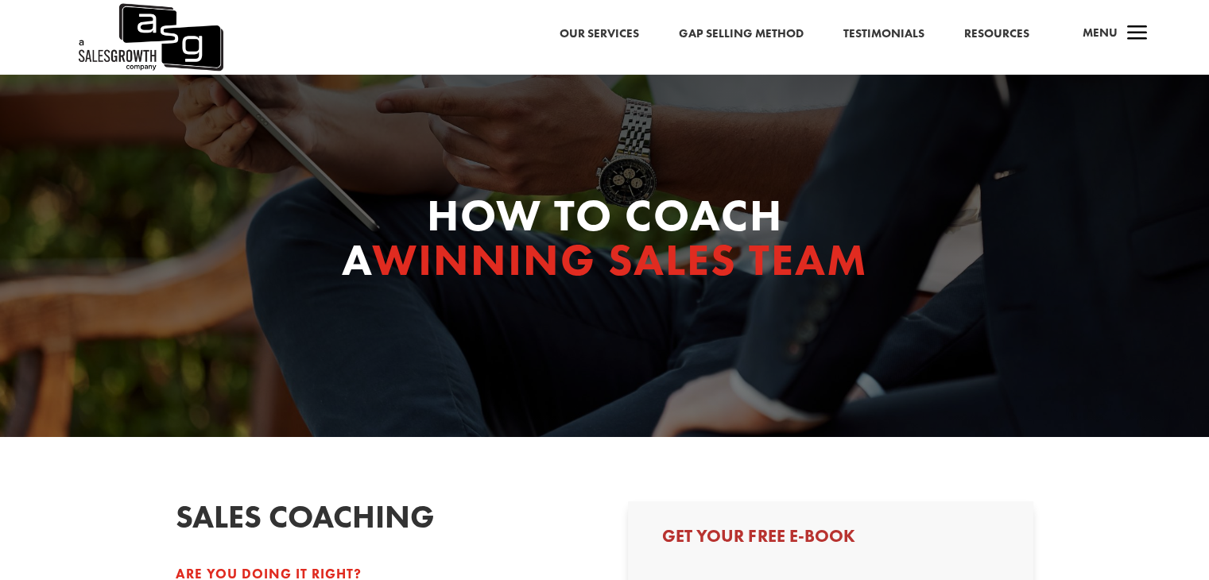
select select "Director/Manager (Sales Director, Regional Sales Manager, etc)"
select select "20-49"
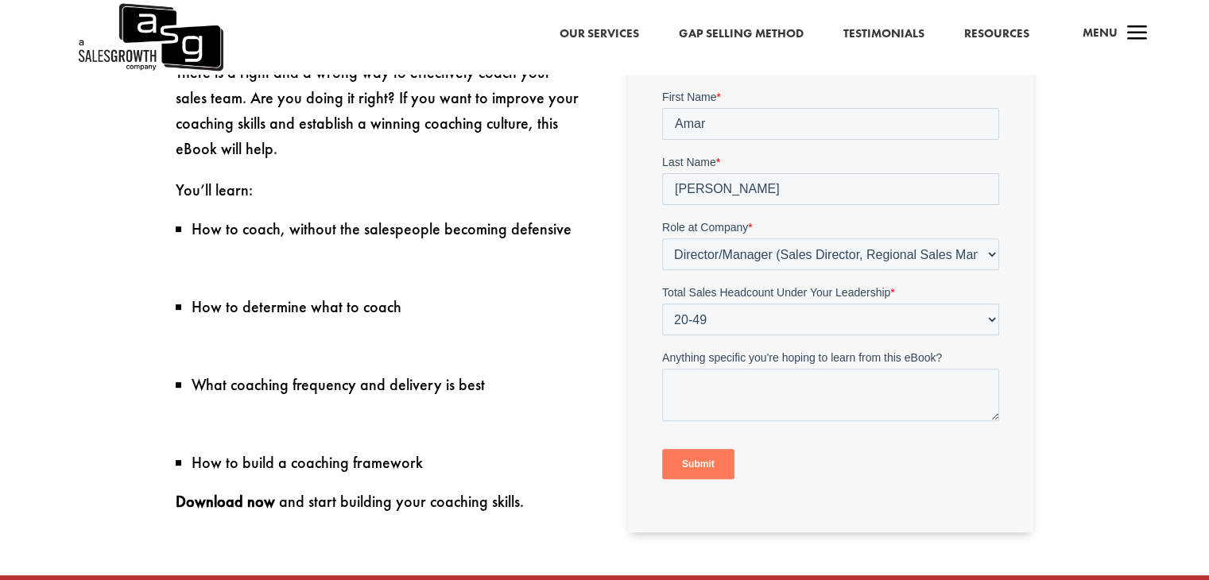
scroll to position [556, 0]
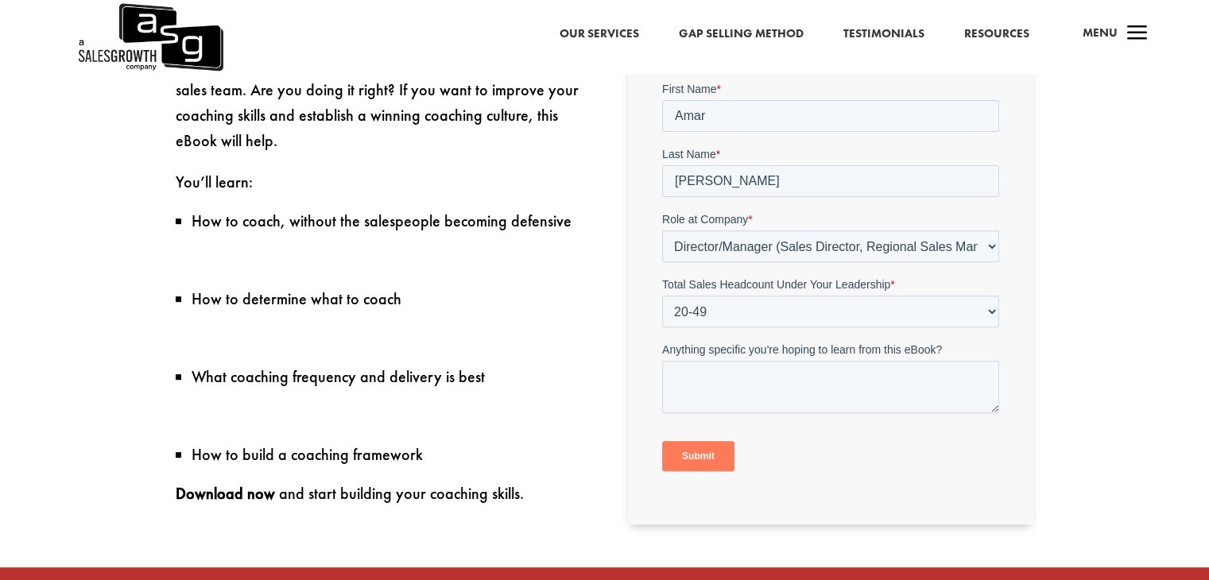
click at [704, 454] on input "Submit" at bounding box center [698, 456] width 72 height 30
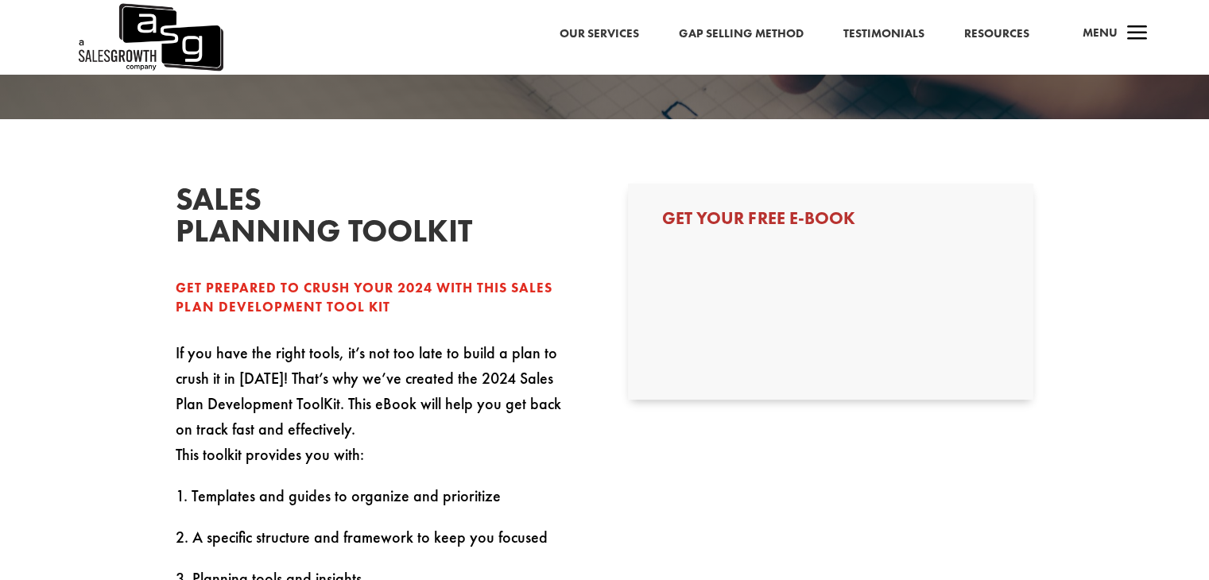
select select "Director/Manager (Sales Director, Regional Sales Manager, etc)"
select select "20-49"
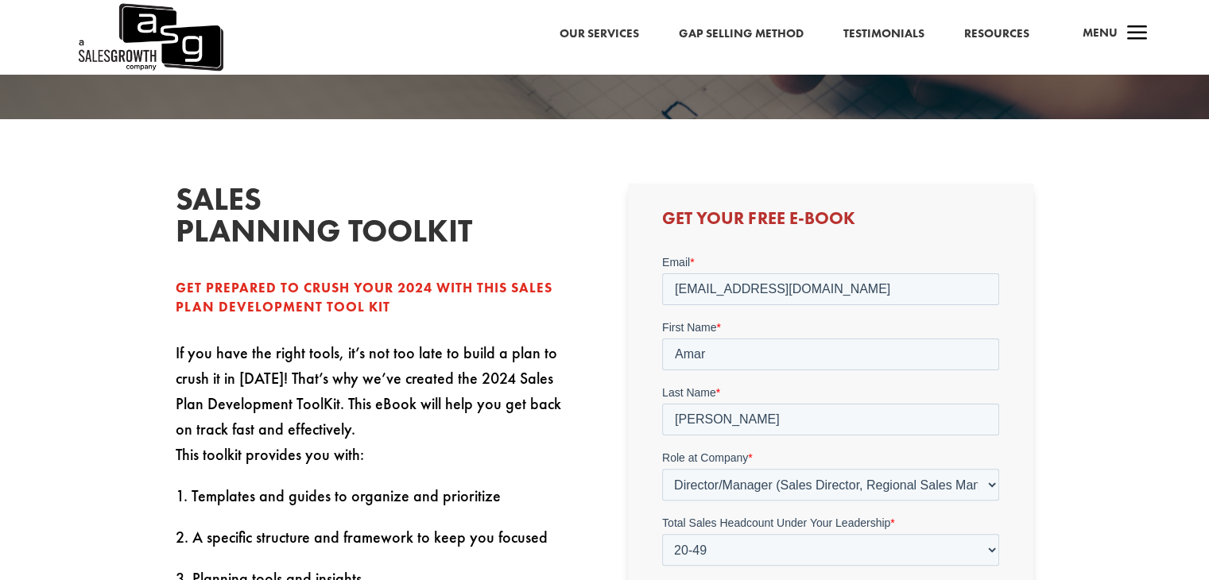
scroll to position [556, 0]
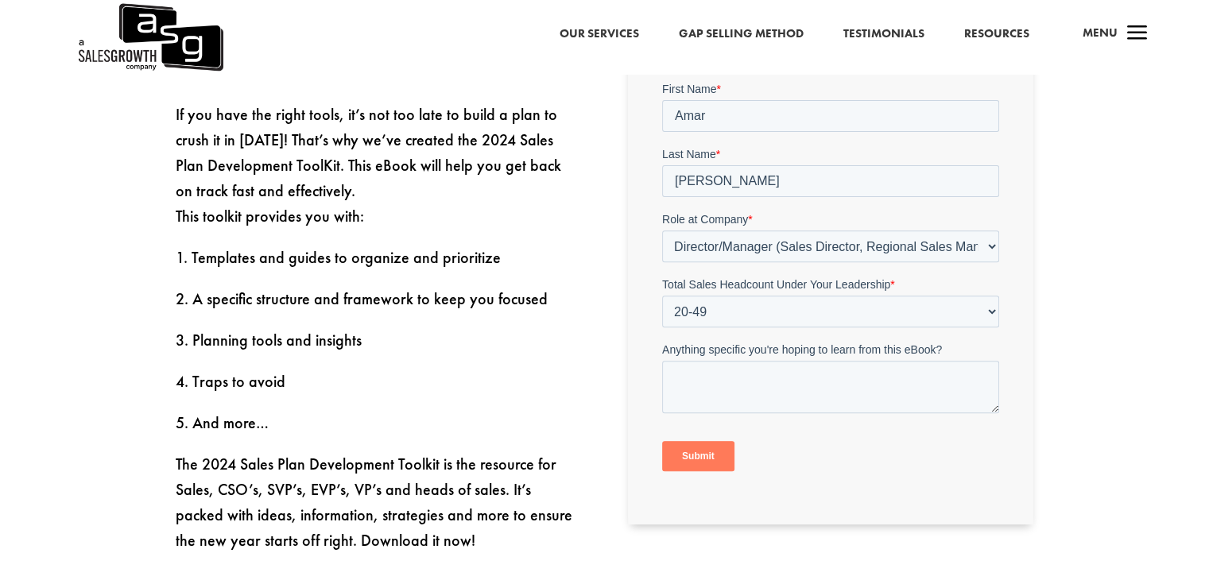
click at [707, 451] on input "Submit" at bounding box center [698, 456] width 72 height 30
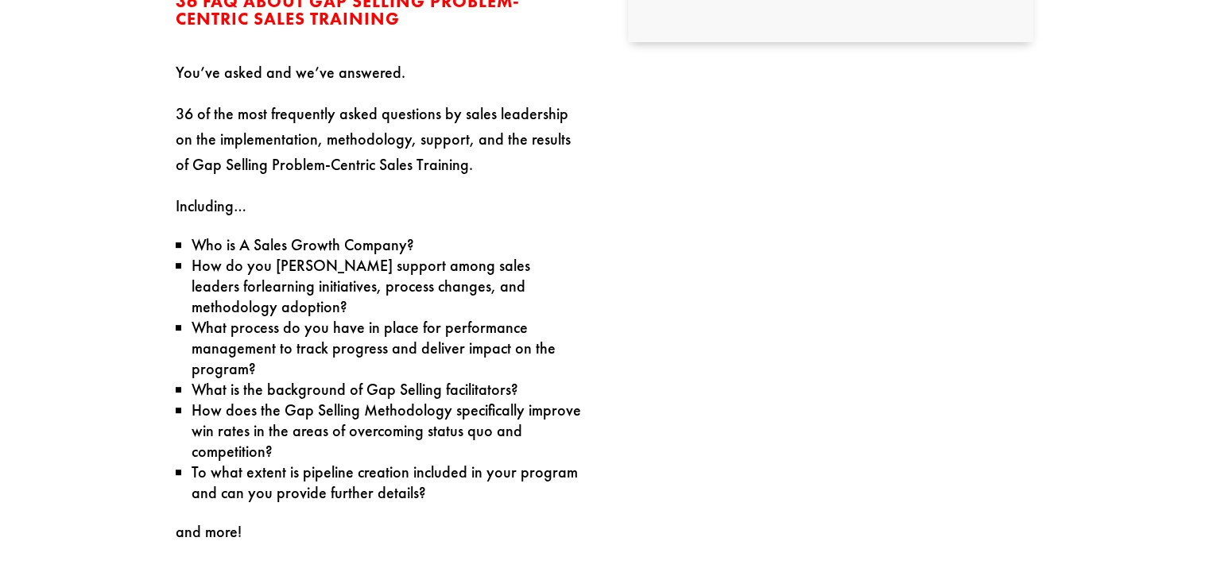
scroll to position [477, 0]
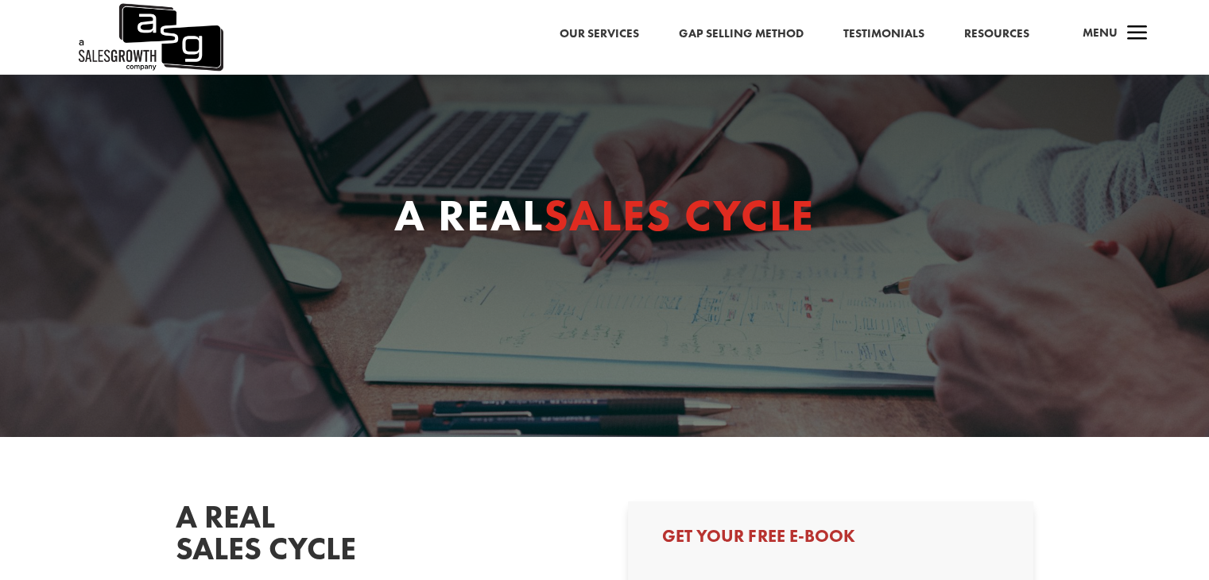
select select "Director/Manager (Sales Director, Regional Sales Manager, etc)"
select select "20-49"
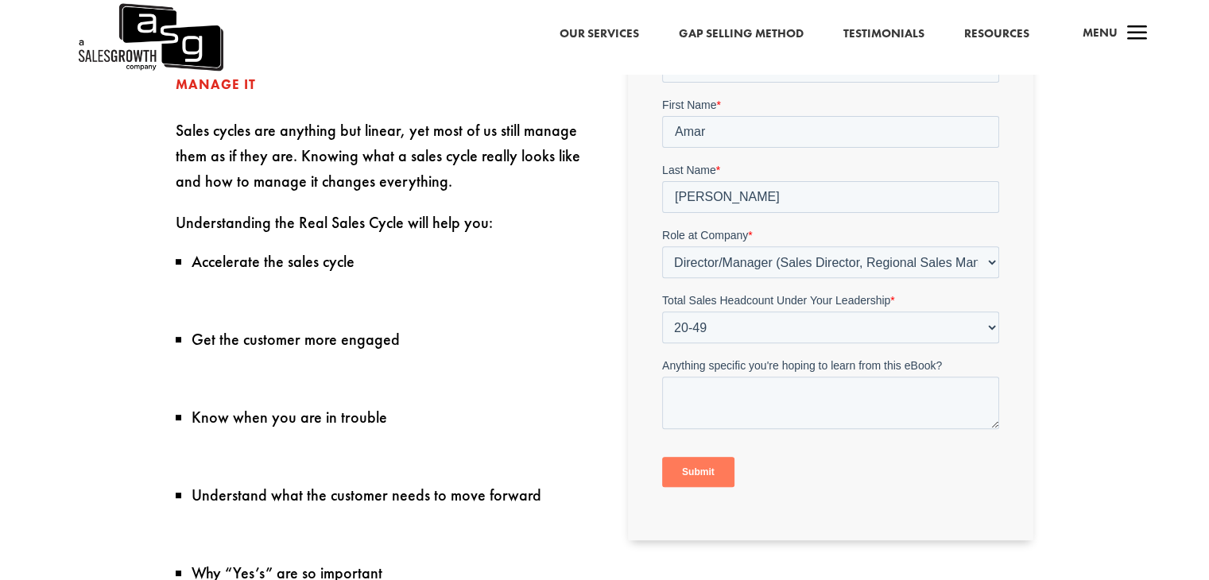
scroll to position [636, 0]
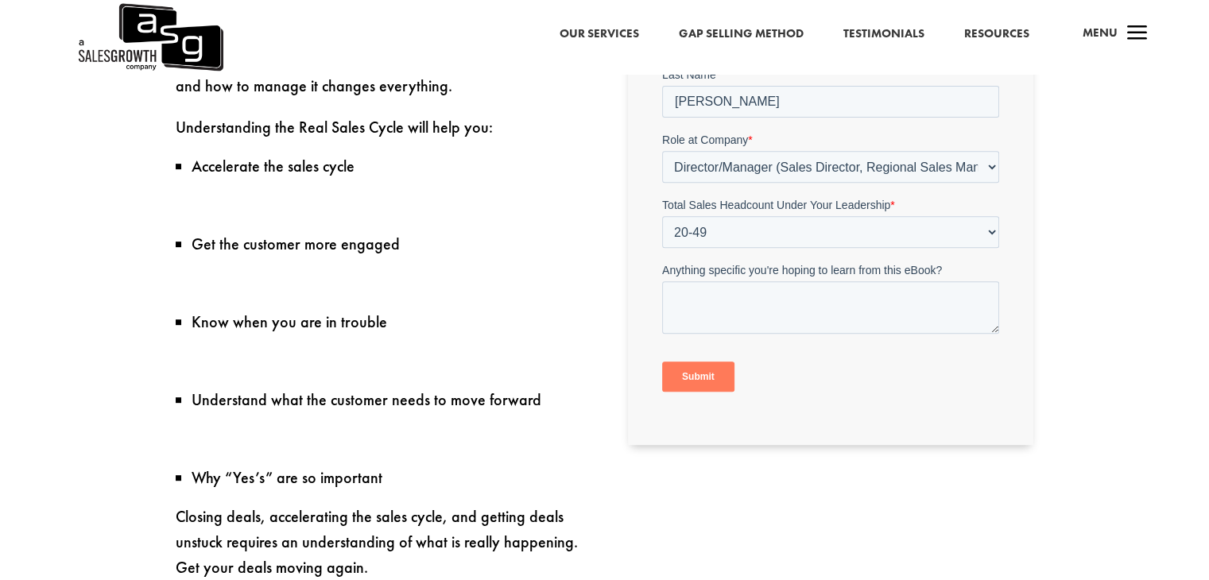
click at [688, 376] on input "Submit" at bounding box center [698, 377] width 72 height 30
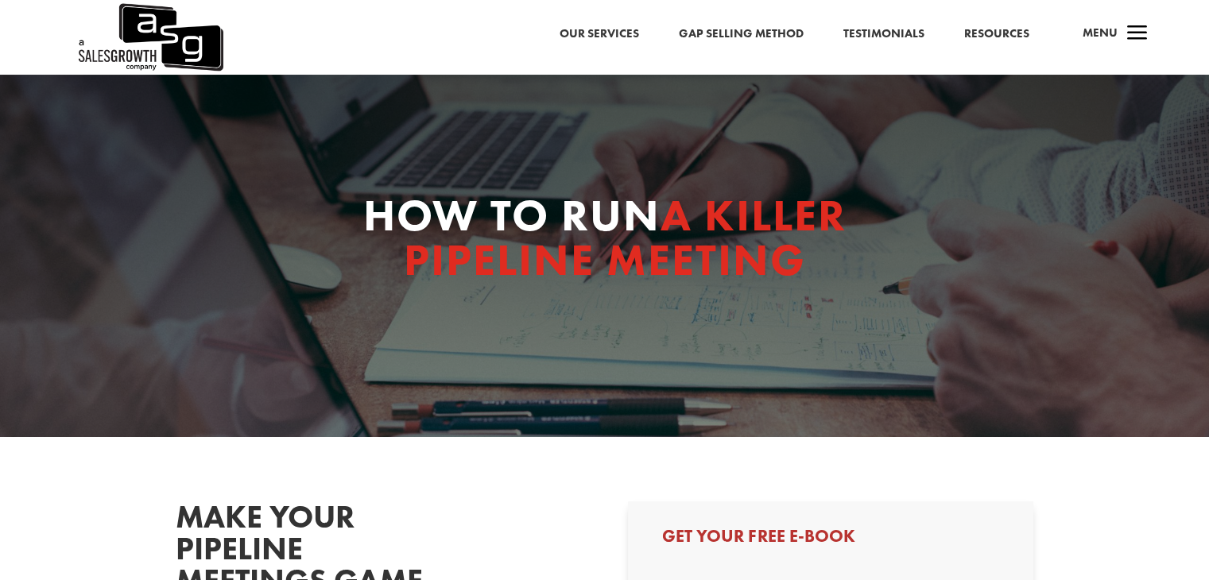
select select "Director/Manager (Sales Director, Regional Sales Manager, etc)"
select select "20-49"
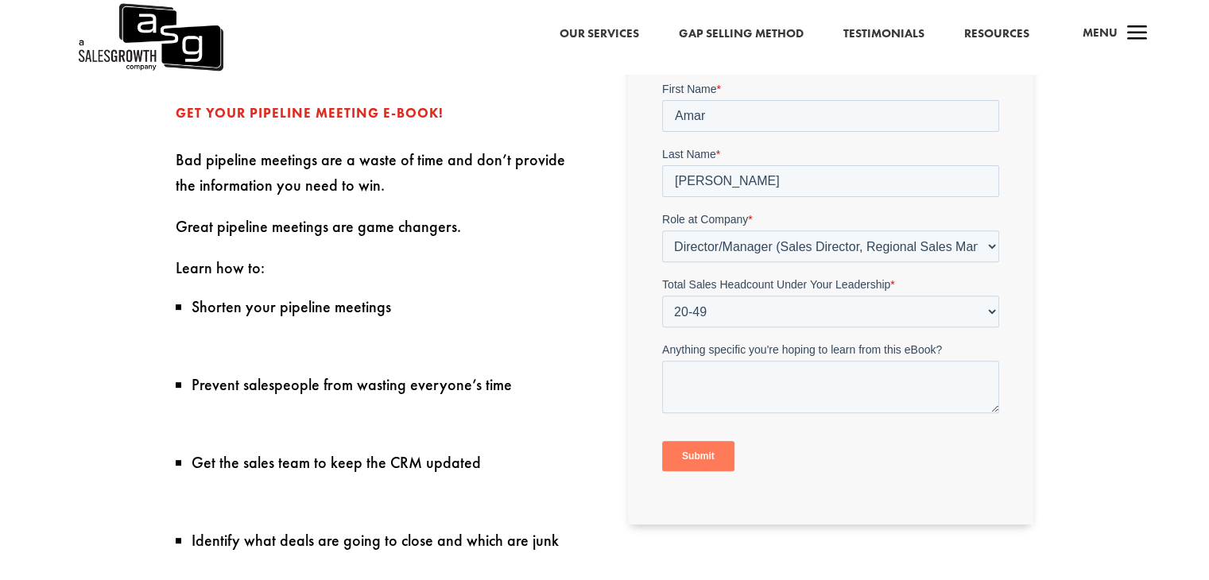
scroll to position [874, 0]
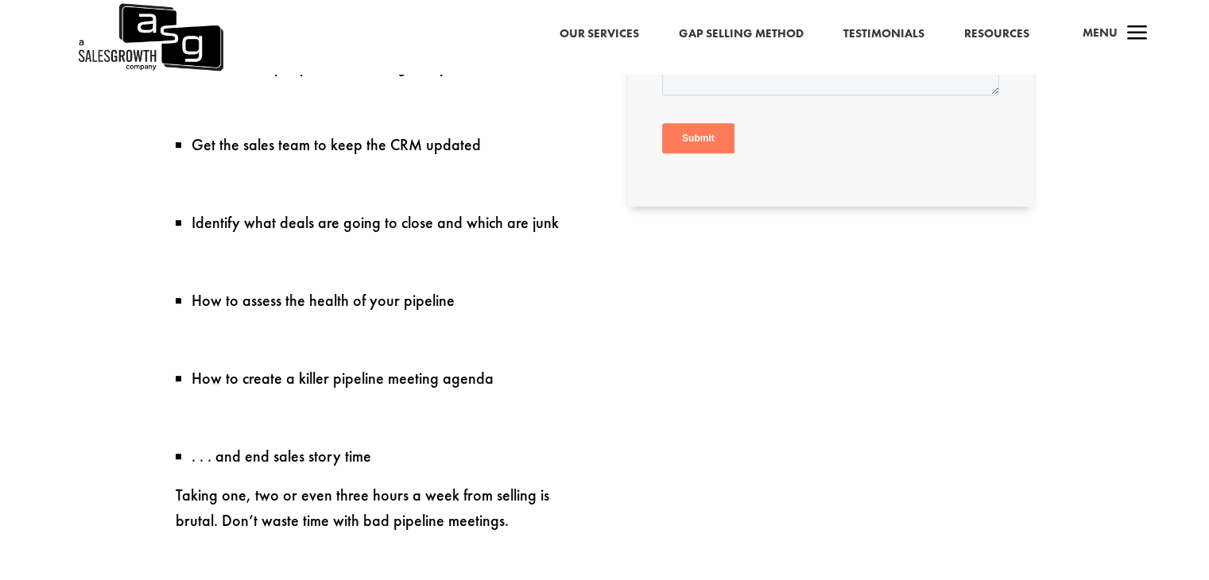
click at [701, 142] on input "Submit" at bounding box center [698, 139] width 72 height 30
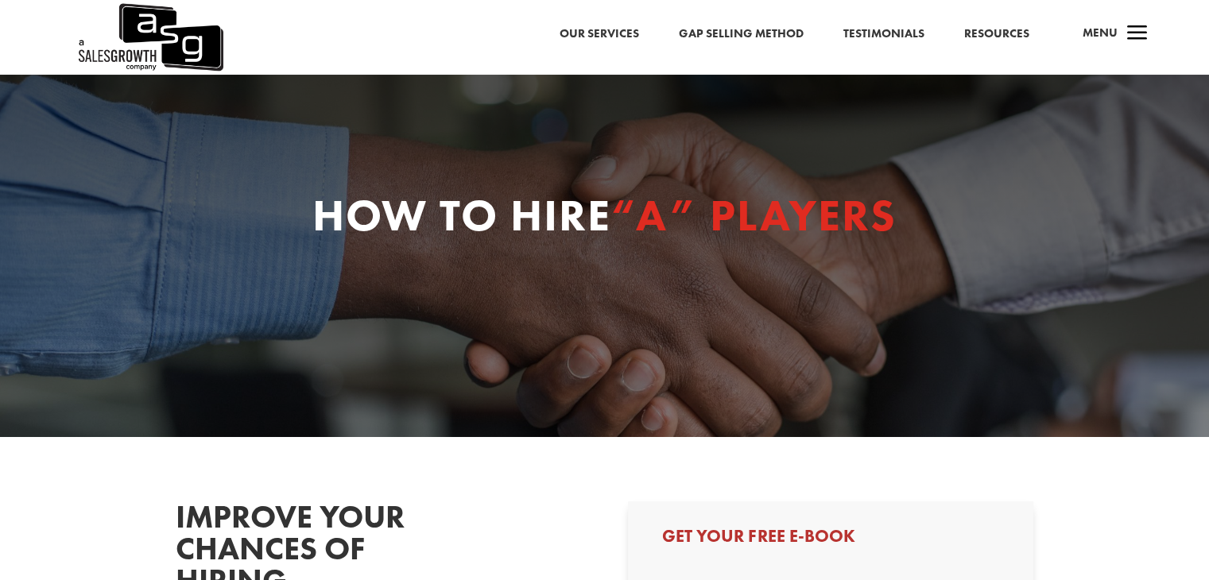
select select "Director/Manager (Sales Director, Regional Sales Manager, etc)"
select select "20-49"
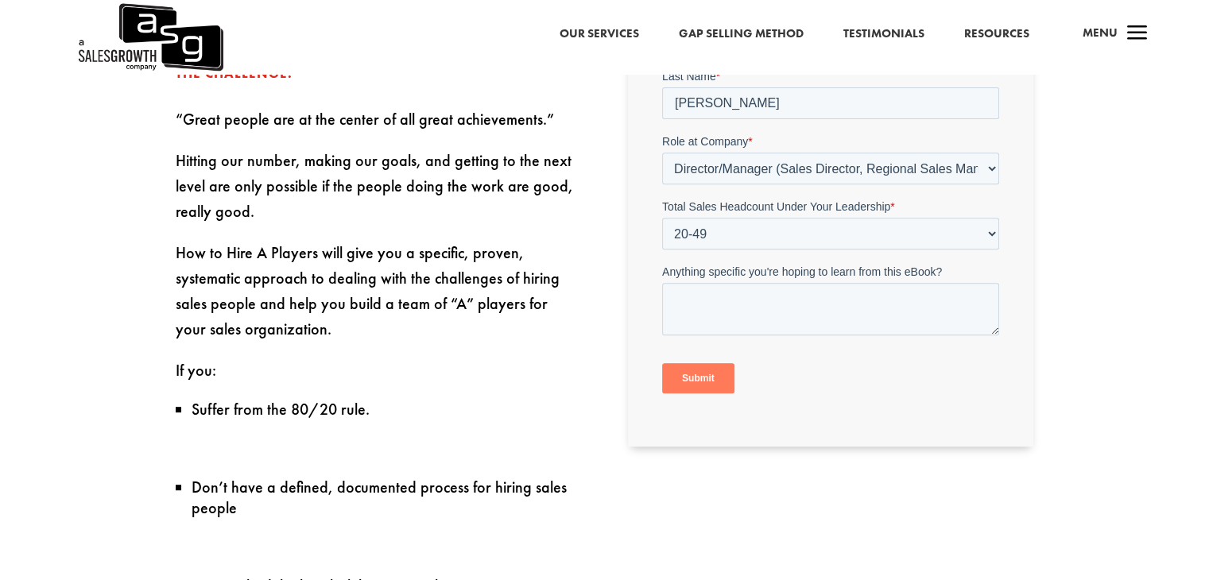
scroll to position [636, 0]
click at [712, 380] on input "Submit" at bounding box center [698, 377] width 72 height 30
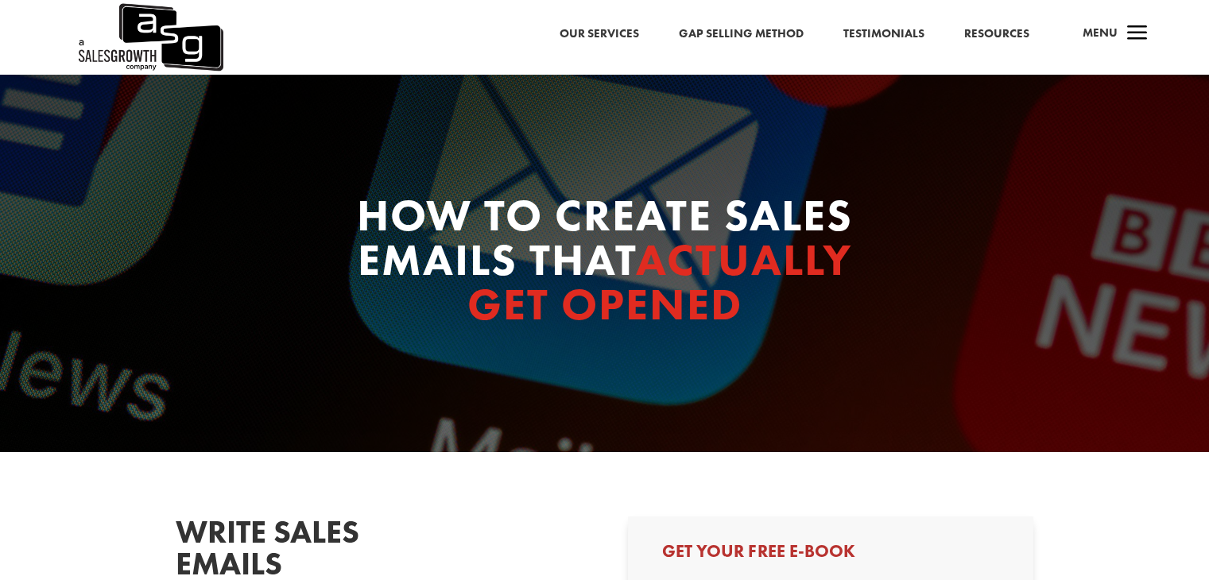
select select "Director/Manager (Sales Director, Regional Sales Manager, etc)"
select select "20-49"
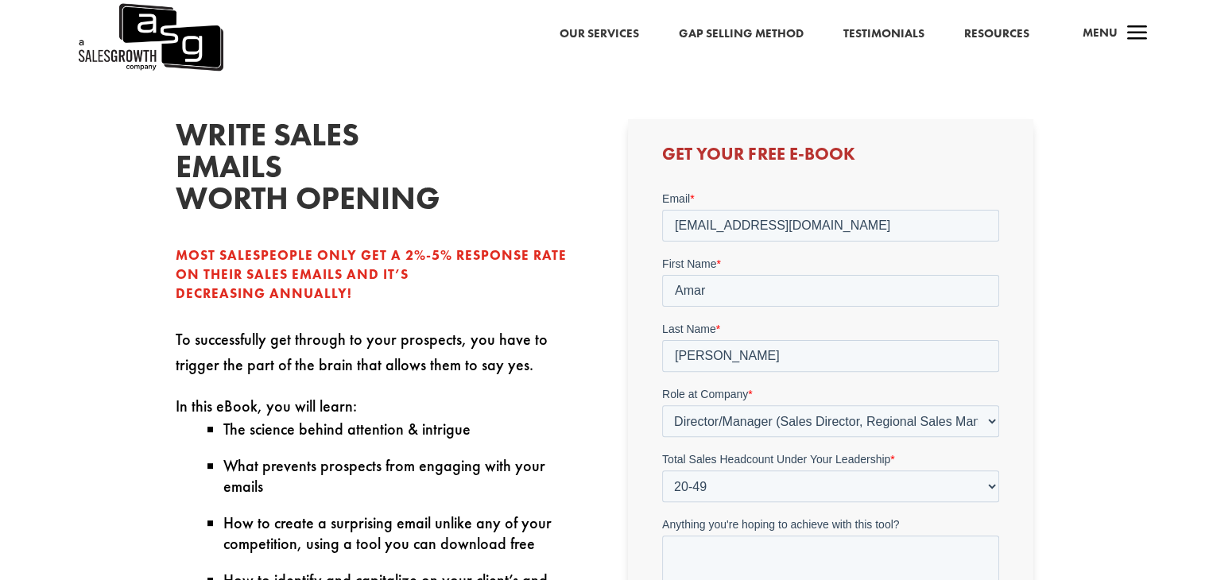
scroll to position [636, 0]
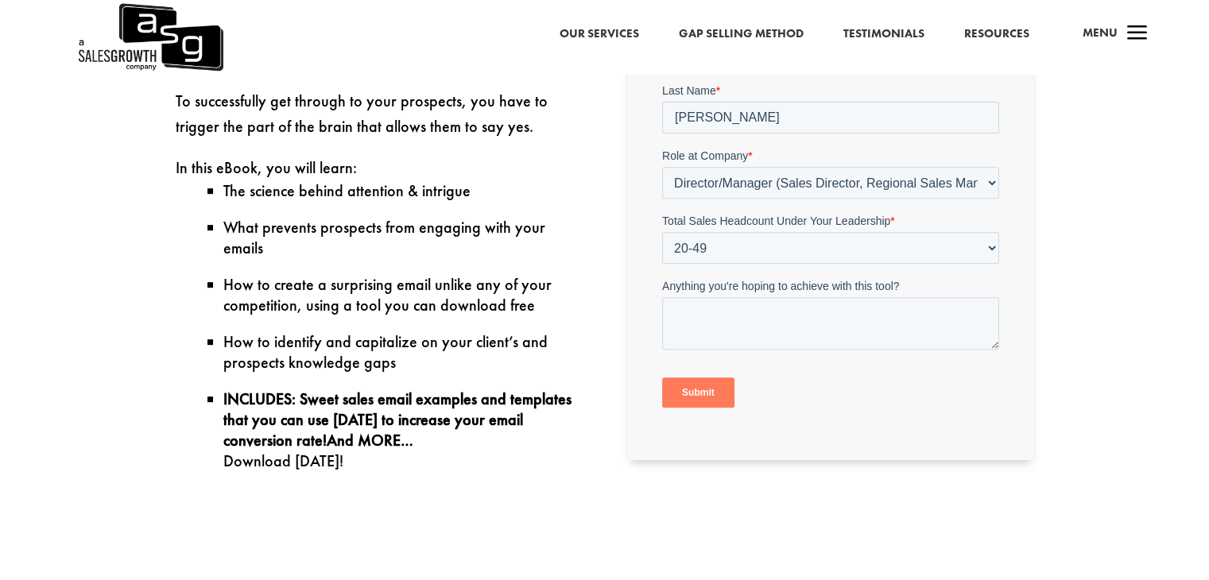
click at [710, 392] on input "Submit" at bounding box center [698, 392] width 72 height 30
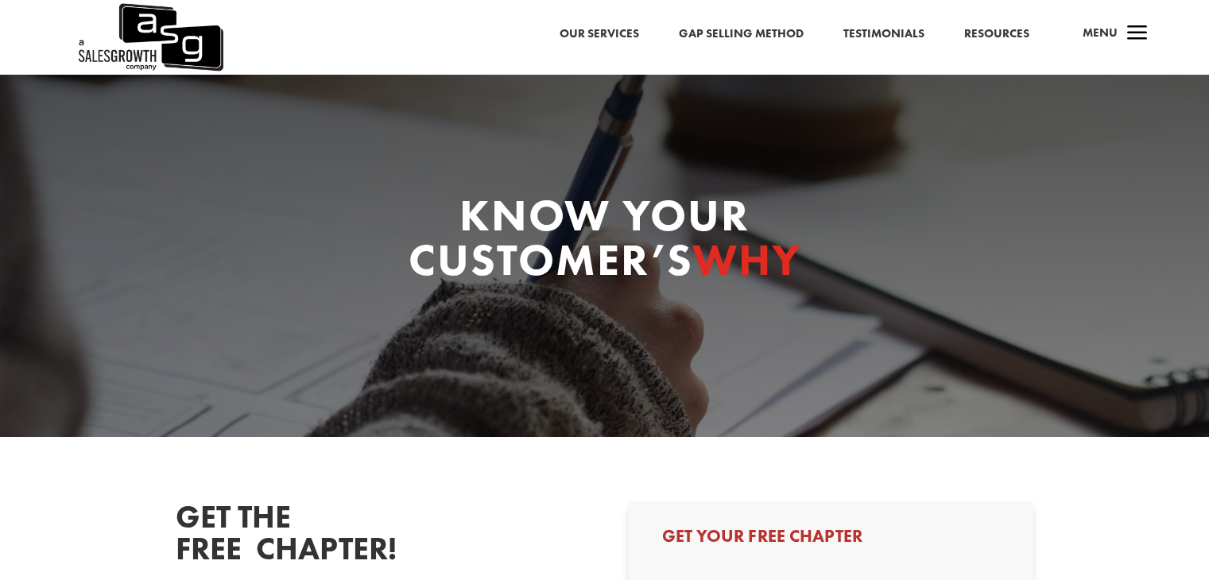
select select "Director/Manager (Sales Director, Regional Sales Manager, etc)"
select select "20-49"
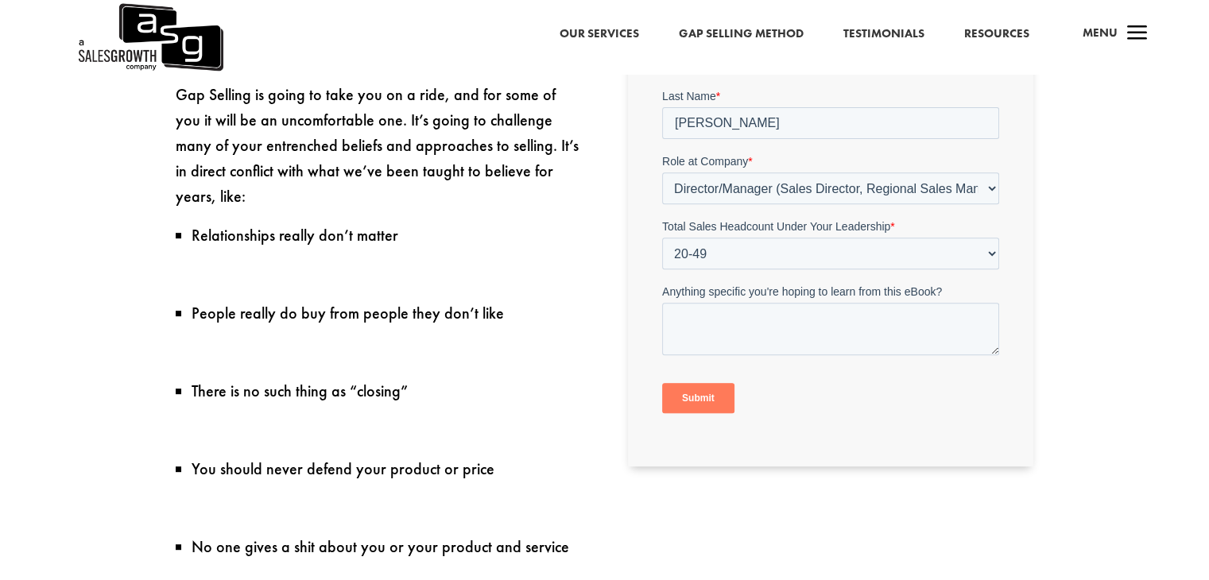
scroll to position [795, 0]
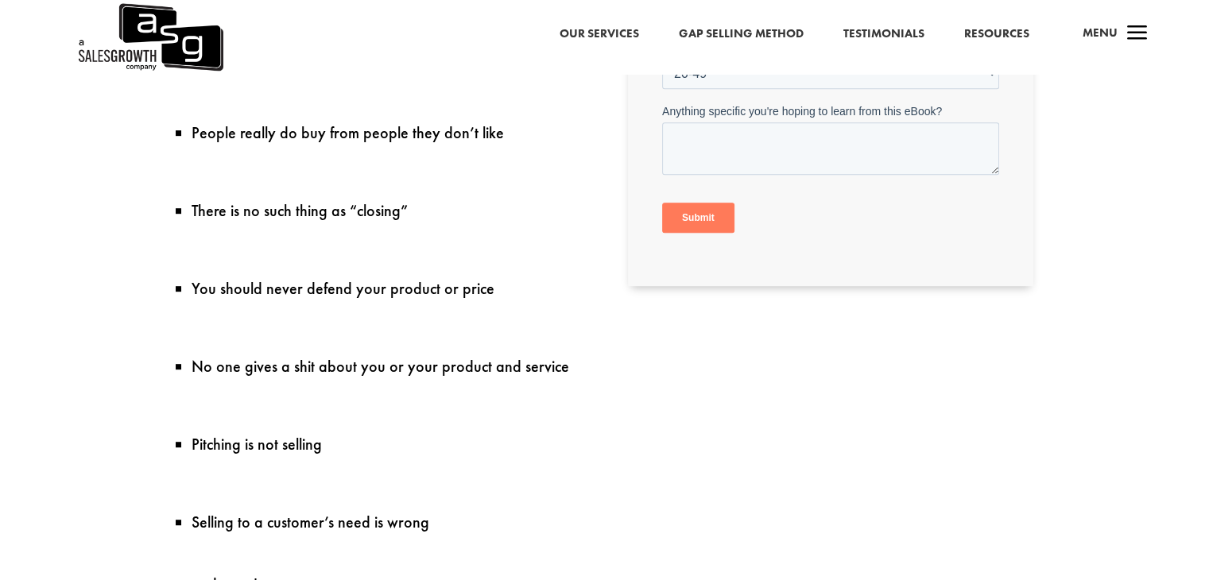
click at [698, 211] on input "Submit" at bounding box center [698, 218] width 72 height 30
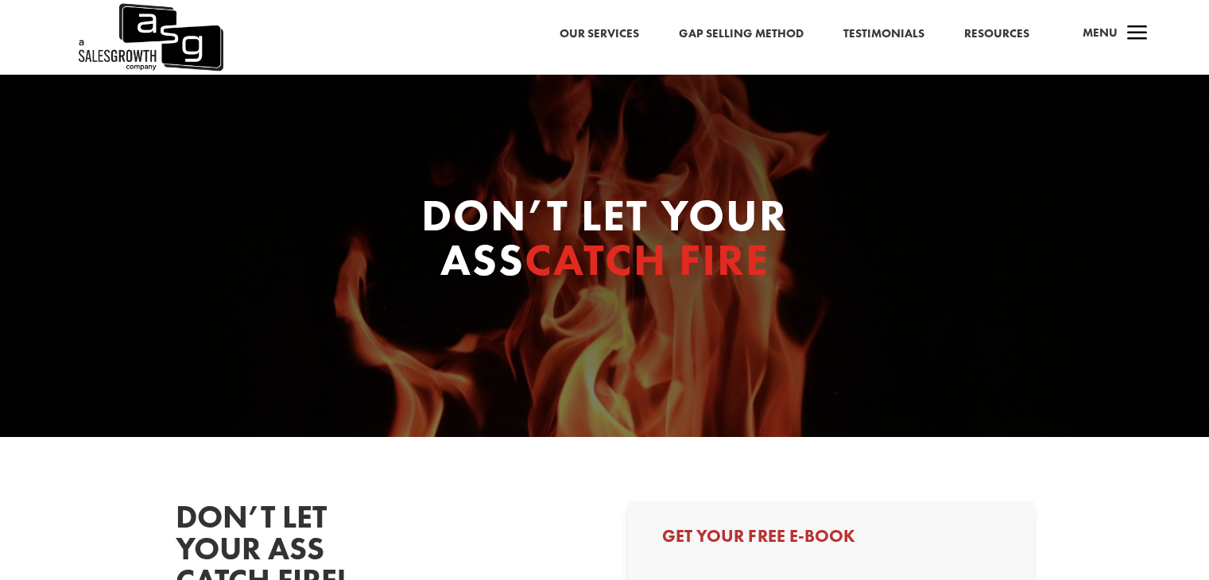
select select "Director/Manager (Sales Director, Regional Sales Manager, etc)"
select select "20-49"
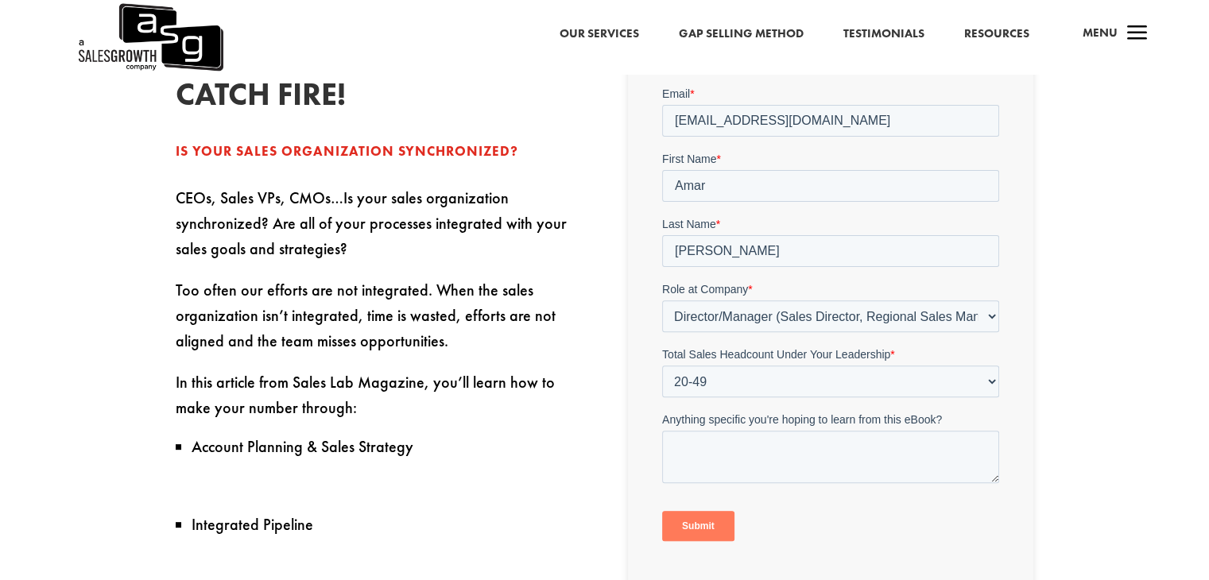
scroll to position [556, 0]
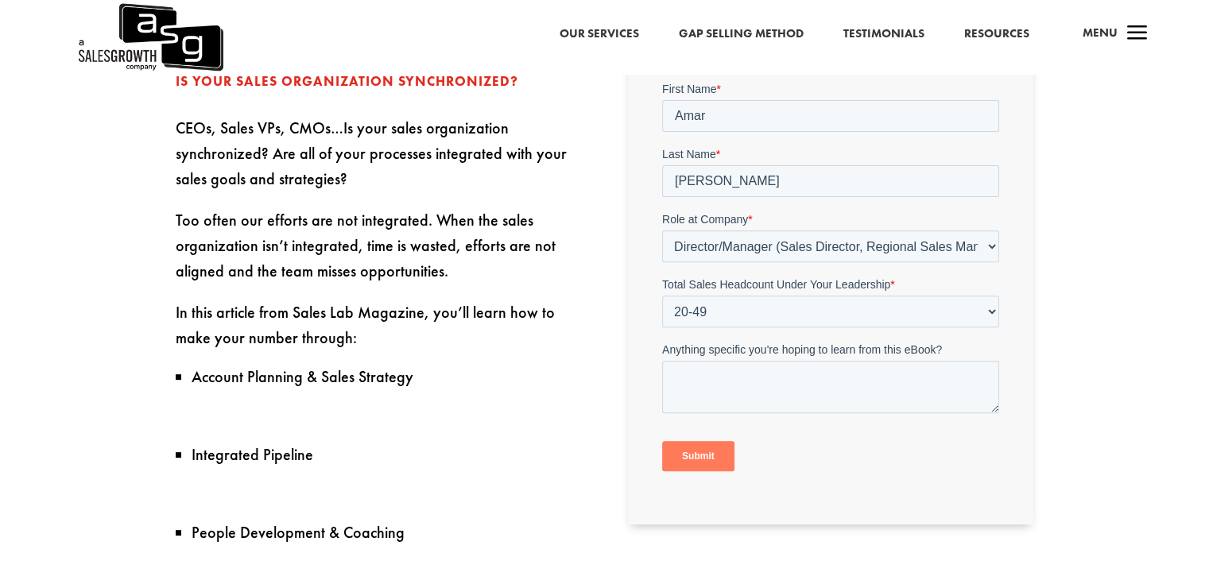
click at [713, 457] on input "Submit" at bounding box center [698, 456] width 72 height 30
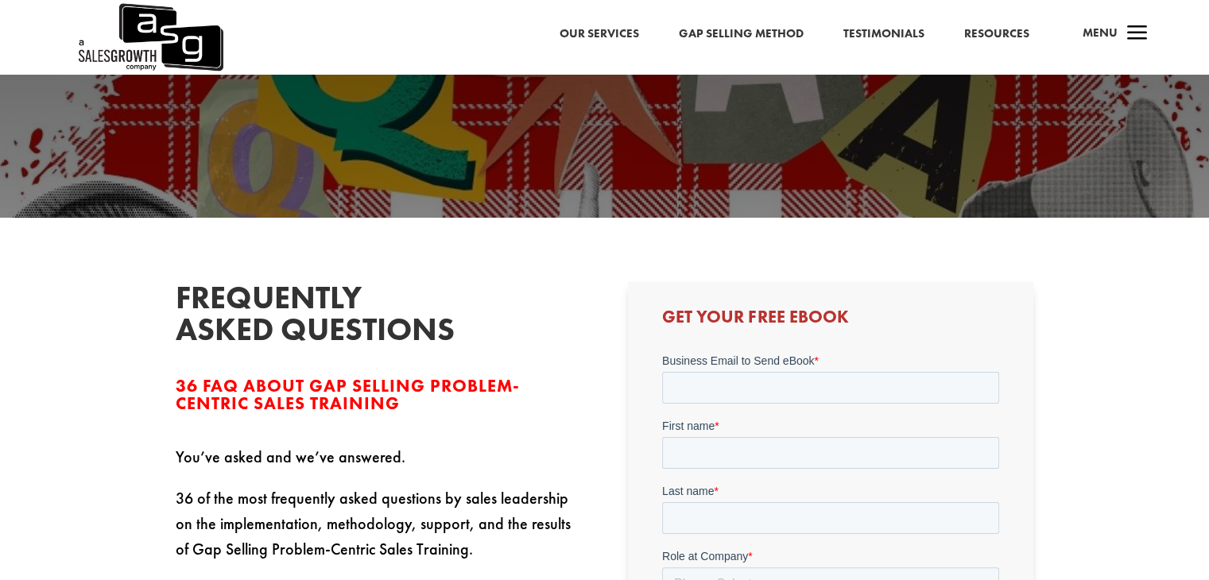
scroll to position [318, 0]
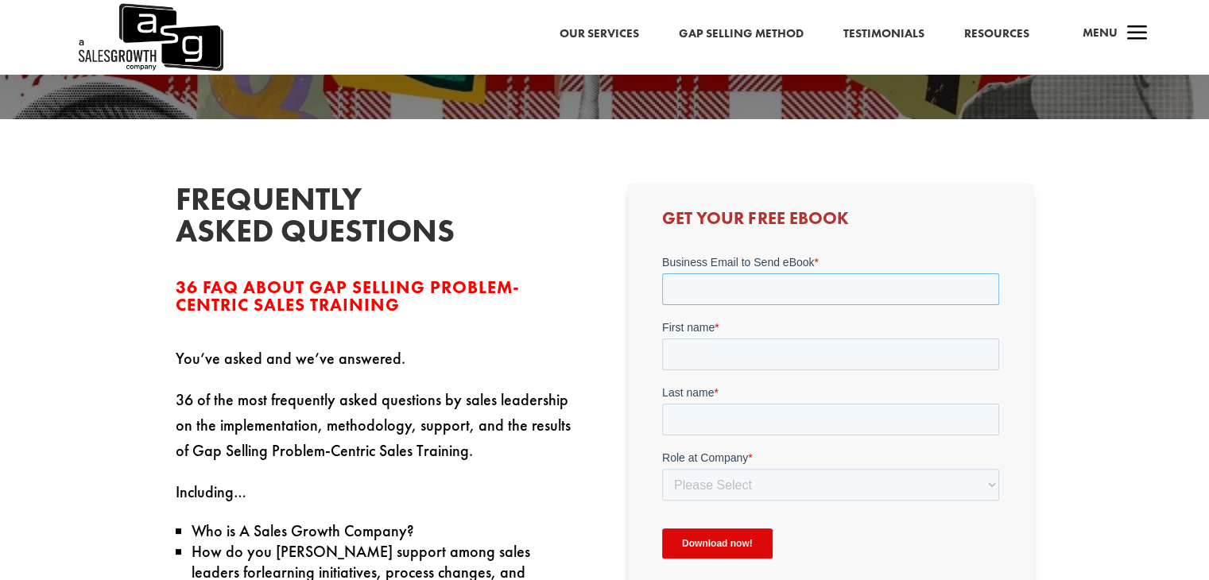
click at [823, 273] on input "Business Email to Send eBook *" at bounding box center [830, 289] width 337 height 32
paste input "[EMAIL_ADDRESS][DOMAIN_NAME]"
type input "[EMAIL_ADDRESS][DOMAIN_NAME]"
click at [799, 353] on input "First name *" at bounding box center [830, 354] width 337 height 32
type input "Amar"
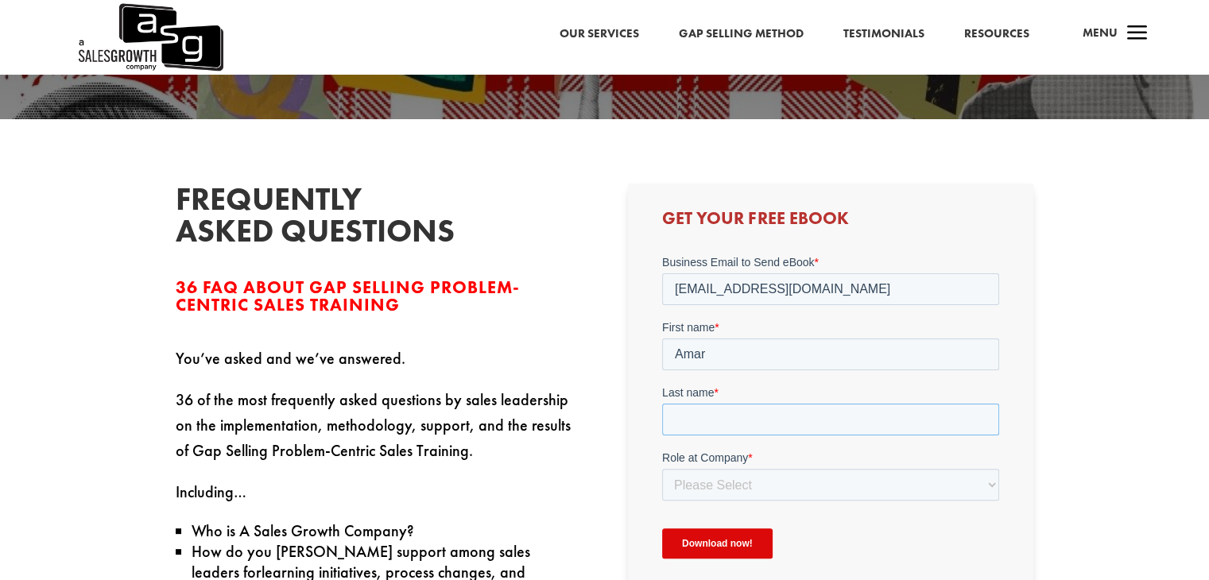
click at [756, 417] on input "Last name *" at bounding box center [830, 420] width 337 height 32
type input "[PERSON_NAME]"
click at [765, 491] on select "Please Select C-Level (CRO, CSO, etc) Senior Leadership (VP of Sales, VP of Ena…" at bounding box center [830, 485] width 337 height 32
select select "Director/Manager (Sales Director, Regional Sales Manager, etc)"
click at [662, 469] on select "Please Select C-Level (CRO, CSO, etc) Senior Leadership (VP of Sales, VP of Ena…" at bounding box center [830, 485] width 337 height 32
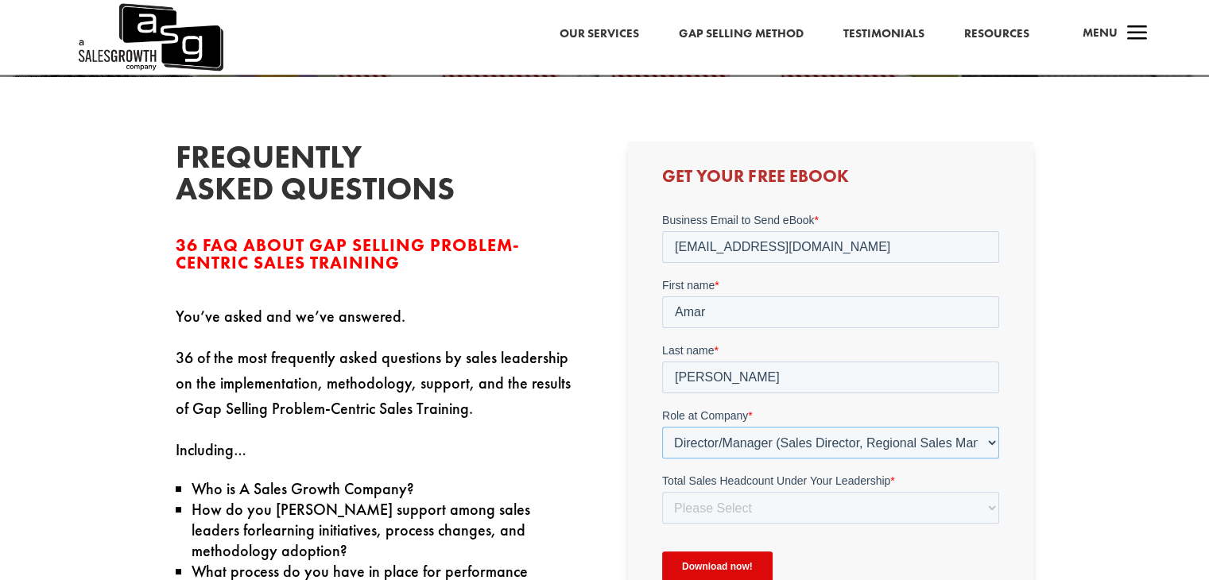
scroll to position [397, 0]
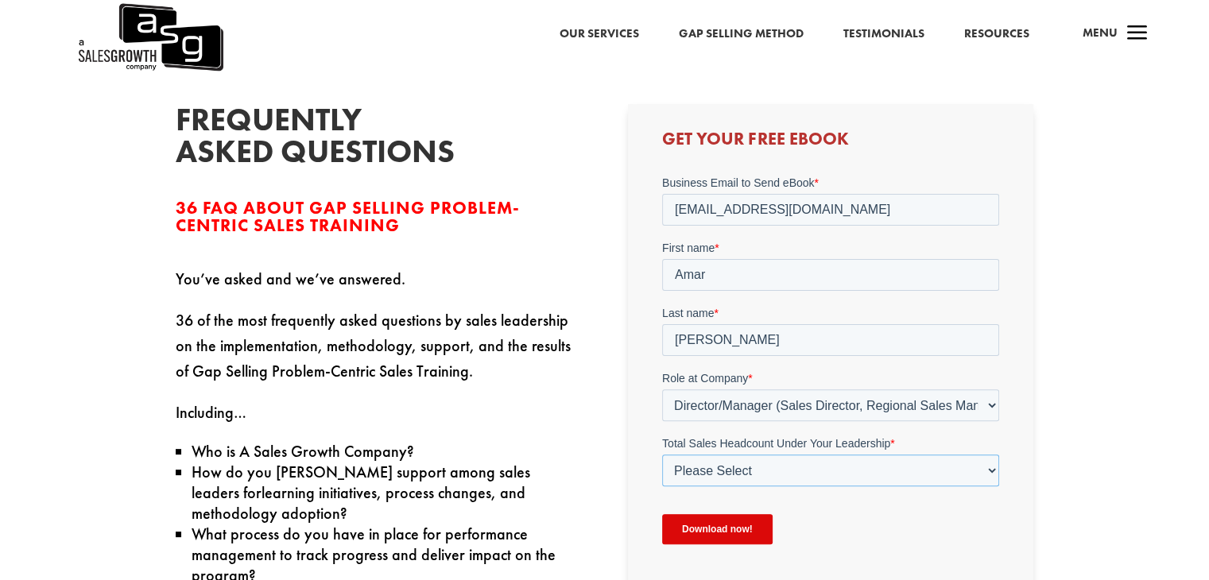
click at [853, 474] on select "Please Select Just Me 1-9 [PHONE_NUMBER] [PHONE_NUMBER]+" at bounding box center [830, 470] width 337 height 32
select select "20-49"
click at [662, 454] on select "Please Select Just Me 1-9 [PHONE_NUMBER] [PHONE_NUMBER]+" at bounding box center [830, 470] width 337 height 32
click at [749, 524] on input "Download now!" at bounding box center [717, 529] width 110 height 30
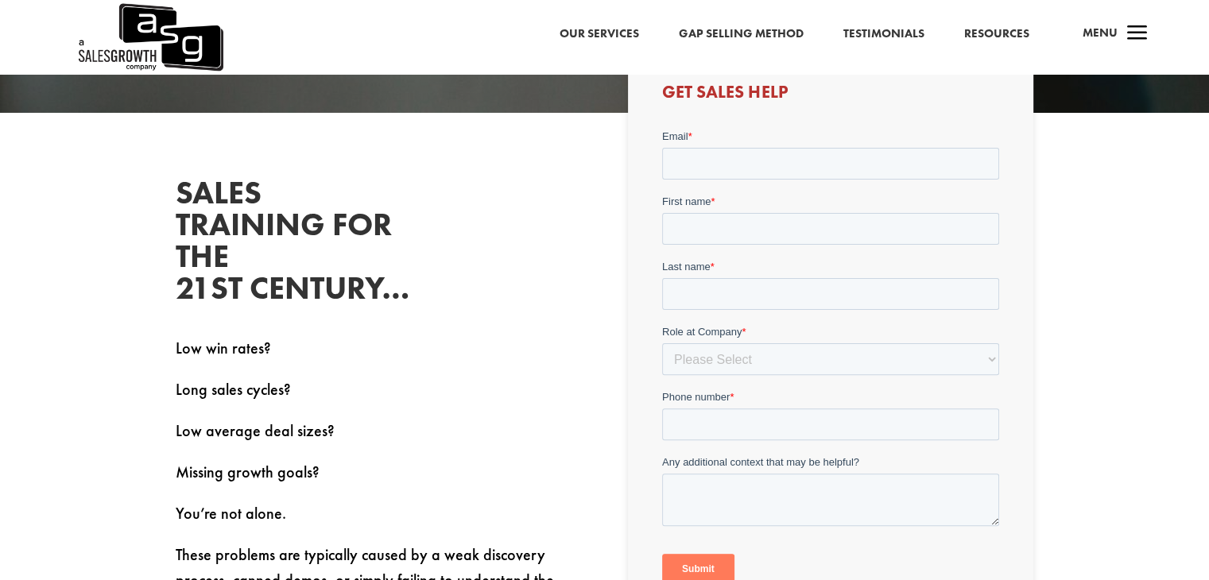
scroll to position [397, 0]
click at [813, 171] on input "Email *" at bounding box center [830, 163] width 337 height 32
paste input "[EMAIL_ADDRESS][DOMAIN_NAME]"
type input "[EMAIL_ADDRESS][DOMAIN_NAME]"
click at [792, 206] on label "First name *" at bounding box center [830, 201] width 337 height 16
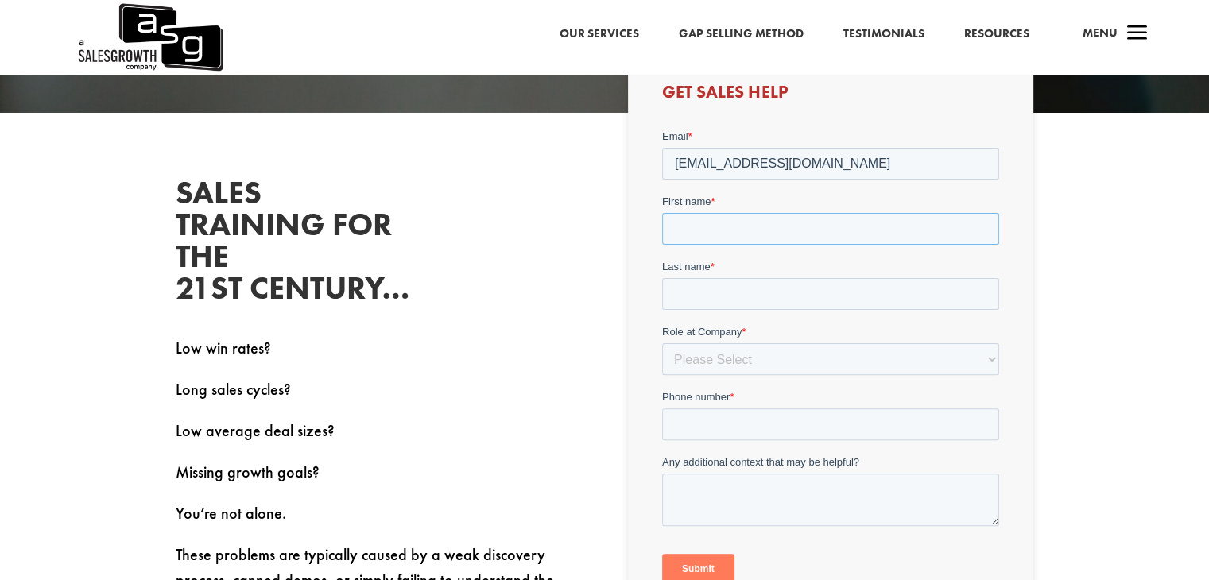
click at [792, 212] on input "First name *" at bounding box center [830, 228] width 337 height 32
type input "Amar"
click at [720, 281] on input "Last name *" at bounding box center [830, 293] width 337 height 32
type input "[PERSON_NAME]"
click at [926, 354] on select "Please Select C-Level (CRO, CSO, etc) Senior Leadership (VP of Sales, VP of Ena…" at bounding box center [830, 358] width 337 height 32
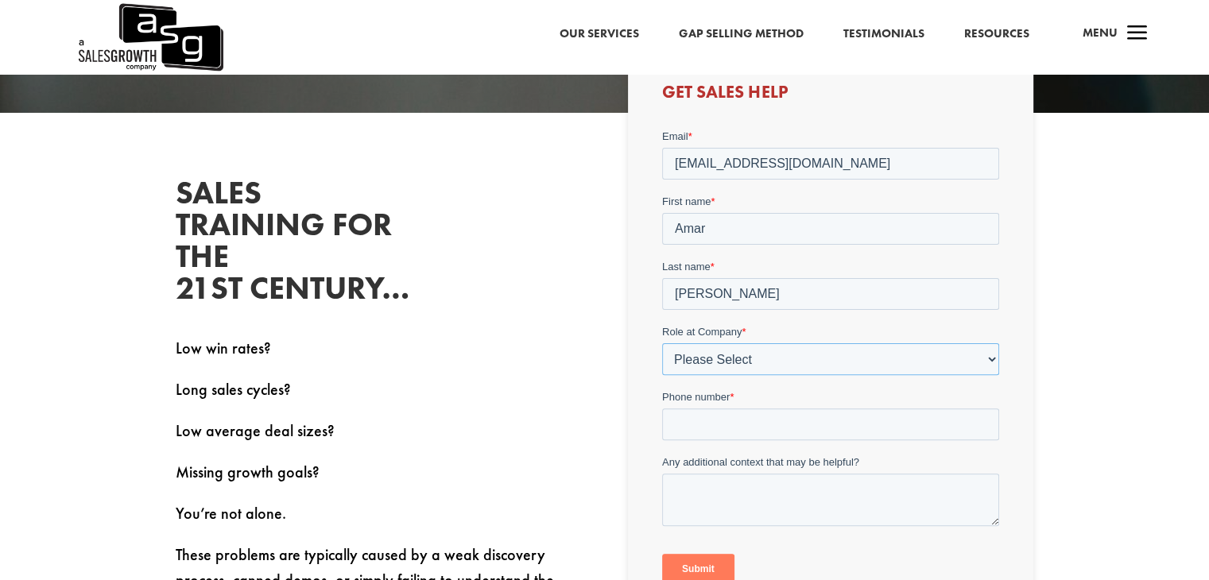
select select "Director/Manager (Sales Director, Regional Sales Manager, etc)"
click at [662, 342] on select "Please Select C-Level (CRO, CSO, etc) Senior Leadership (VP of Sales, VP of Ena…" at bounding box center [830, 358] width 337 height 32
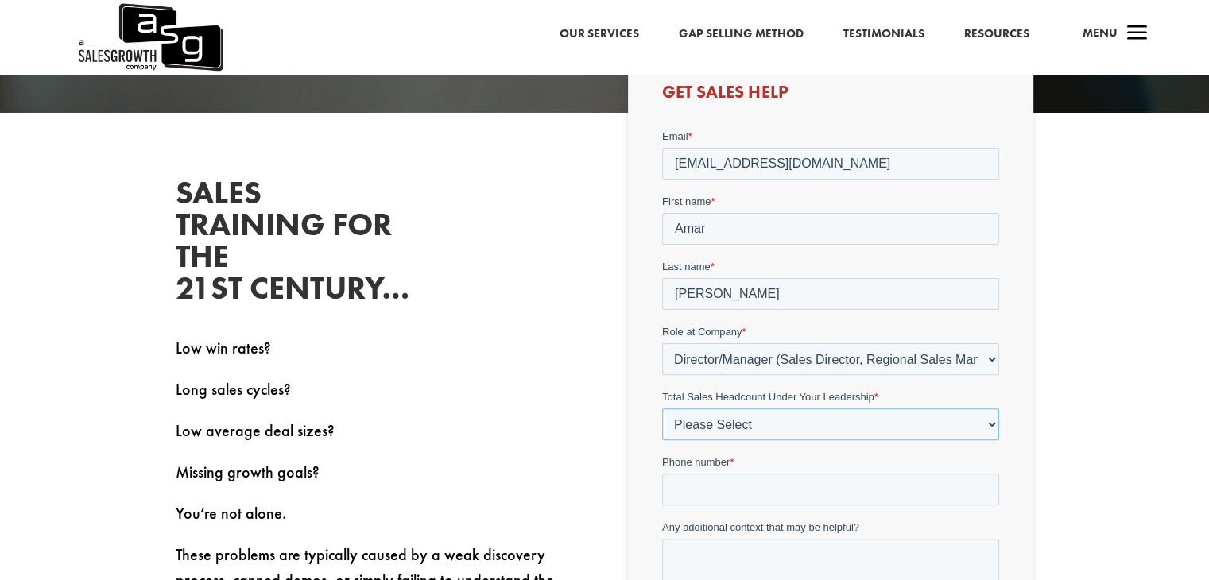
click at [897, 434] on select "Please Select Just Me 1-9 [PHONE_NUMBER] [PHONE_NUMBER]+" at bounding box center [830, 424] width 337 height 32
select select "20-49"
click at [662, 408] on select "Please Select Just Me 1-9 [PHONE_NUMBER] [PHONE_NUMBER]+" at bounding box center [830, 424] width 337 height 32
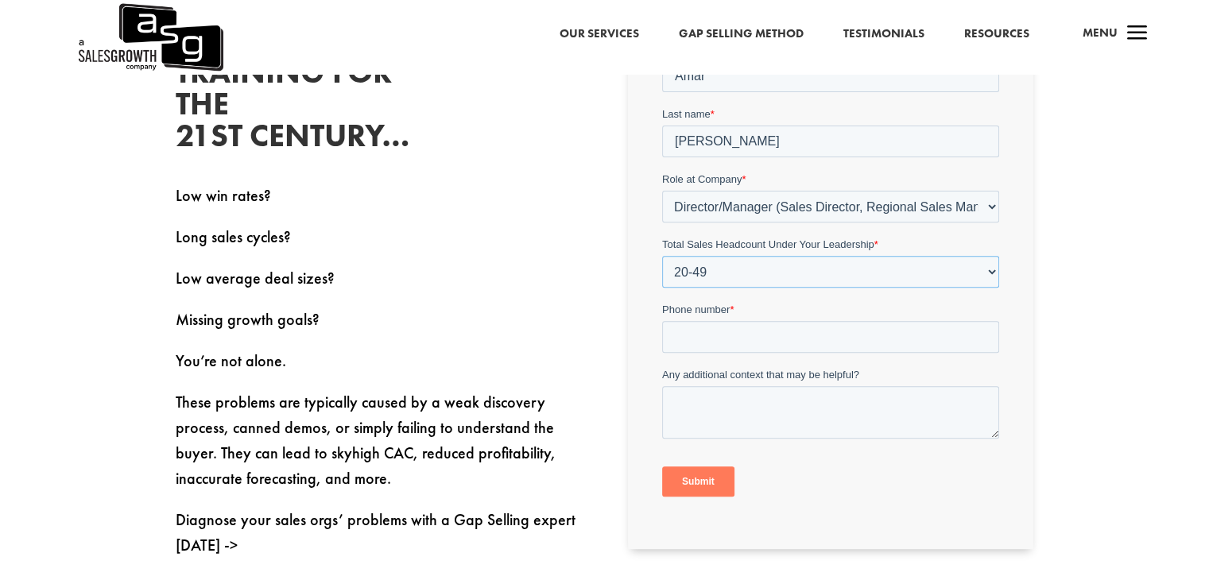
scroll to position [556, 0]
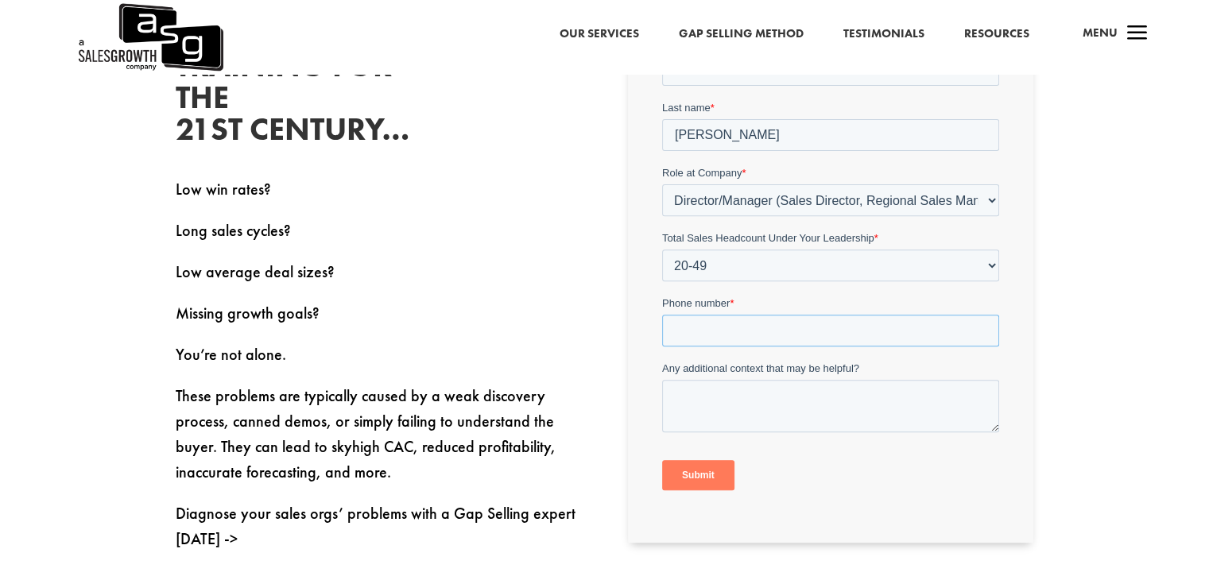
click at [837, 326] on input "Phone number *" at bounding box center [830, 331] width 337 height 32
type input "9917998832"
click at [721, 466] on input "Submit" at bounding box center [698, 475] width 72 height 30
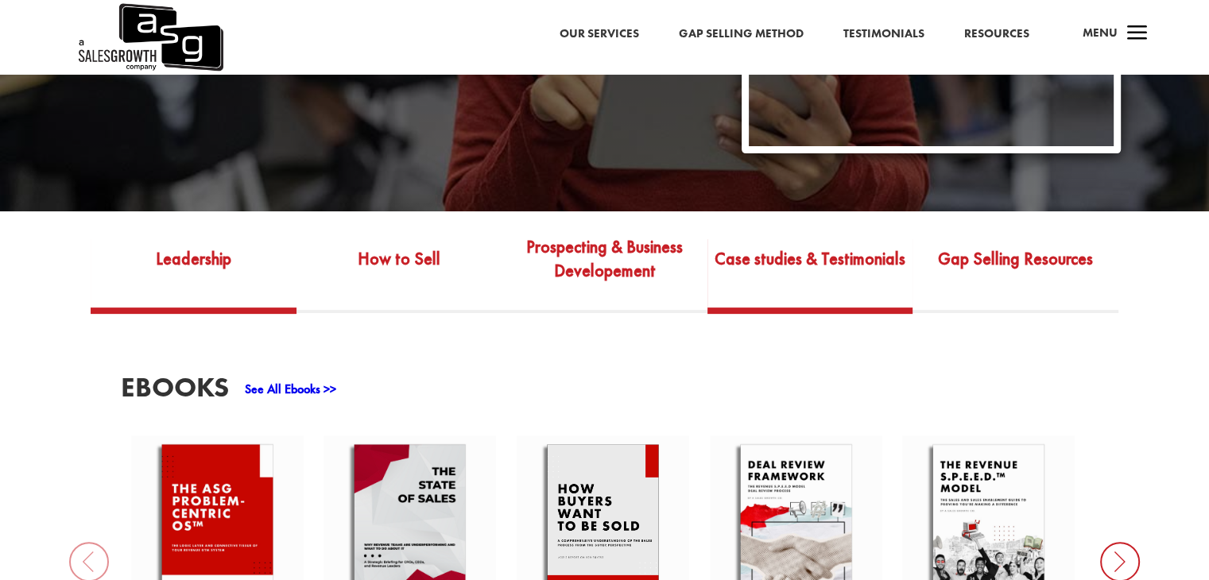
click at [830, 248] on link "Case studies & Testimonials" at bounding box center [810, 270] width 206 height 75
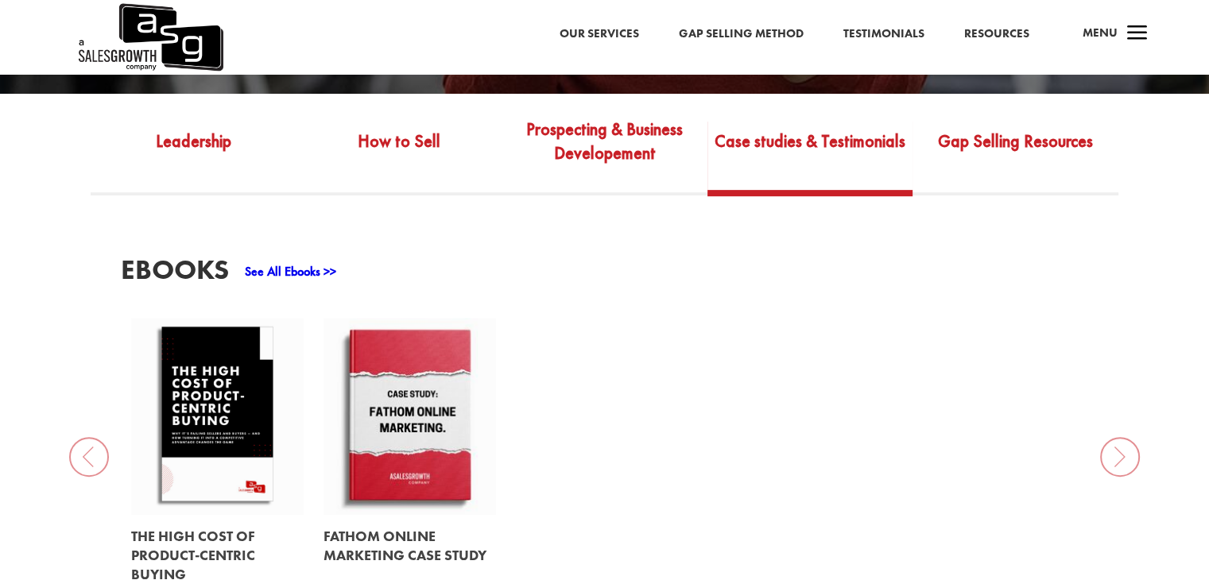
scroll to position [556, 0]
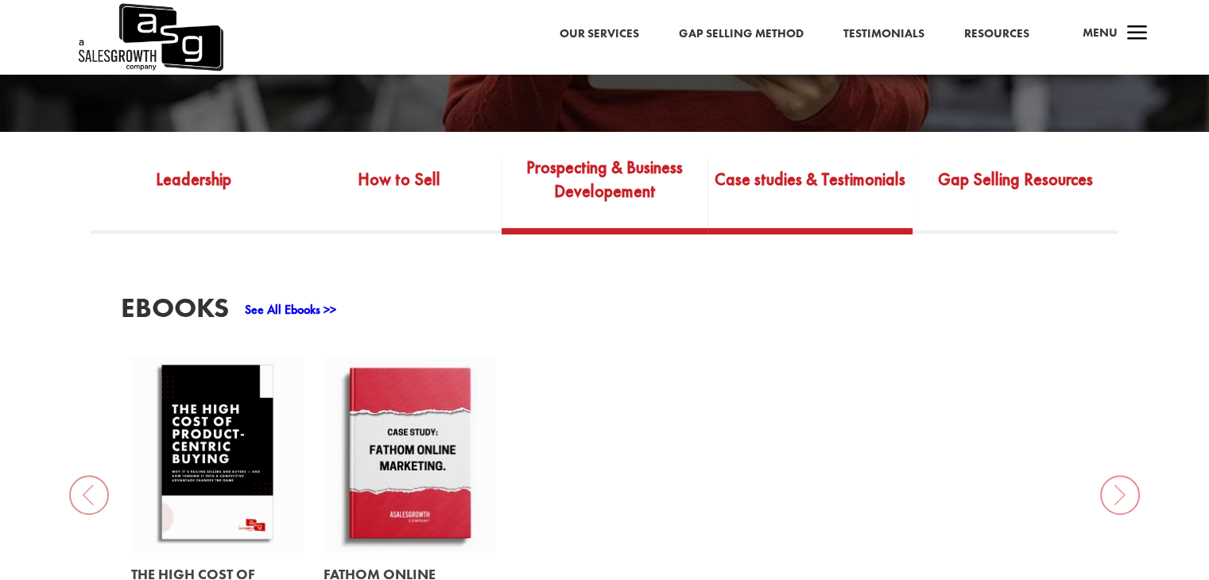
click at [609, 170] on link "Prospecting & Business Developement" at bounding box center [604, 190] width 206 height 75
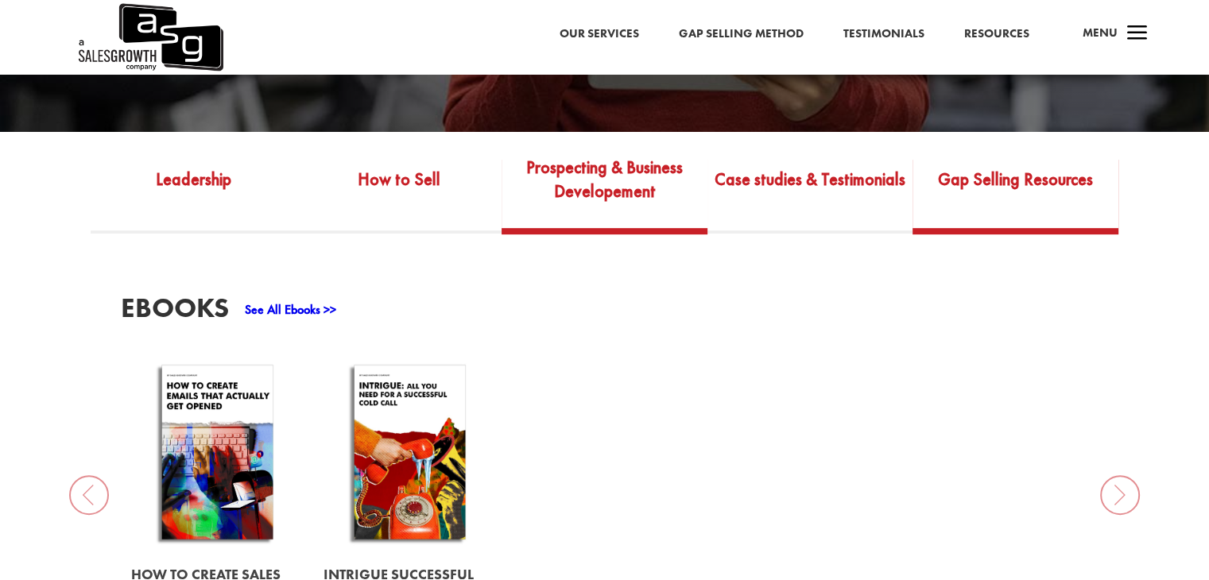
click at [993, 169] on link "Gap Selling Resources" at bounding box center [1015, 190] width 206 height 75
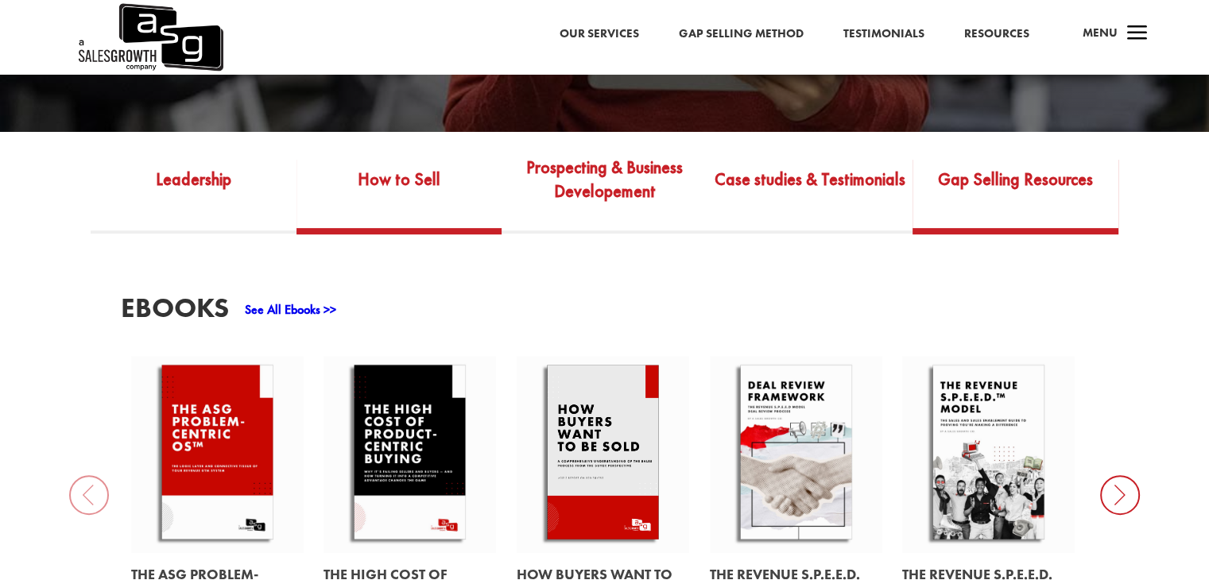
click at [414, 176] on link "How to Sell" at bounding box center [399, 190] width 206 height 75
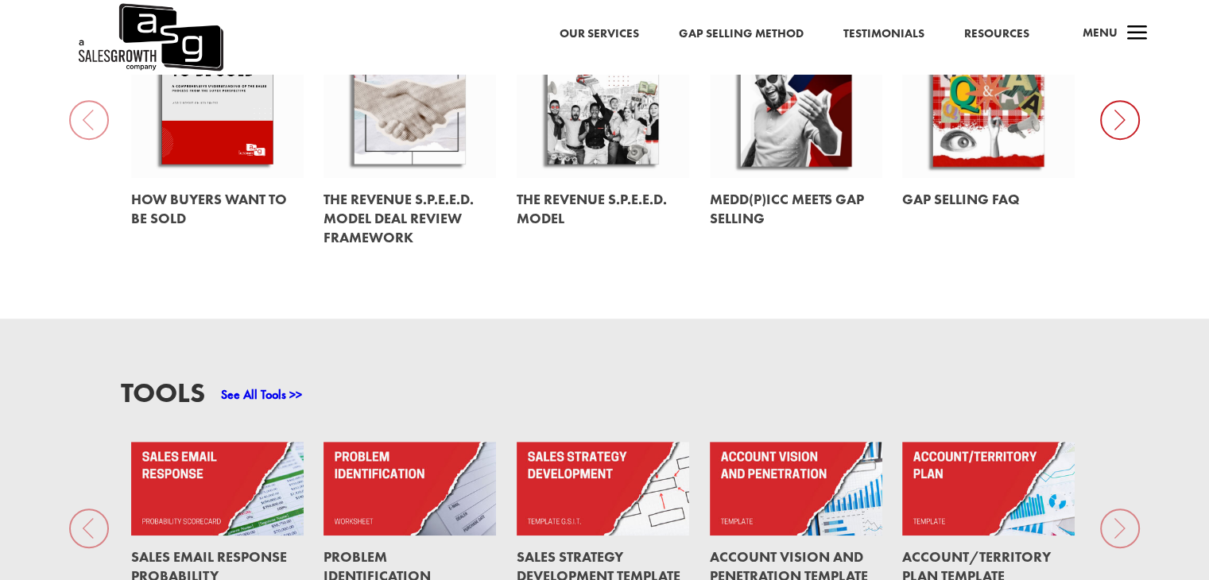
scroll to position [1033, 0]
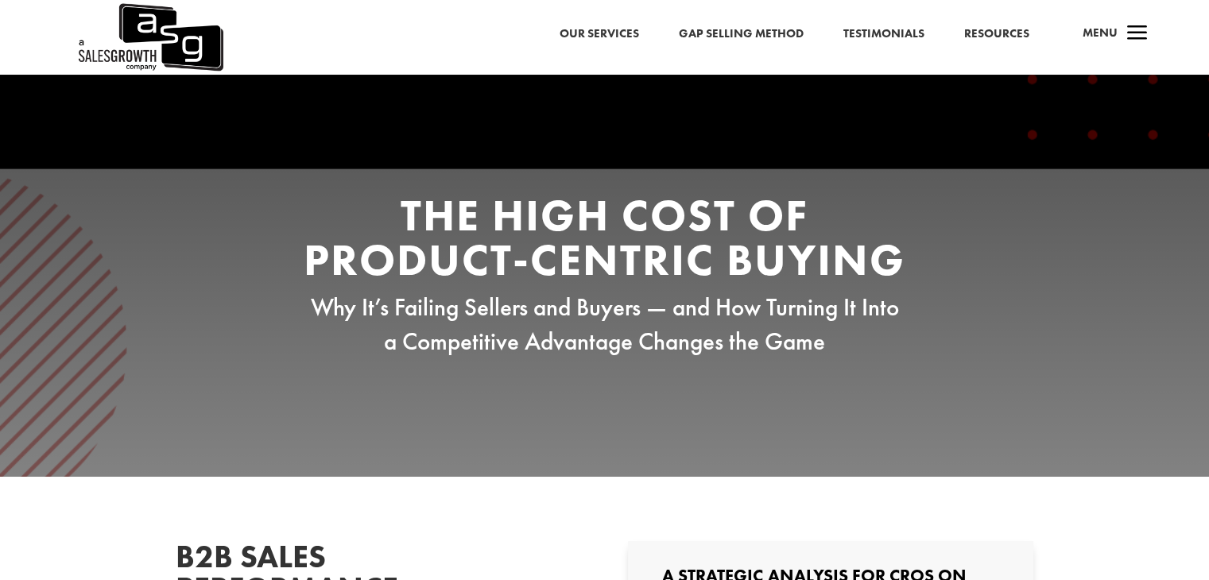
click at [208, 55] on img at bounding box center [149, 37] width 147 height 75
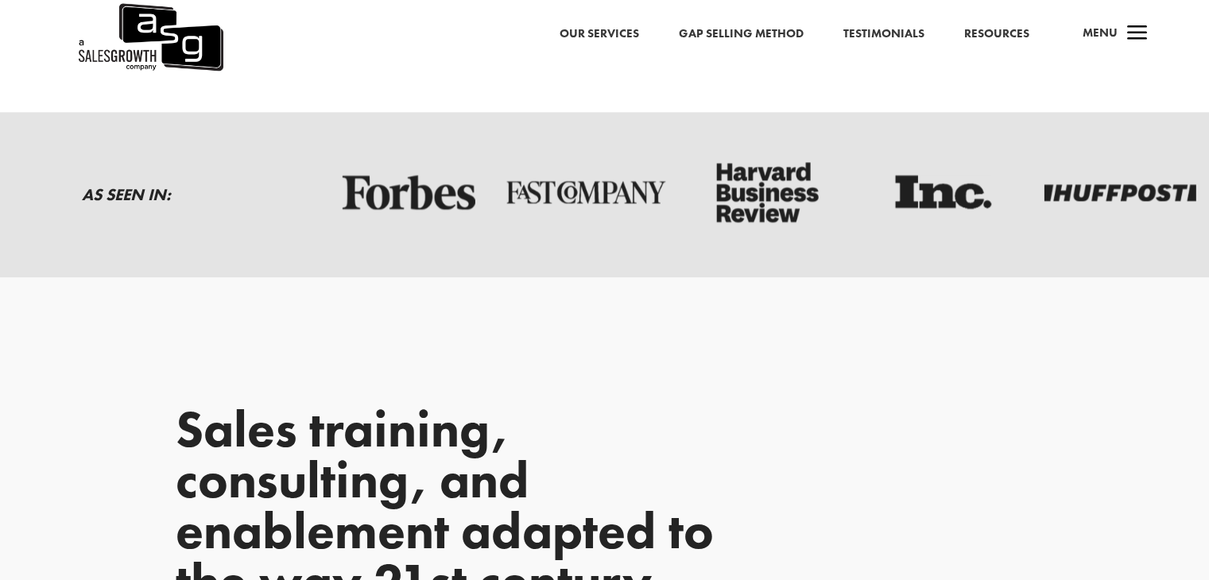
scroll to position [1546, 0]
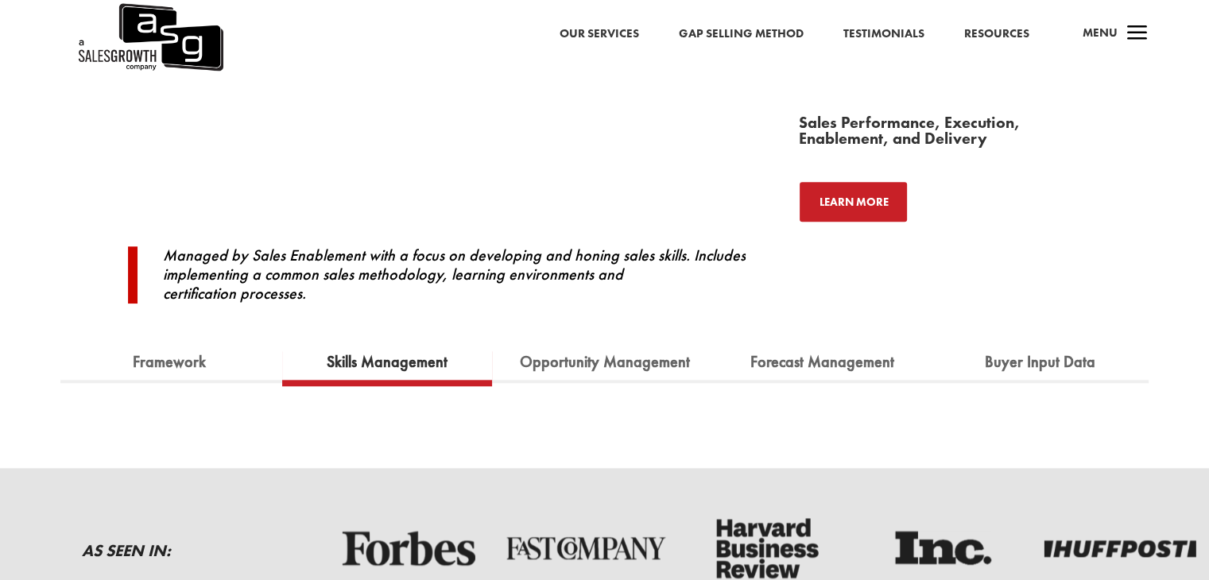
click at [415, 363] on link "Skills Management" at bounding box center [387, 362] width 145 height 35
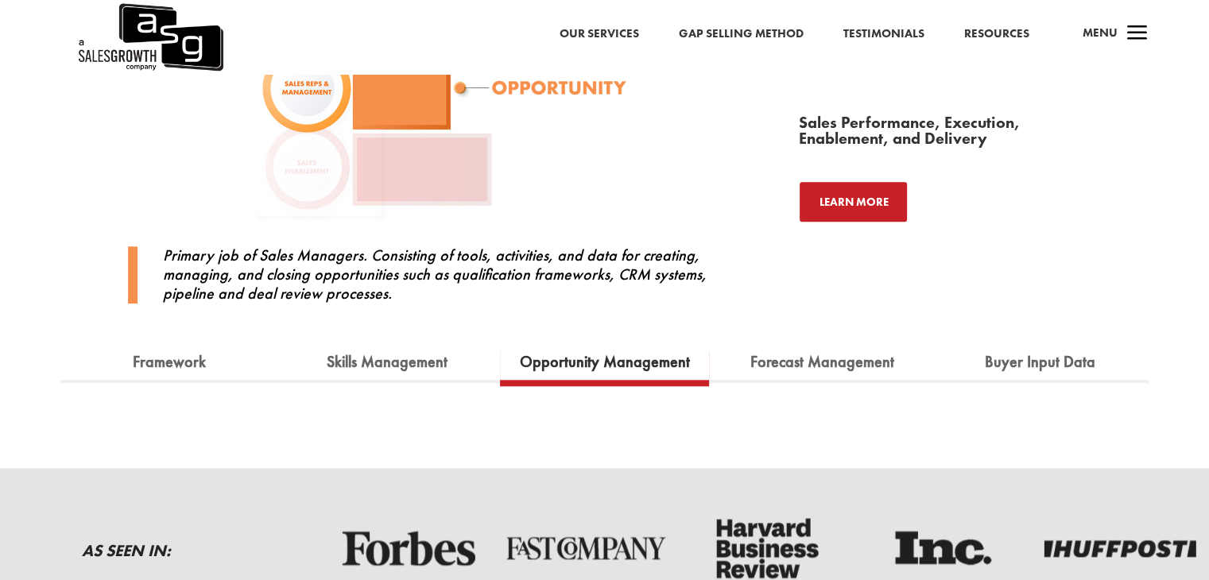
click at [605, 368] on link "Opportunity Management" at bounding box center [605, 362] width 194 height 35
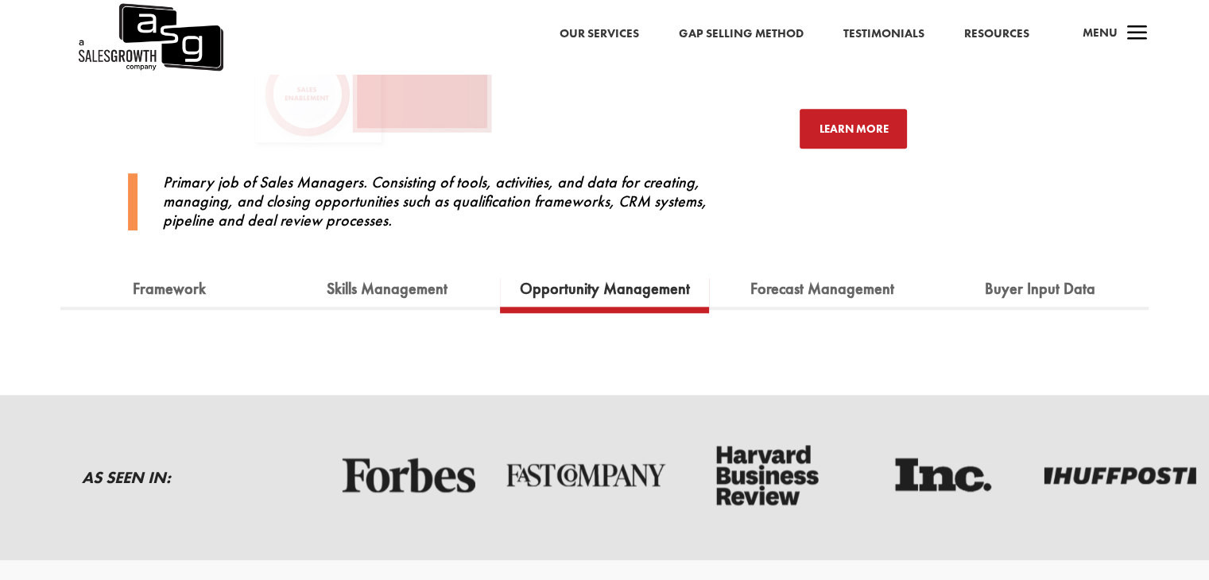
scroll to position [1705, 0]
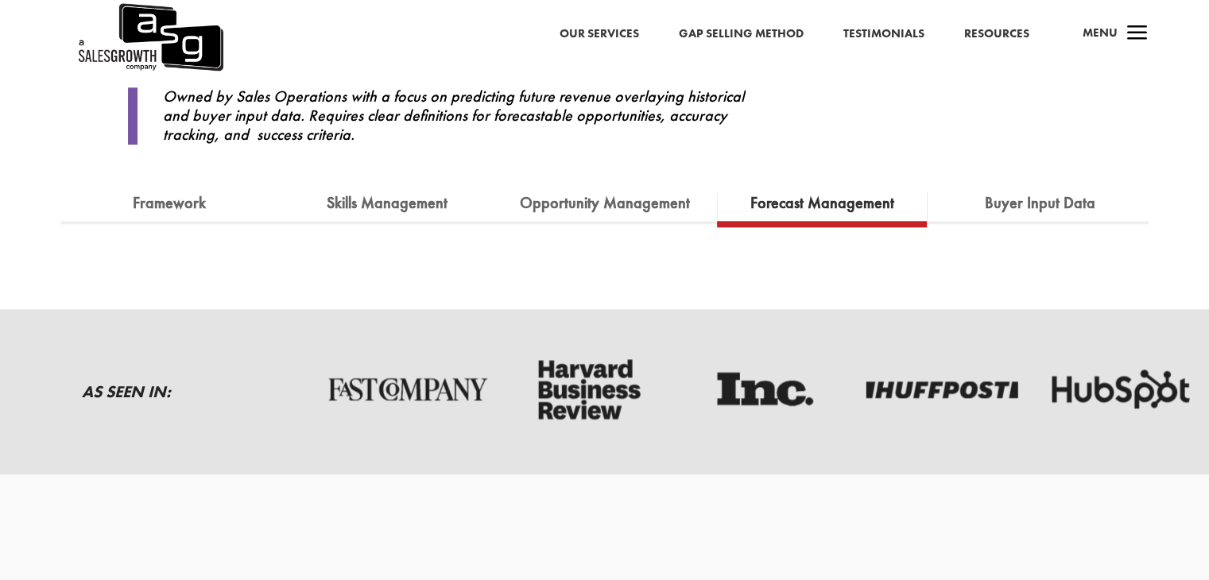
click at [804, 205] on link "Forecast Management" at bounding box center [822, 203] width 168 height 35
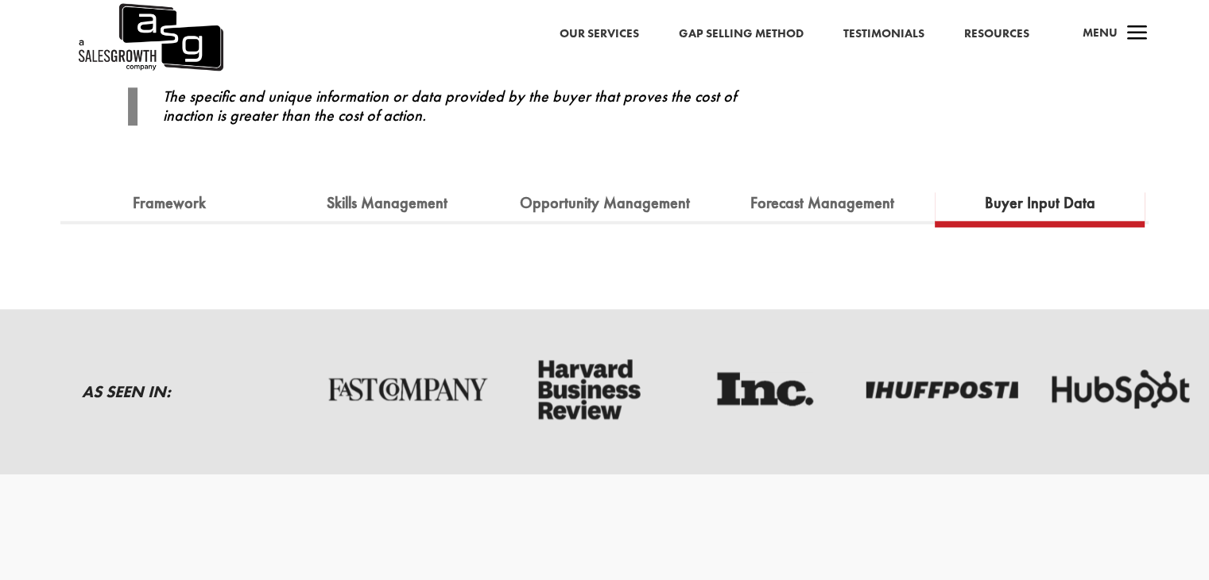
click at [1004, 211] on link "Buyer Input Data" at bounding box center [1040, 203] width 134 height 35
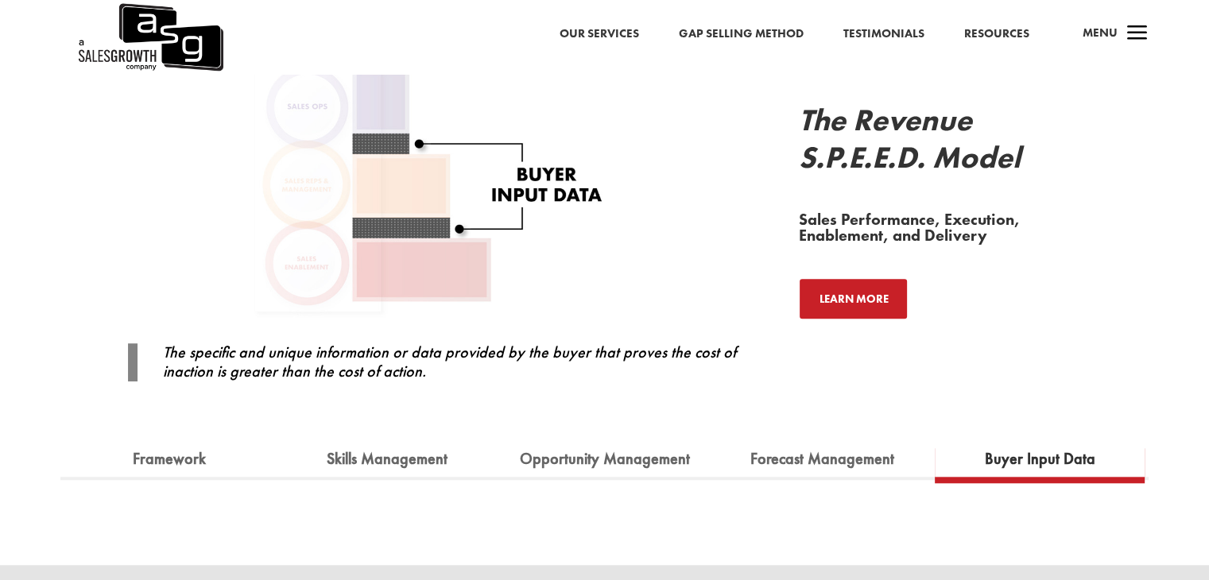
scroll to position [1546, 0]
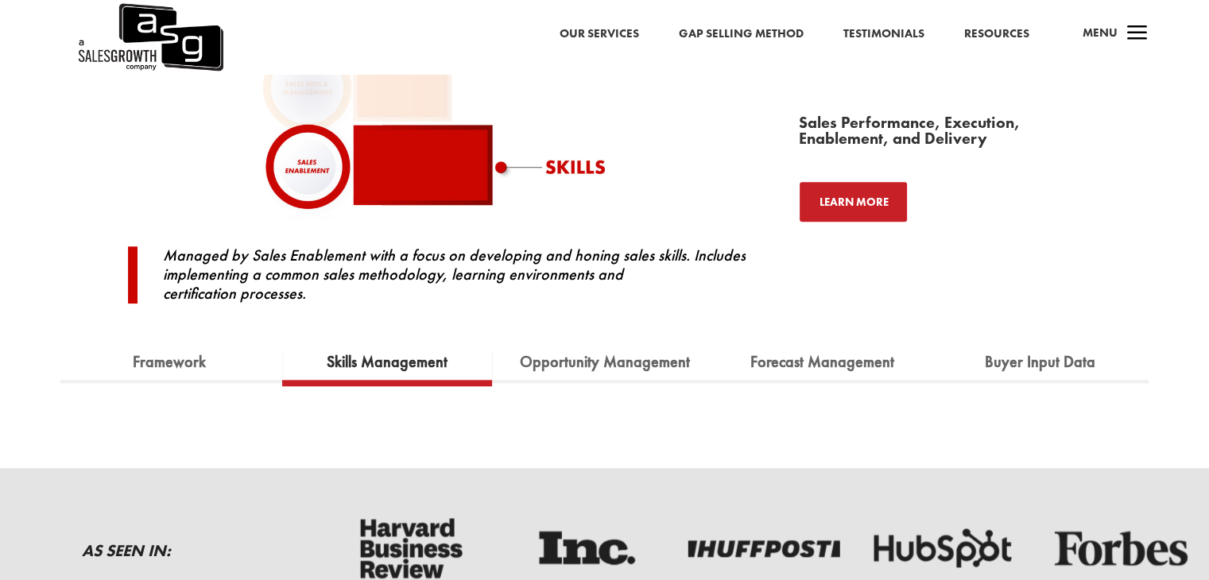
click at [400, 365] on link "Skills Management" at bounding box center [387, 362] width 145 height 35
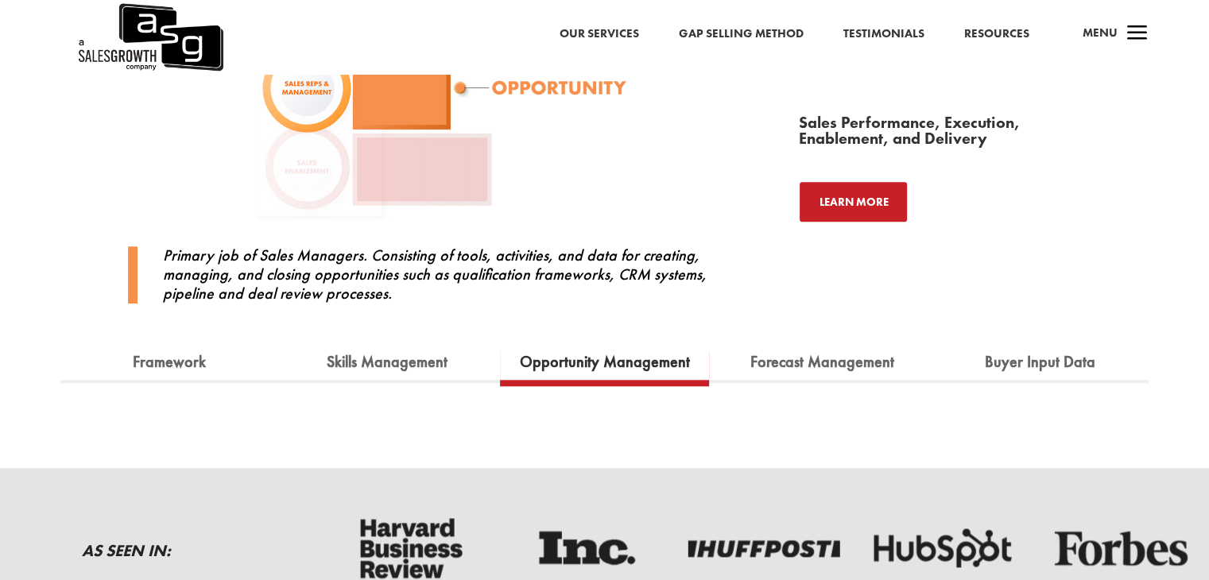
click at [627, 360] on link "Opportunity Management" at bounding box center [605, 362] width 194 height 35
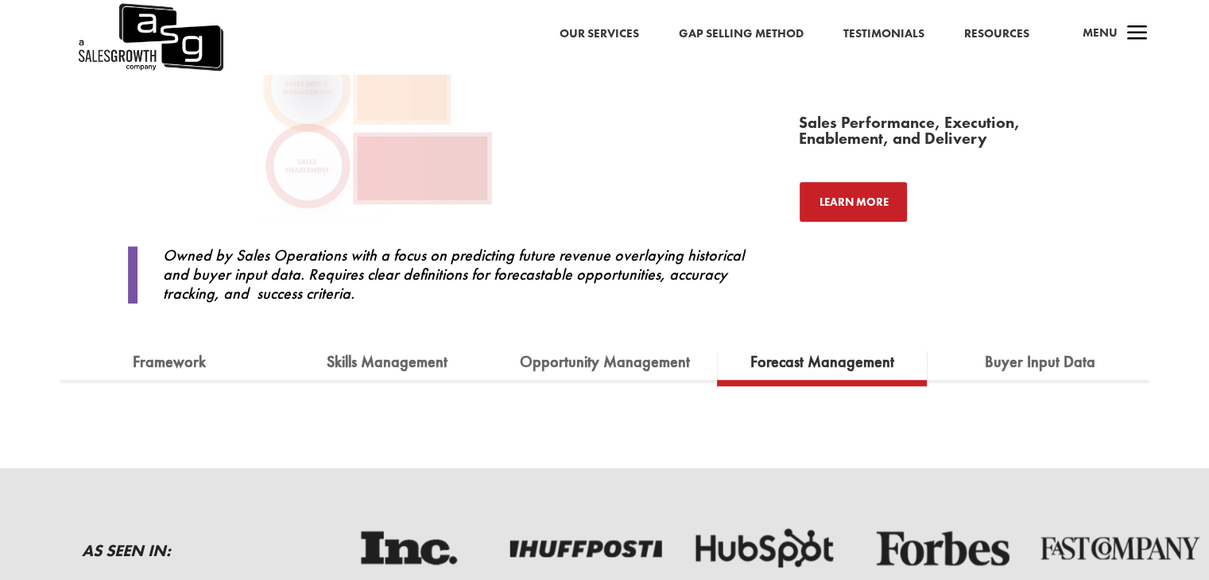
click at [841, 366] on link "Forecast Management" at bounding box center [822, 362] width 168 height 35
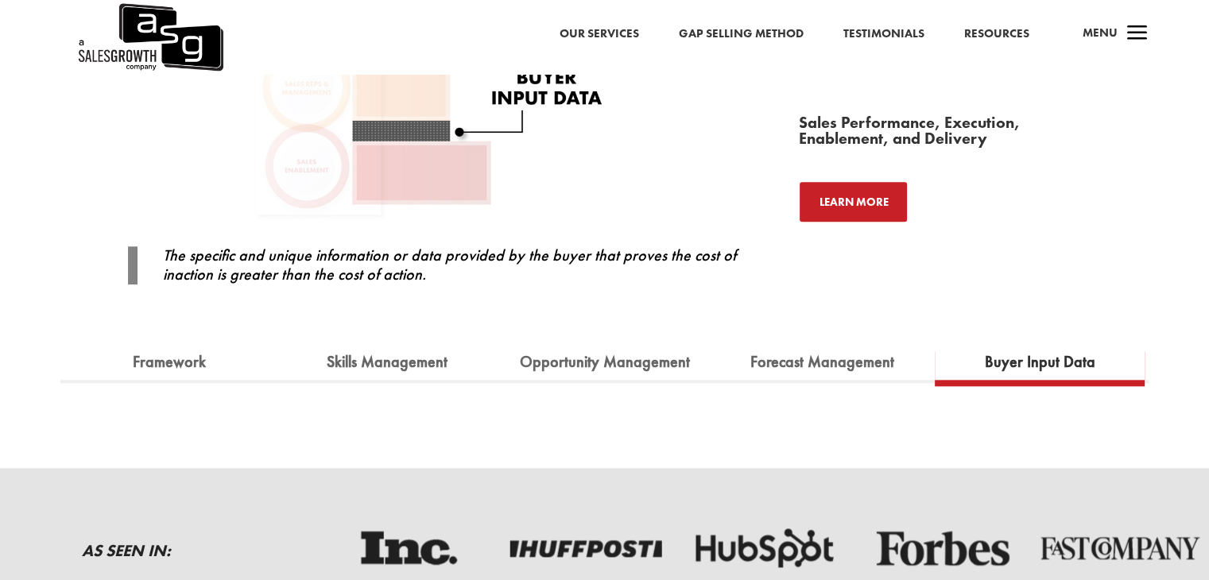
click at [1031, 366] on link "Buyer Input Data" at bounding box center [1040, 362] width 134 height 35
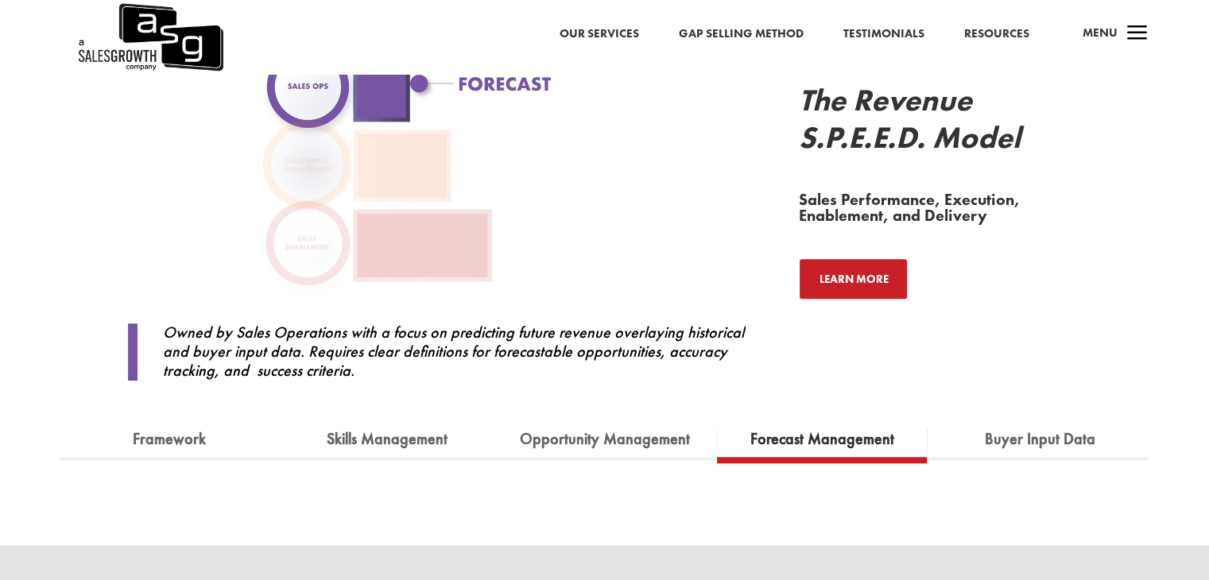
scroll to position [1228, 0]
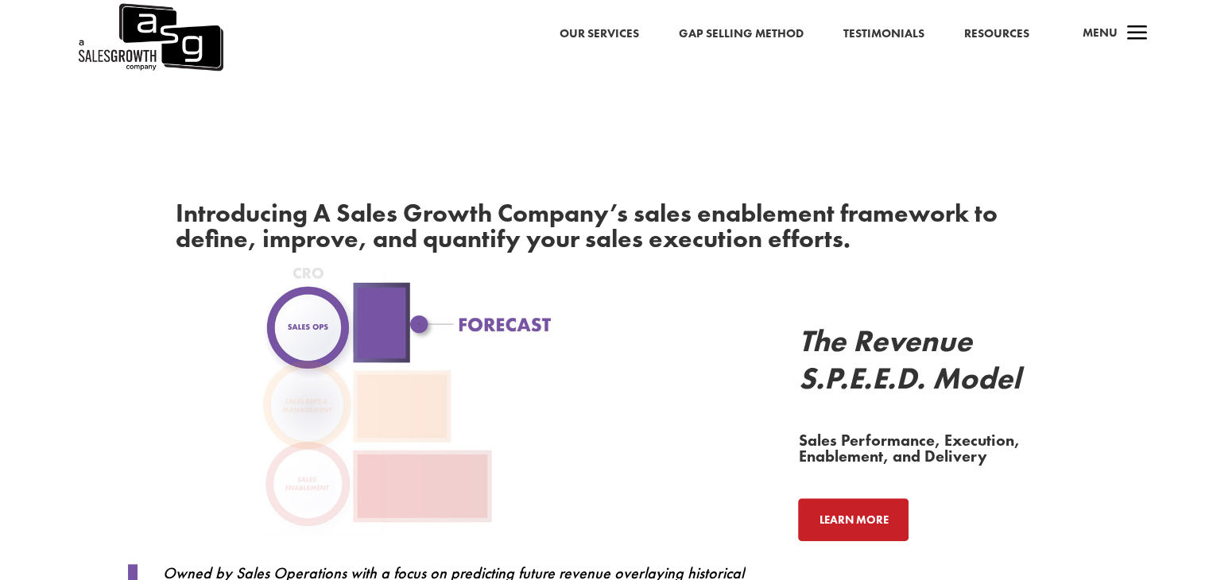
click at [865, 516] on link "Learn More" at bounding box center [853, 519] width 110 height 43
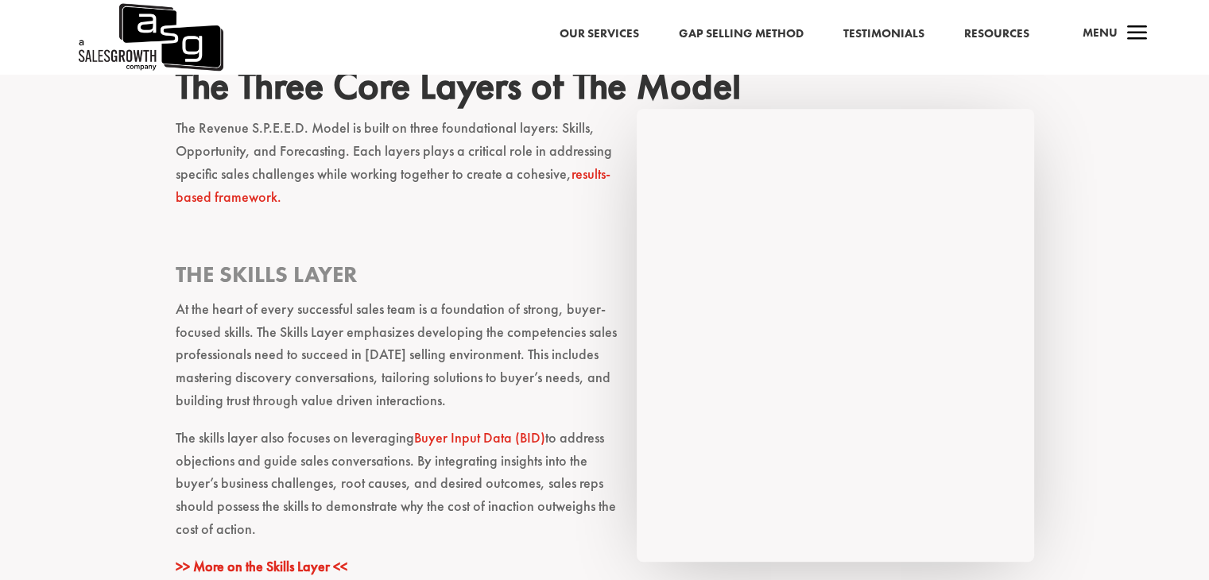
scroll to position [1589, 0]
